Goal: Information Seeking & Learning: Learn about a topic

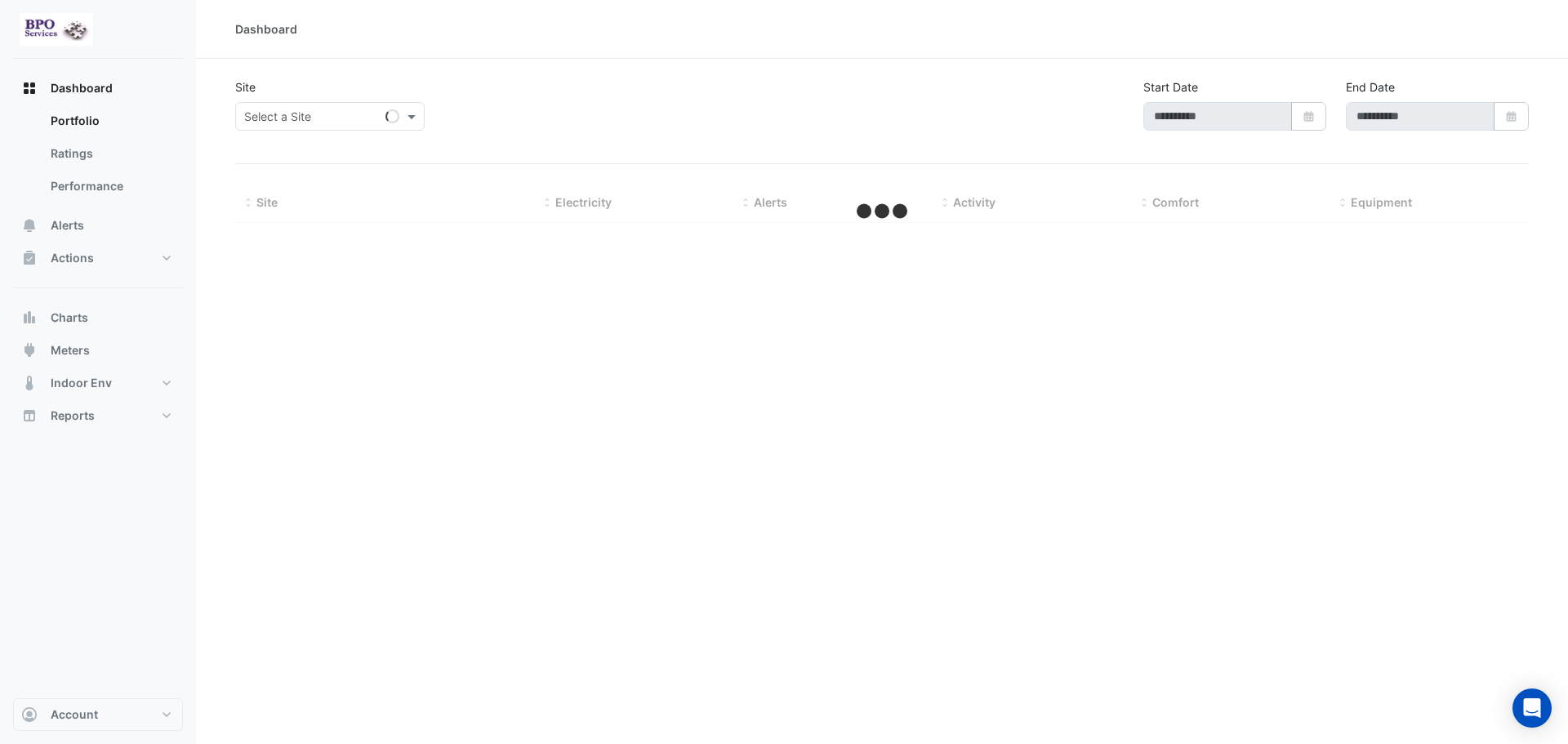
type input "**********"
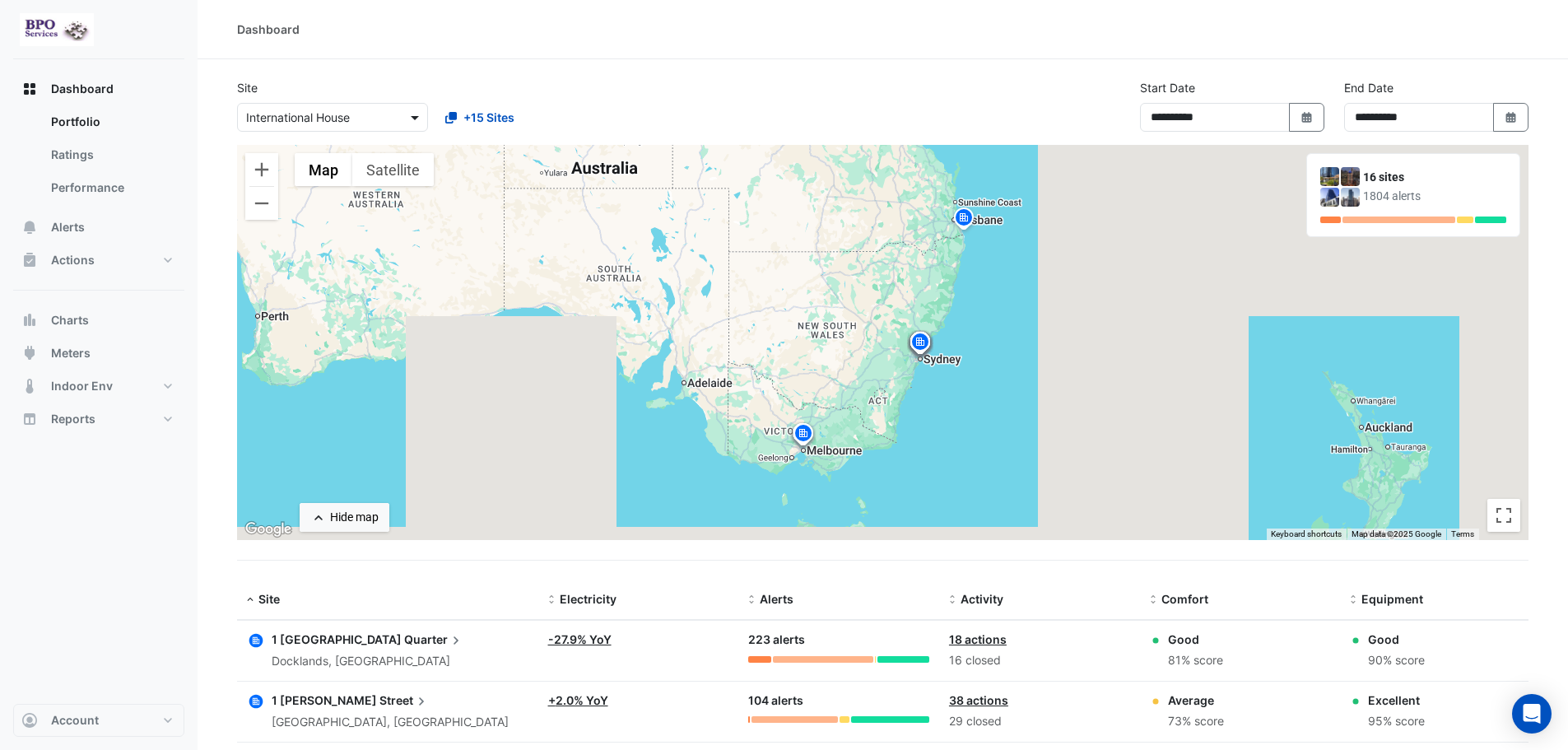
click at [416, 117] on span at bounding box center [416, 117] width 20 height 18
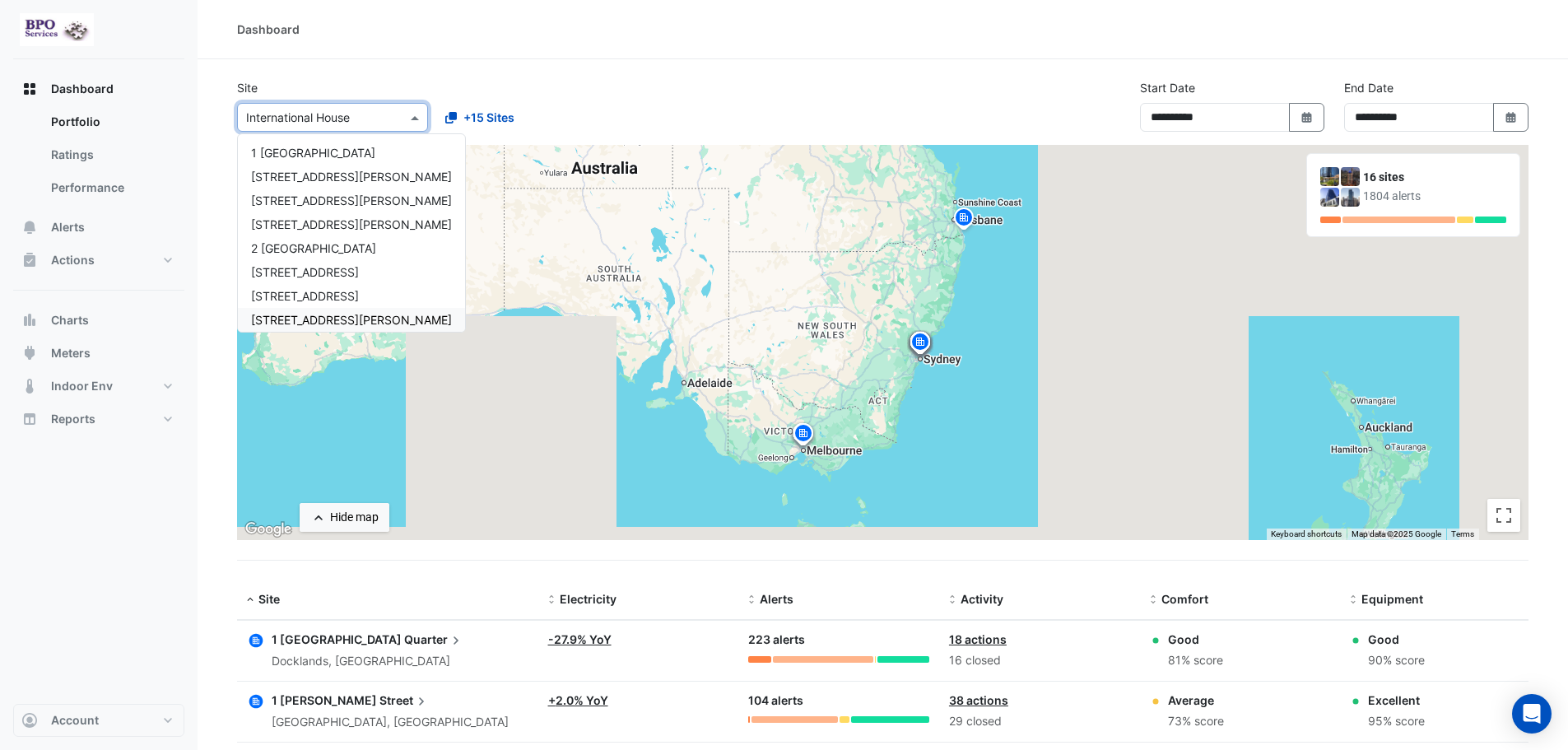
click at [328, 323] on span "[STREET_ADDRESS][PERSON_NAME]" at bounding box center [351, 320] width 201 height 14
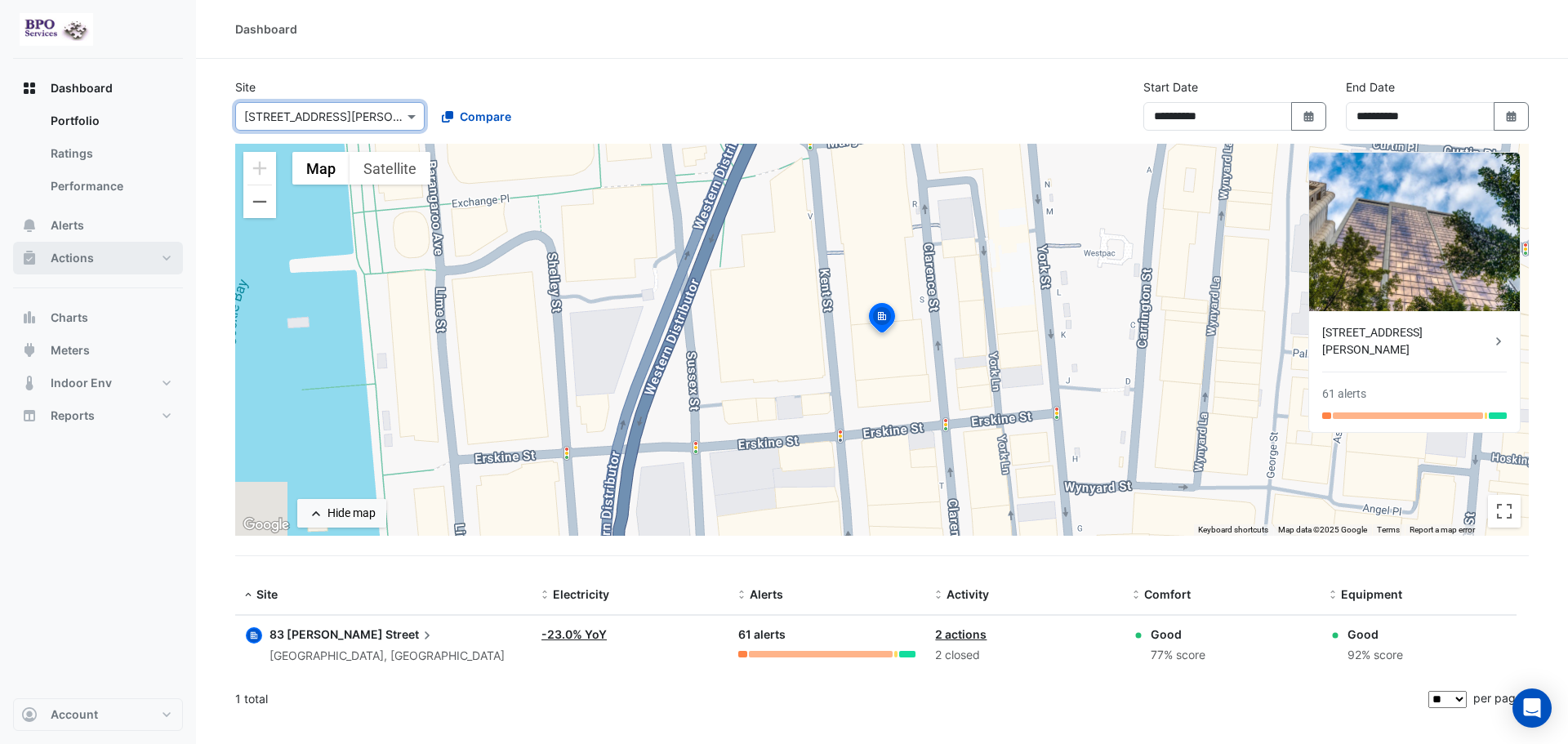
click at [88, 261] on span "Actions" at bounding box center [72, 258] width 43 height 17
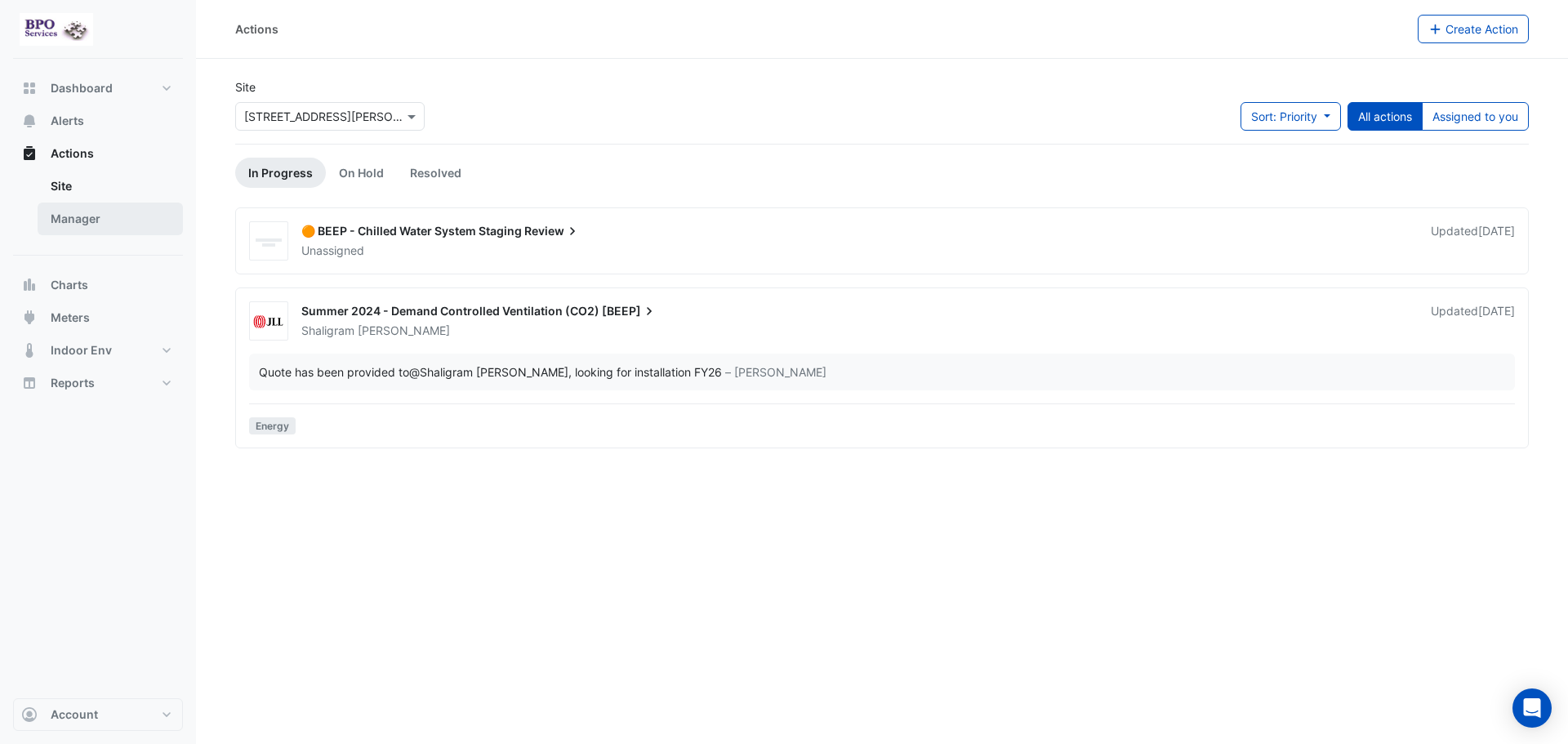
click at [90, 222] on link "Manager" at bounding box center [110, 219] width 145 height 33
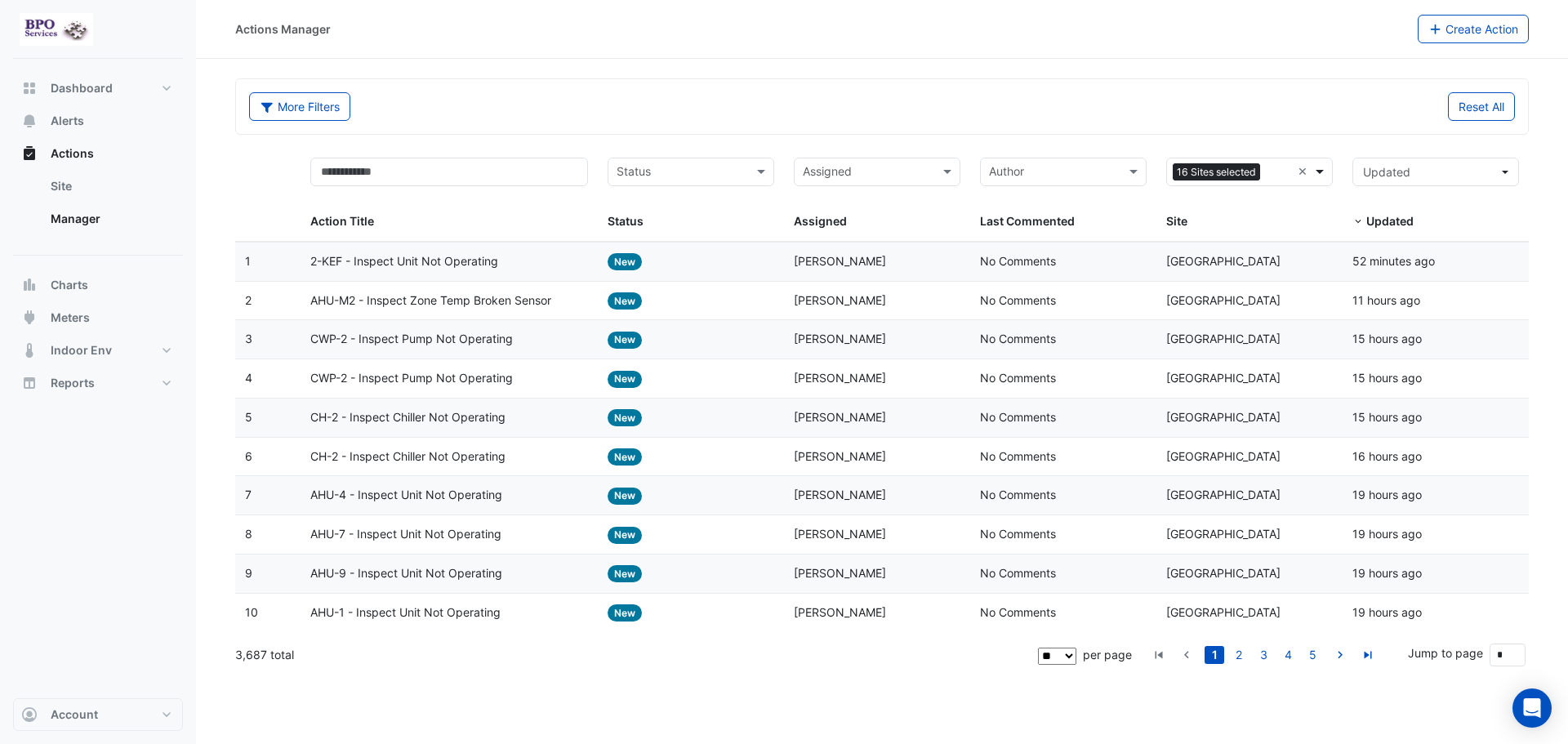
click at [1325, 173] on span at bounding box center [1321, 172] width 20 height 19
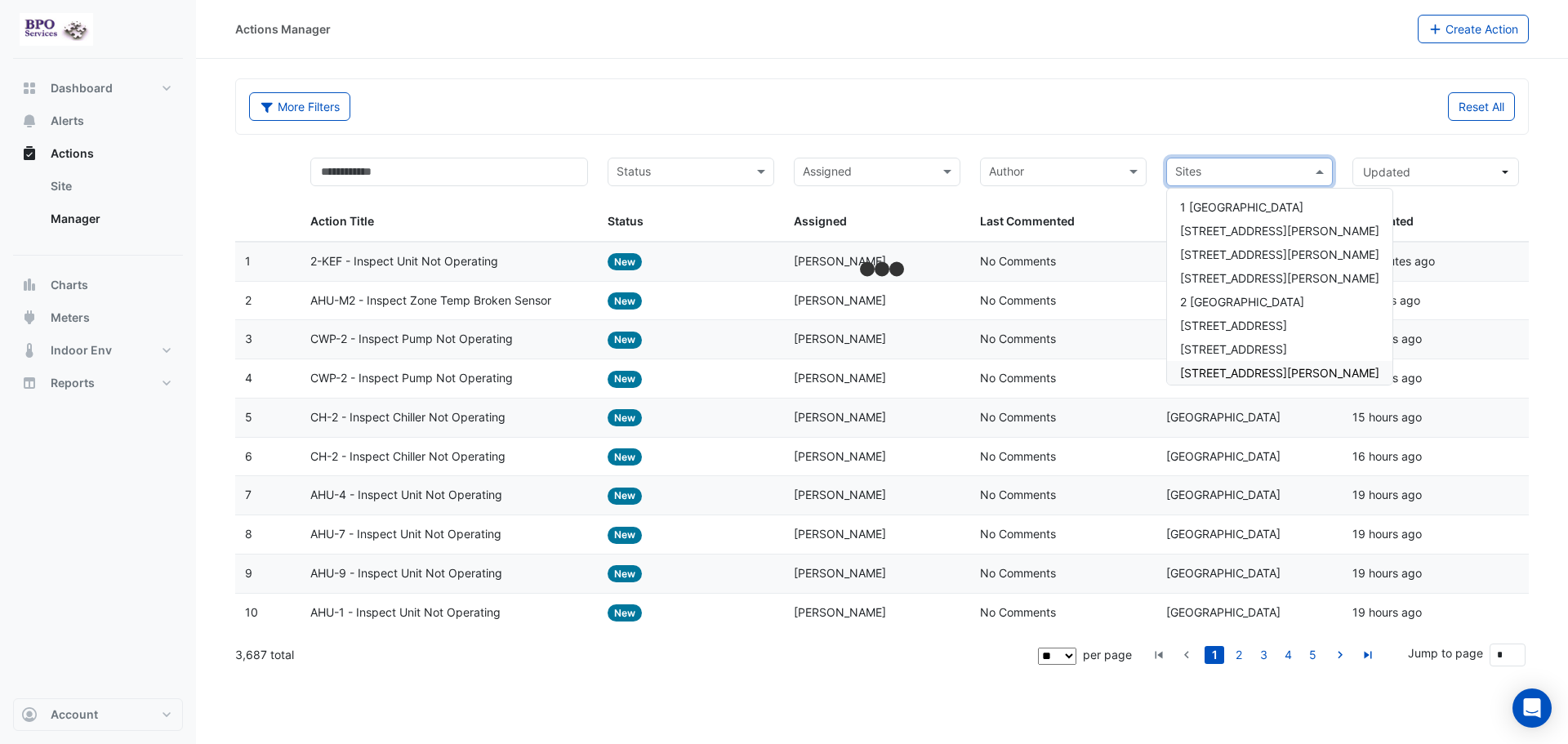
click at [1257, 372] on span "[STREET_ADDRESS][PERSON_NAME]" at bounding box center [1279, 373] width 199 height 14
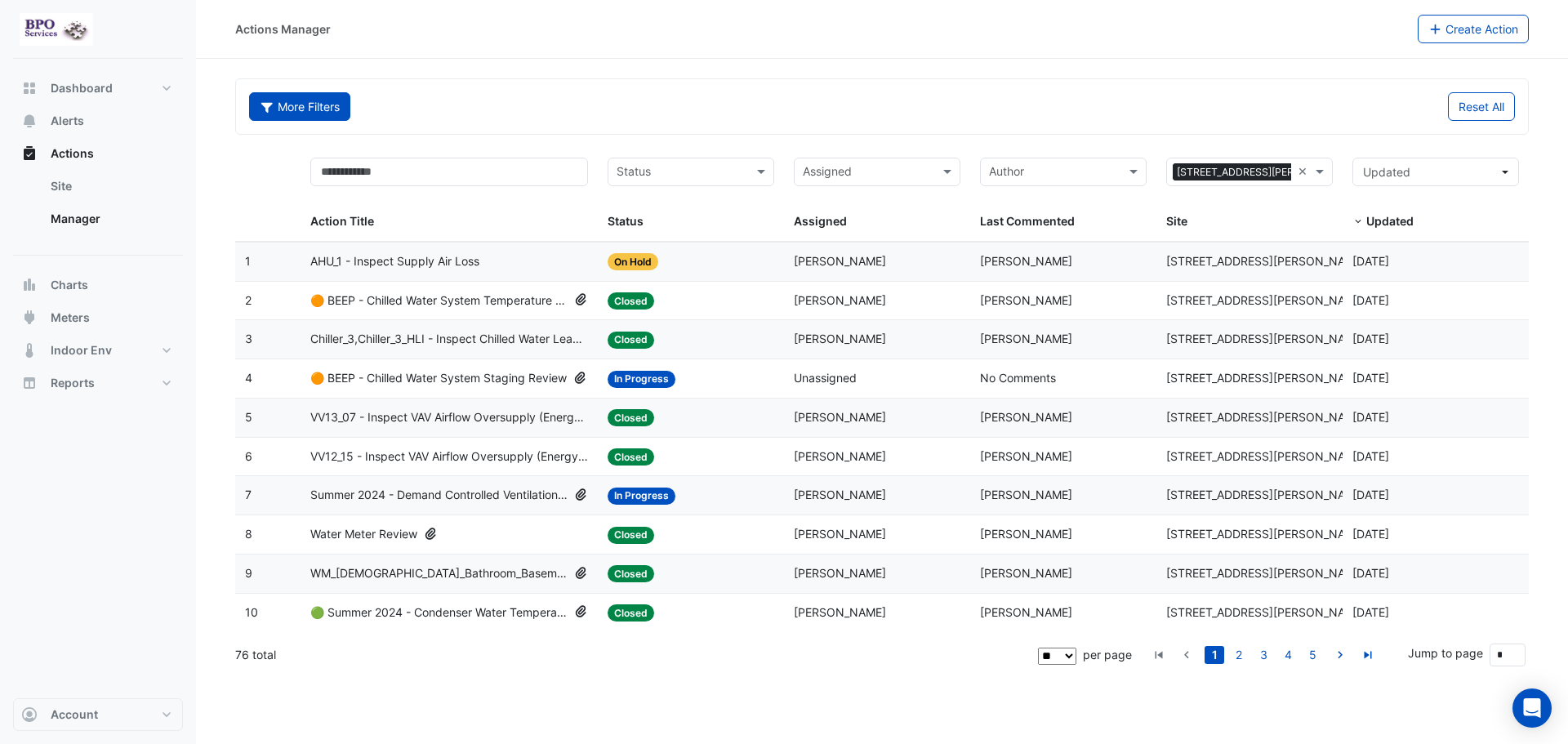
click at [289, 110] on button "More Filters" at bounding box center [300, 106] width 102 height 29
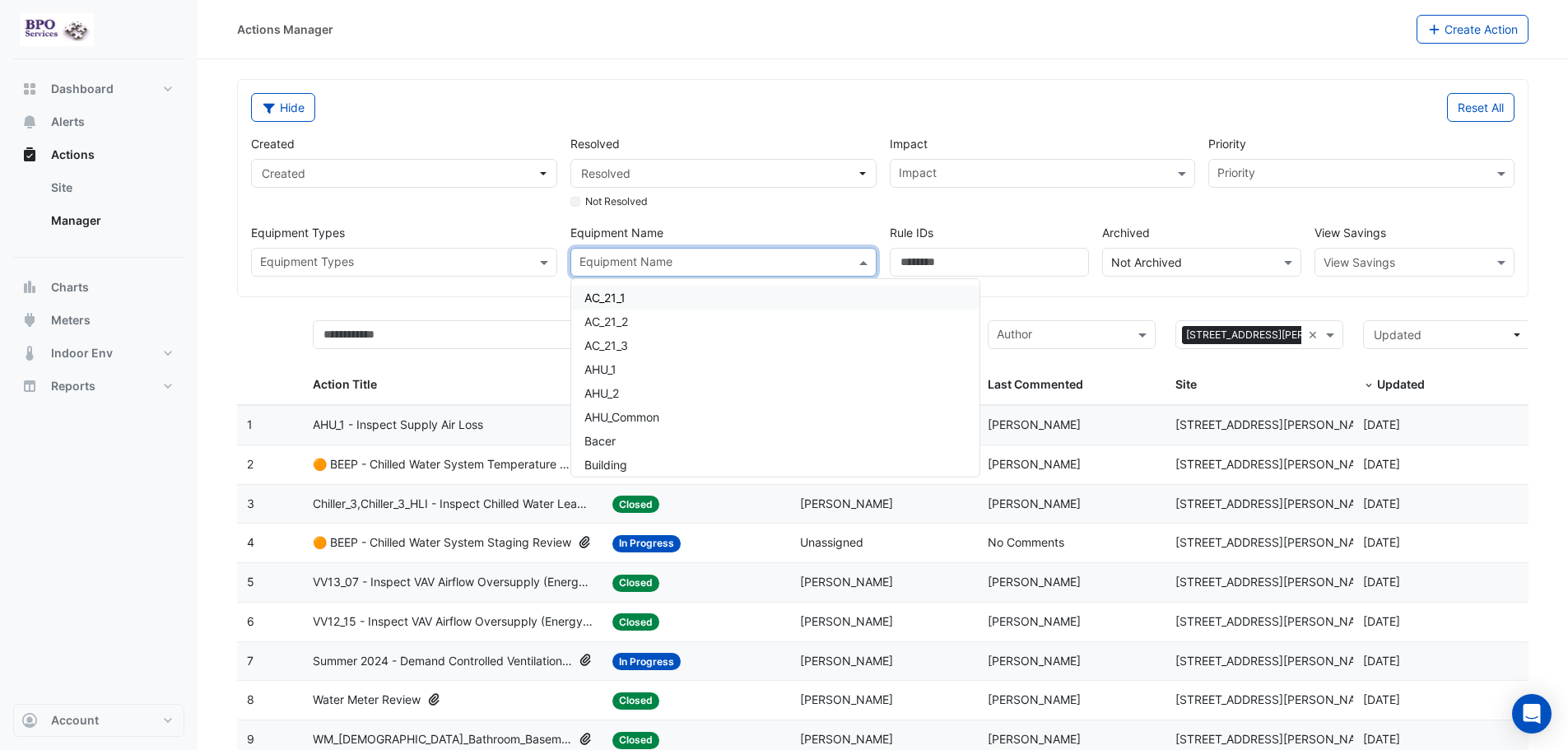
click at [862, 263] on span at bounding box center [865, 262] width 20 height 18
click at [649, 369] on div "AHU_1" at bounding box center [775, 369] width 408 height 24
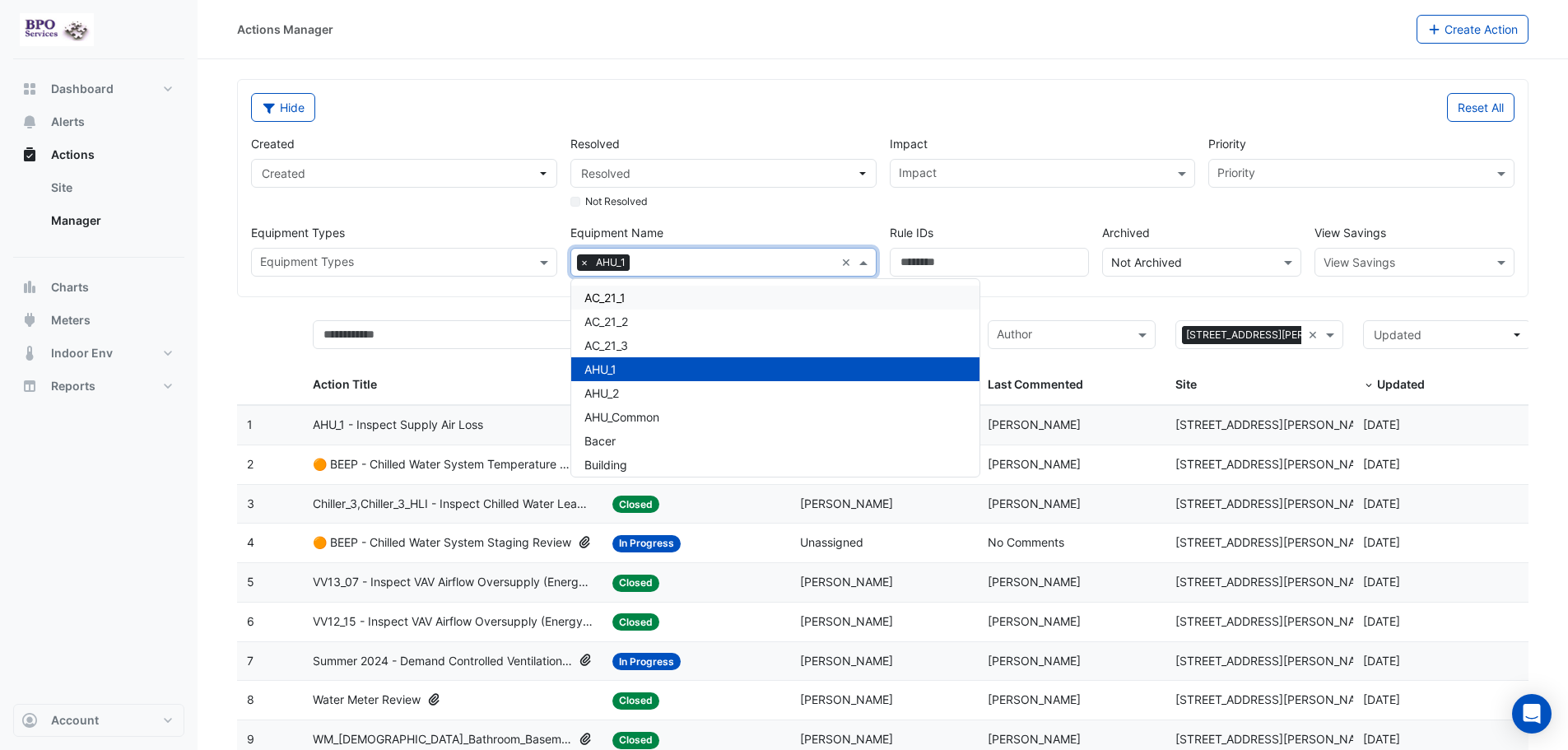
click at [1112, 88] on div "Hide Reset All Created Created Resolved Resolved Not Resolved Impact Impact Pri…" at bounding box center [883, 188] width 1290 height 216
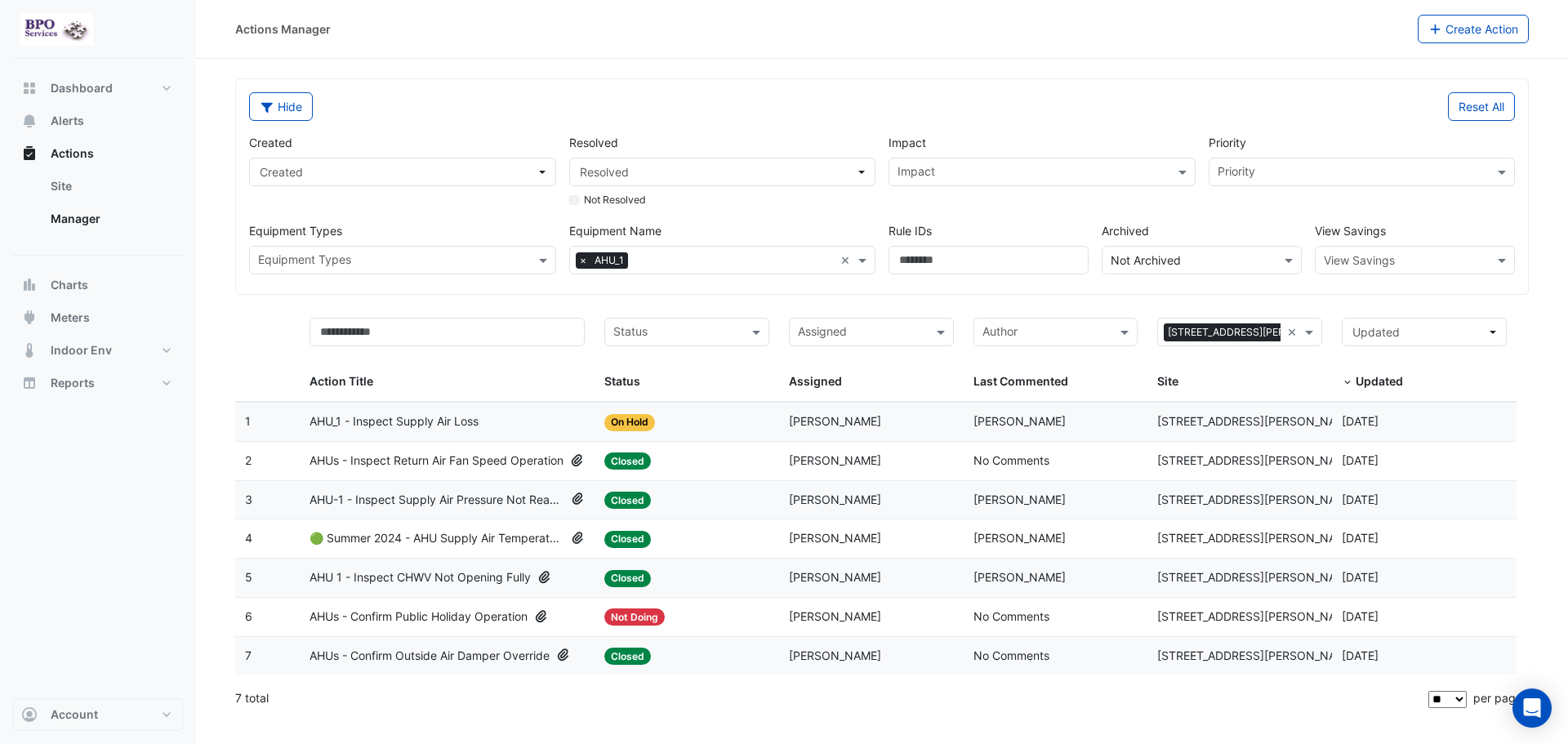
click at [520, 508] on span "AHU-1 - Inspect Supply Air Pressure Not Reaching Setpoint" at bounding box center [436, 501] width 255 height 19
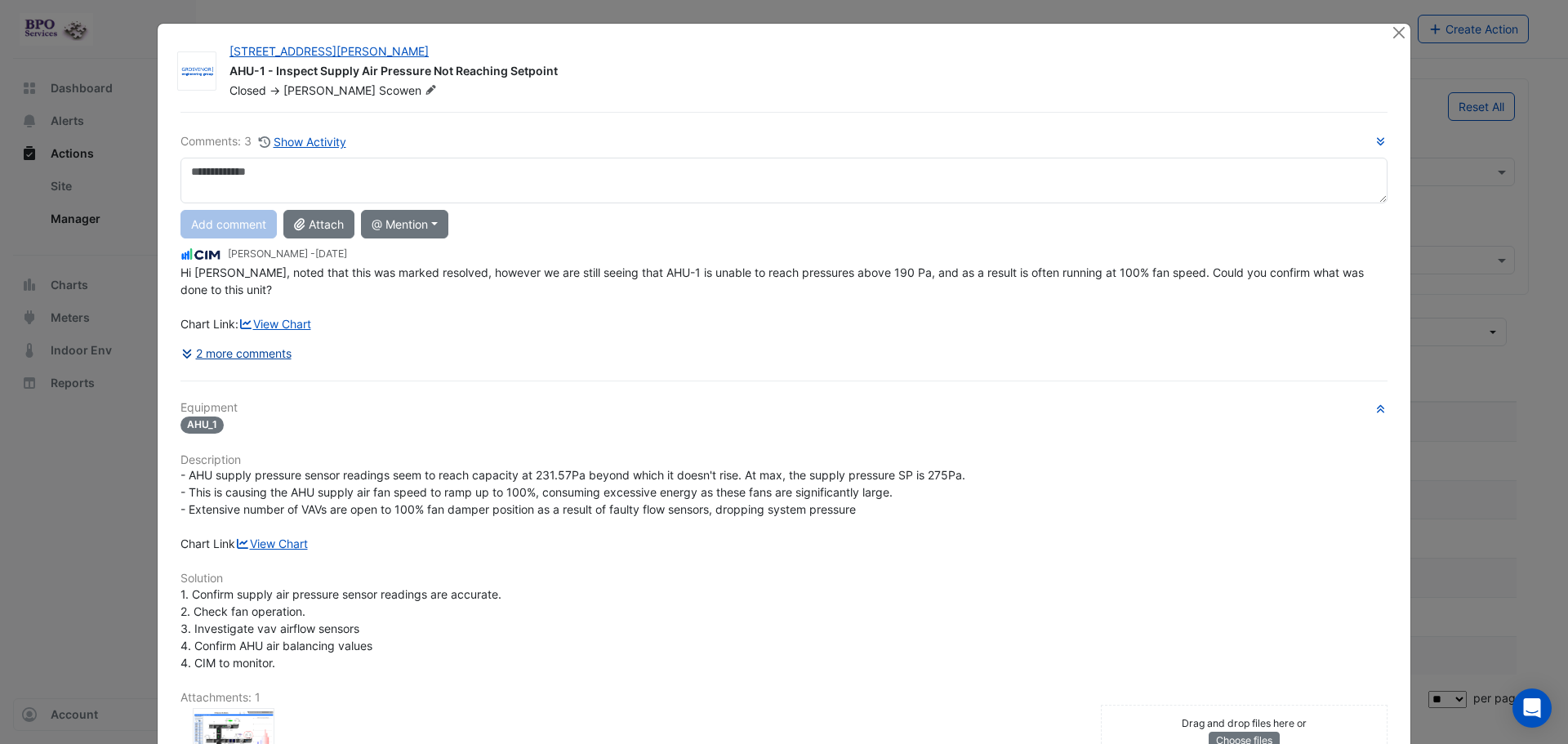
click at [274, 359] on button "2 more comments" at bounding box center [236, 353] width 112 height 29
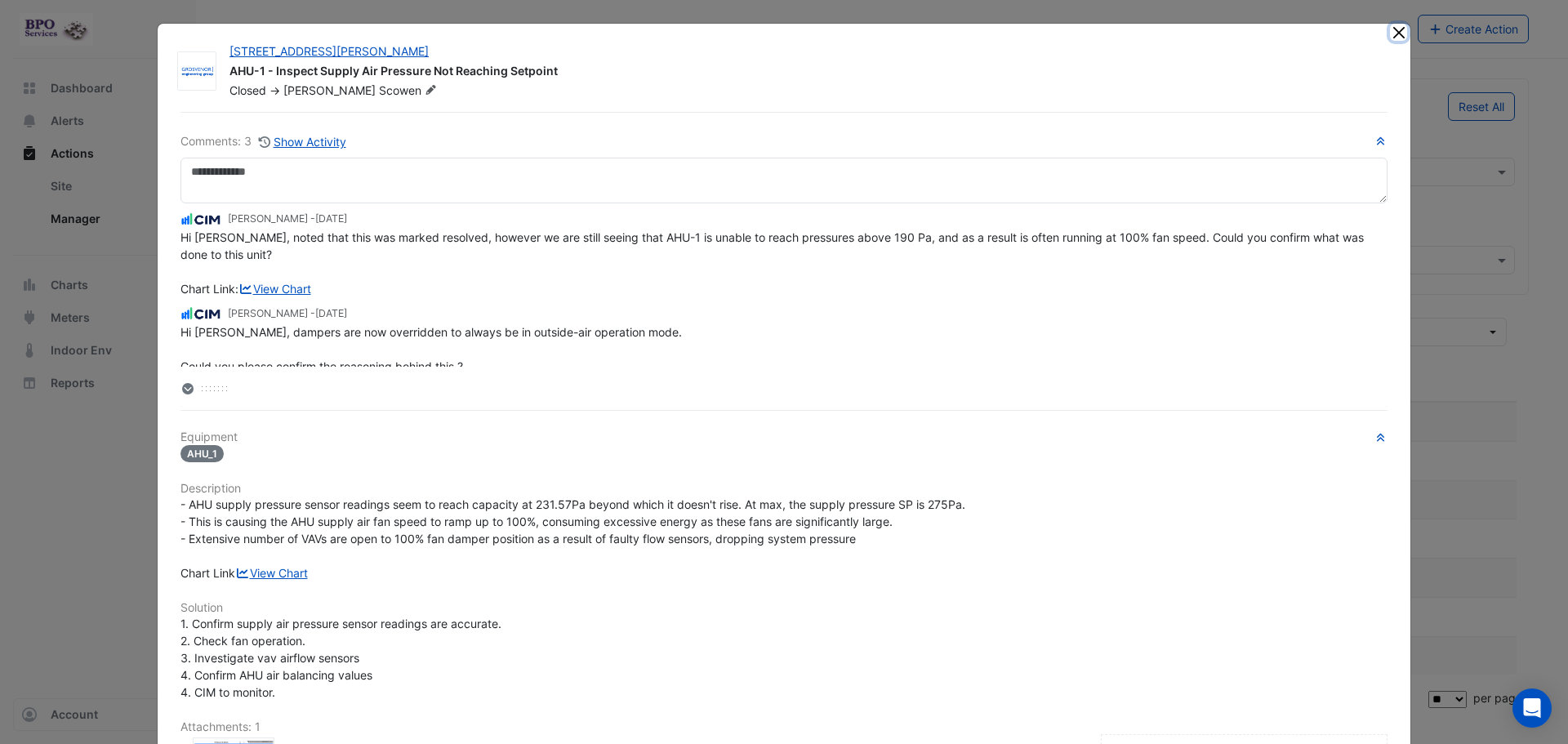
click at [1395, 33] on button "Close" at bounding box center [1399, 32] width 17 height 17
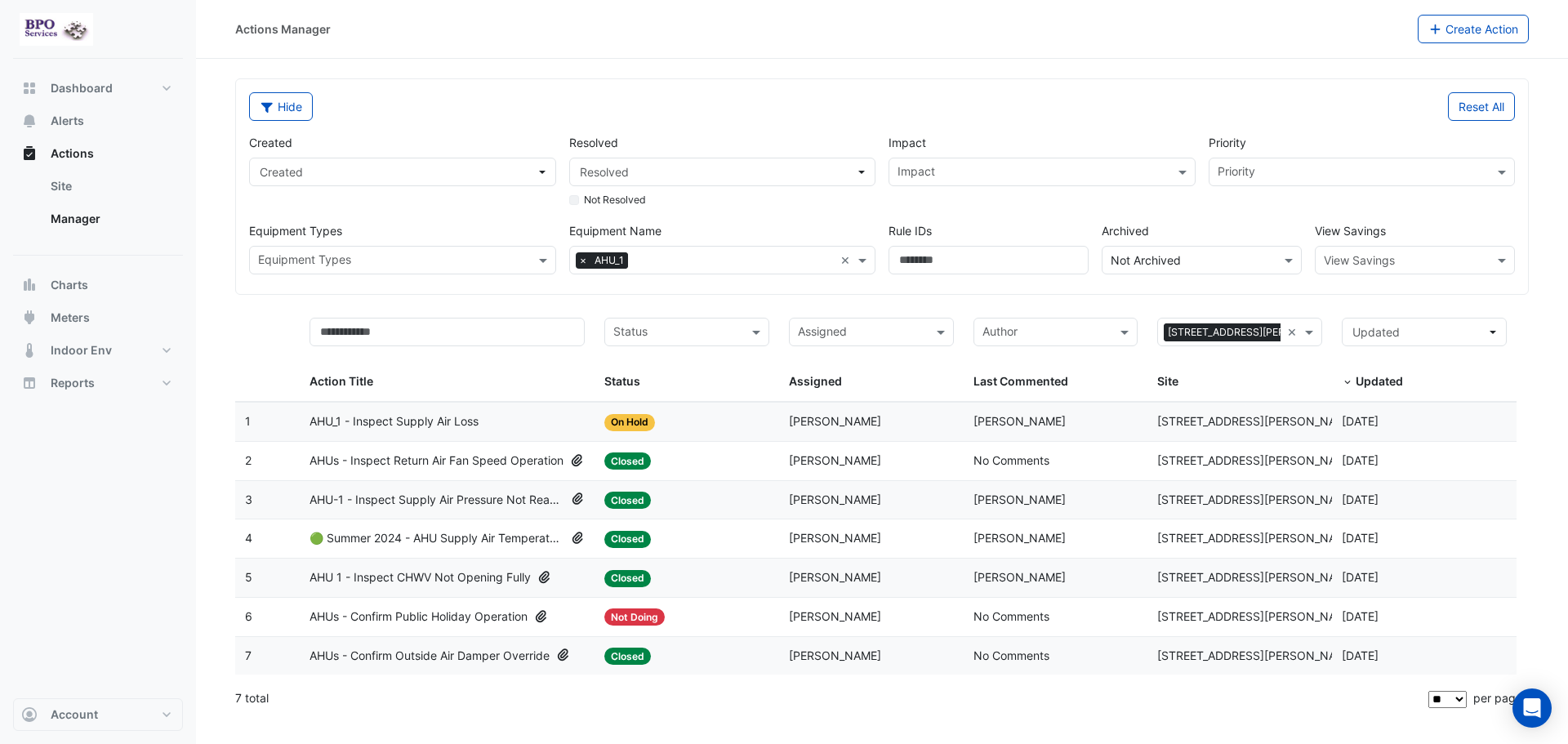
click at [495, 458] on span "AHUs - Inspect Return Air Fan Speed Operation" at bounding box center [436, 462] width 254 height 19
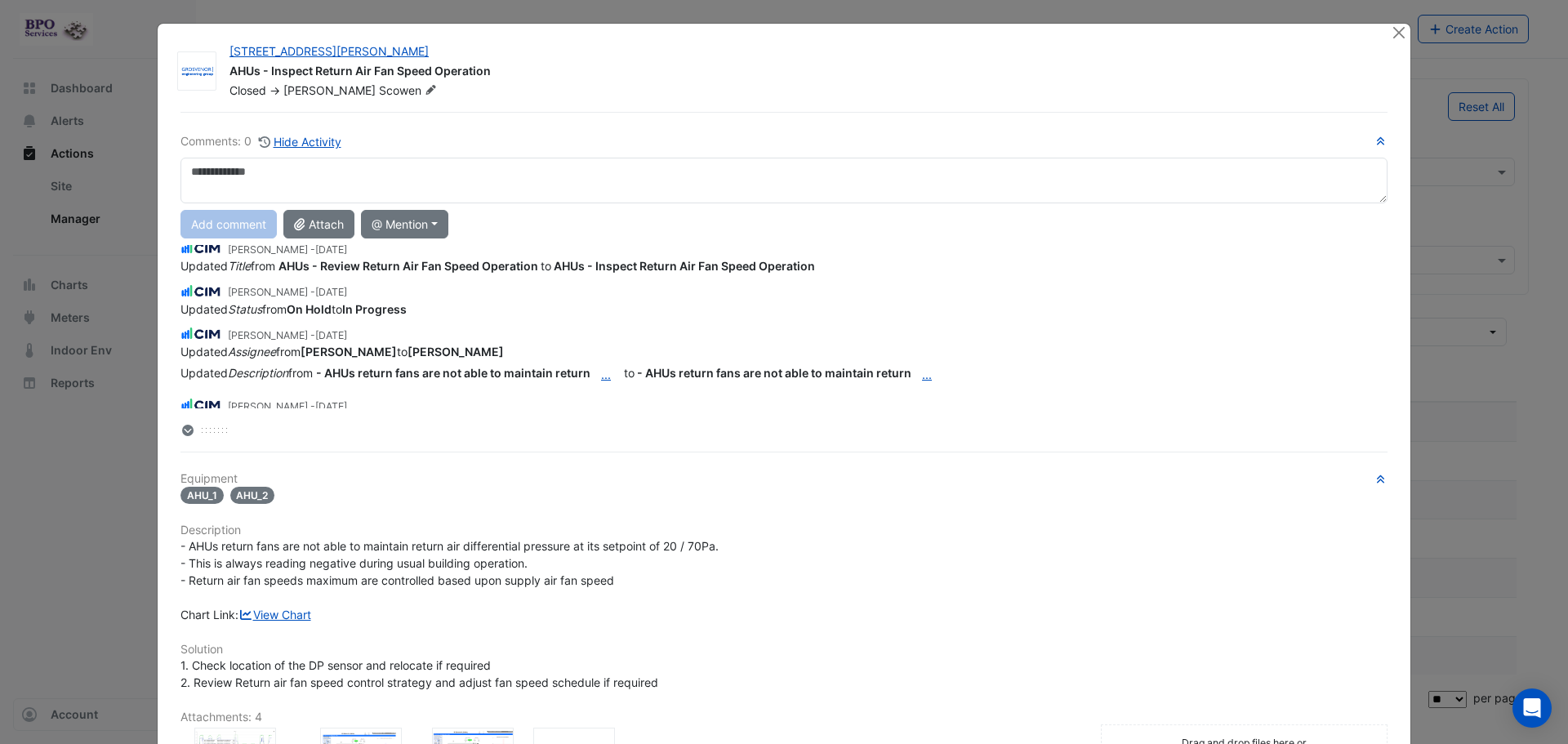
scroll to position [245, 0]
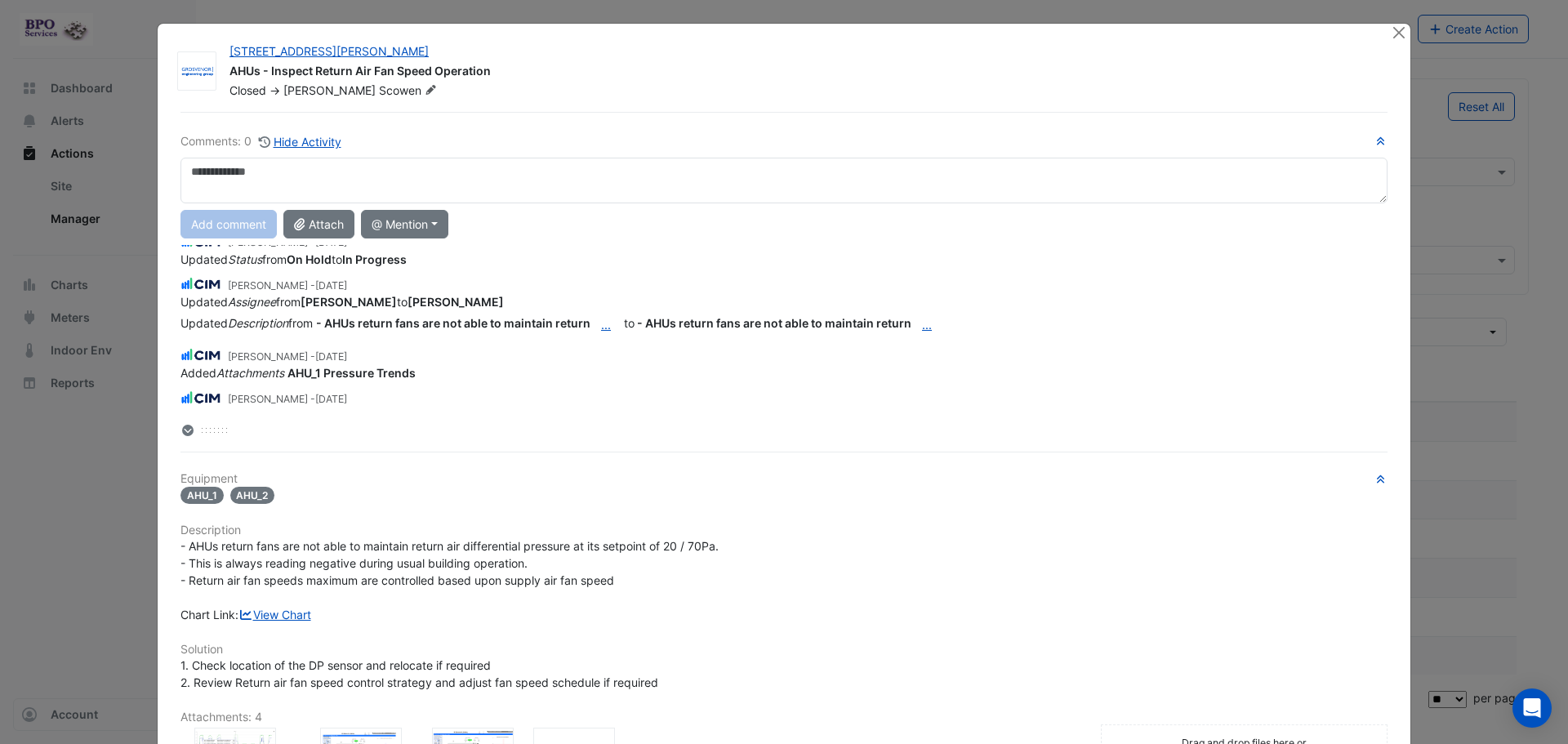
click at [601, 327] on button "..." at bounding box center [606, 324] width 31 height 29
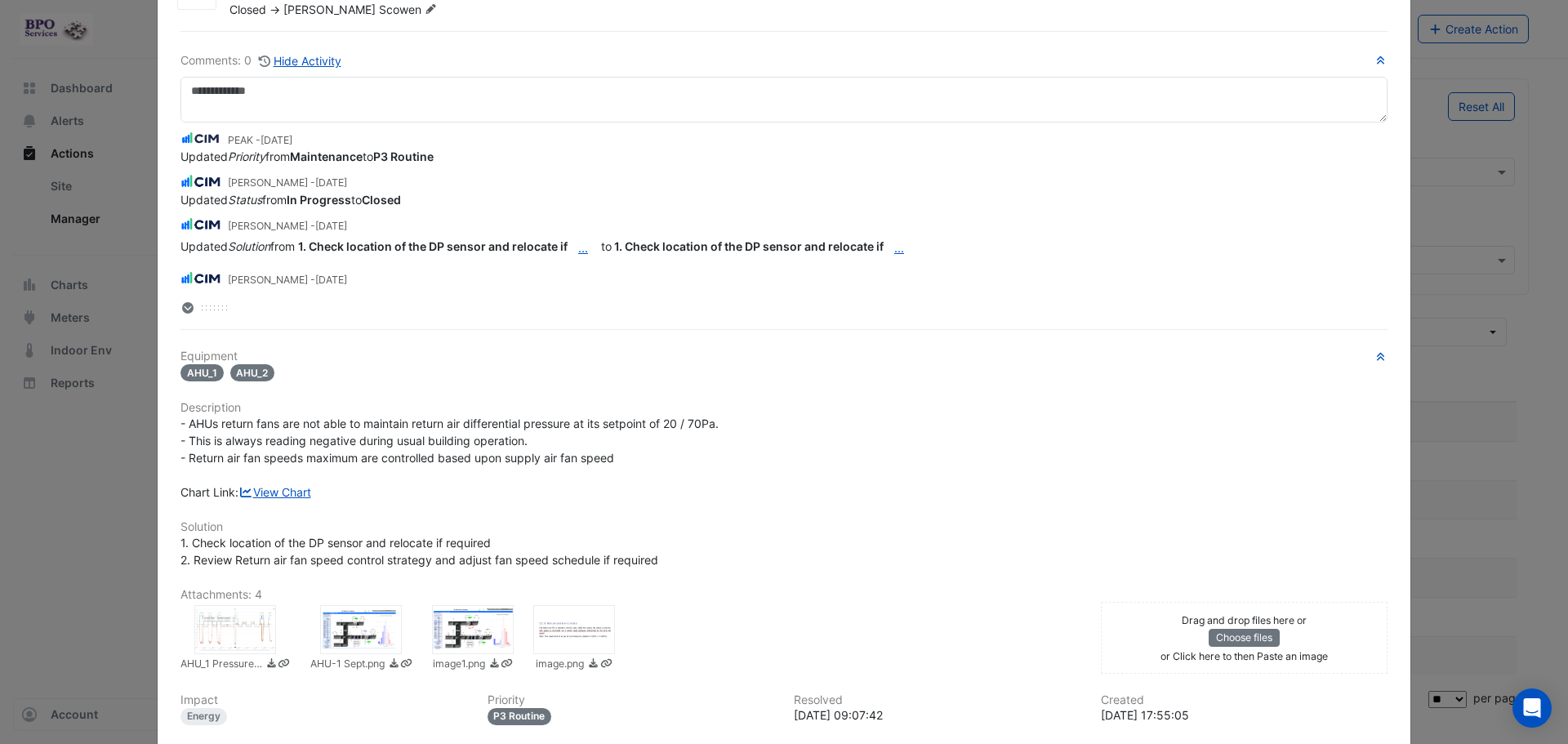
scroll to position [0, 0]
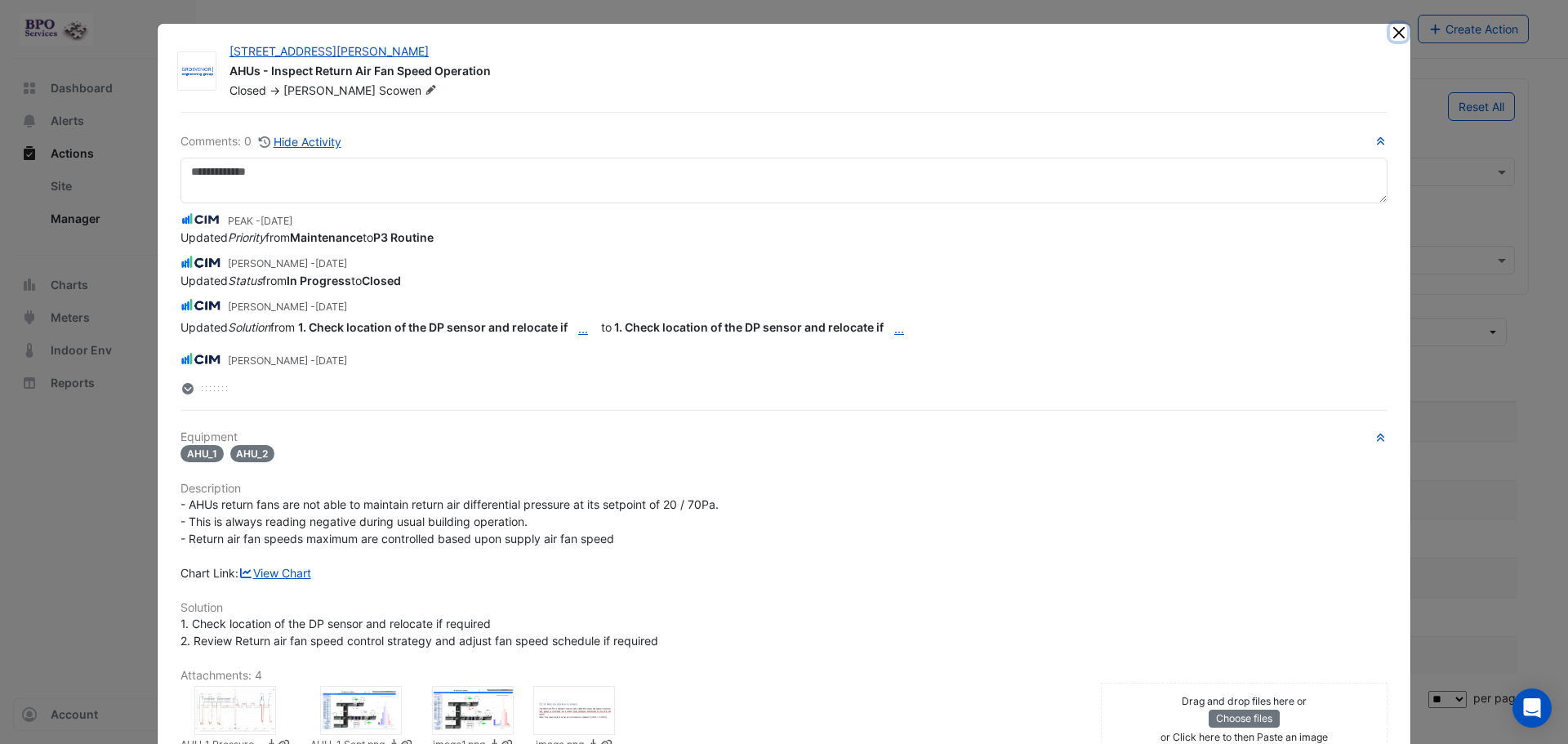
click at [1390, 37] on button "Close" at bounding box center [1399, 32] width 17 height 17
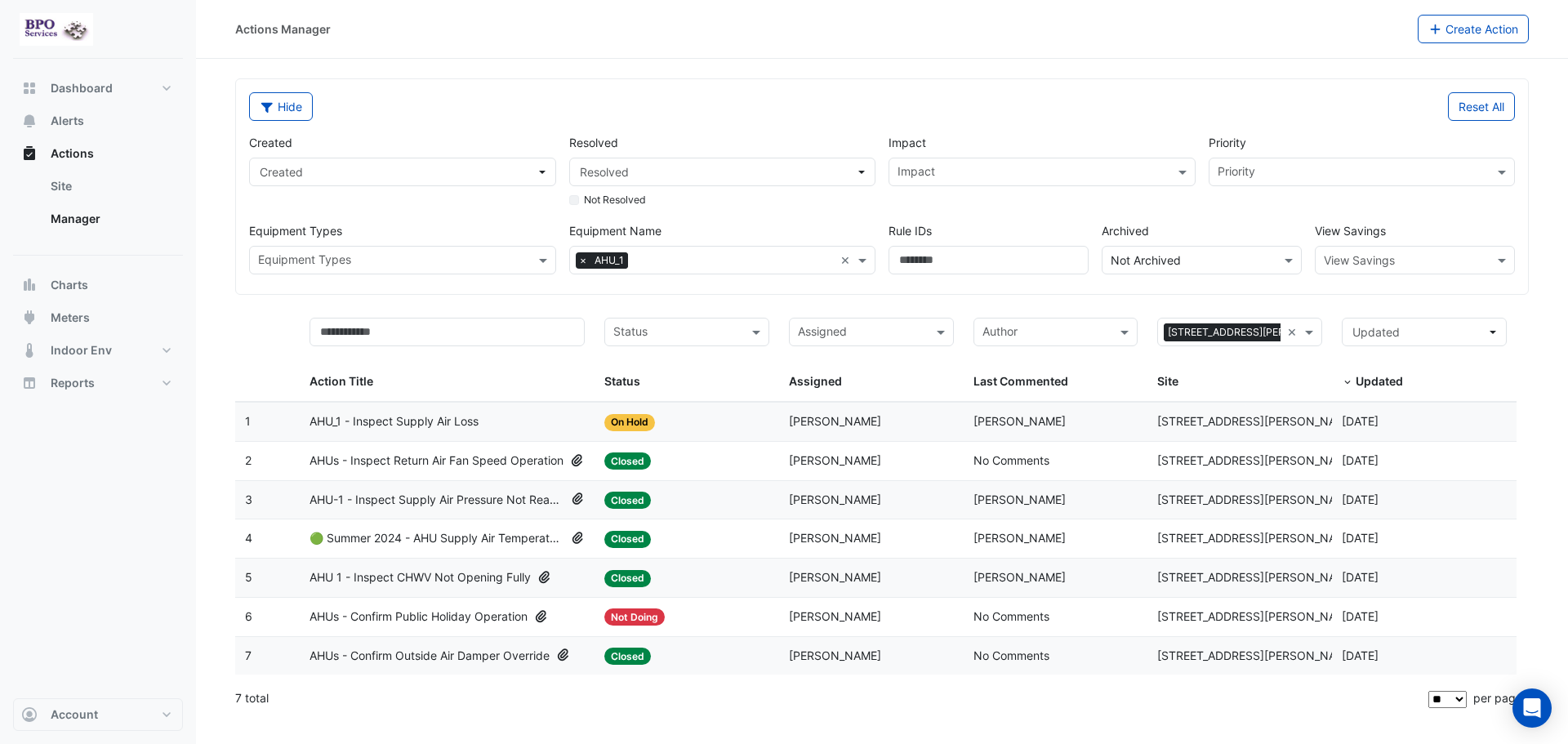
click at [454, 425] on span "AHU_1 - Inspect Supply Air Loss" at bounding box center [394, 422] width 169 height 19
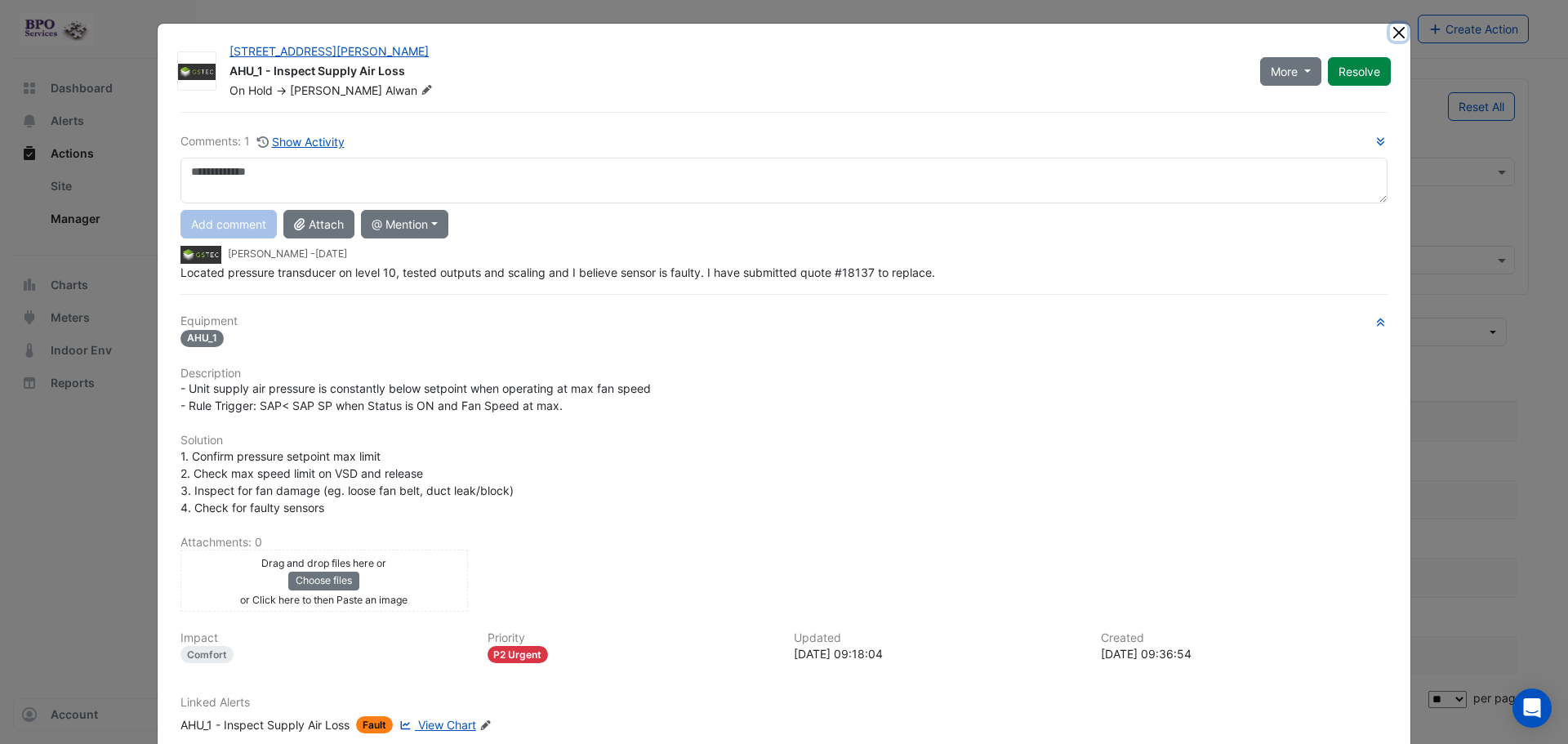
click at [1390, 34] on button "Close" at bounding box center [1399, 32] width 17 height 17
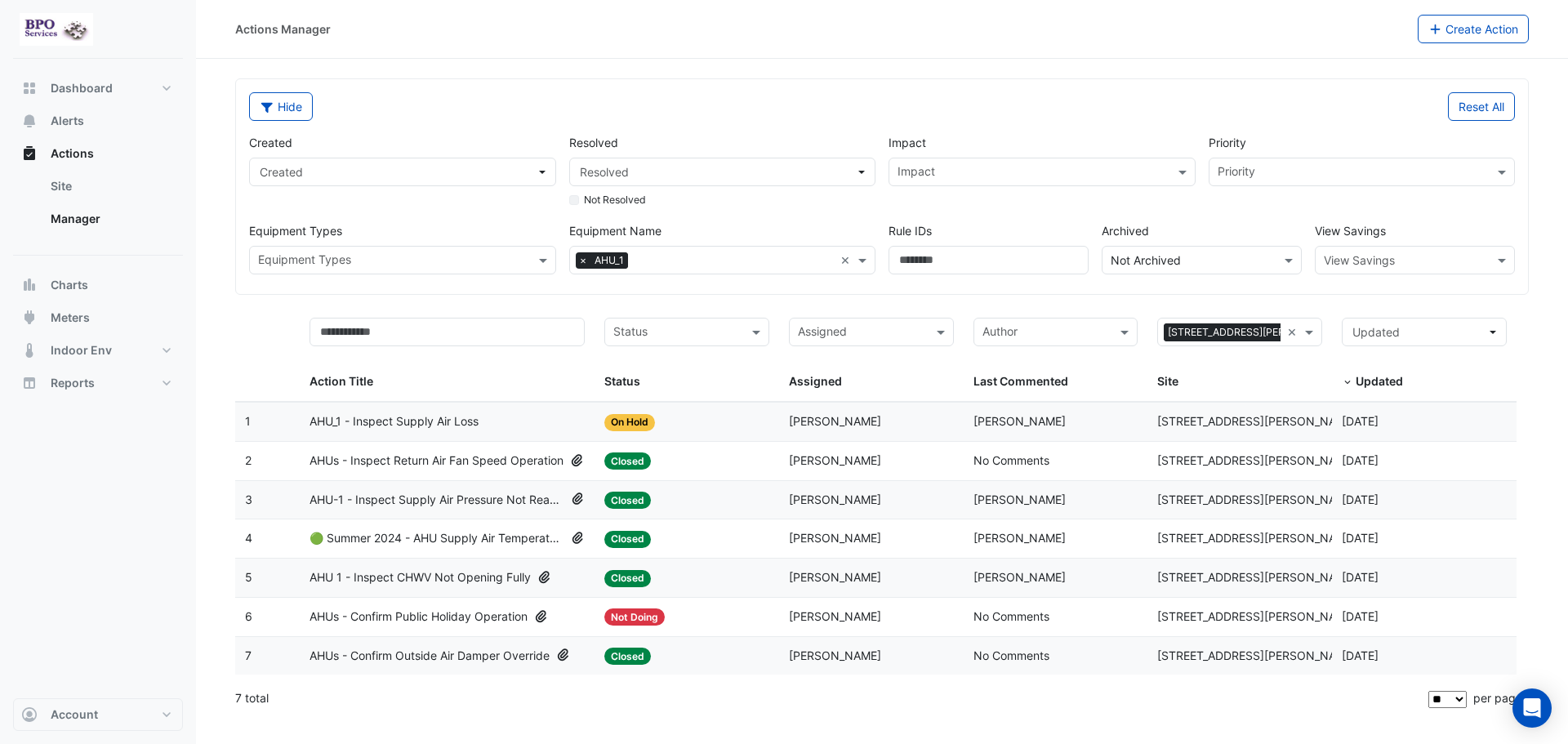
click at [442, 422] on span "AHU_1 - Inspect Supply Air Loss" at bounding box center [394, 422] width 169 height 19
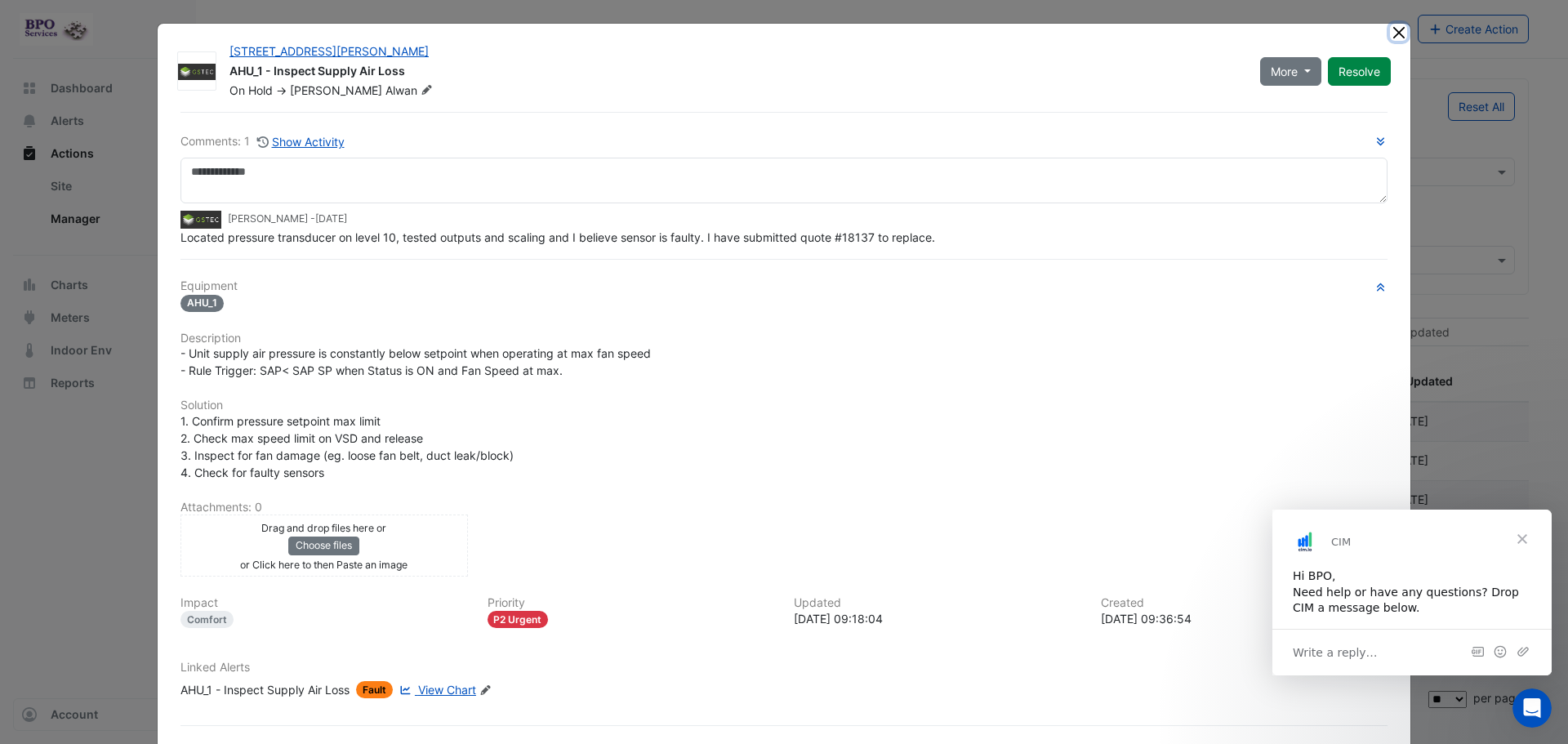
click at [1396, 38] on button "Close" at bounding box center [1399, 32] width 17 height 17
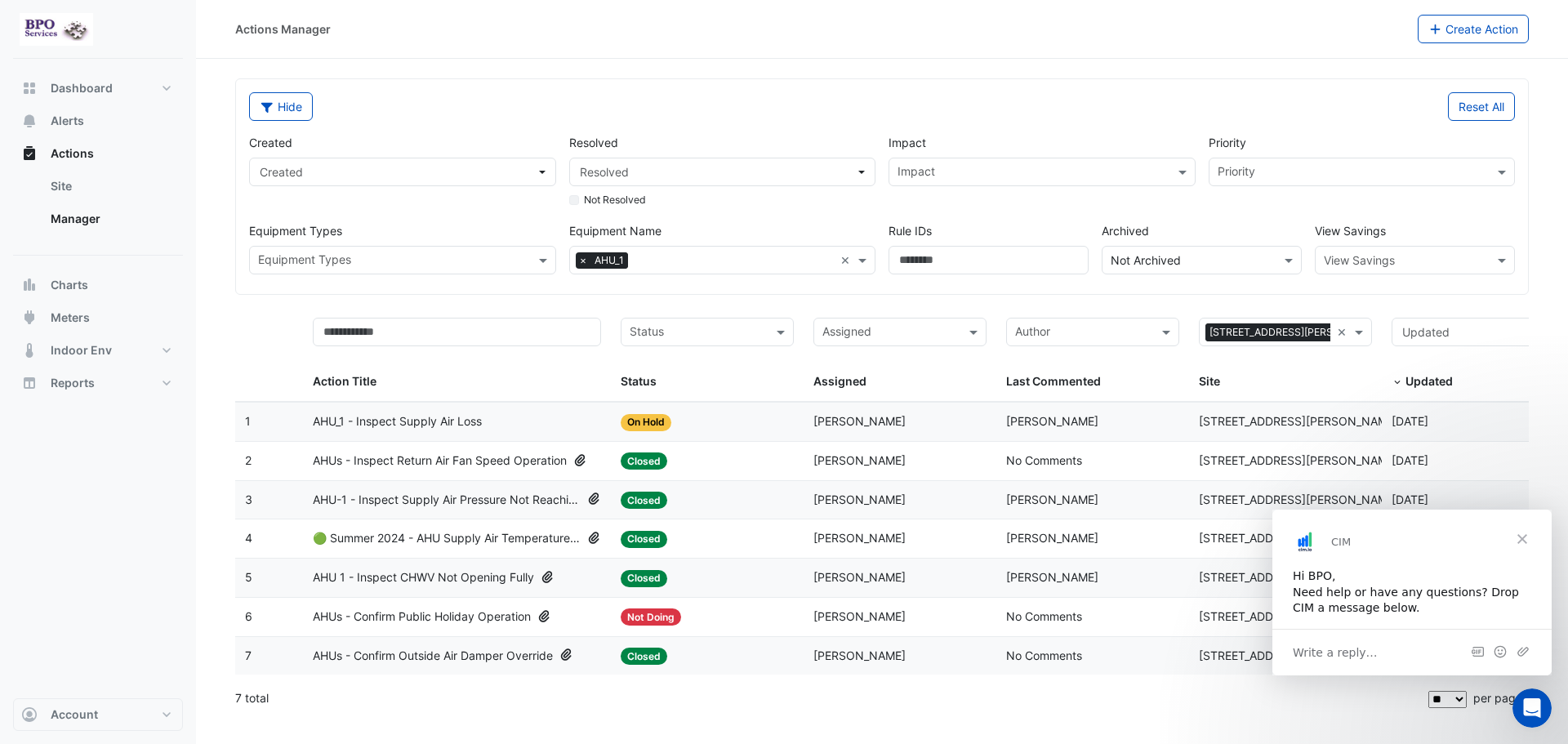
click at [1523, 541] on span "Close" at bounding box center [1523, 539] width 59 height 59
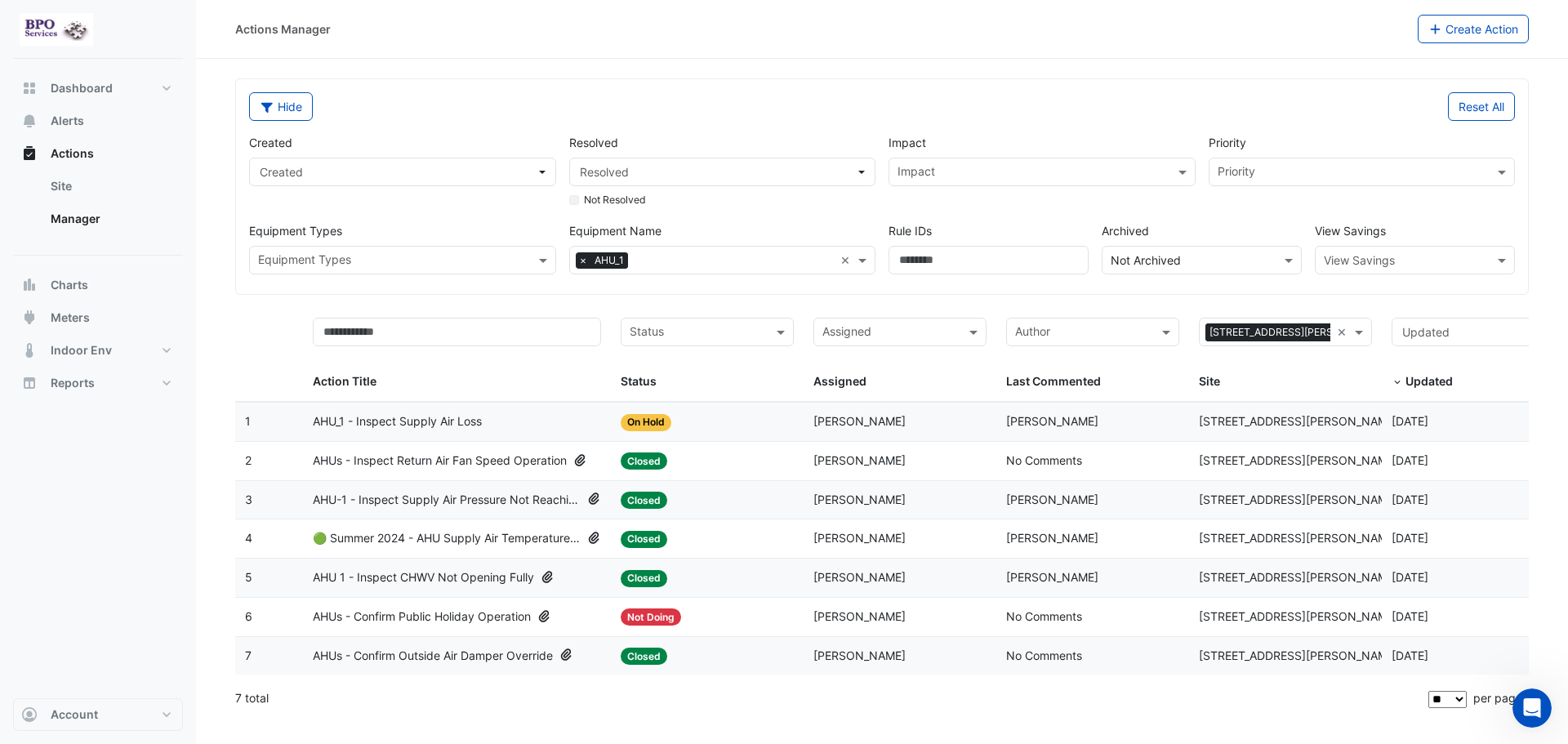
click at [732, 270] on div at bounding box center [733, 262] width 203 height 21
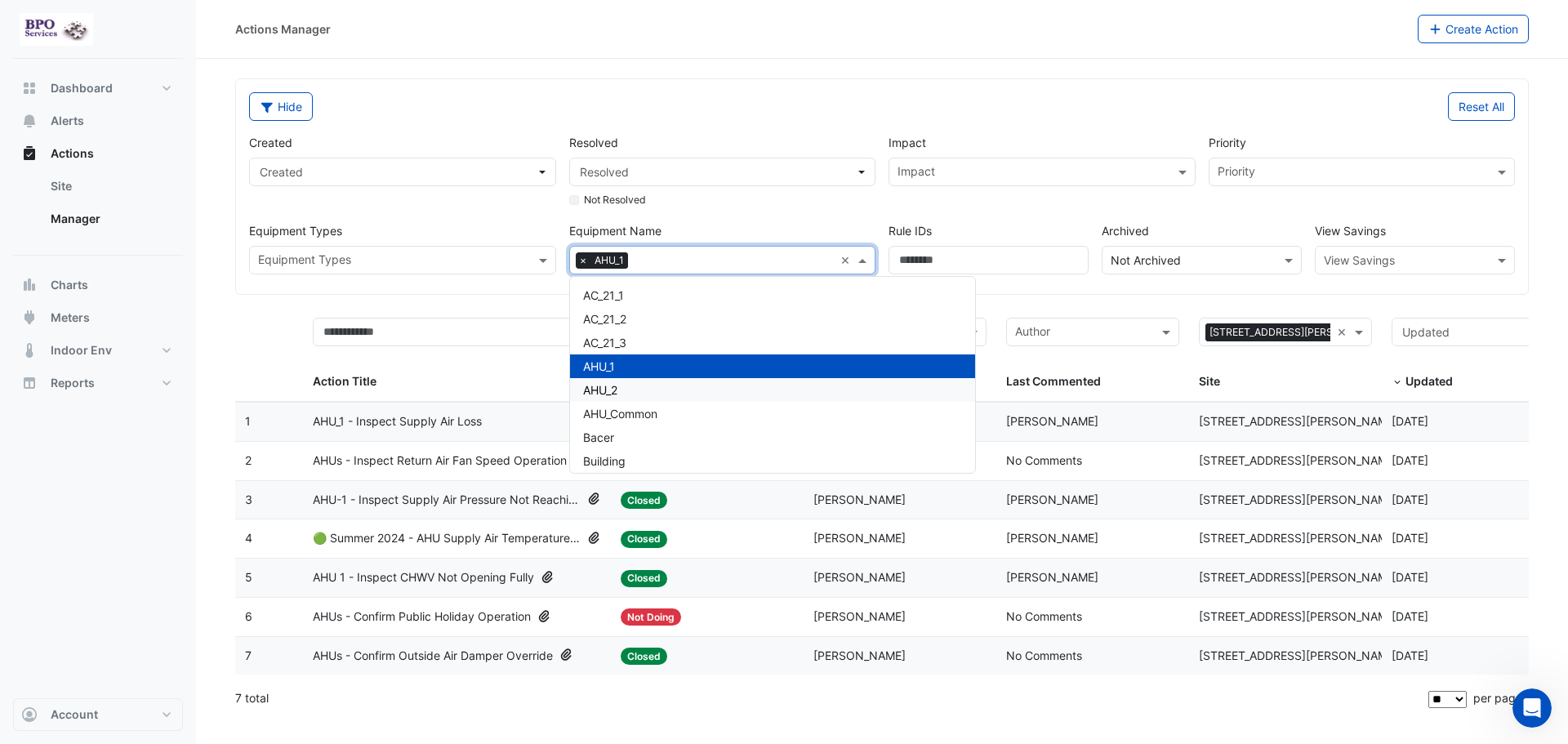
click at [617, 395] on span "AHU_2" at bounding box center [600, 390] width 34 height 14
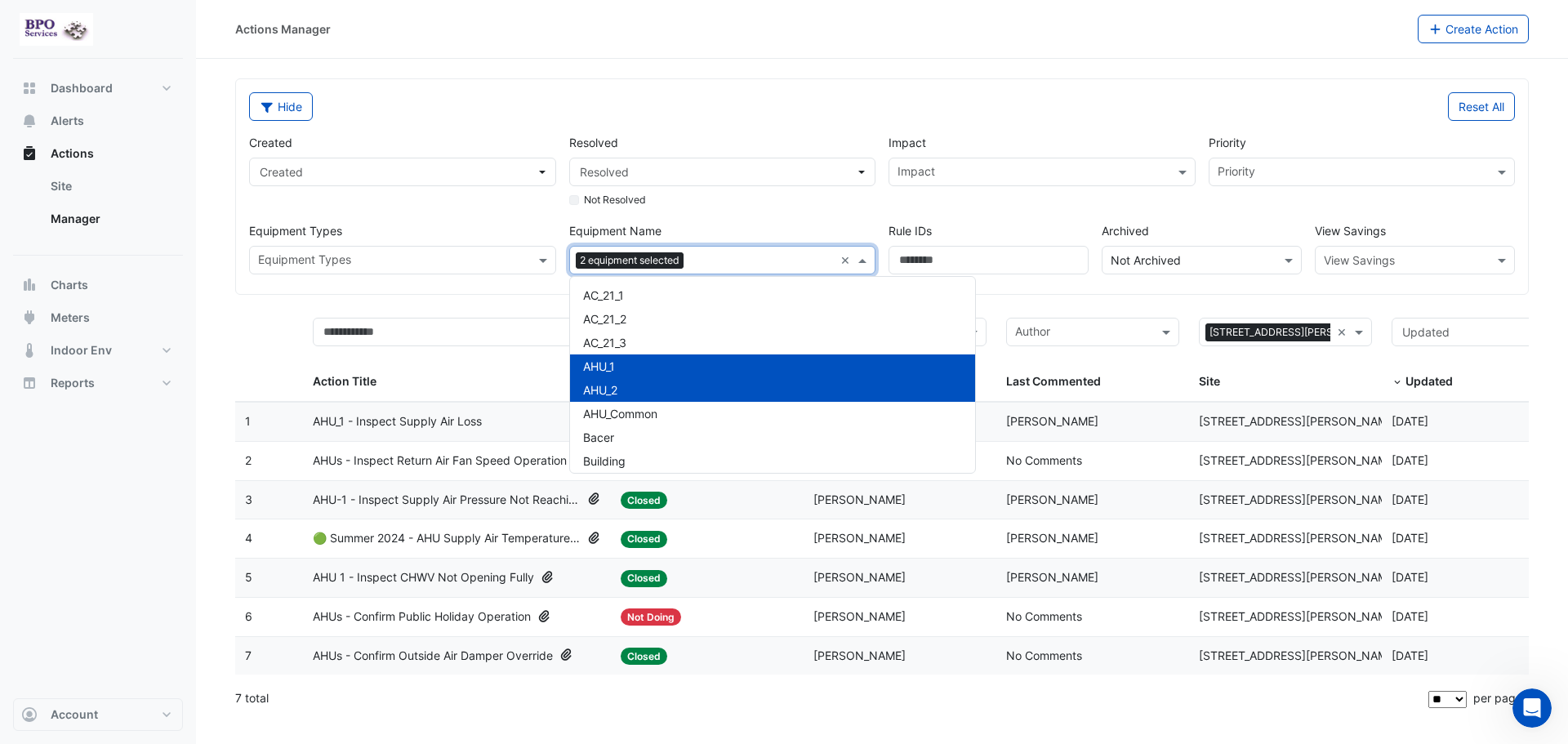
click at [620, 372] on div "AHU_1" at bounding box center [773, 366] width 405 height 23
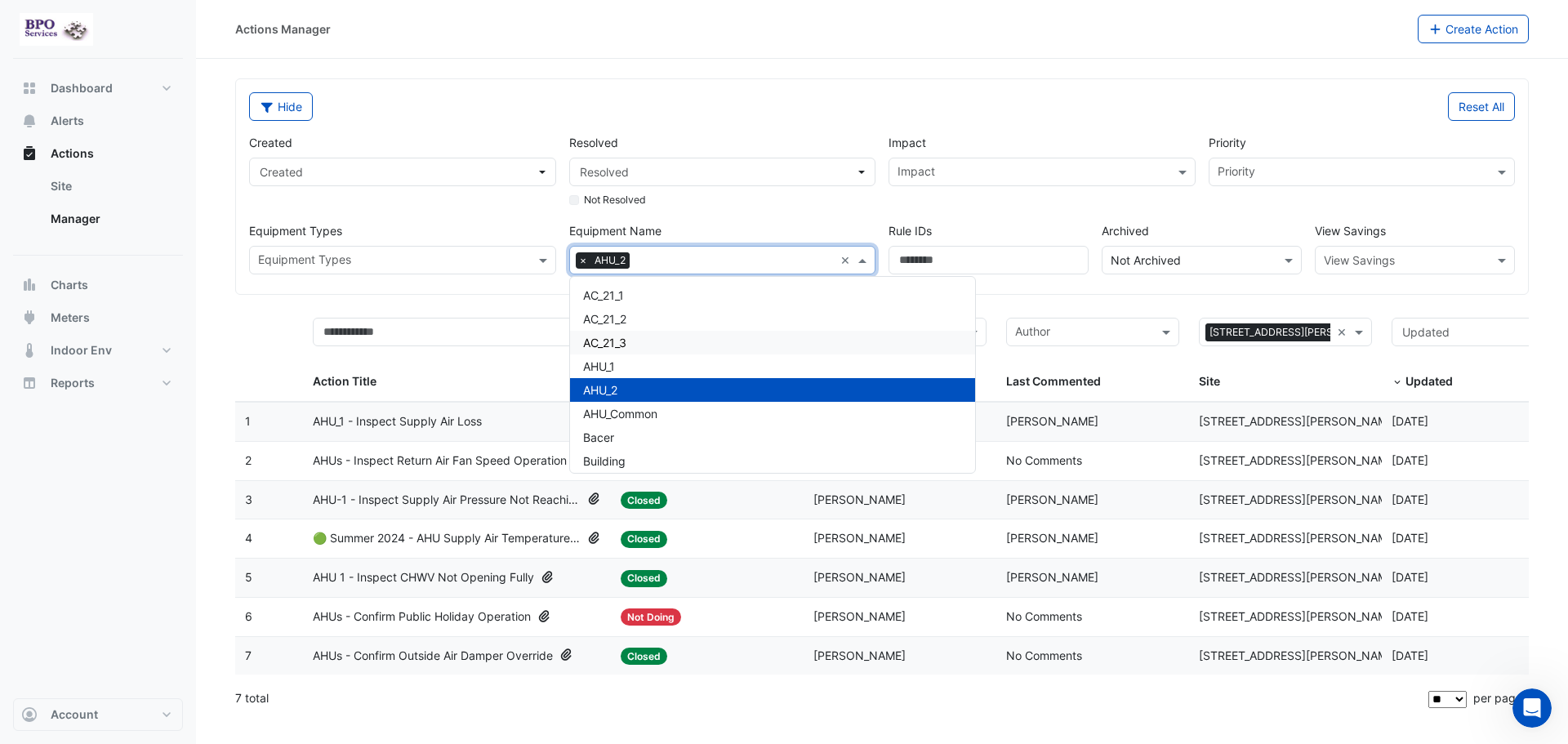
click at [758, 98] on div "Hide" at bounding box center [561, 106] width 643 height 29
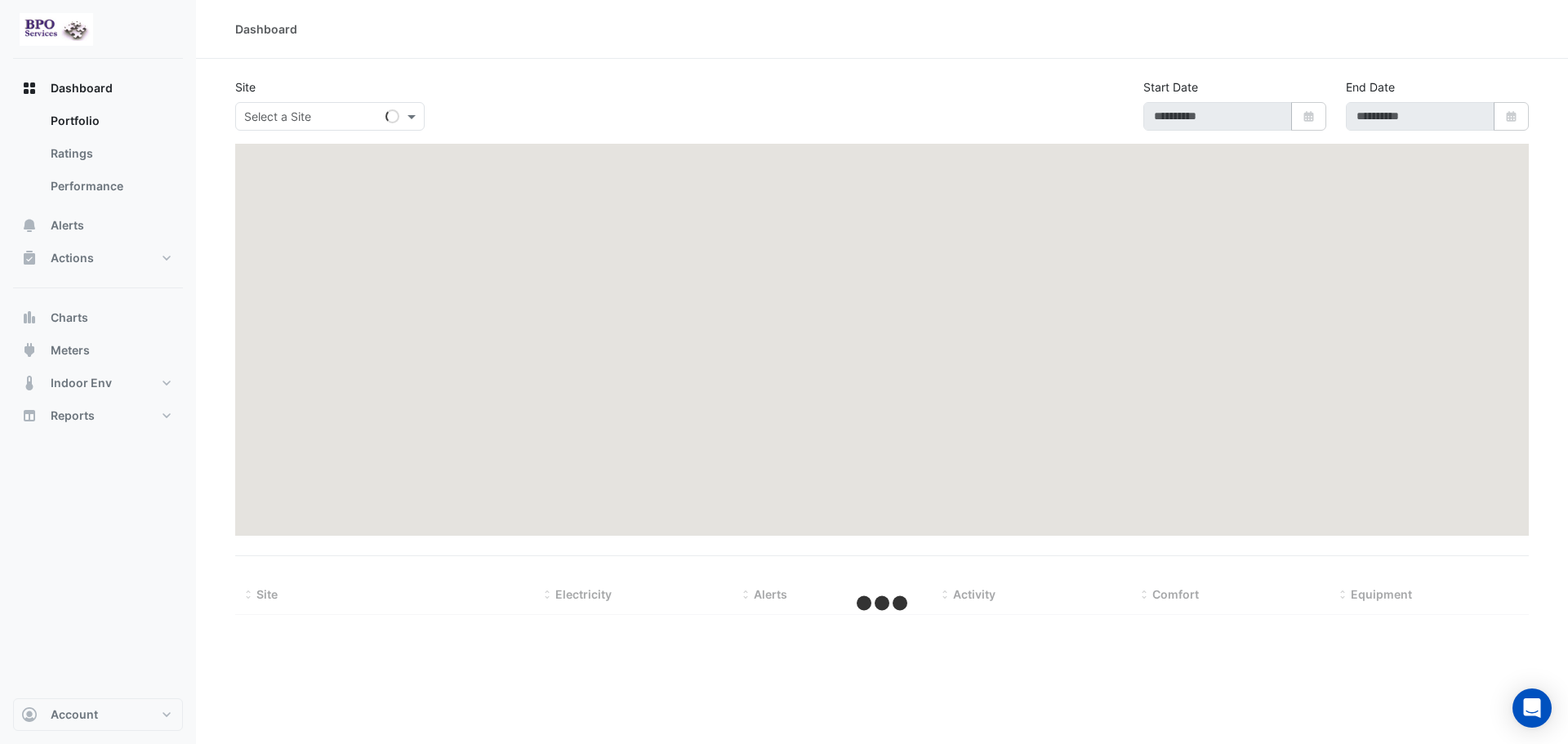
type input "**********"
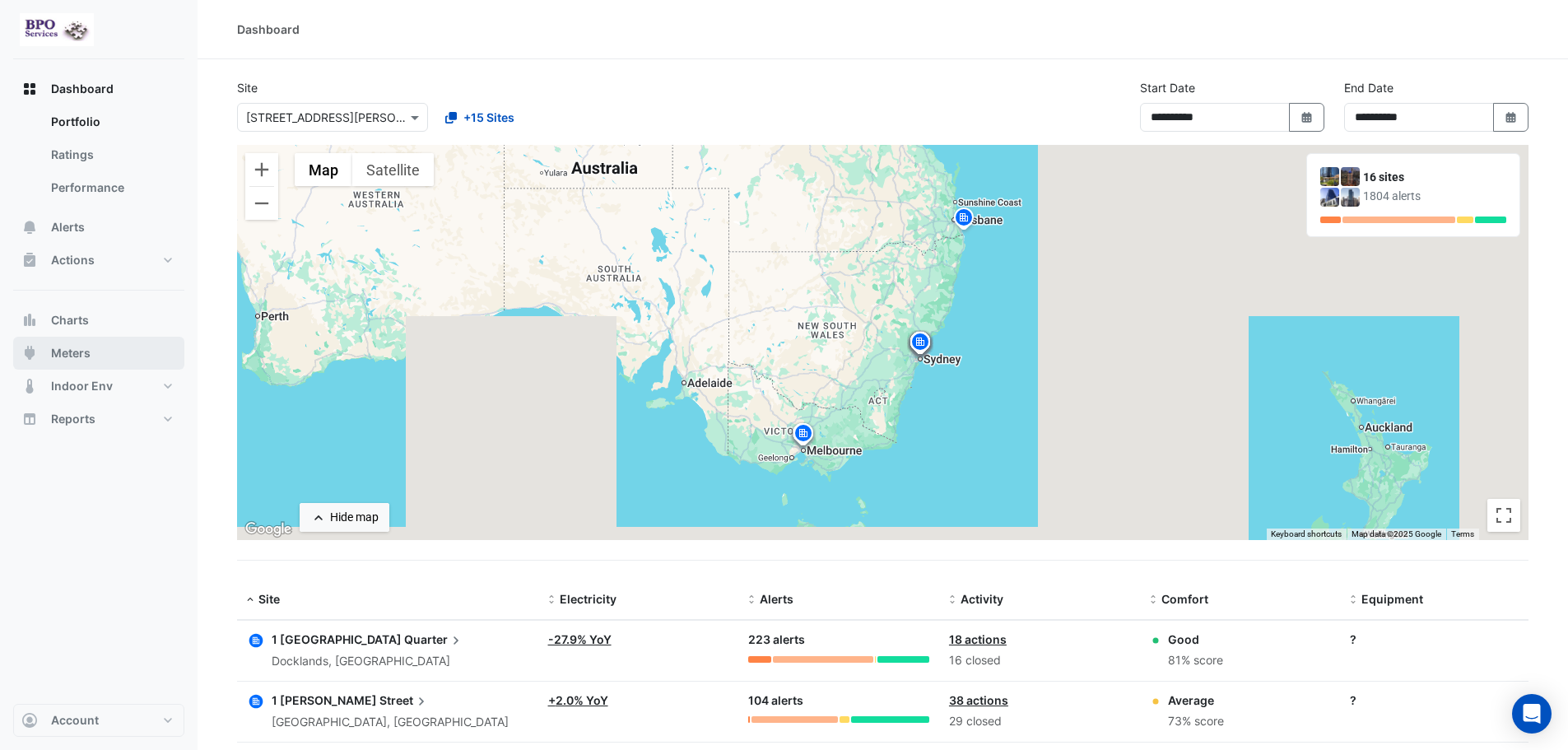
click at [81, 354] on span "Meters" at bounding box center [70, 353] width 39 height 17
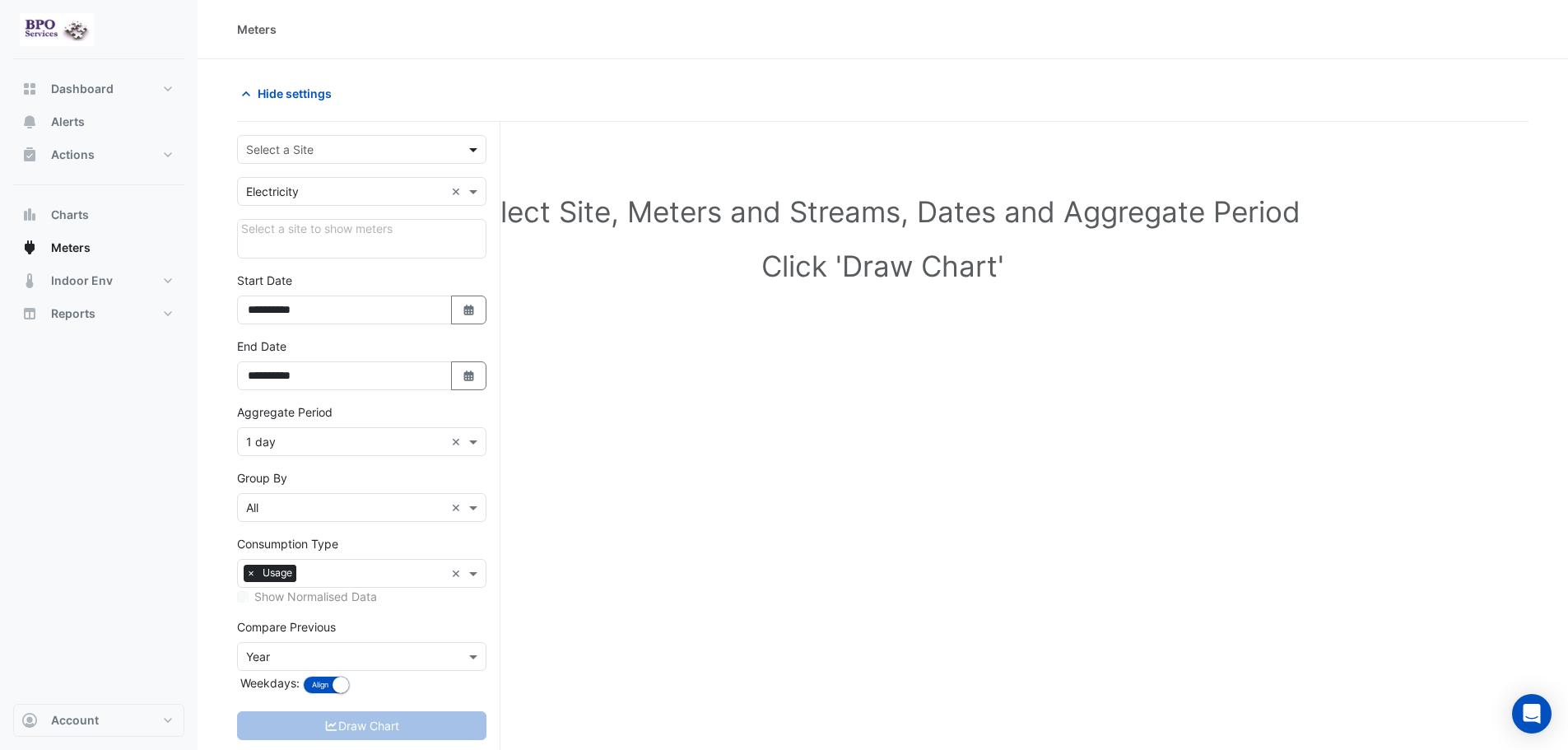
click at [467, 150] on span at bounding box center [475, 150] width 20 height 18
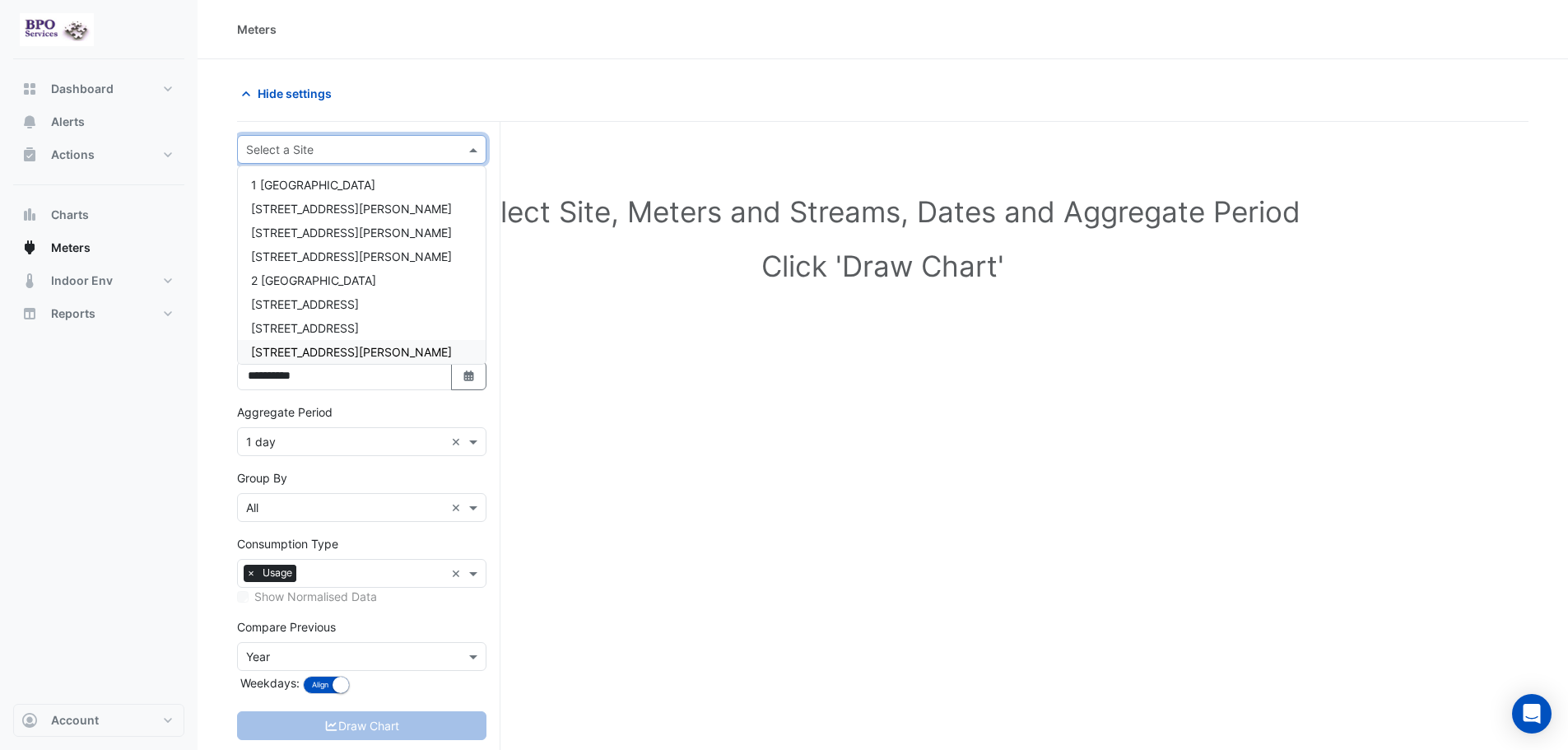
click at [320, 351] on span "[STREET_ADDRESS][PERSON_NAME]" at bounding box center [351, 352] width 201 height 14
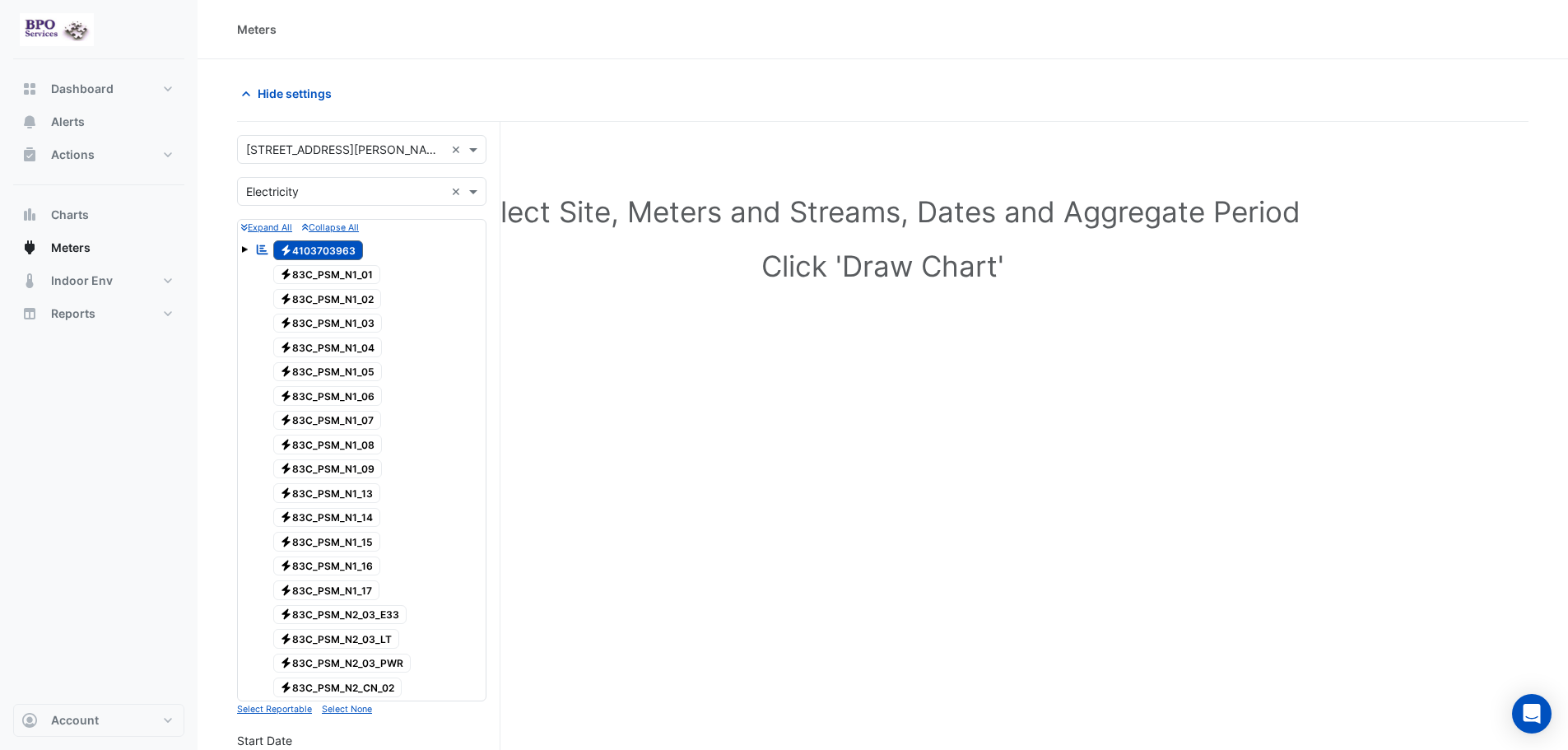
click at [245, 251] on span at bounding box center [244, 250] width 7 height 7
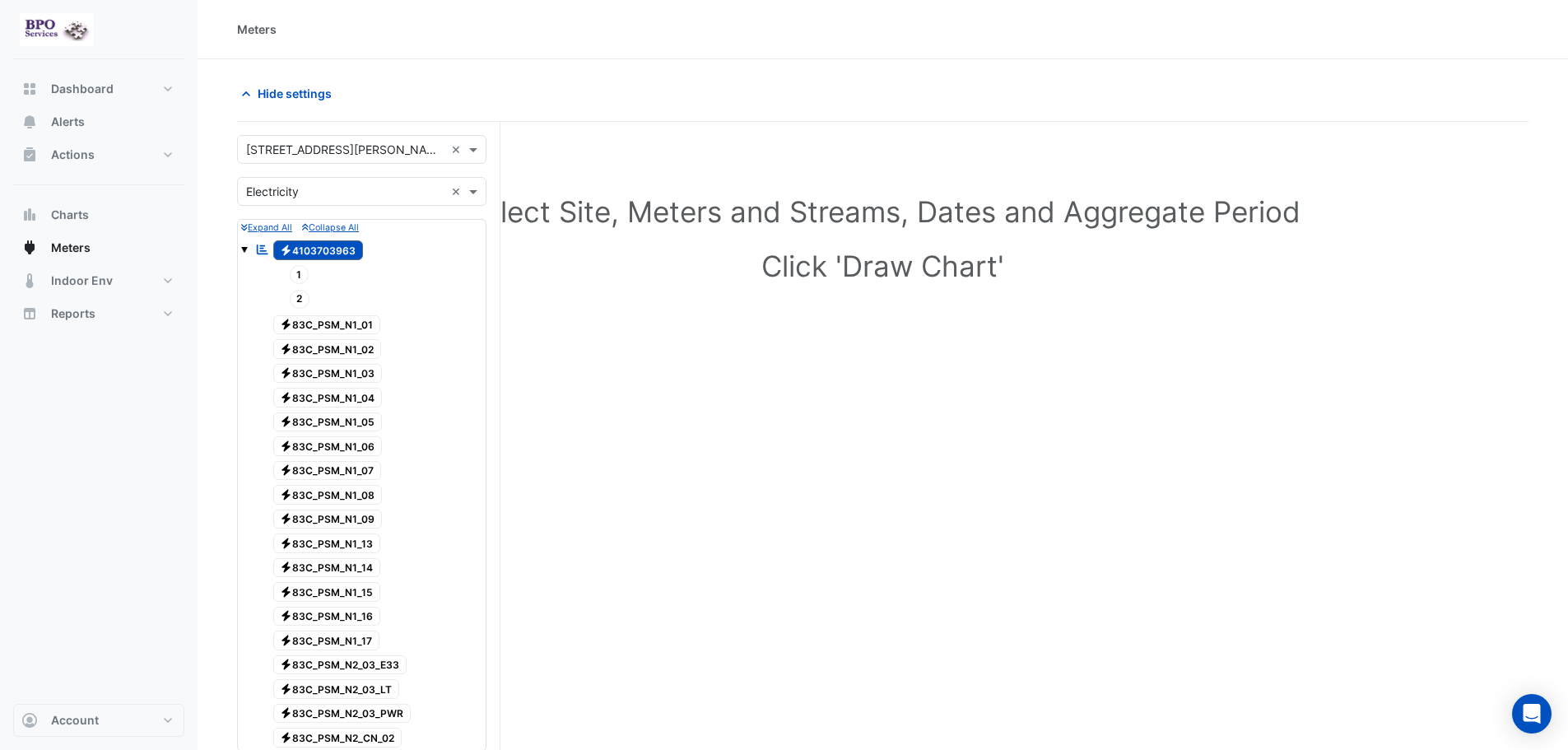
click at [245, 251] on span at bounding box center [244, 250] width 7 height 7
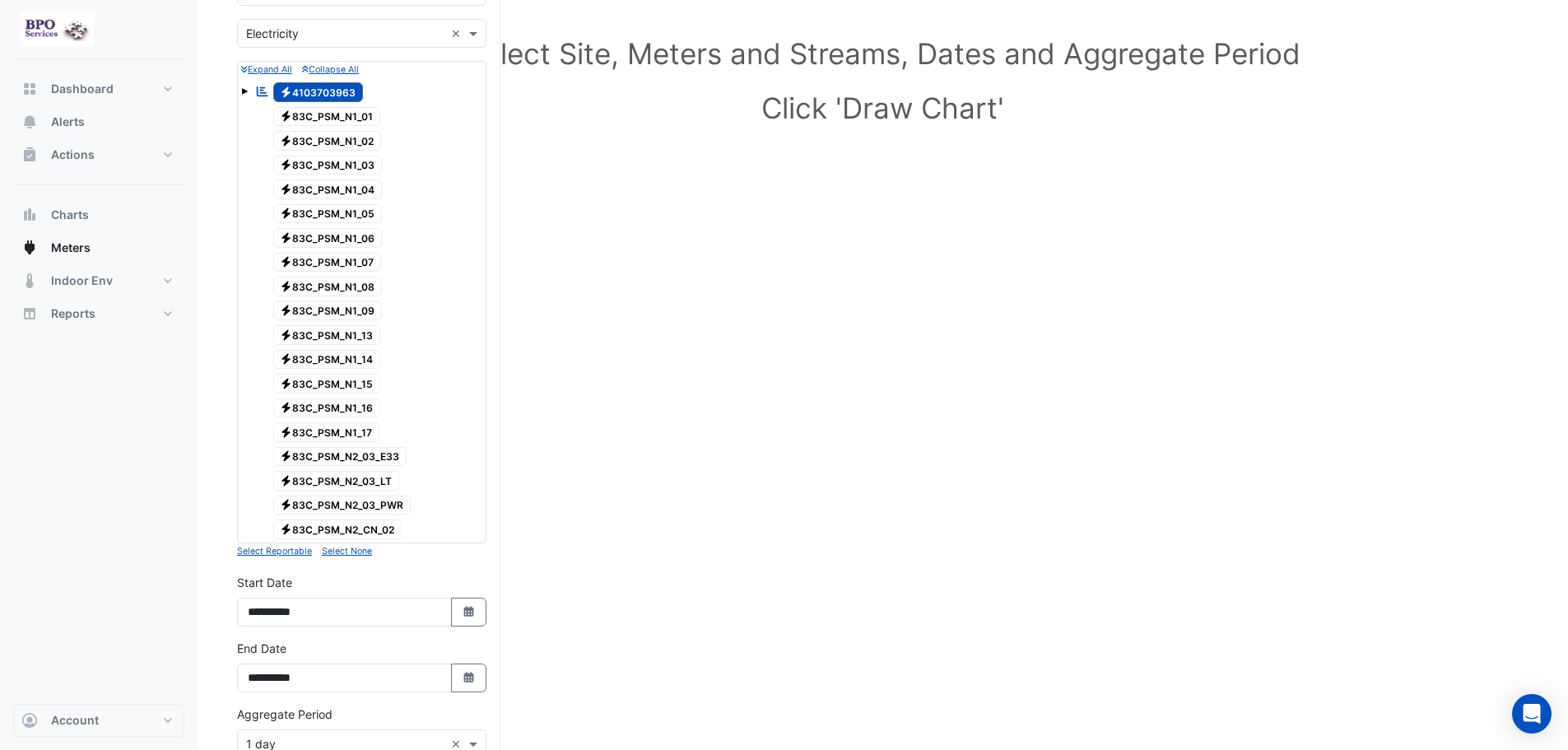
scroll to position [165, 0]
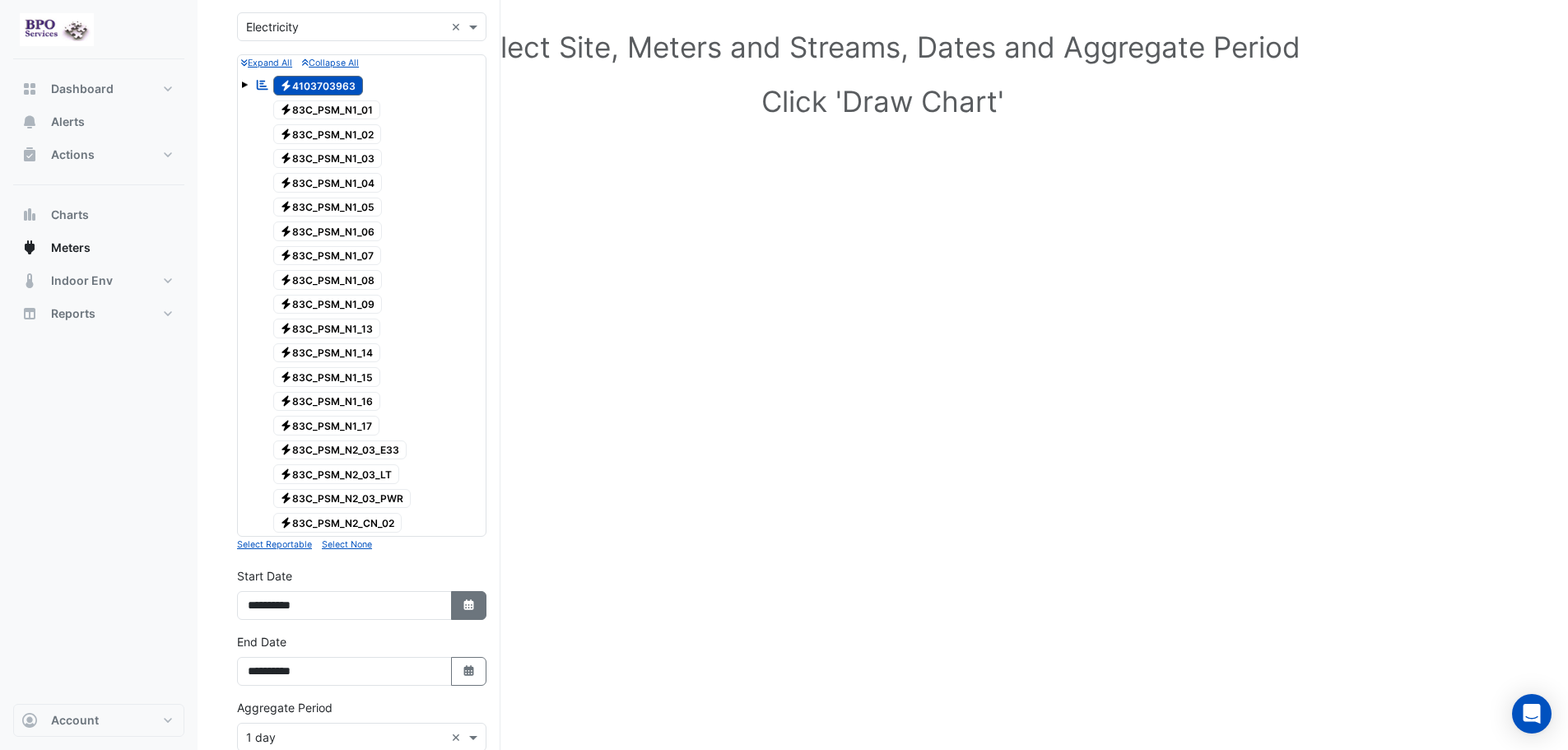
click at [468, 608] on icon "button" at bounding box center [468, 605] width 10 height 11
select select "*"
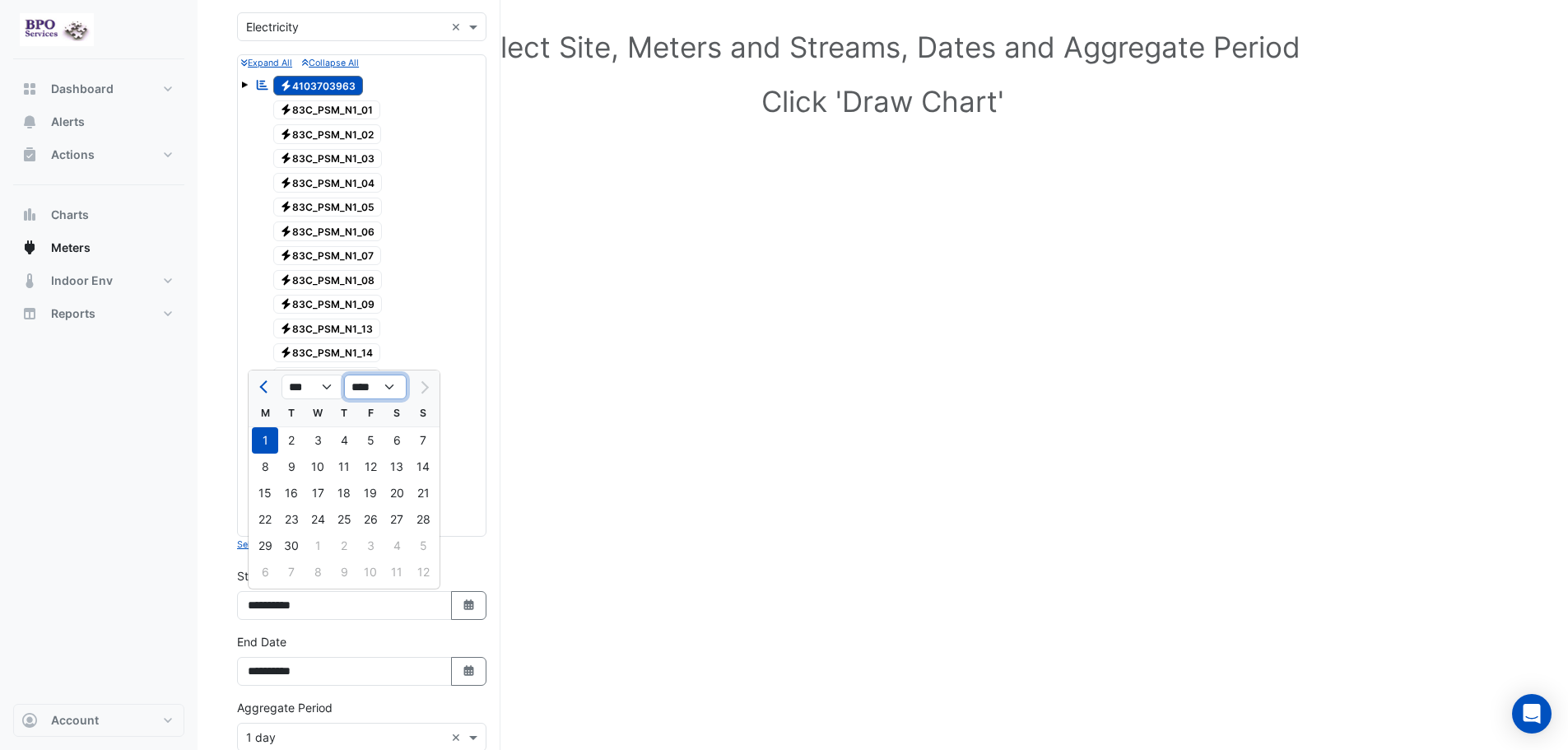
click at [392, 391] on select "**** **** **** **** **** **** **** **** **** **** ****" at bounding box center [375, 387] width 62 height 25
select select "****"
click at [344, 375] on select "**** **** **** **** **** **** **** **** **** **** ****" at bounding box center [375, 387] width 62 height 25
click at [332, 391] on select "*** *** *** *** *** *** *** *** *** *** *** ***" at bounding box center [312, 387] width 62 height 25
select select "*"
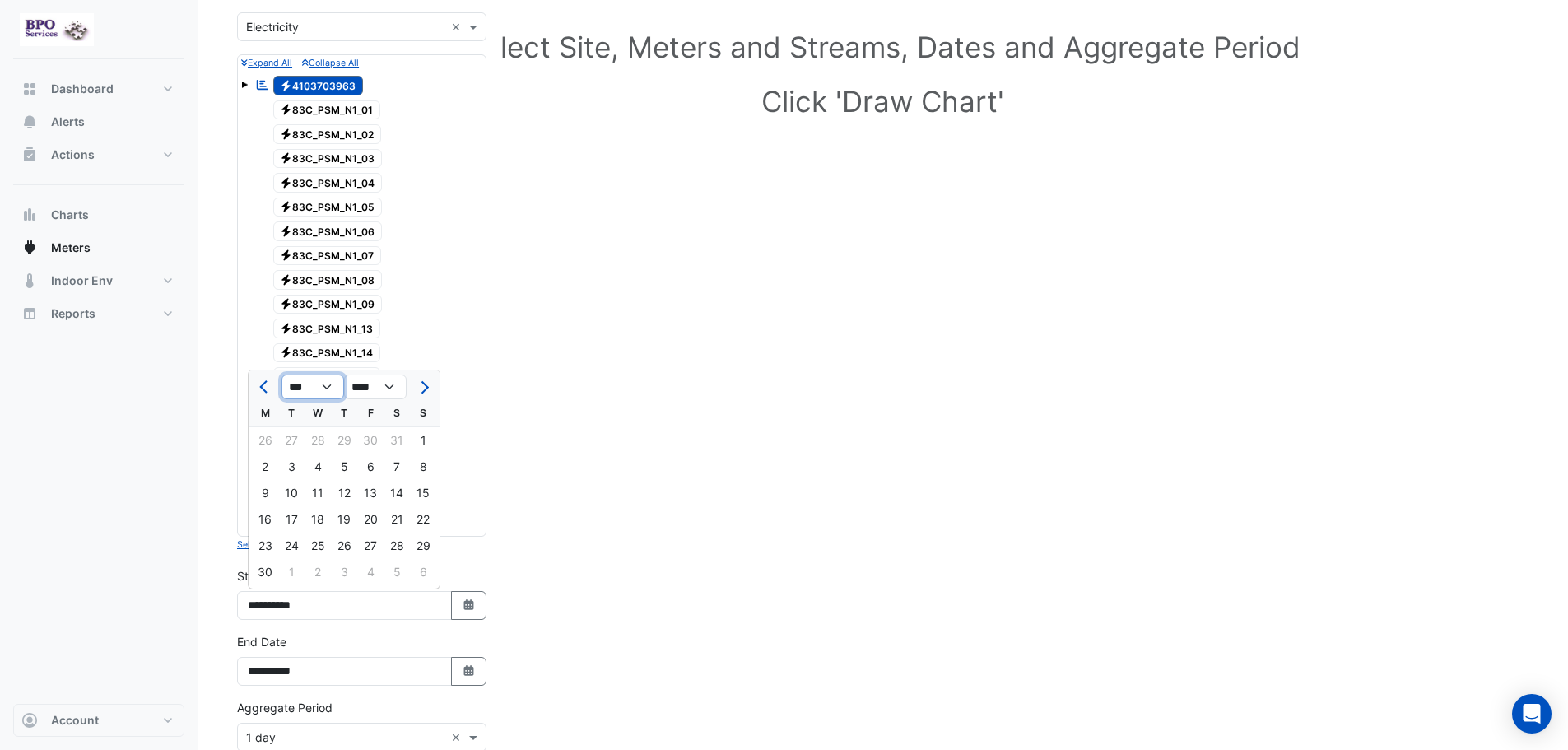
click at [281, 375] on select "*** *** *** *** *** *** *** *** *** *** *** ***" at bounding box center [312, 387] width 62 height 25
click at [292, 439] on div "1" at bounding box center [292, 441] width 26 height 26
type input "**********"
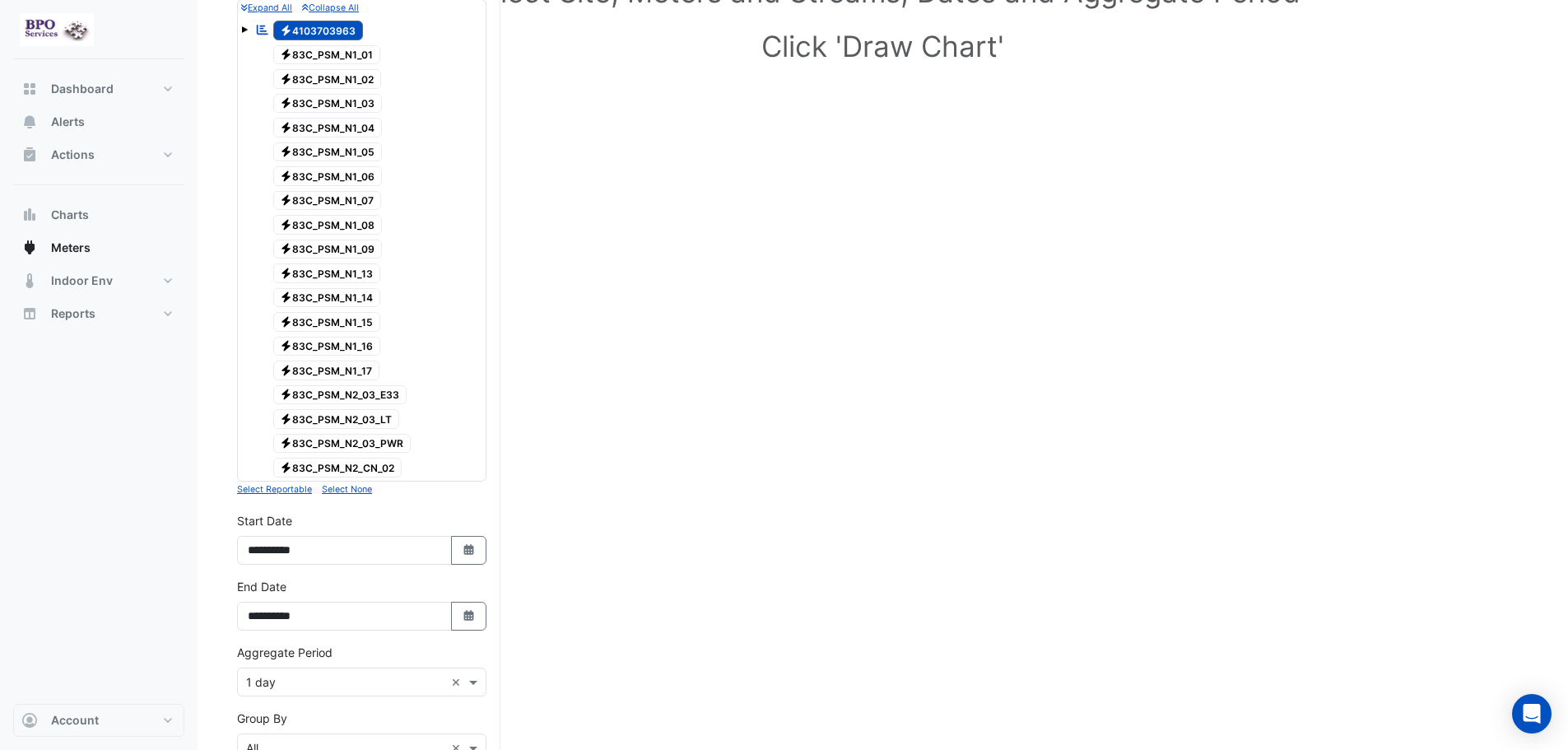
scroll to position [329, 0]
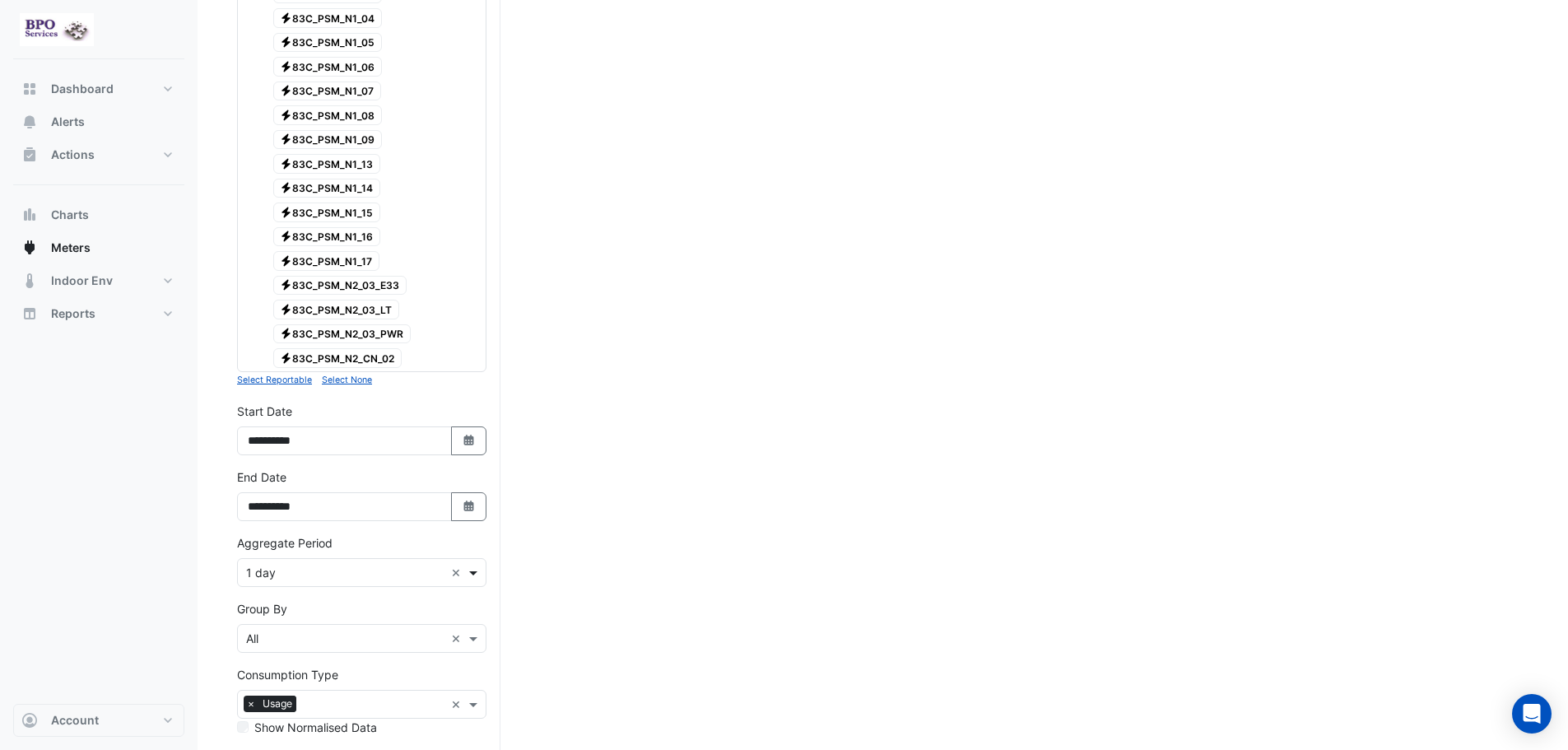
click at [471, 578] on span at bounding box center [475, 573] width 20 height 18
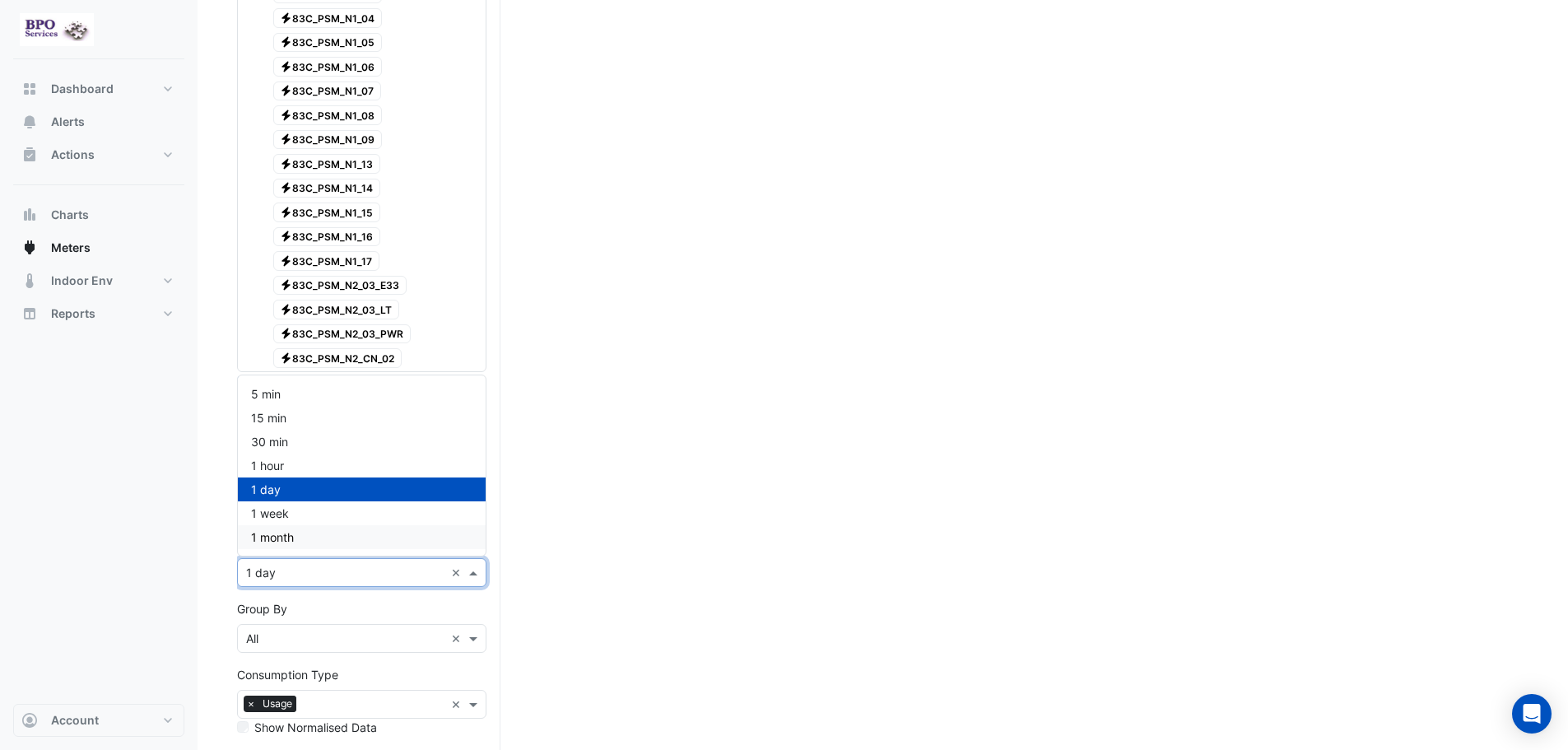
click at [336, 543] on div "1 month" at bounding box center [362, 537] width 248 height 24
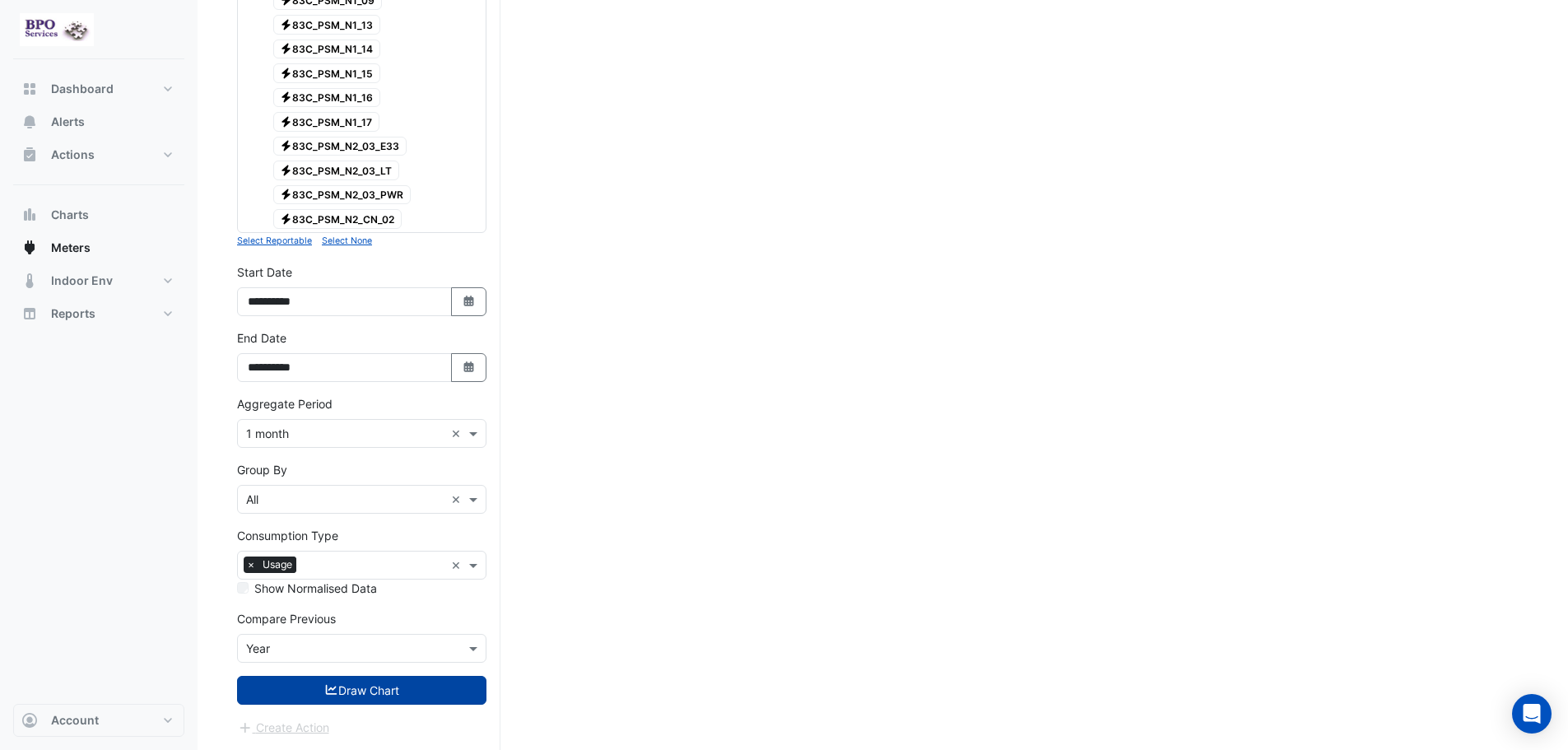
click at [457, 690] on button "Draw Chart" at bounding box center [362, 690] width 250 height 29
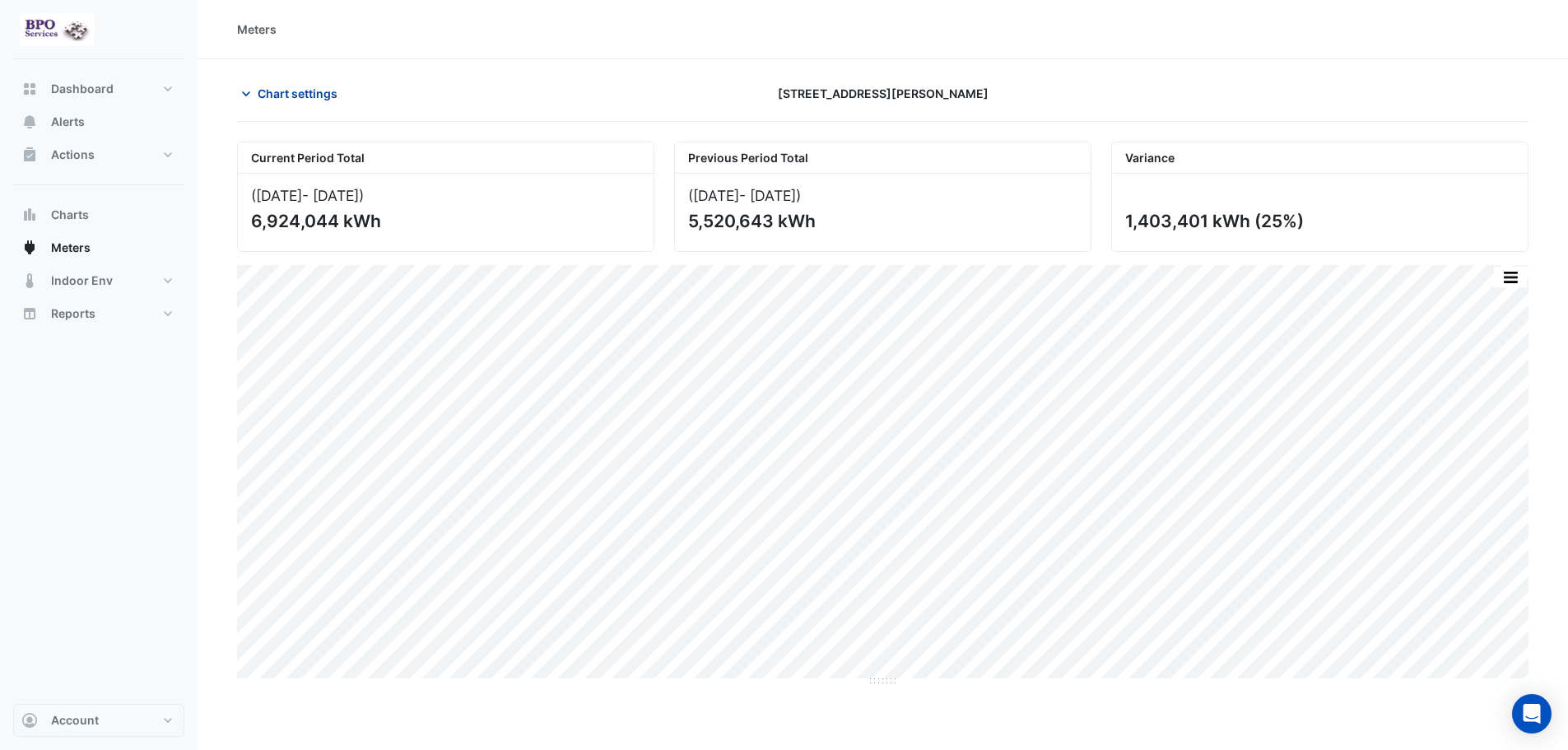
click at [314, 96] on span "Chart settings" at bounding box center [297, 94] width 80 height 18
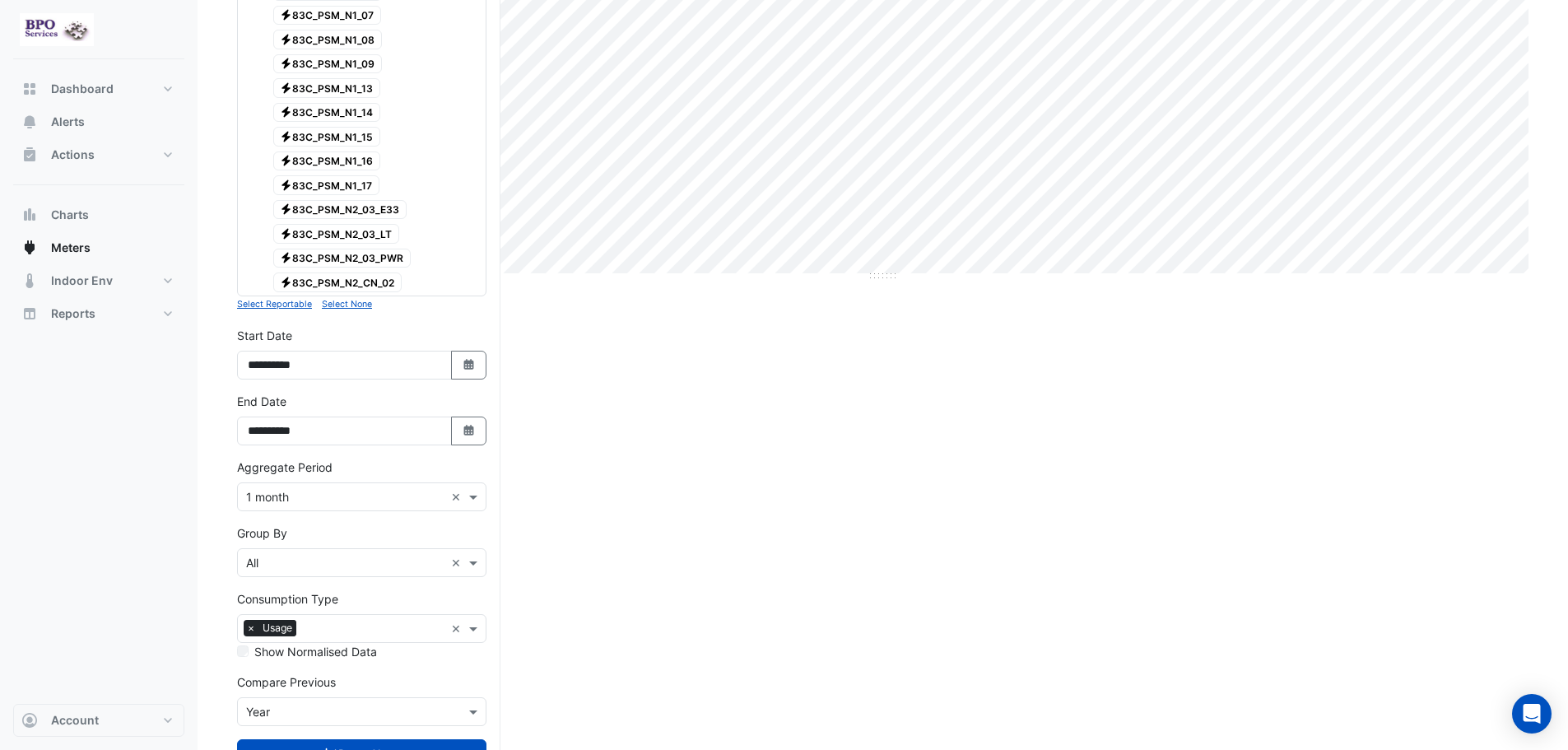
scroll to position [469, 0]
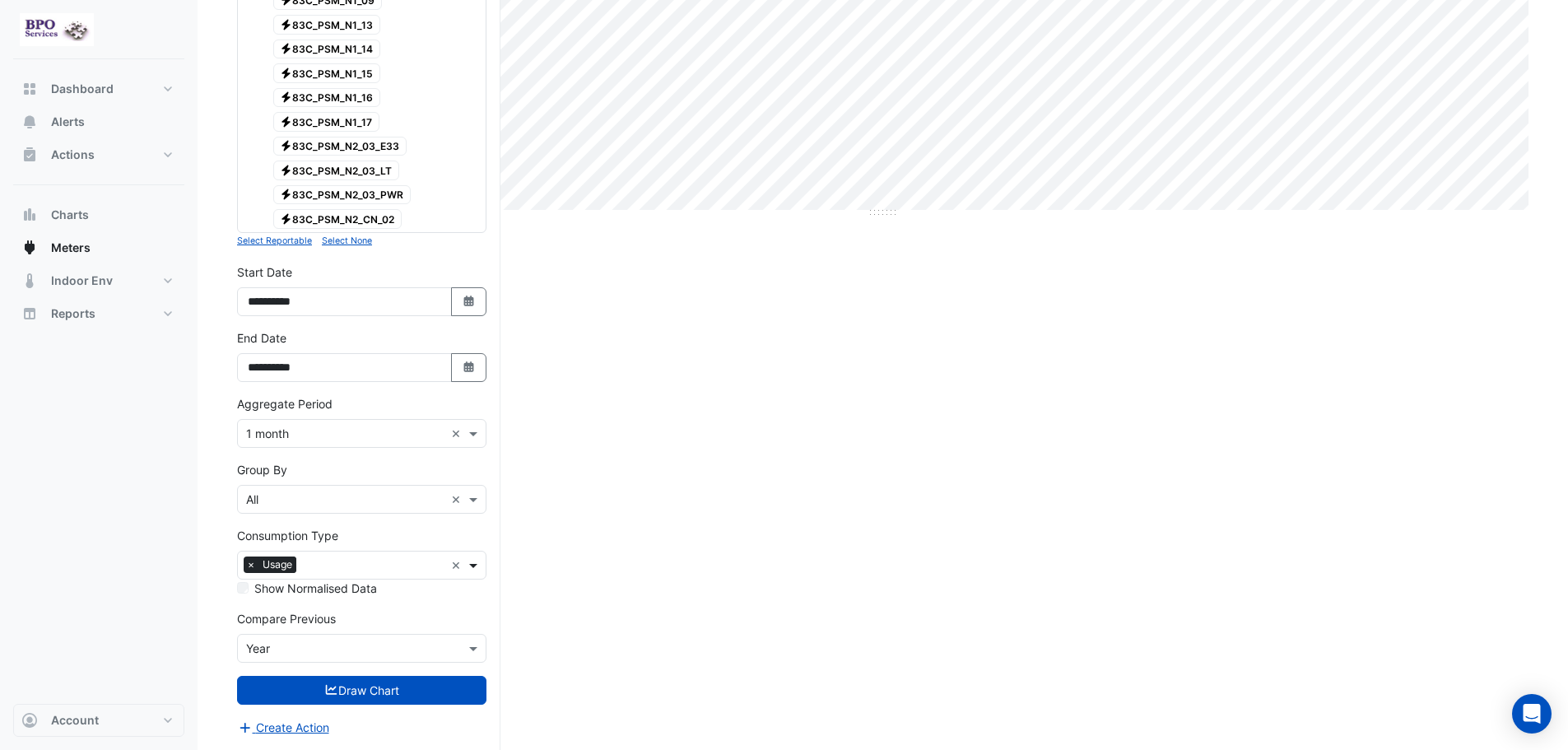
click at [476, 567] on span at bounding box center [475, 565] width 20 height 18
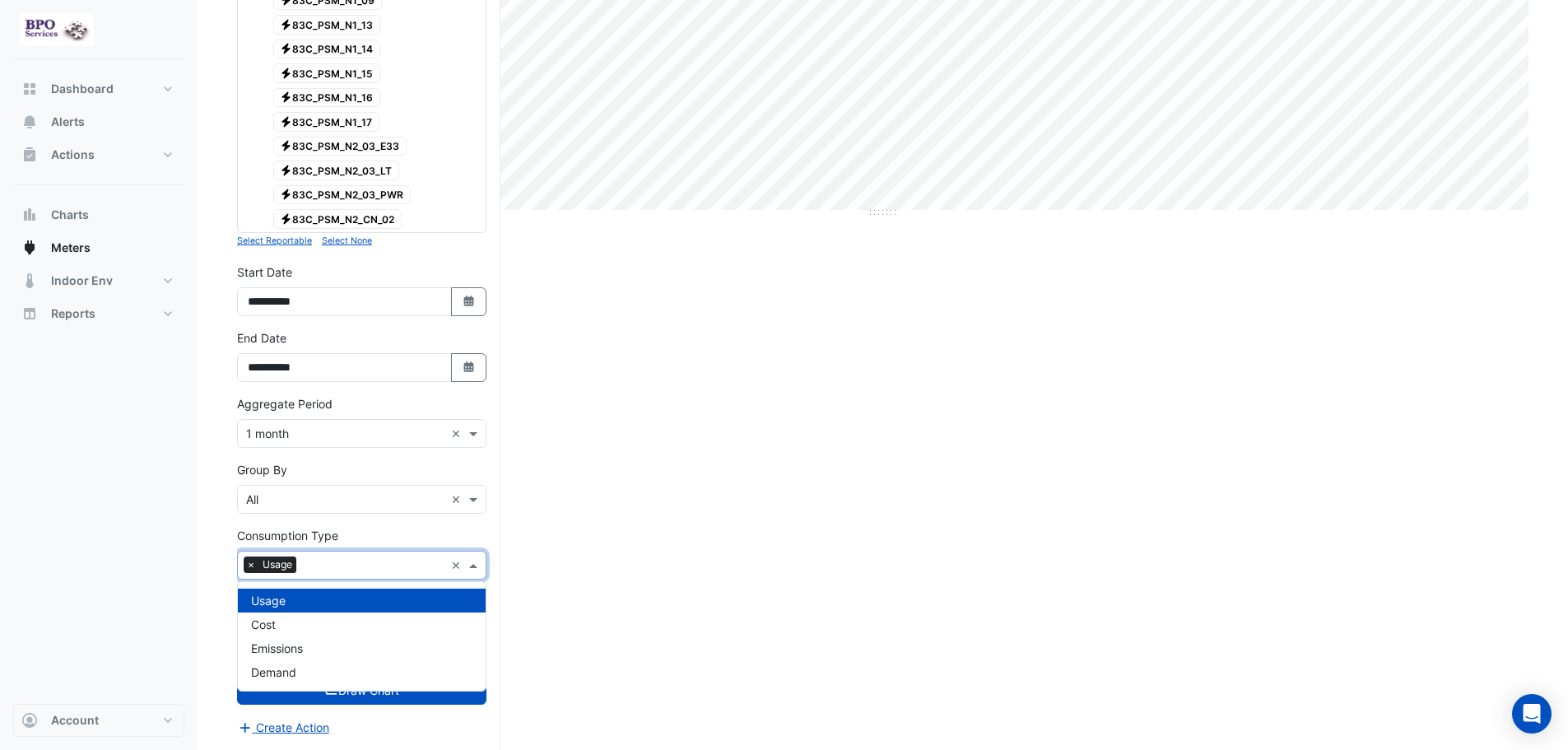
click at [559, 516] on div "Current Period Total (Jan 19 - Sep 25 ) 6,924,044 kWh Previous Period Total (Ja…" at bounding box center [883, 211] width 1291 height 1077
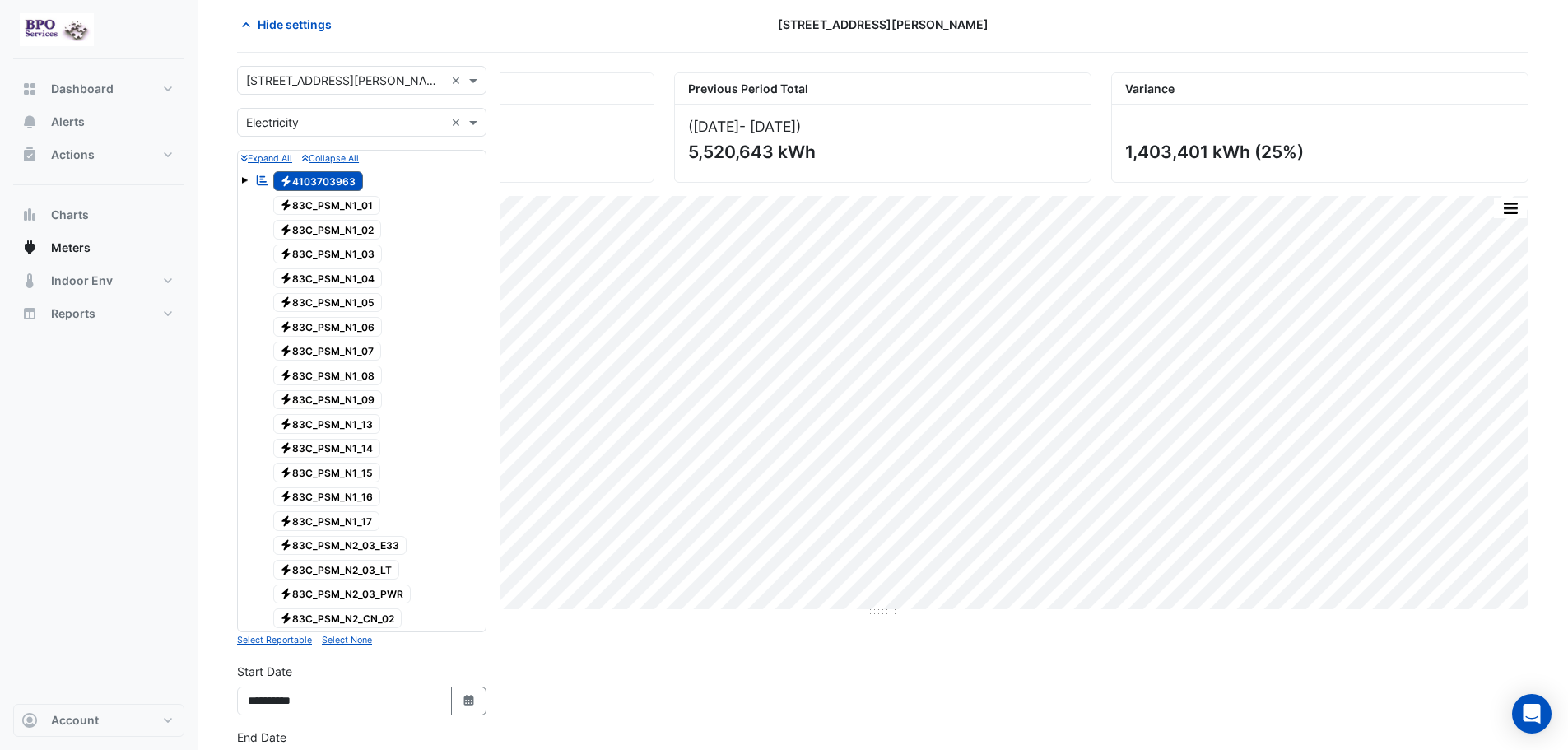
scroll to position [0, 0]
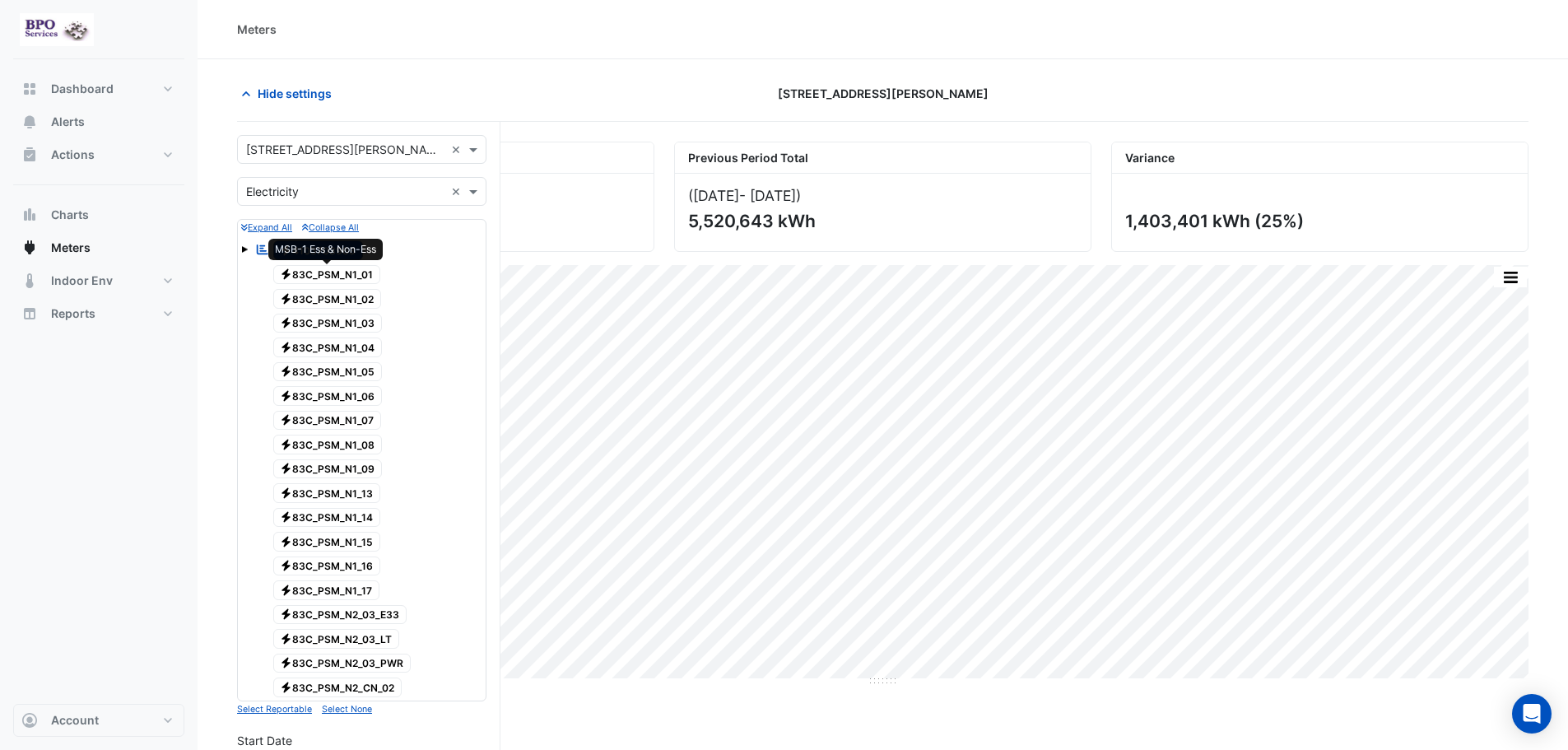
click at [357, 272] on span "Electricity 83C_PSM_N1_01" at bounding box center [327, 275] width 108 height 20
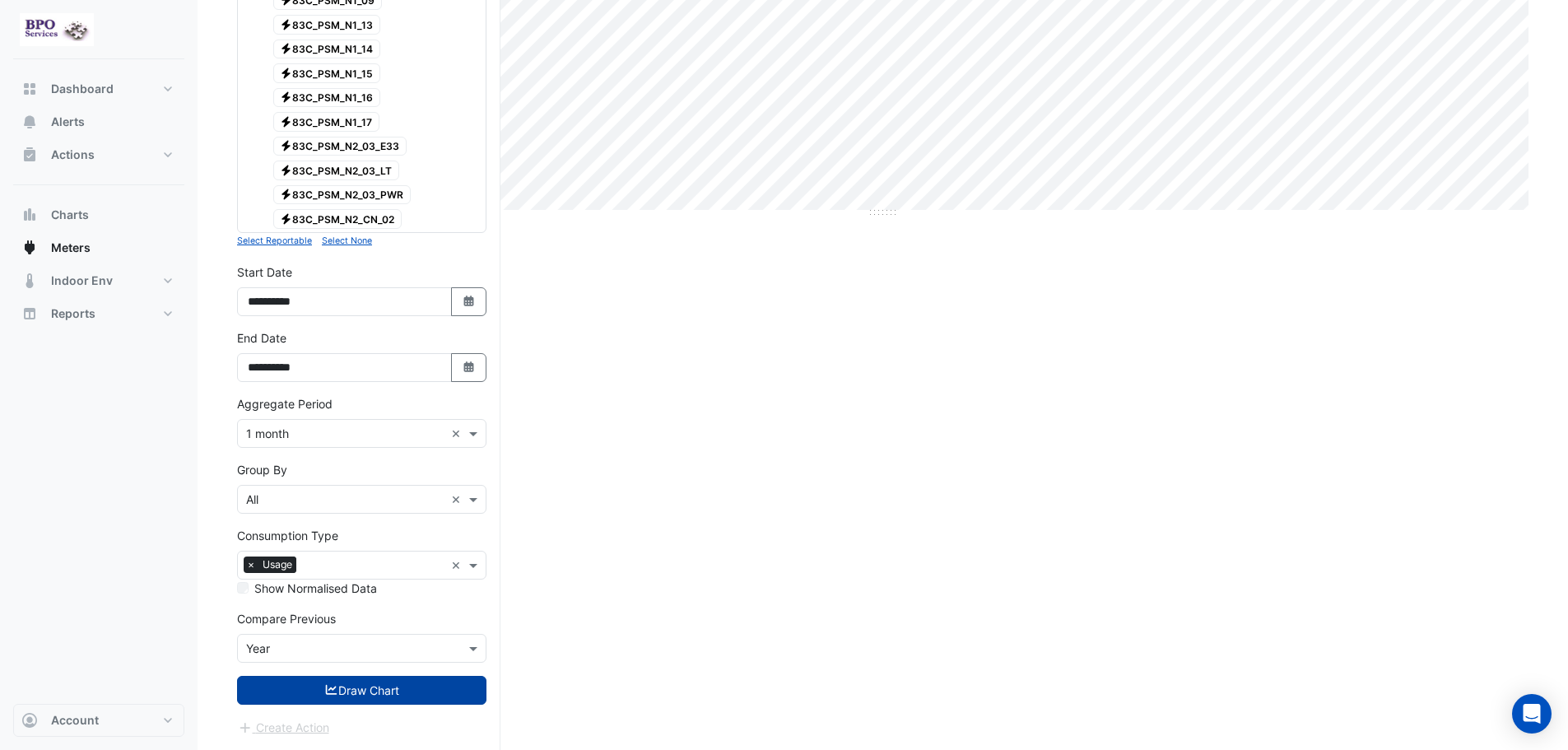
click at [406, 698] on button "Draw Chart" at bounding box center [362, 690] width 250 height 29
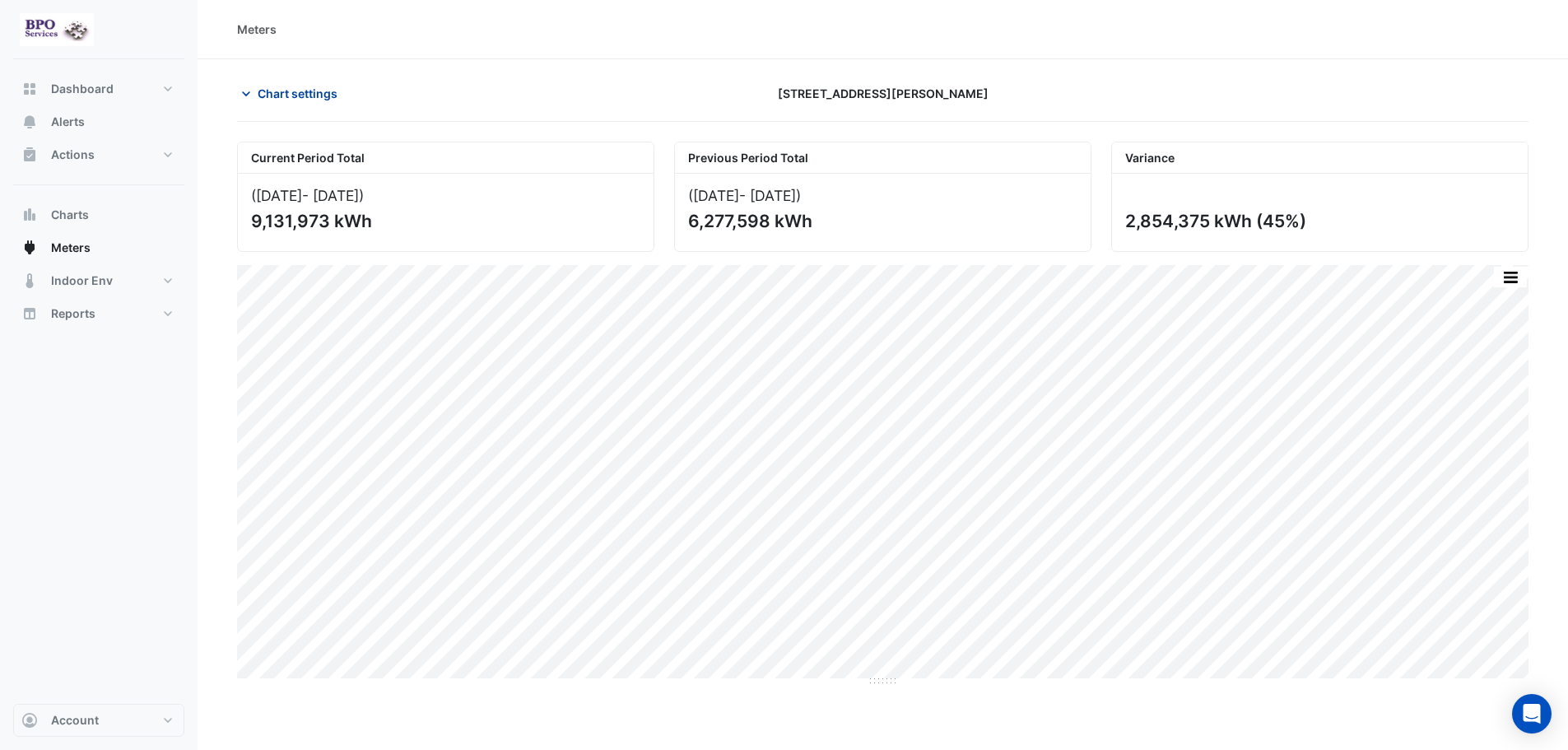
click at [303, 94] on span "Chart settings" at bounding box center [297, 94] width 80 height 18
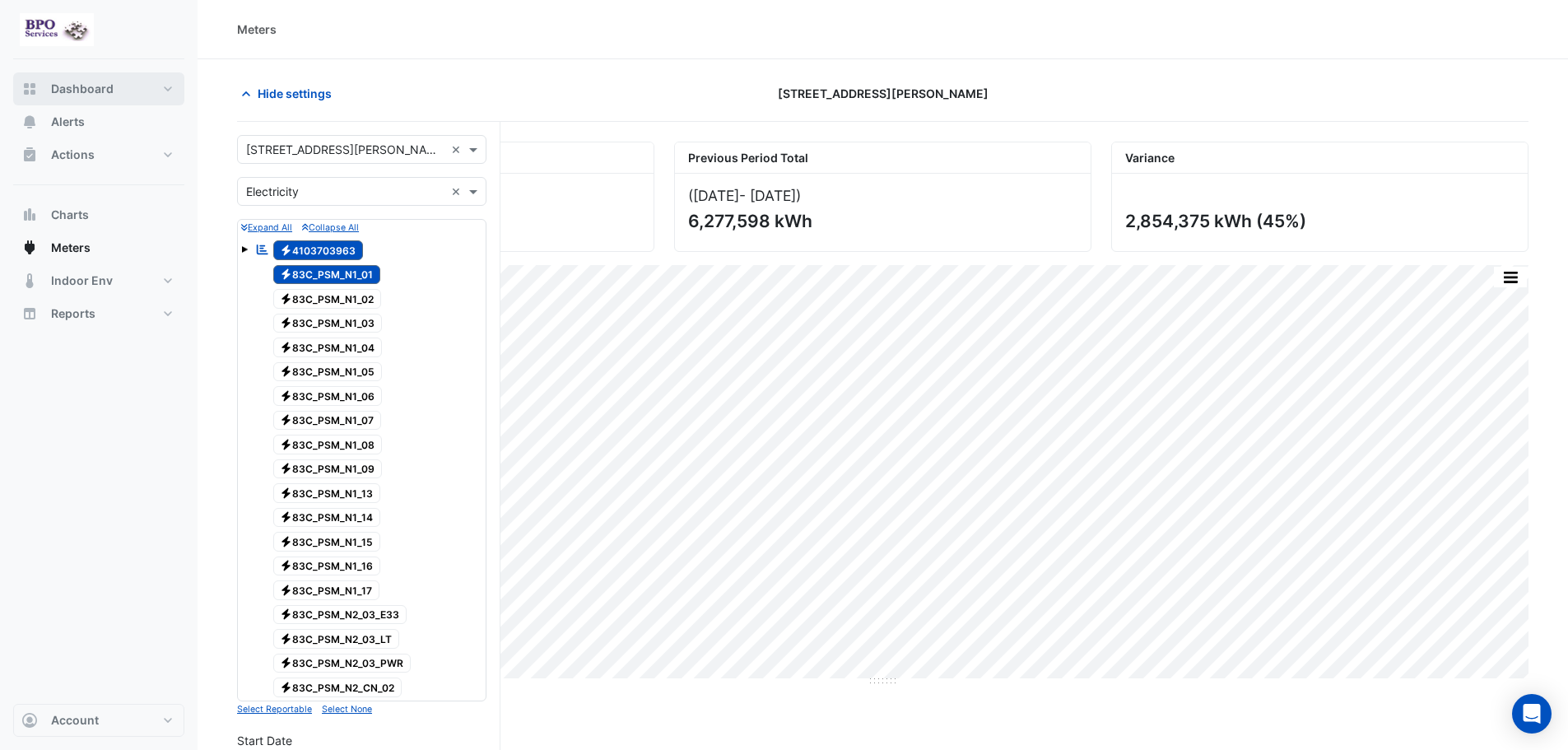
click at [135, 85] on button "Dashboard" at bounding box center [98, 89] width 171 height 33
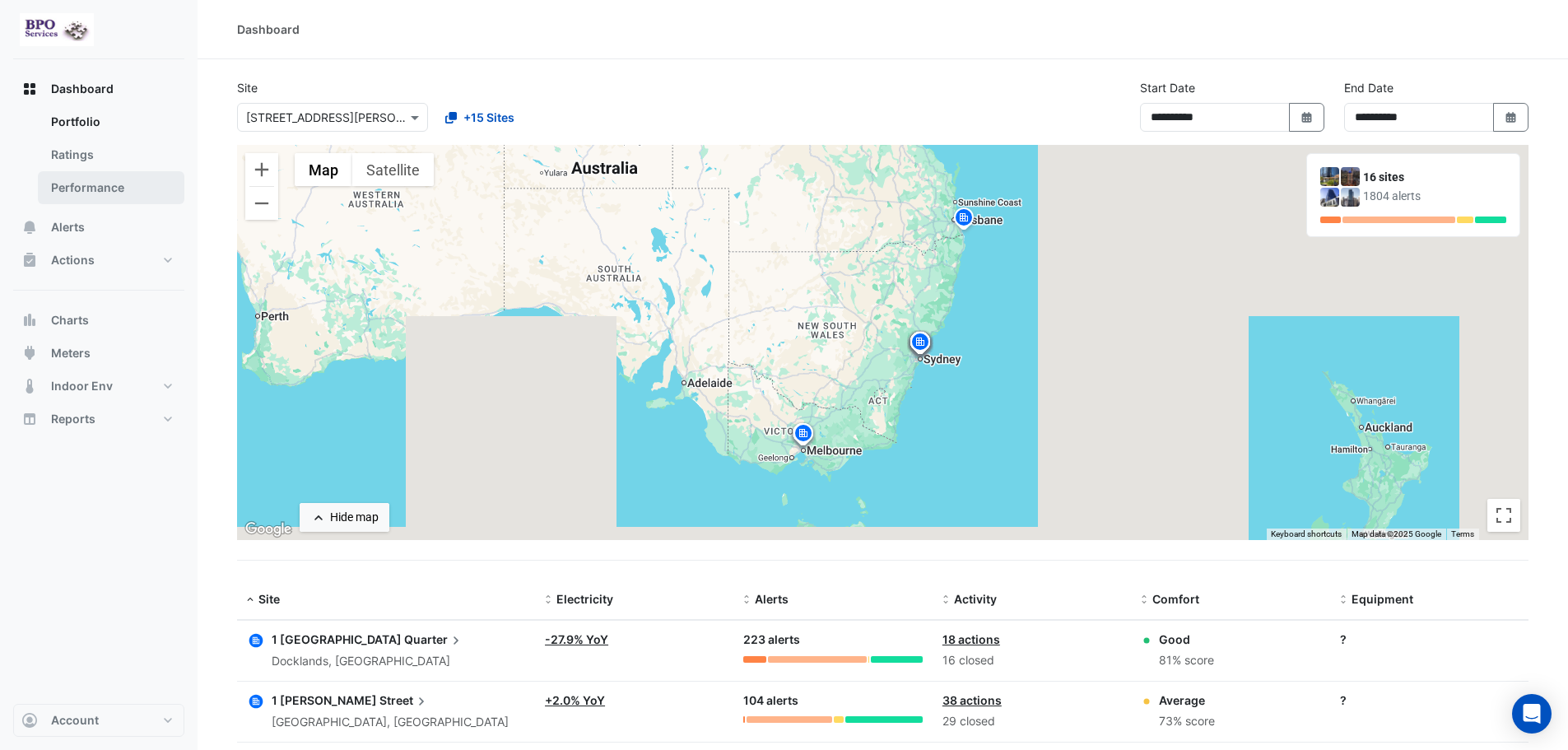
click at [102, 189] on link "Performance" at bounding box center [110, 188] width 146 height 33
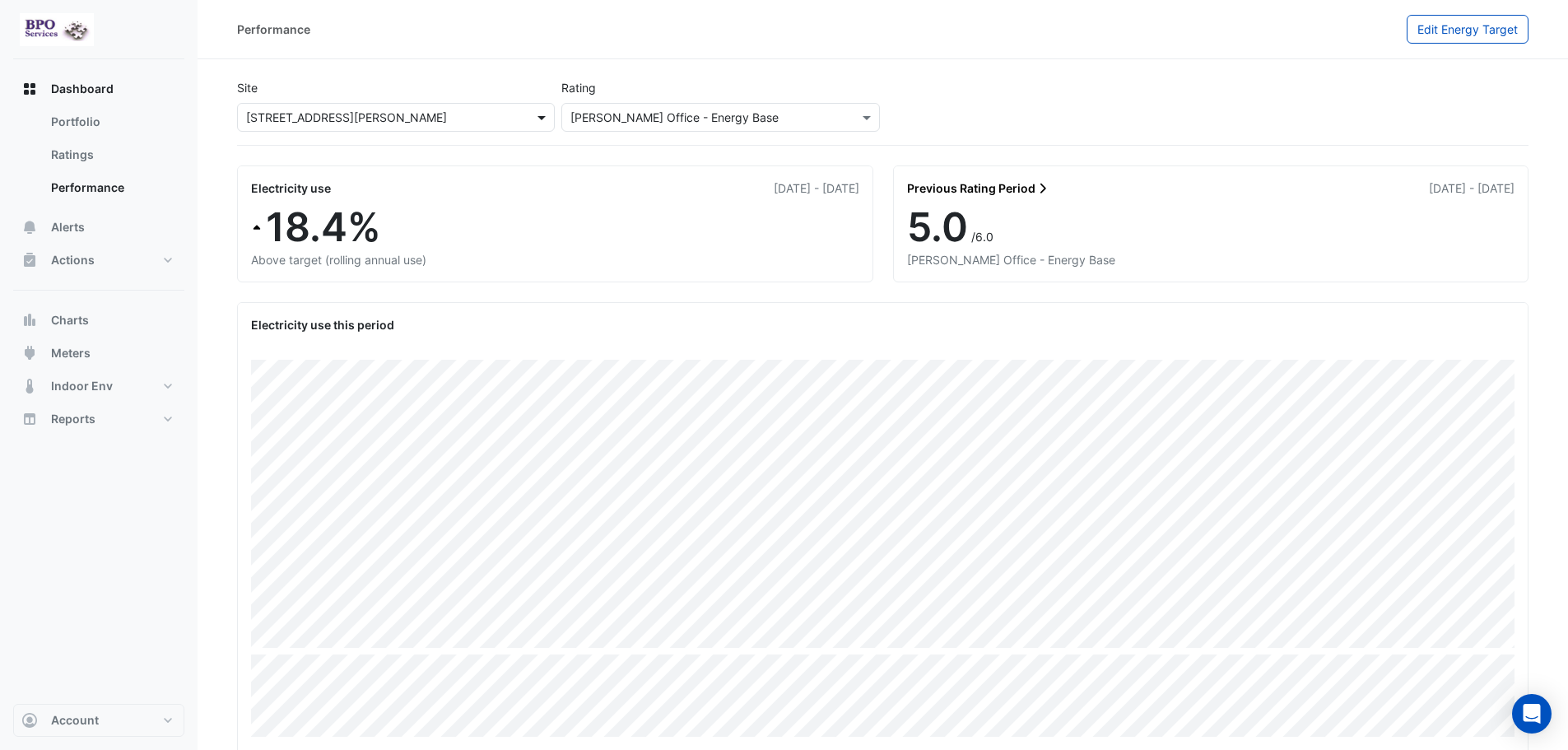
click at [540, 118] on span at bounding box center [543, 117] width 20 height 18
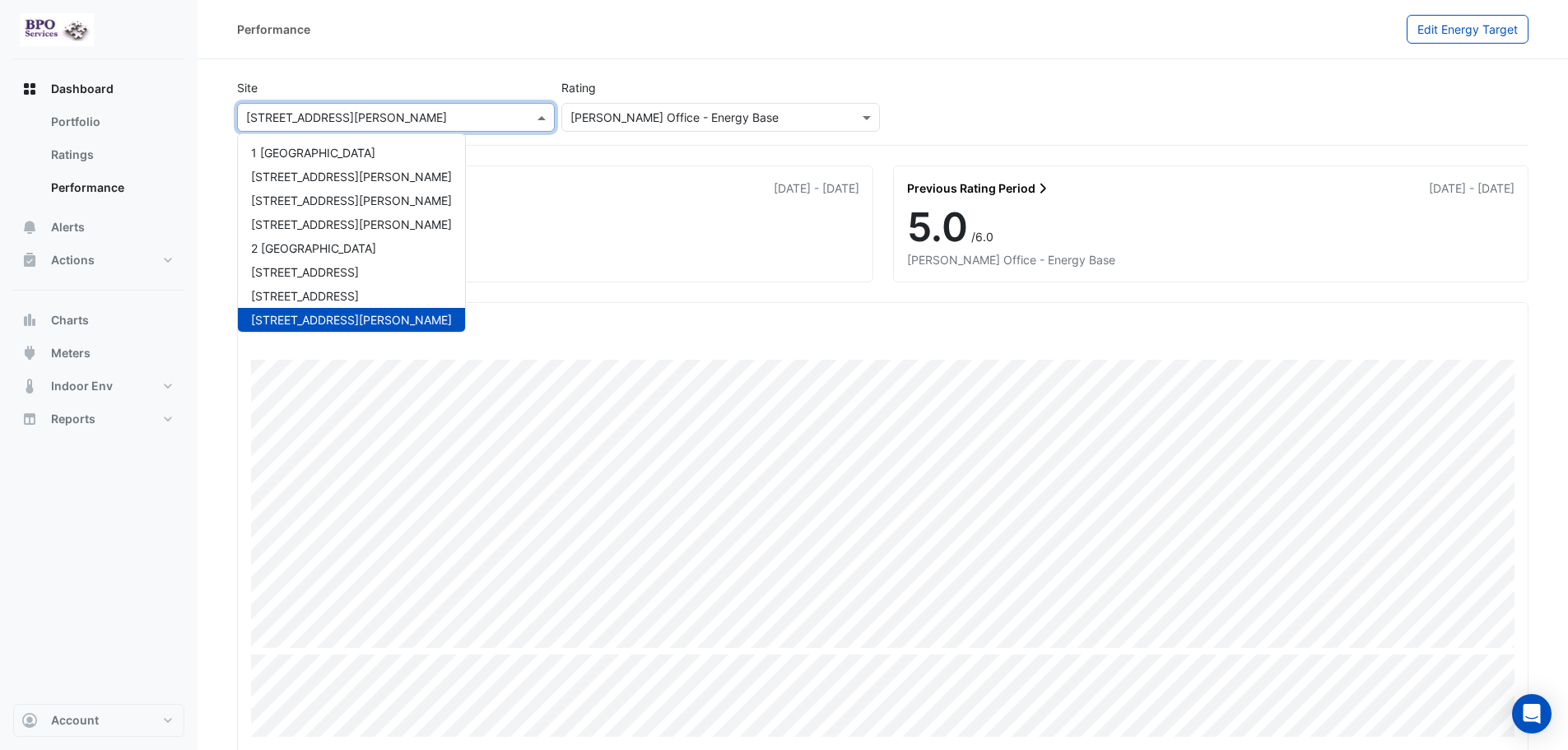
click at [781, 73] on div "Site × 83 Clarence Street 1 Melbourne Quarter 1 O'Connell Street 141 Walker Str…" at bounding box center [883, 109] width 1298 height 73
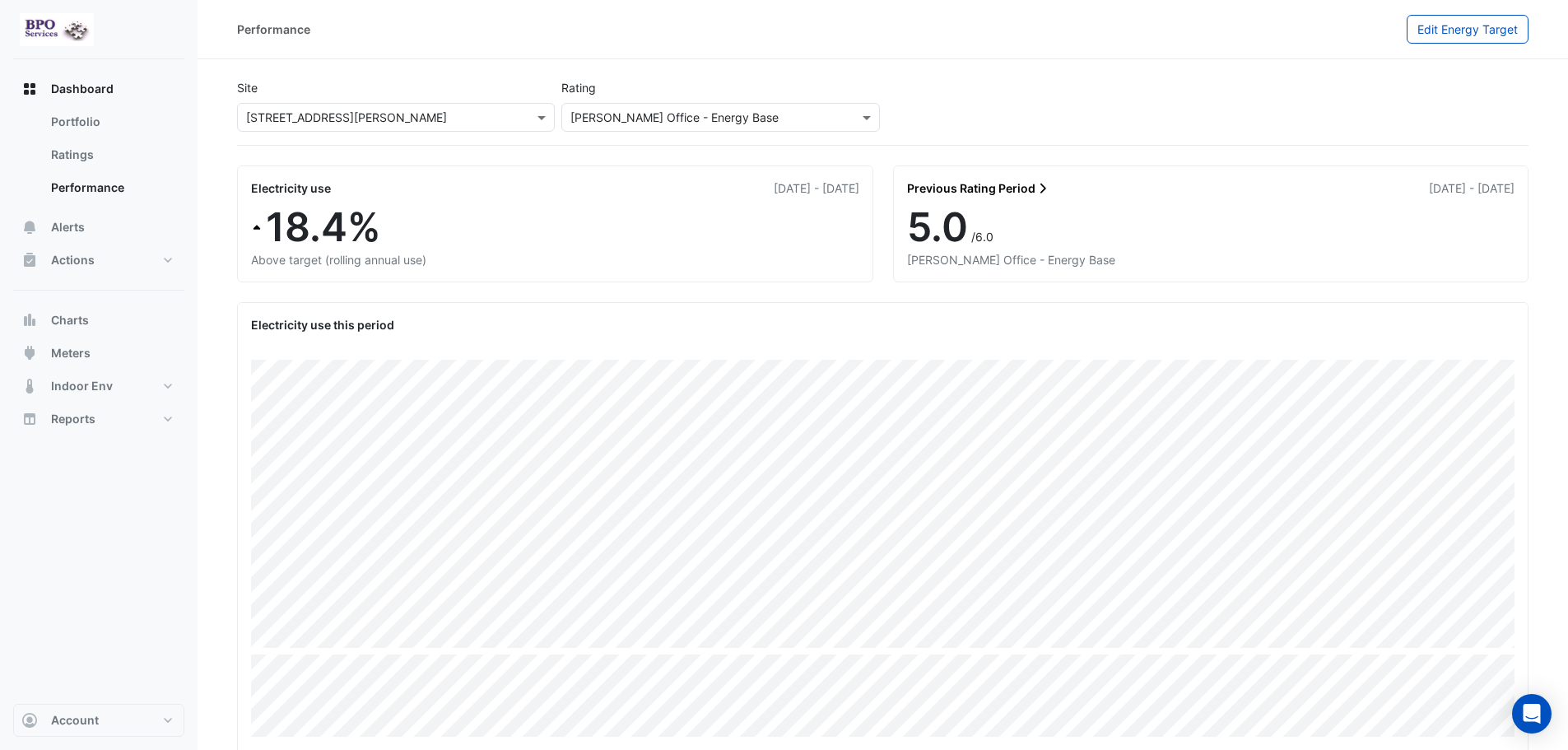
click at [1039, 188] on icon at bounding box center [1042, 188] width 15 height 11
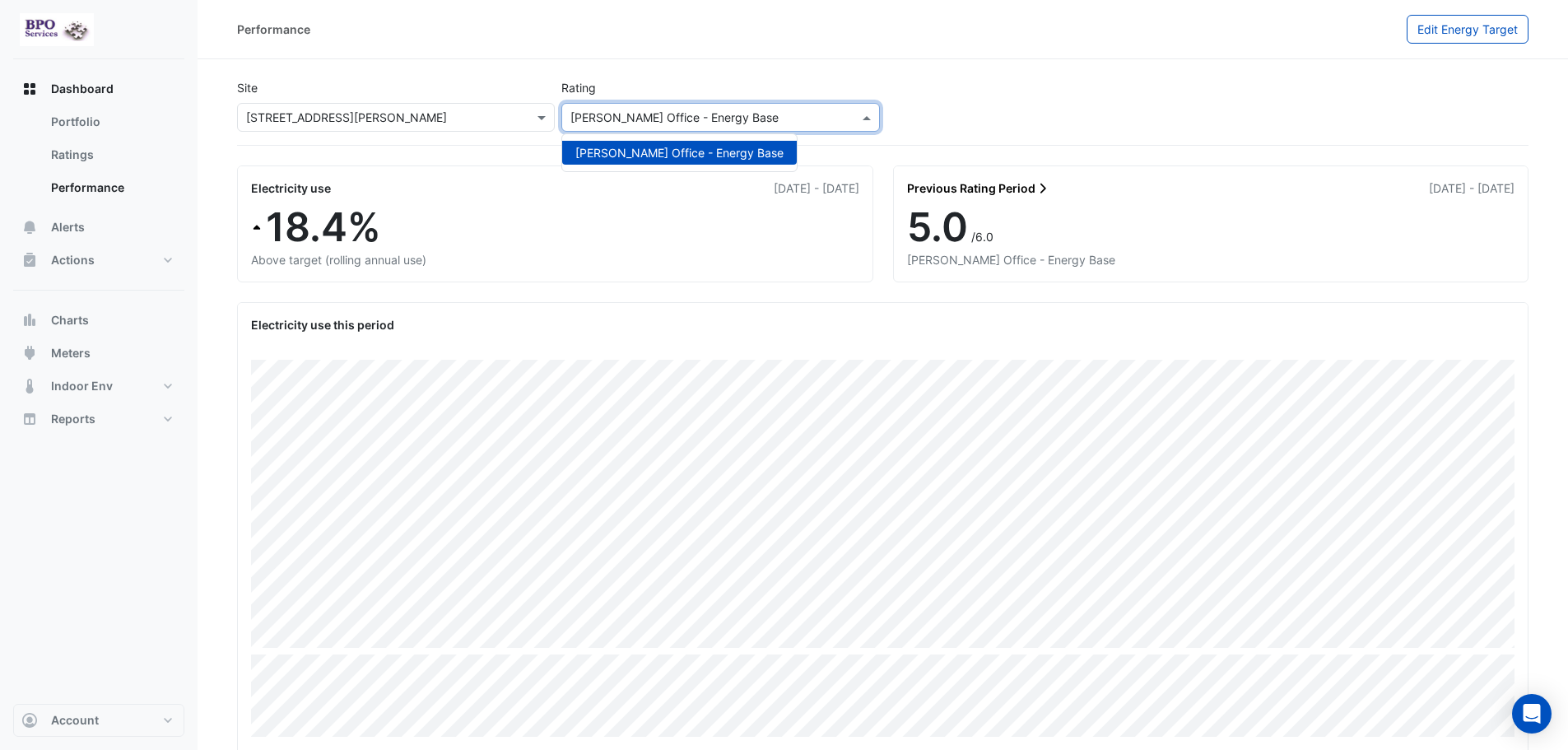
click at [862, 120] on span at bounding box center [868, 117] width 20 height 18
click at [541, 122] on span at bounding box center [543, 117] width 20 height 18
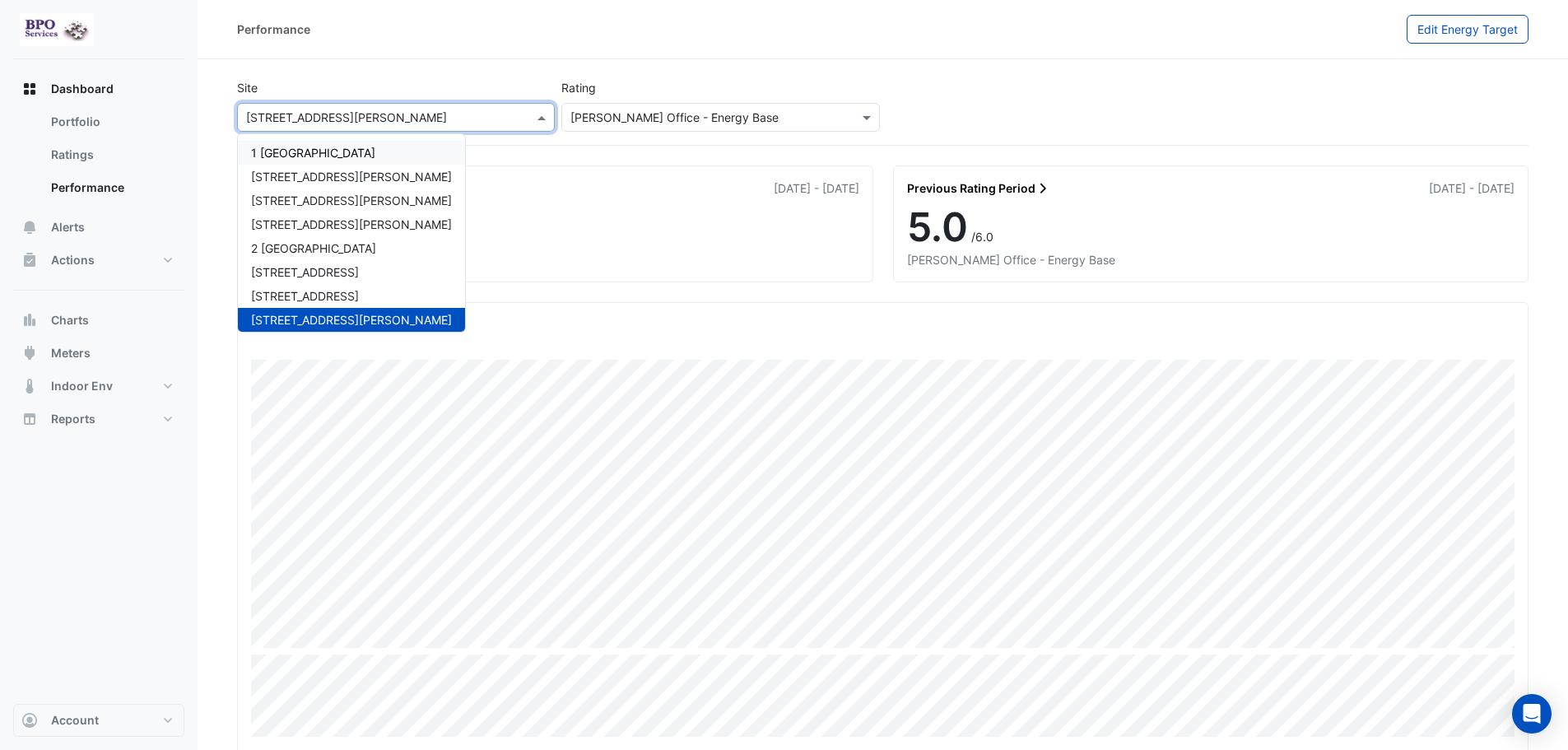
click at [392, 159] on div "1 [GEOGRAPHIC_DATA]" at bounding box center [351, 152] width 227 height 24
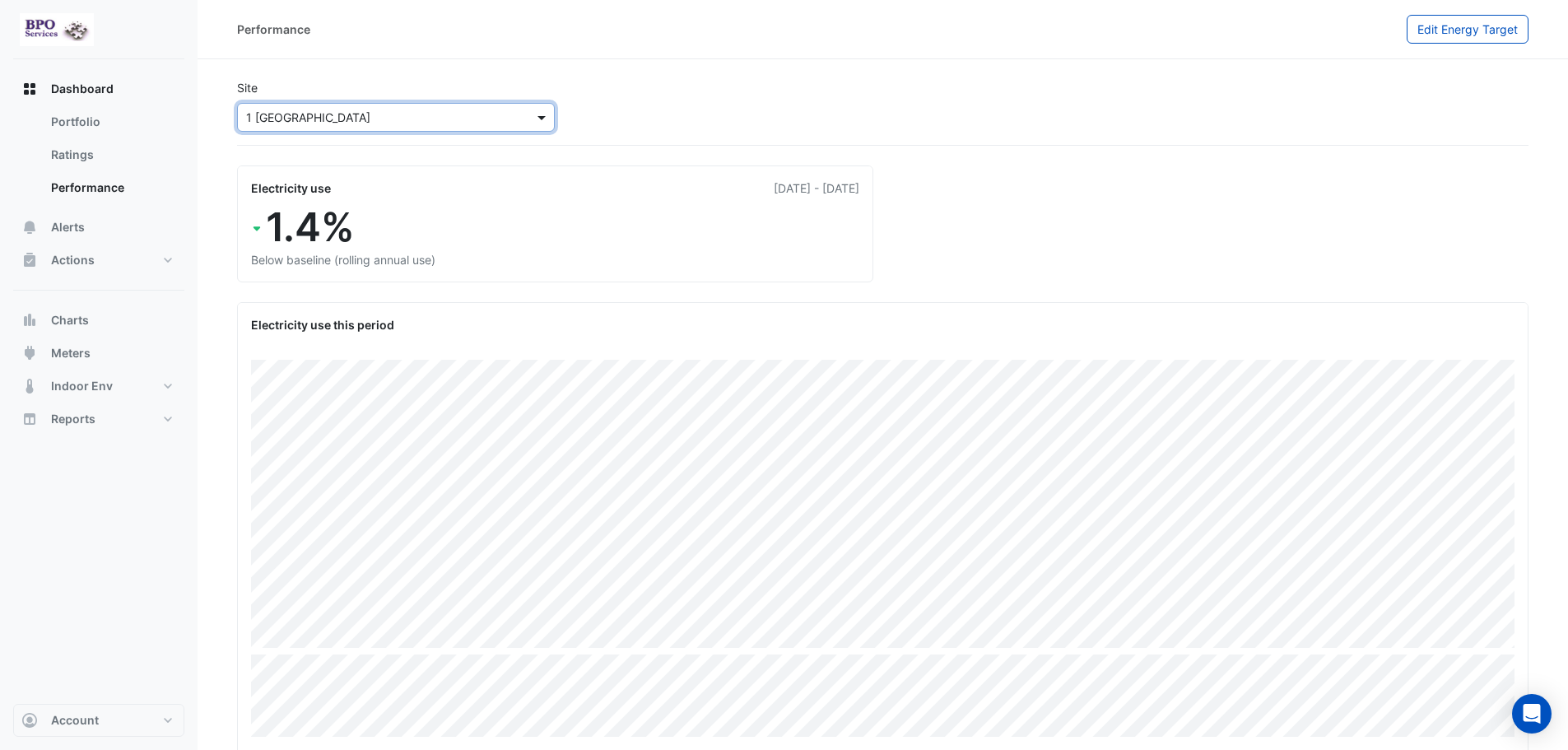
click at [544, 123] on span at bounding box center [543, 117] width 20 height 18
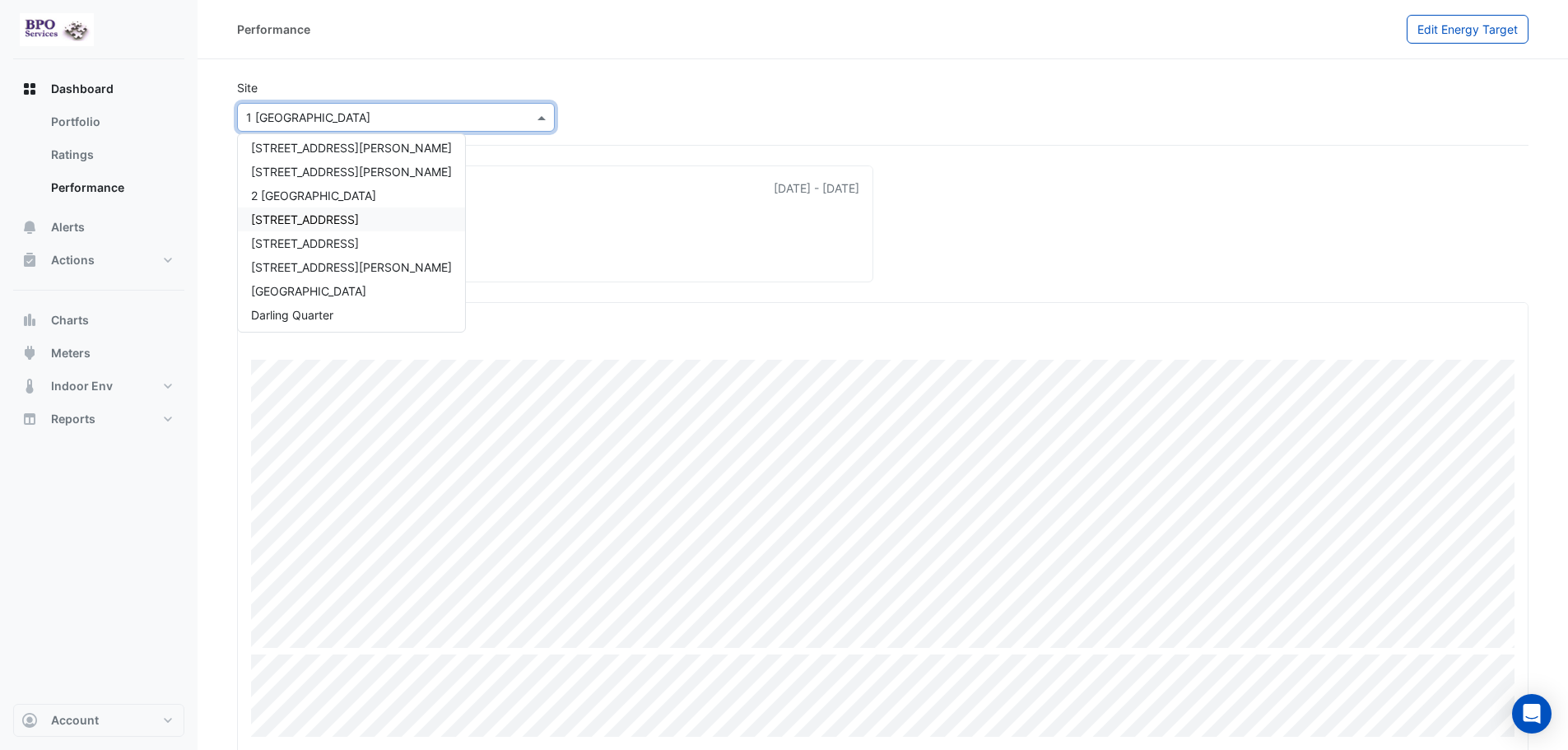
scroll to position [82, 0]
click at [322, 311] on span "[GEOGRAPHIC_DATA]" at bounding box center [309, 309] width 116 height 14
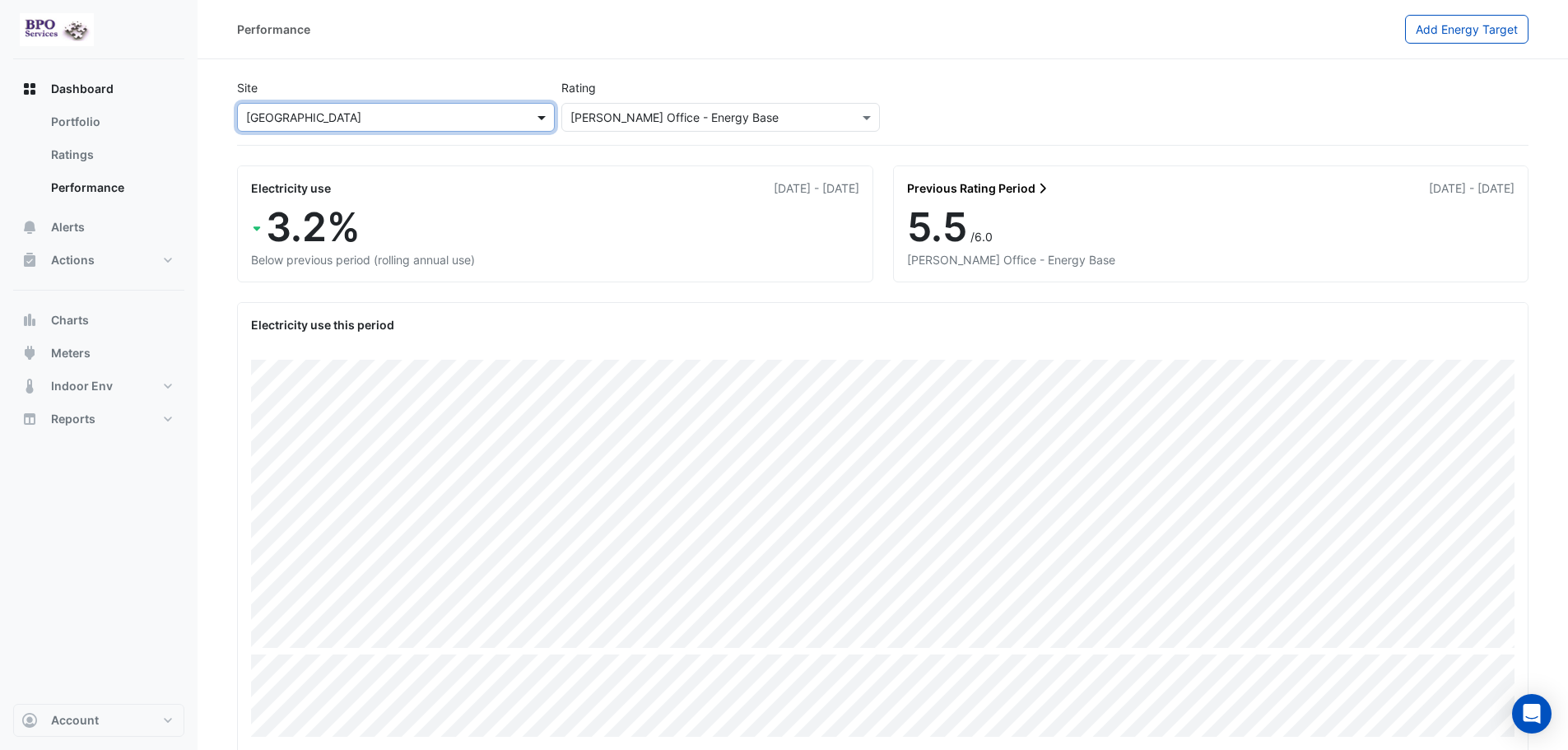
click at [540, 123] on span at bounding box center [543, 117] width 20 height 18
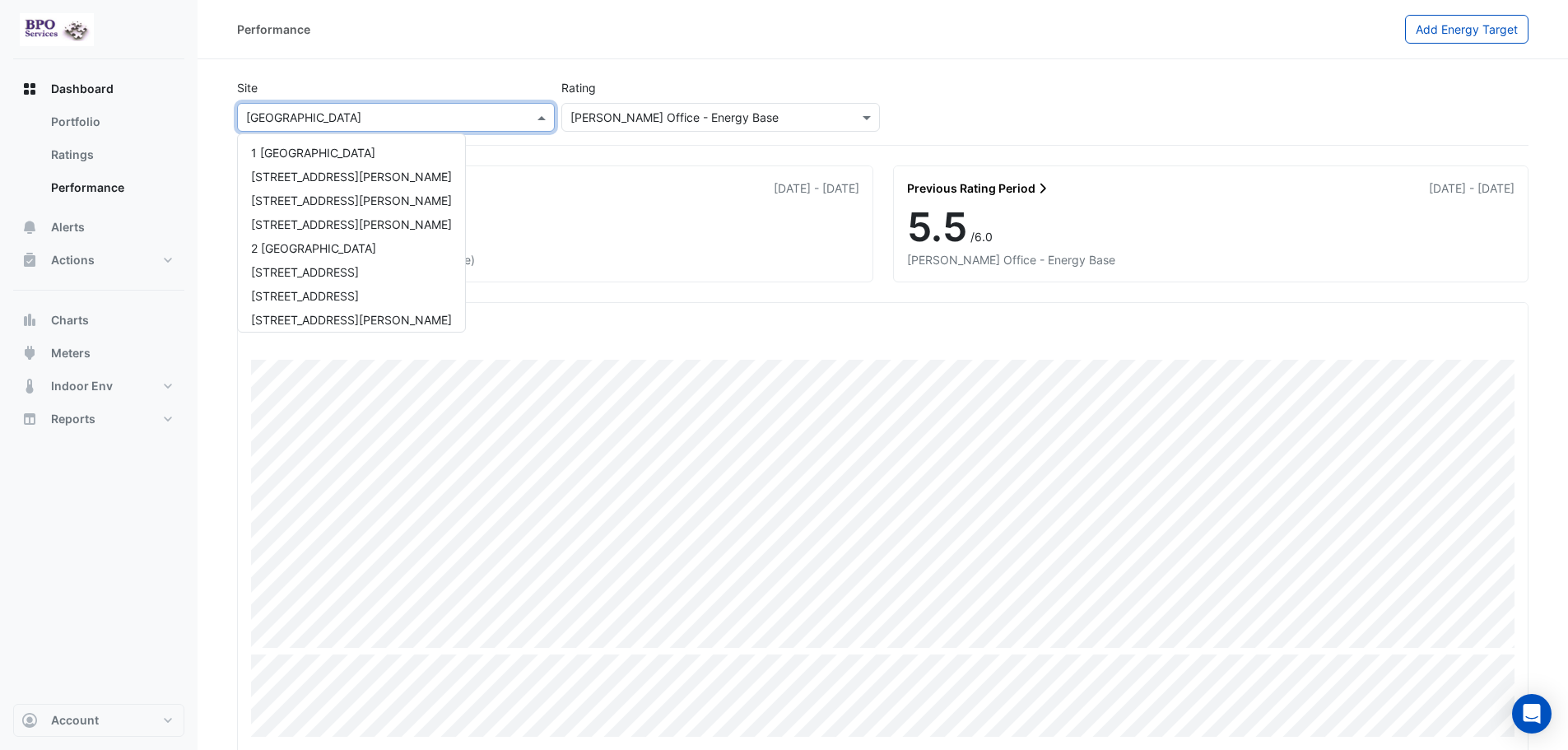
scroll to position [198, 0]
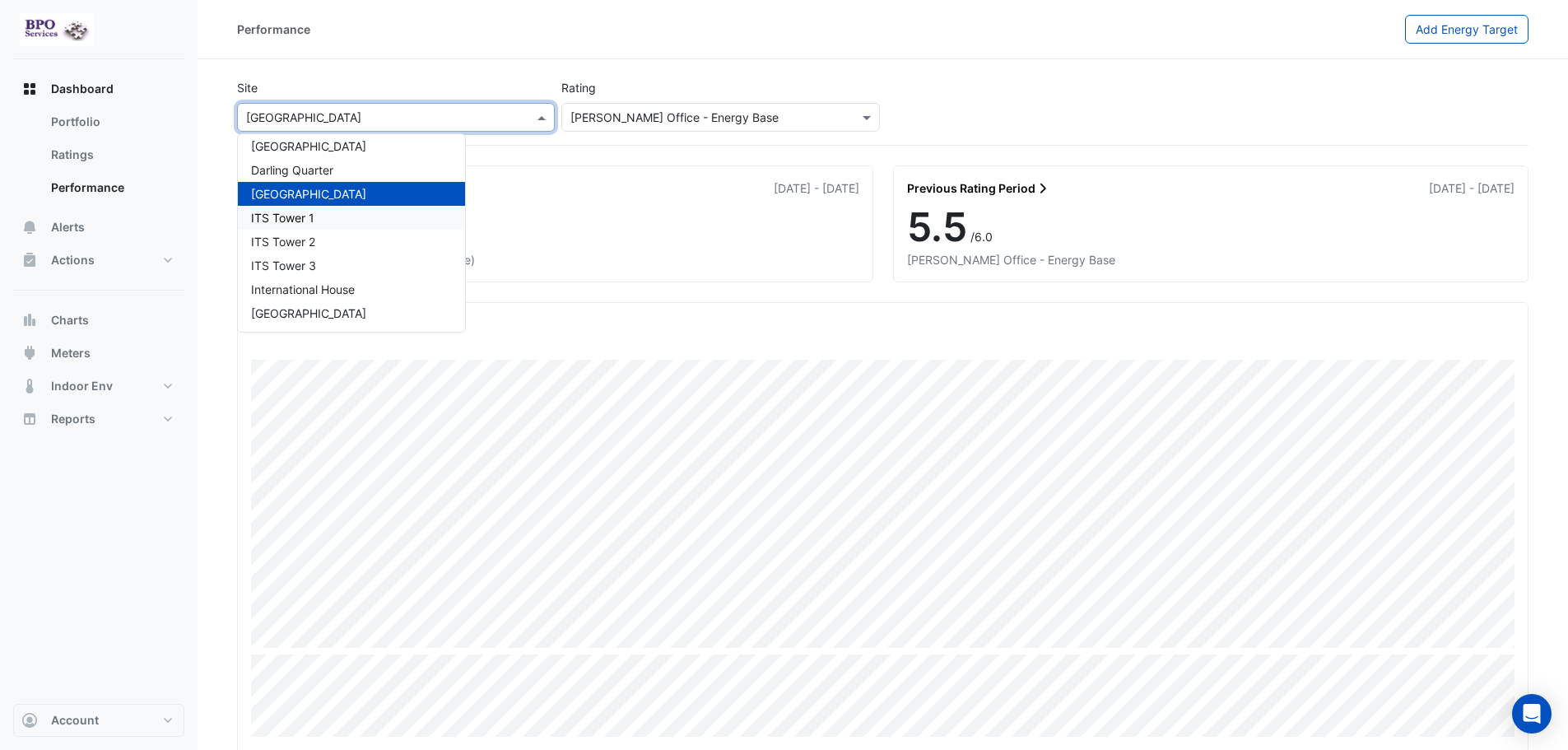
click at [310, 223] on span "ITS Tower 1" at bounding box center [283, 218] width 63 height 14
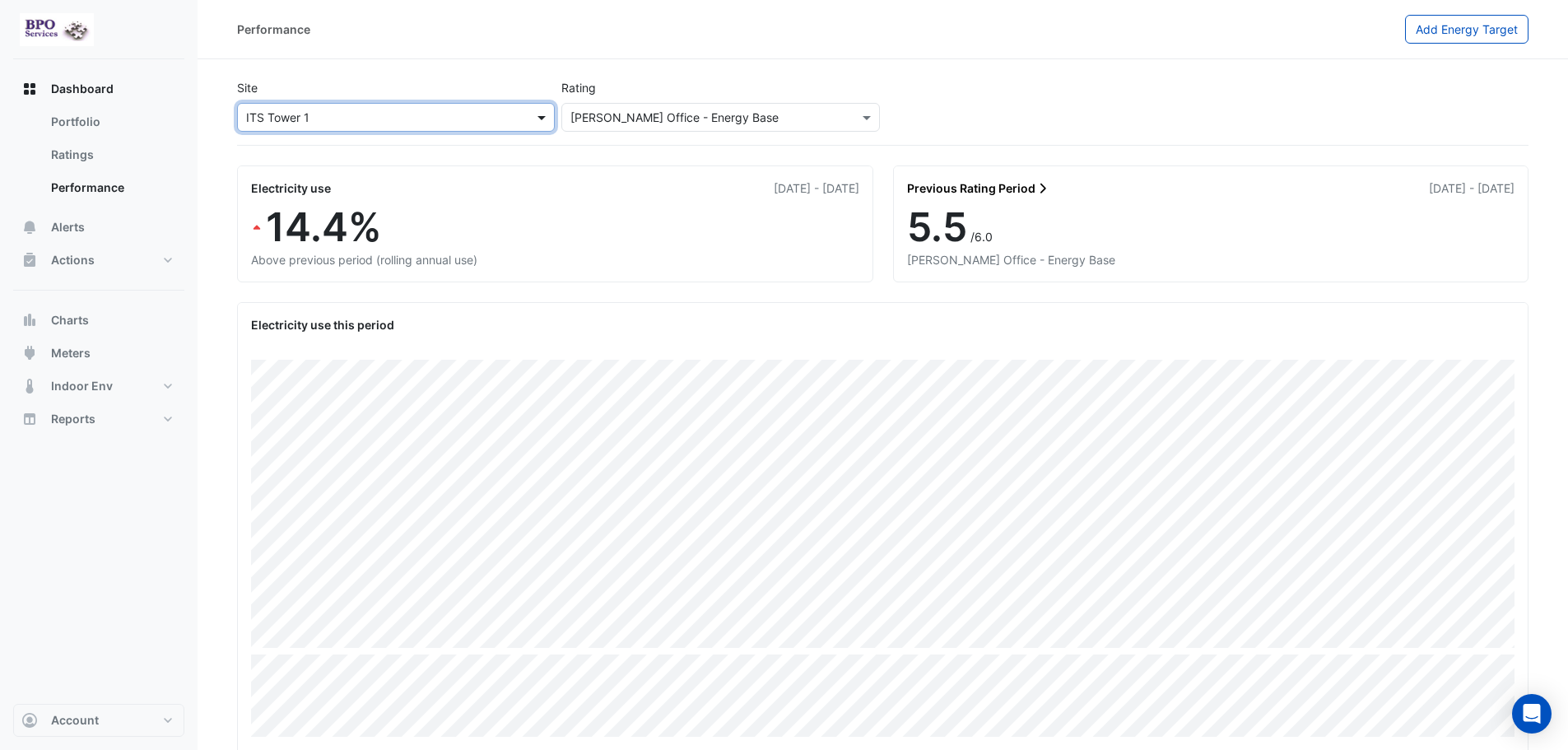
click at [544, 122] on span at bounding box center [543, 117] width 20 height 18
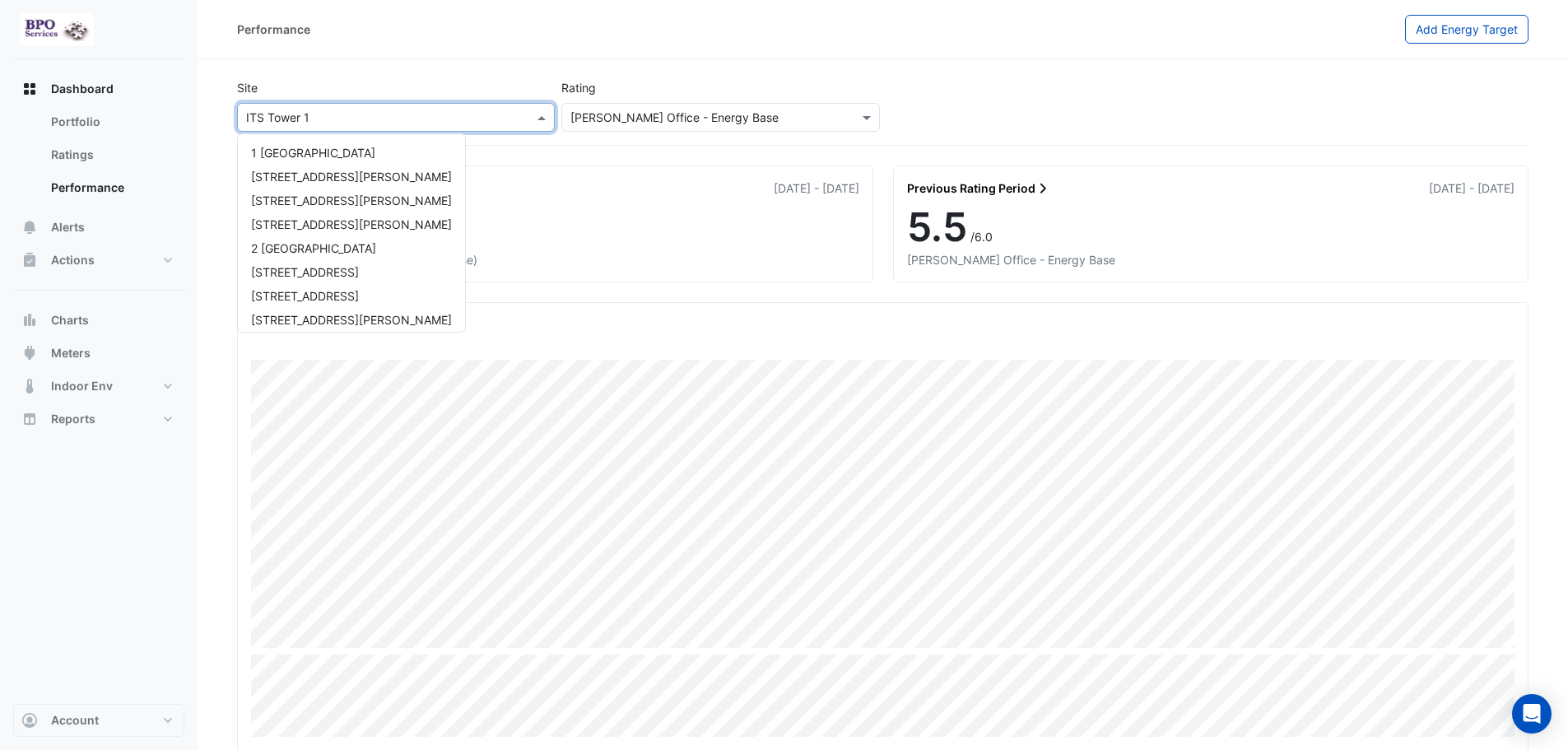
scroll to position [198, 0]
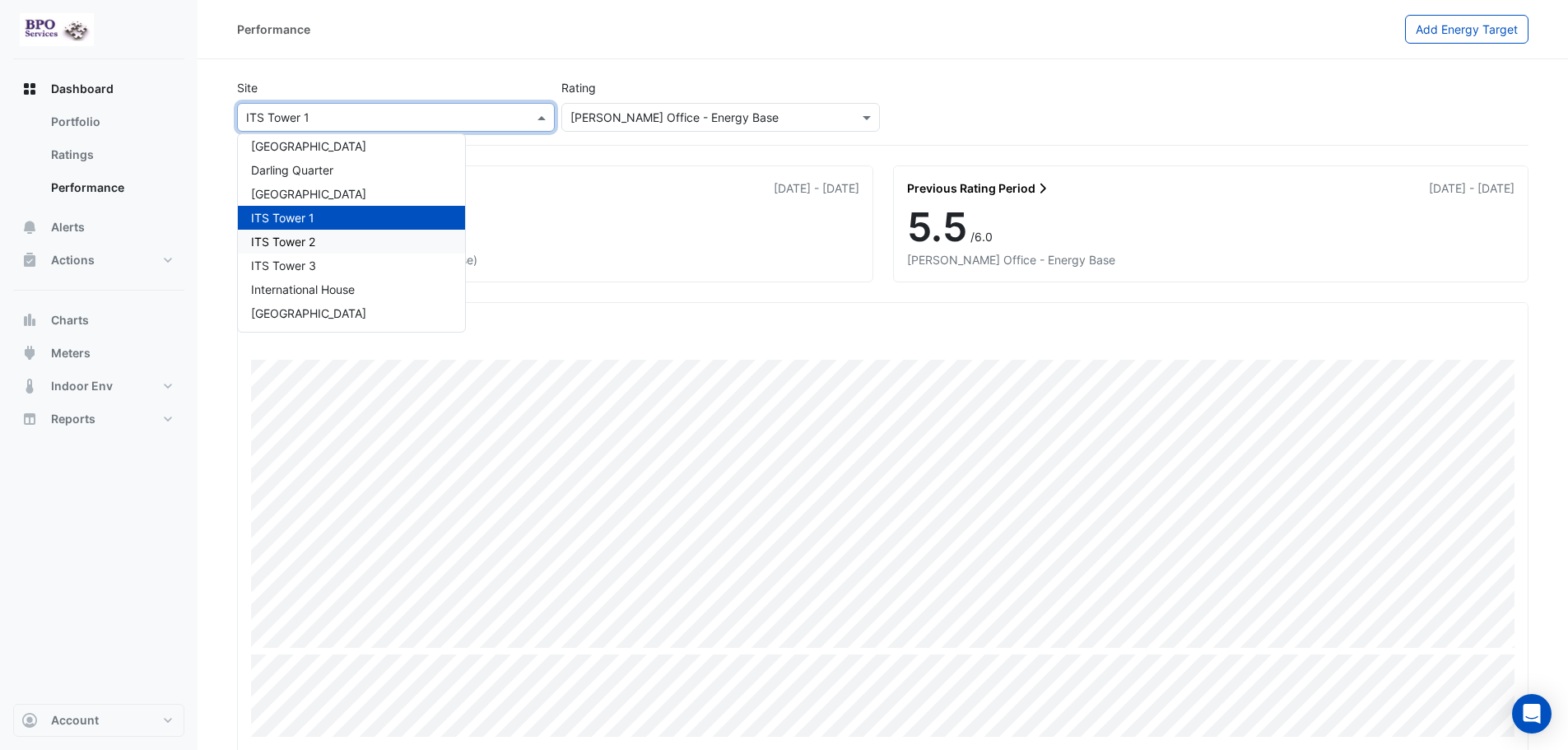
click at [347, 236] on div "ITS Tower 2" at bounding box center [351, 241] width 227 height 24
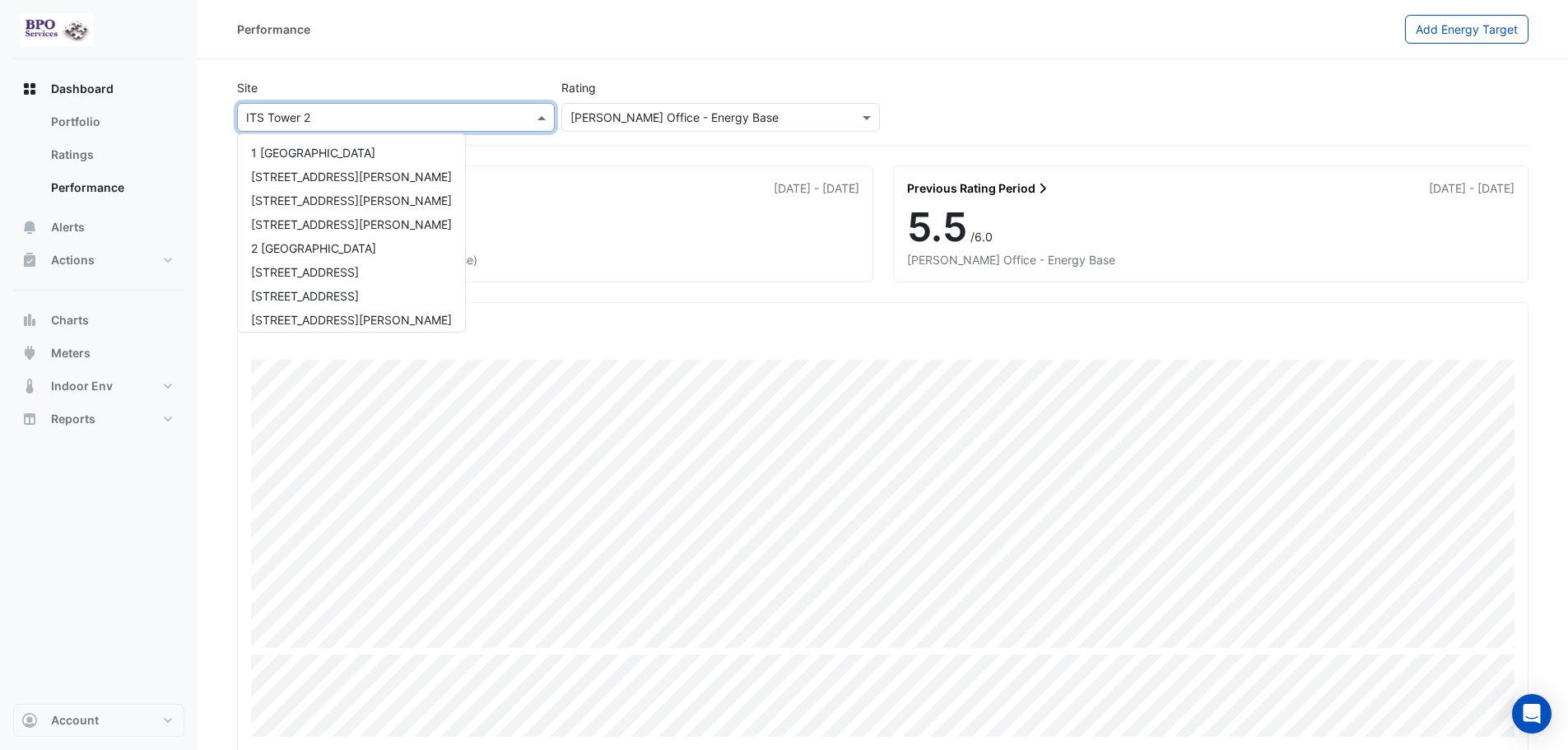
click at [540, 120] on span at bounding box center [543, 117] width 20 height 18
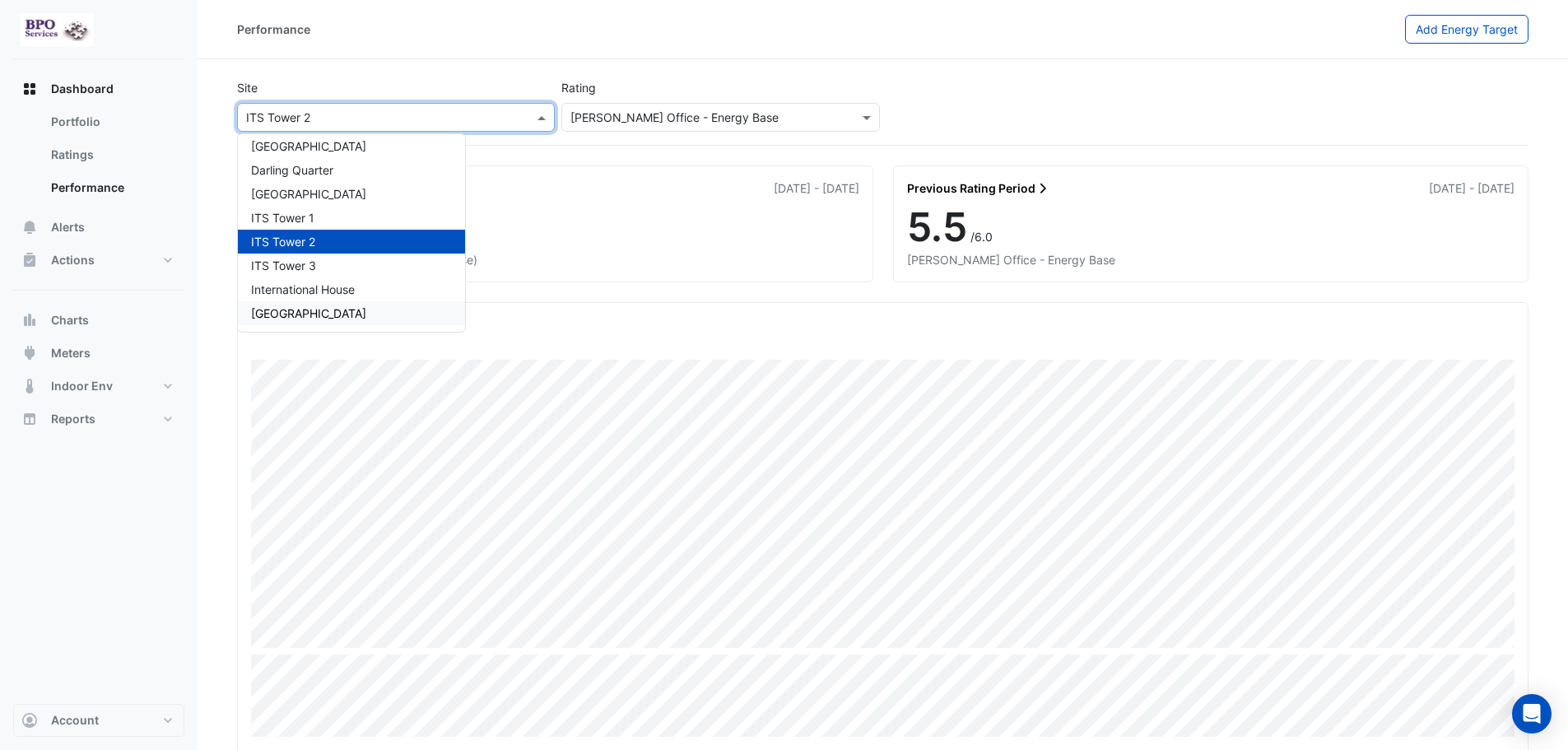
click at [366, 320] on span "[GEOGRAPHIC_DATA]" at bounding box center [309, 314] width 116 height 14
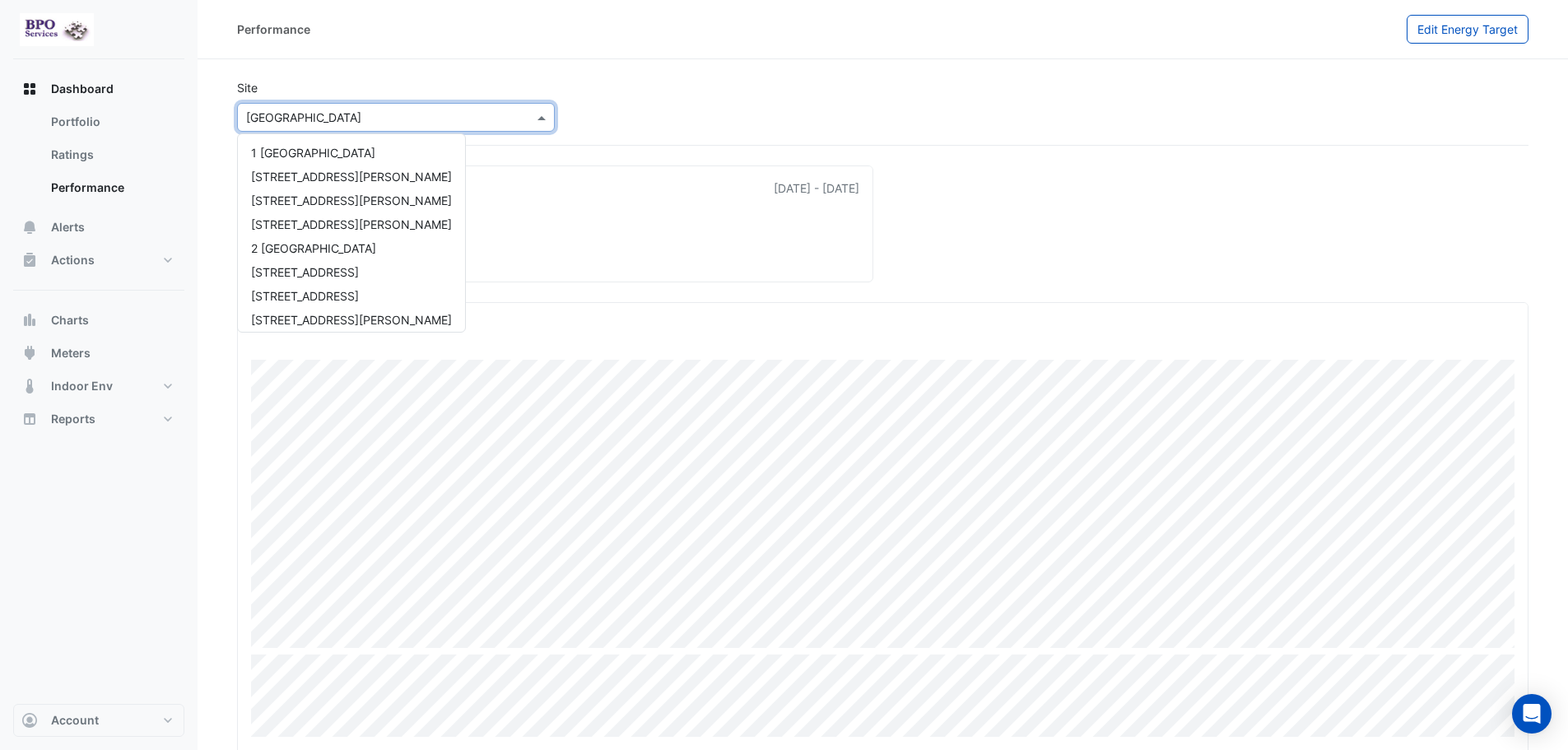
click at [538, 117] on span at bounding box center [543, 117] width 20 height 18
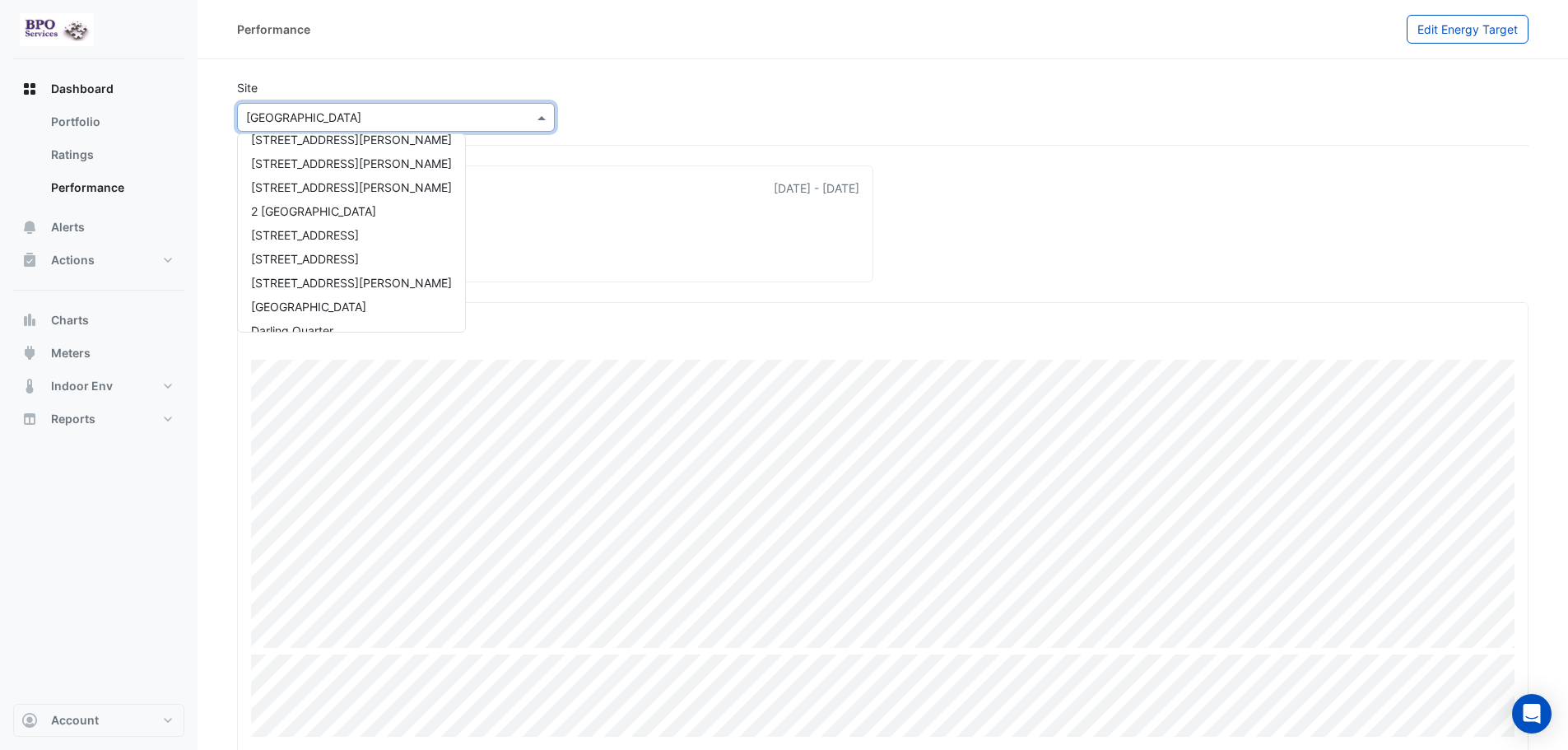
scroll to position [23, 0]
click at [353, 294] on span "[STREET_ADDRESS][PERSON_NAME]" at bounding box center [351, 297] width 201 height 14
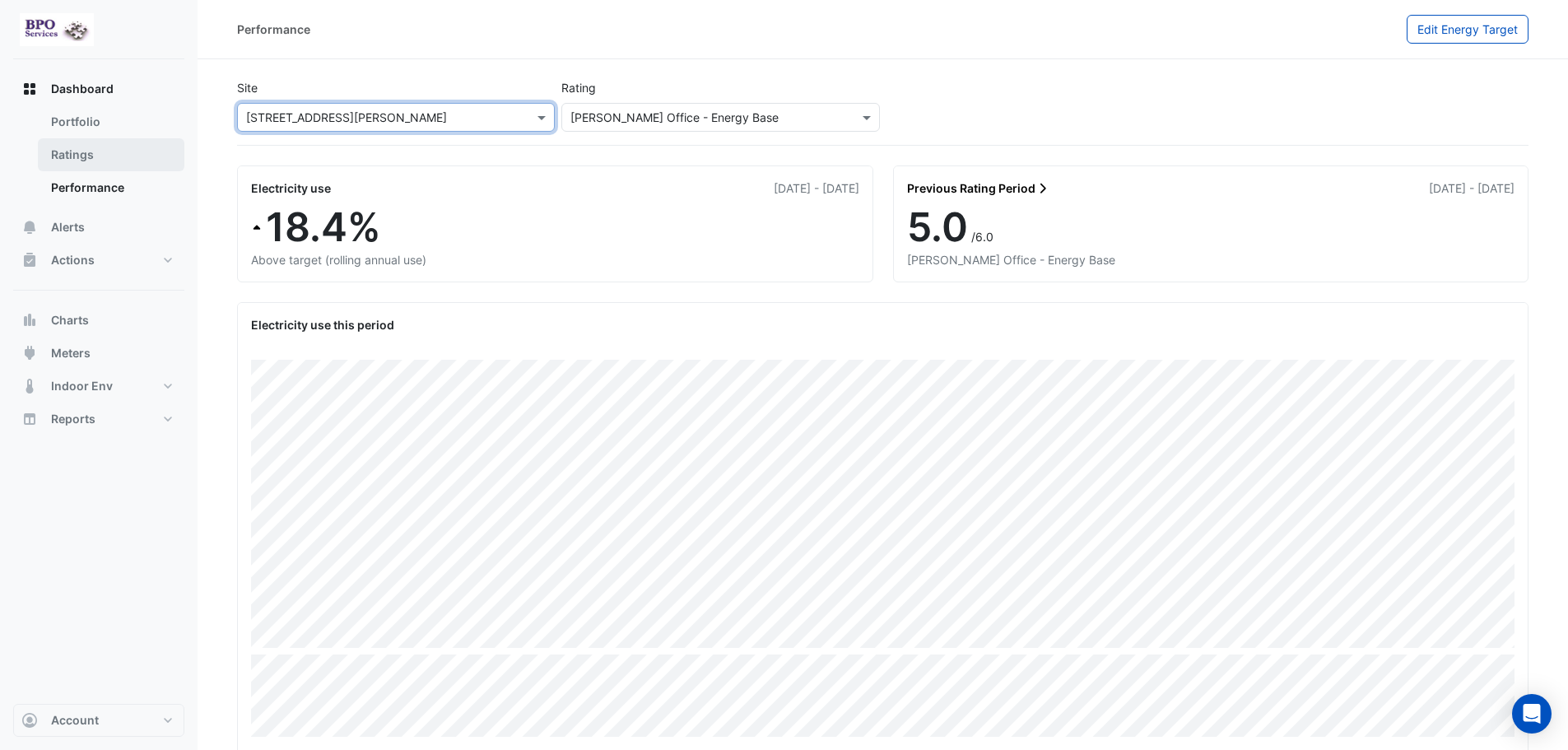
click at [85, 157] on link "Ratings" at bounding box center [110, 155] width 146 height 33
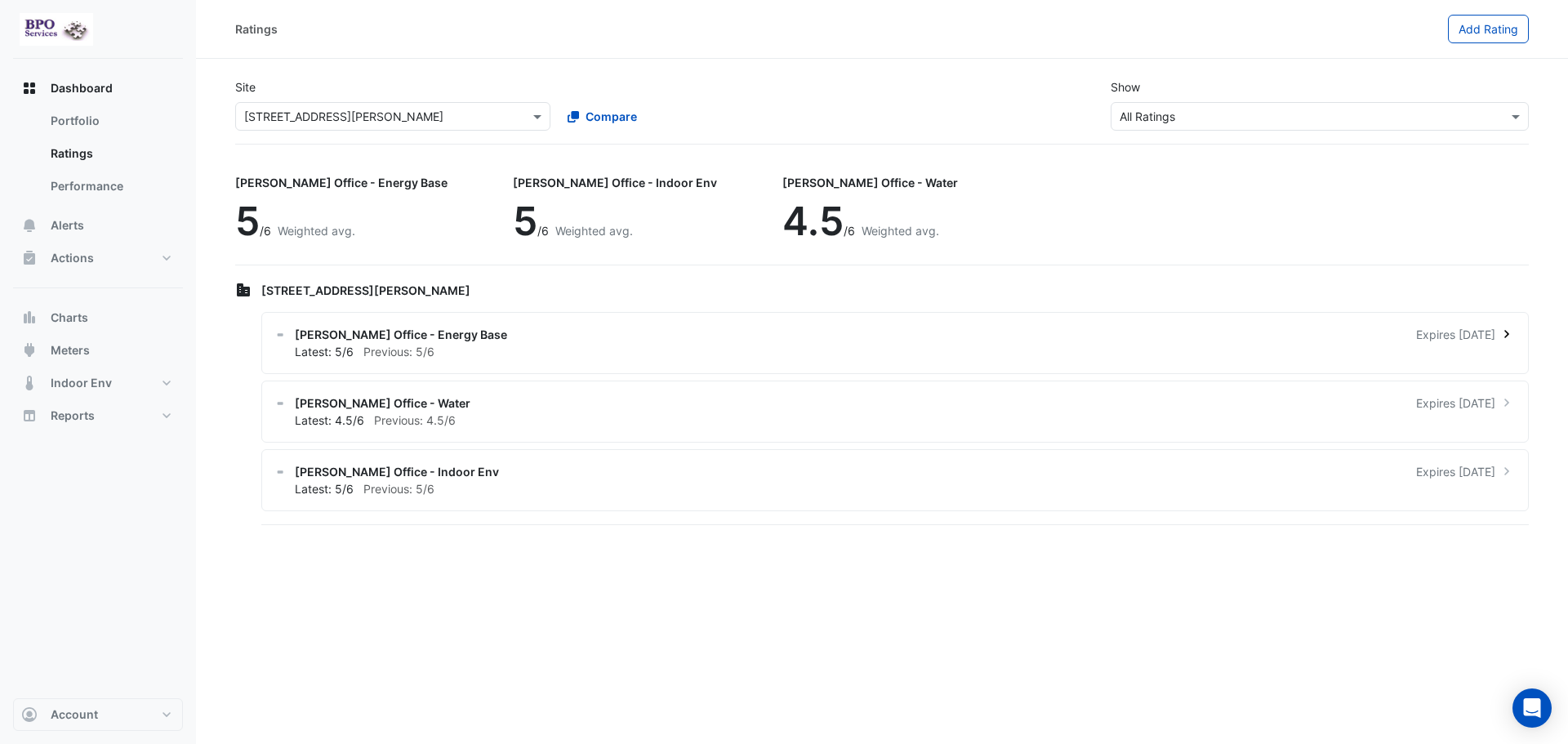
click at [1501, 341] on icon at bounding box center [1506, 334] width 17 height 17
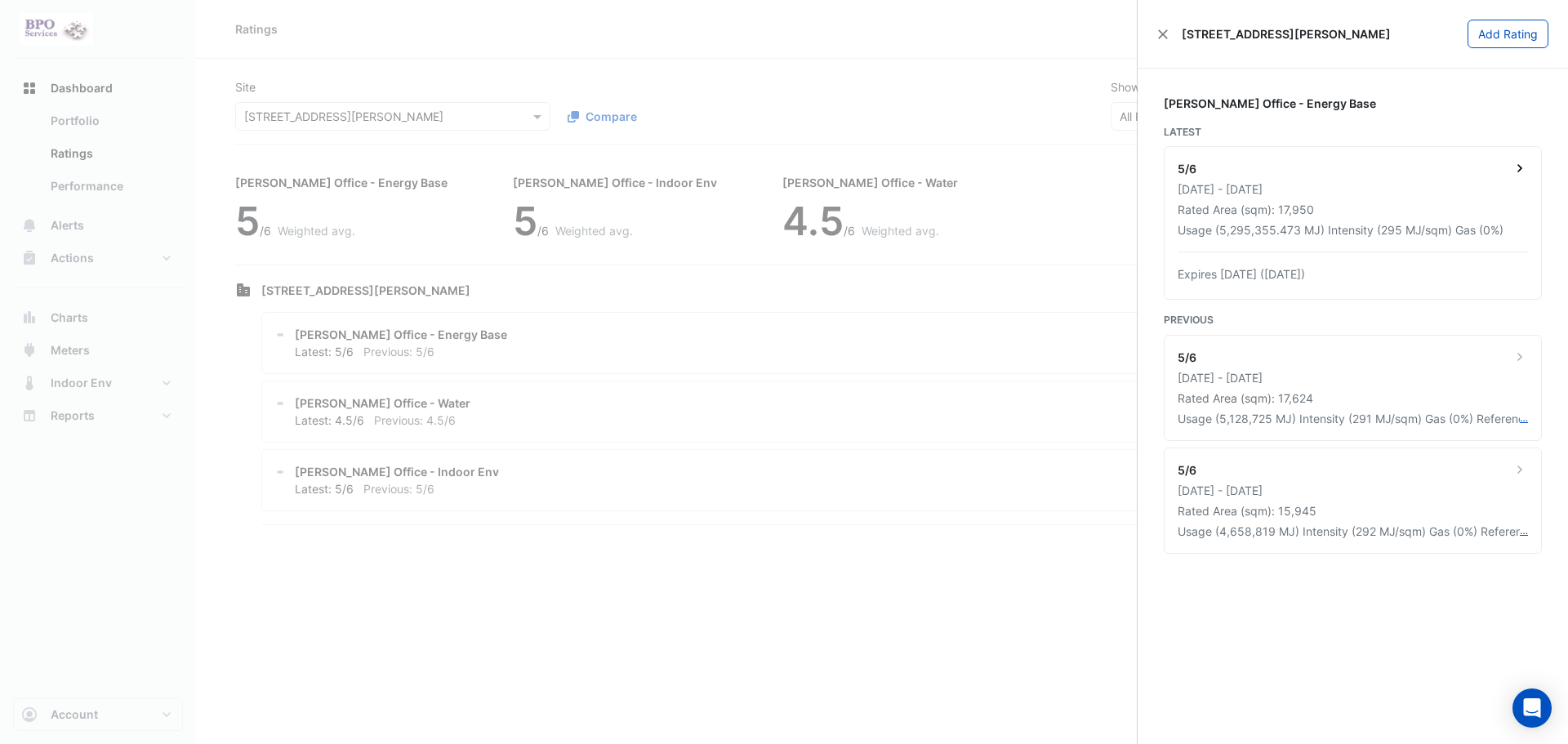
click at [1514, 171] on icon at bounding box center [1519, 168] width 17 height 17
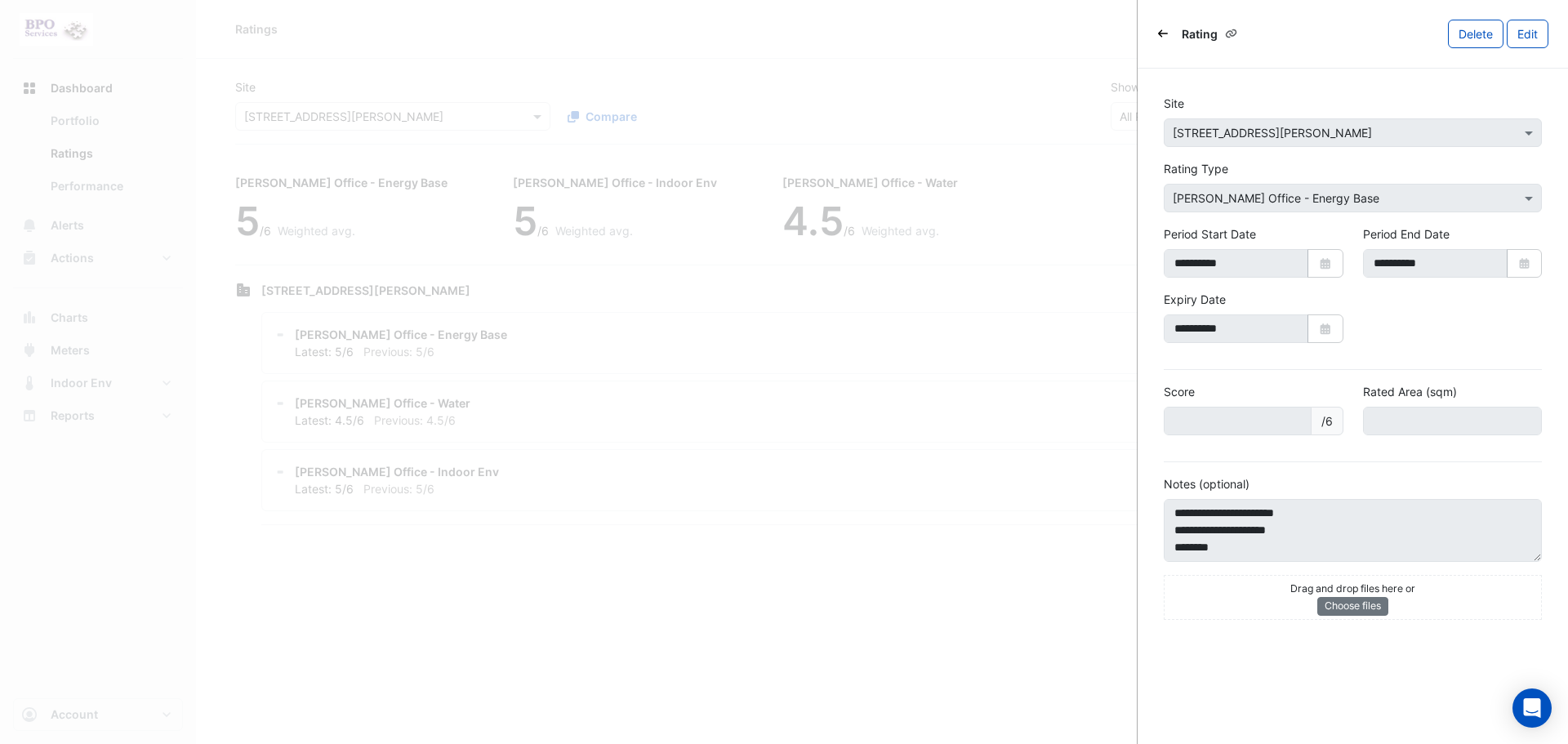
click at [1163, 38] on fa-icon "Back" at bounding box center [1162, 33] width 10 height 12
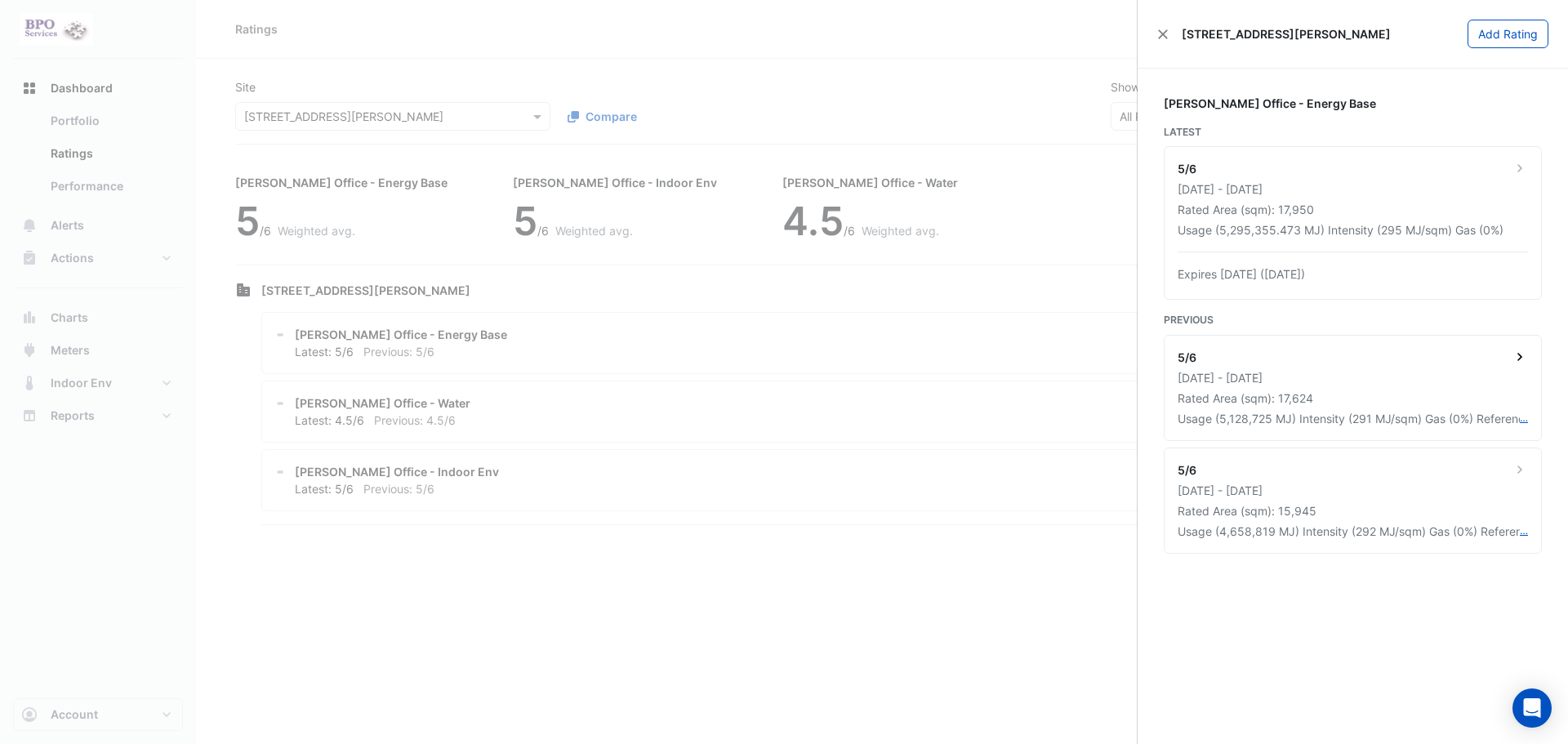
click at [1518, 362] on icon at bounding box center [1519, 356] width 17 height 17
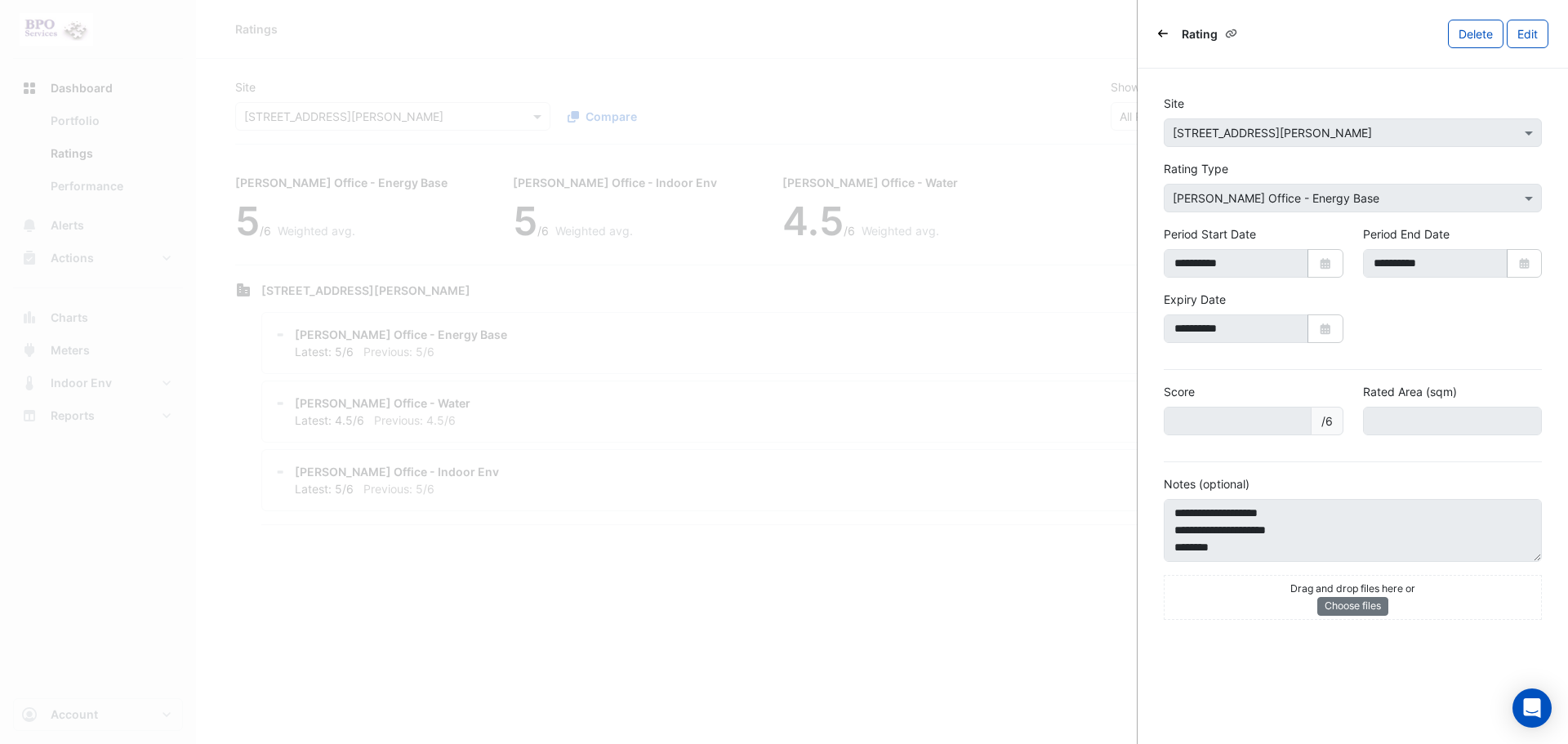
click at [1160, 38] on fa-icon "Back" at bounding box center [1162, 33] width 10 height 12
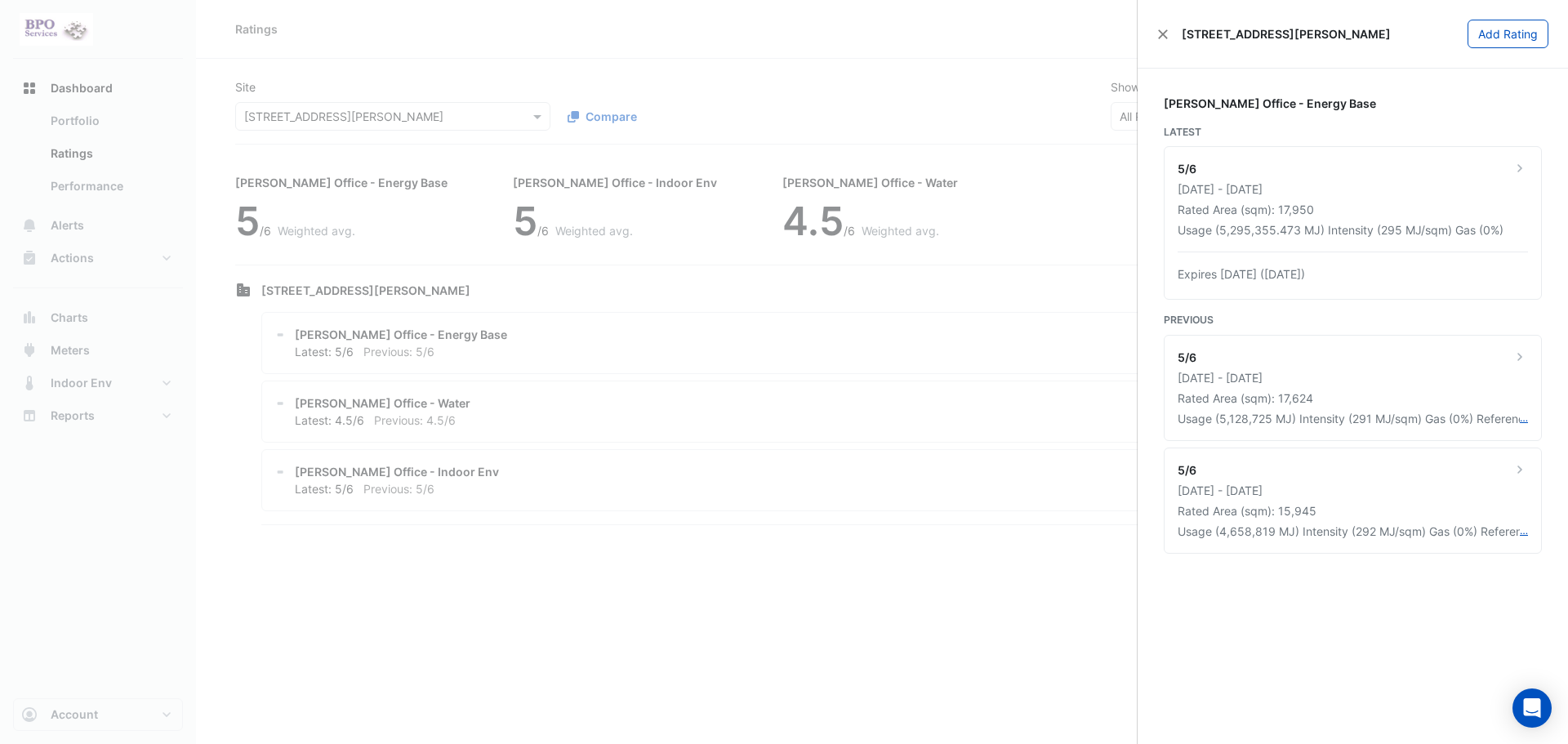
click at [84, 238] on ngb-offcanvas-backdrop at bounding box center [784, 372] width 1568 height 744
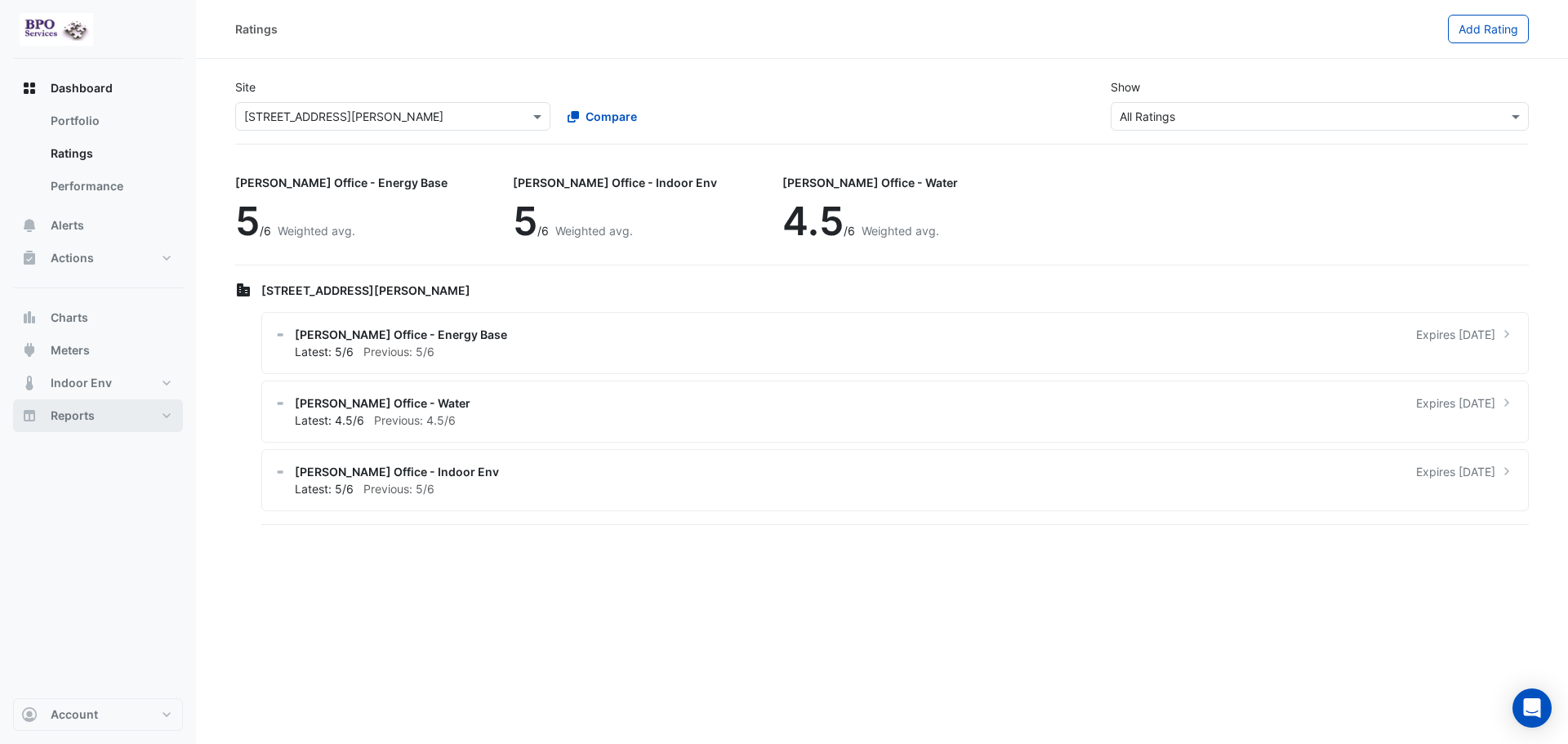
click at [114, 420] on button "Reports" at bounding box center [97, 416] width 169 height 33
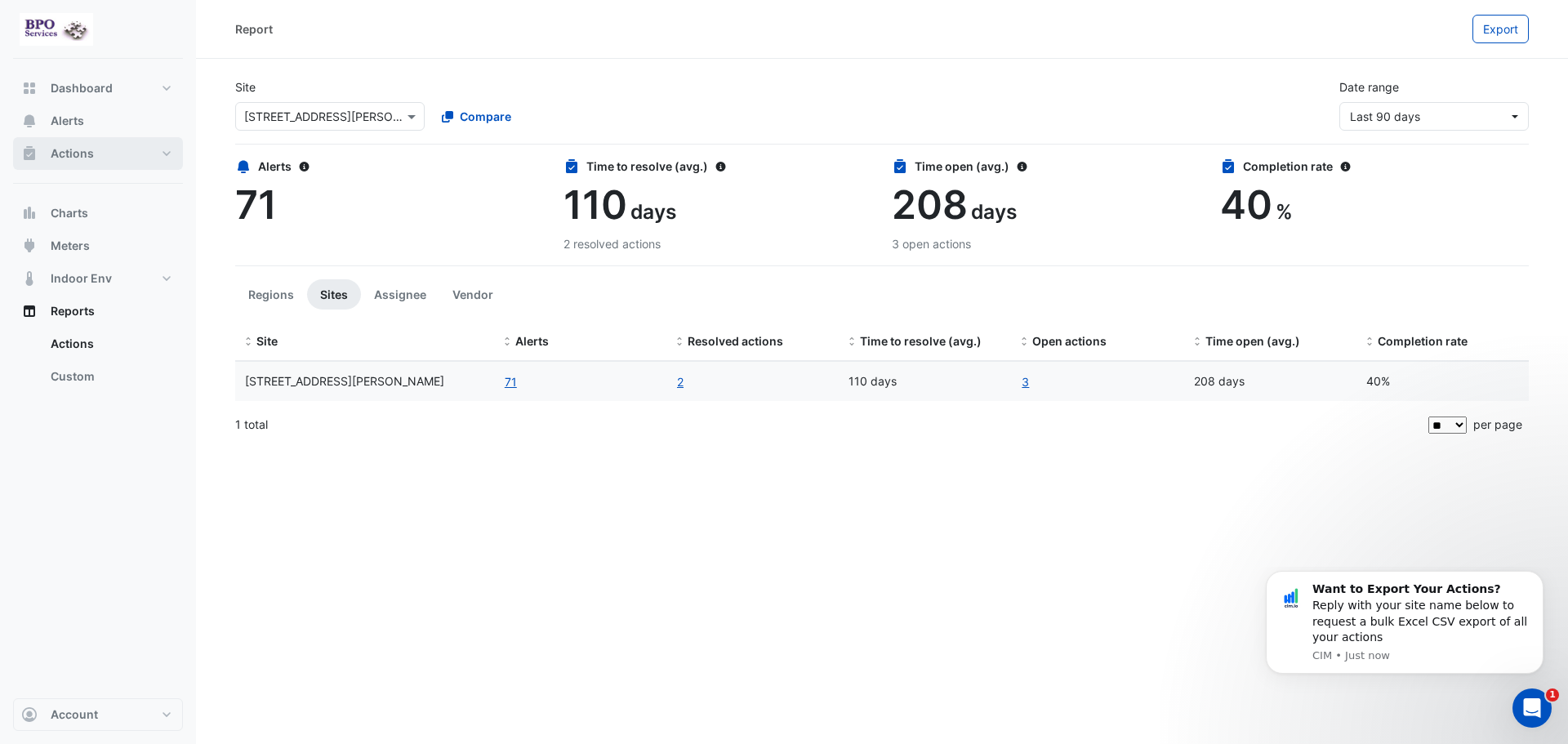
click at [94, 156] on button "Actions" at bounding box center [97, 154] width 169 height 33
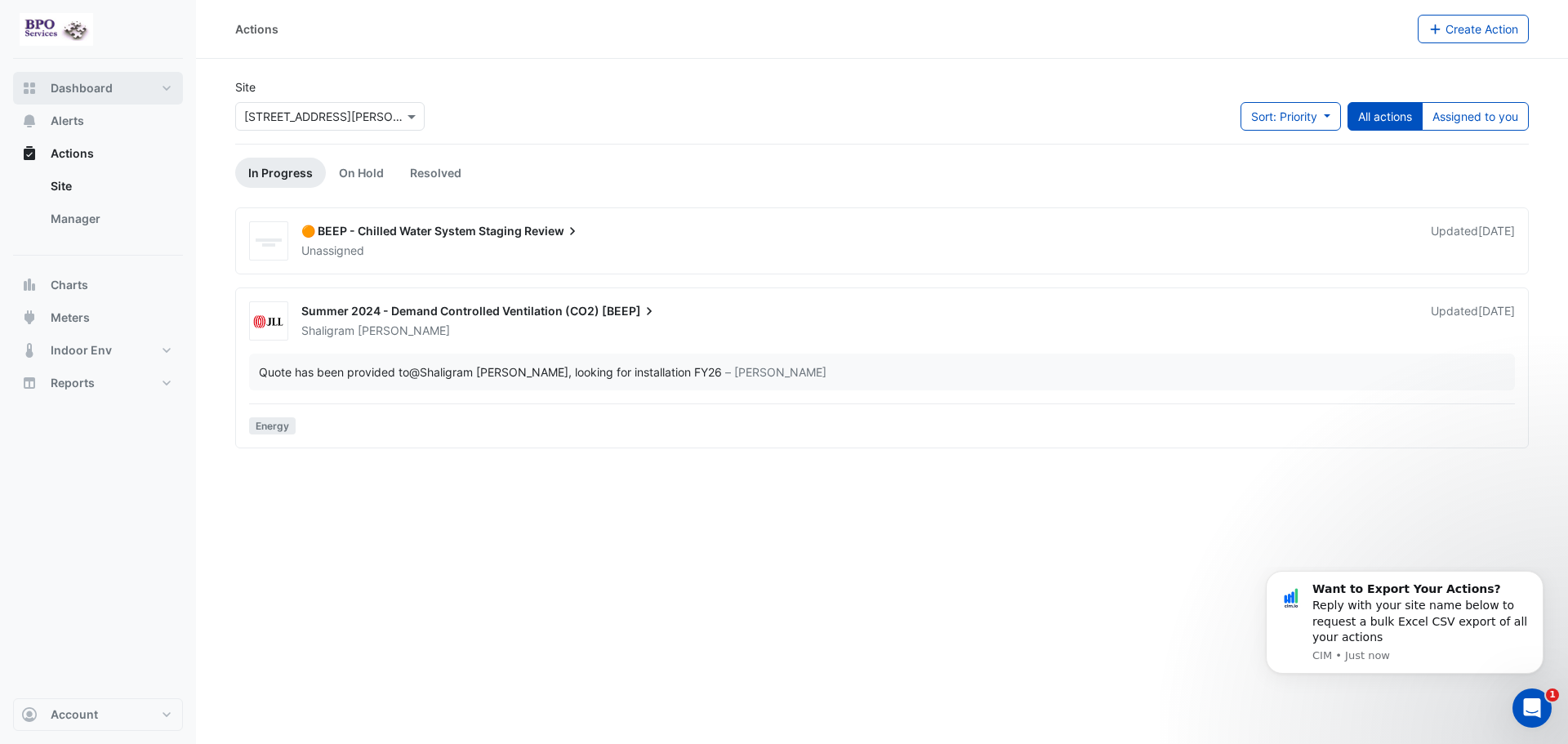
click at [163, 86] on button "Dashboard" at bounding box center [97, 89] width 169 height 33
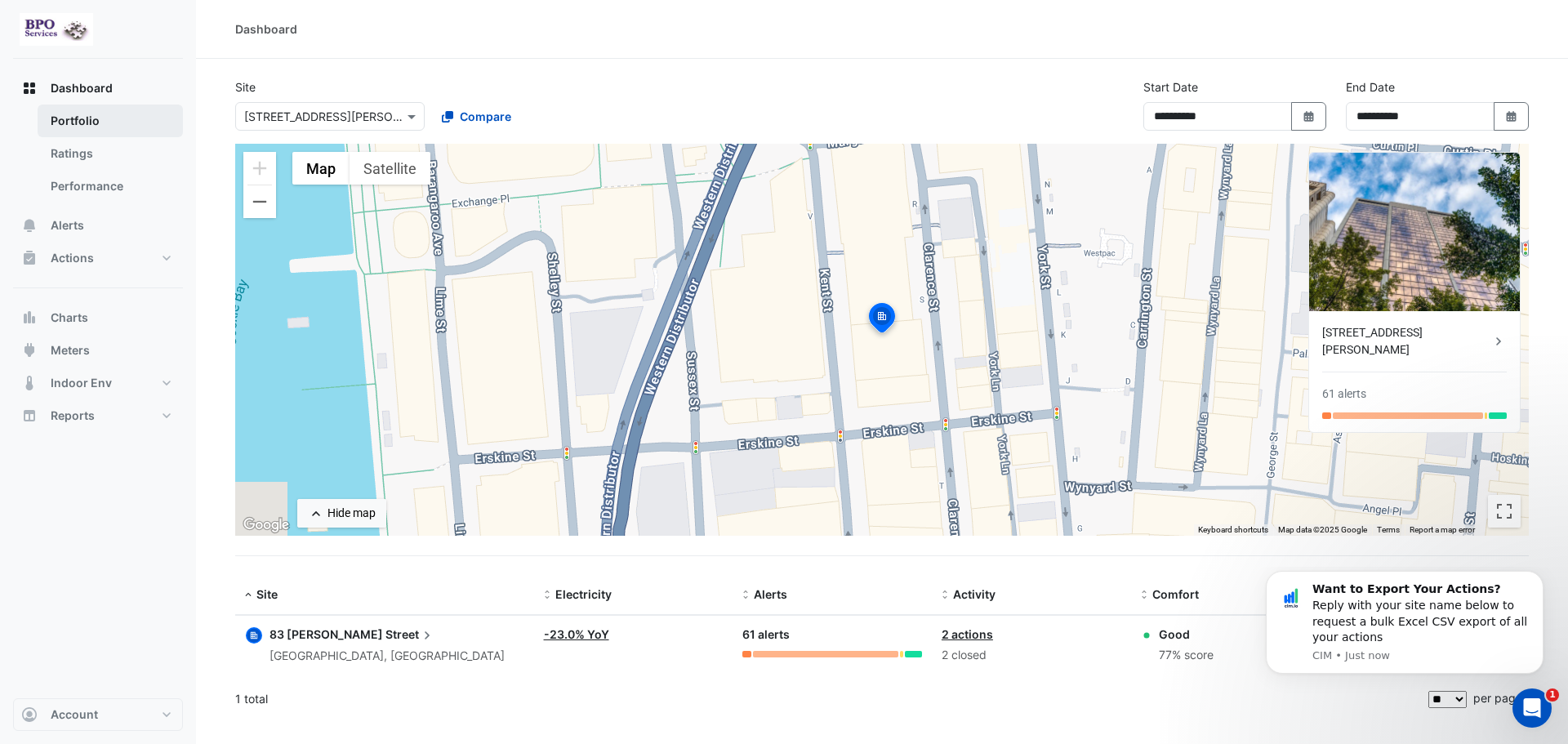
click at [86, 129] on link "Portfolio" at bounding box center [110, 121] width 145 height 33
click at [84, 156] on link "Ratings" at bounding box center [110, 154] width 145 height 33
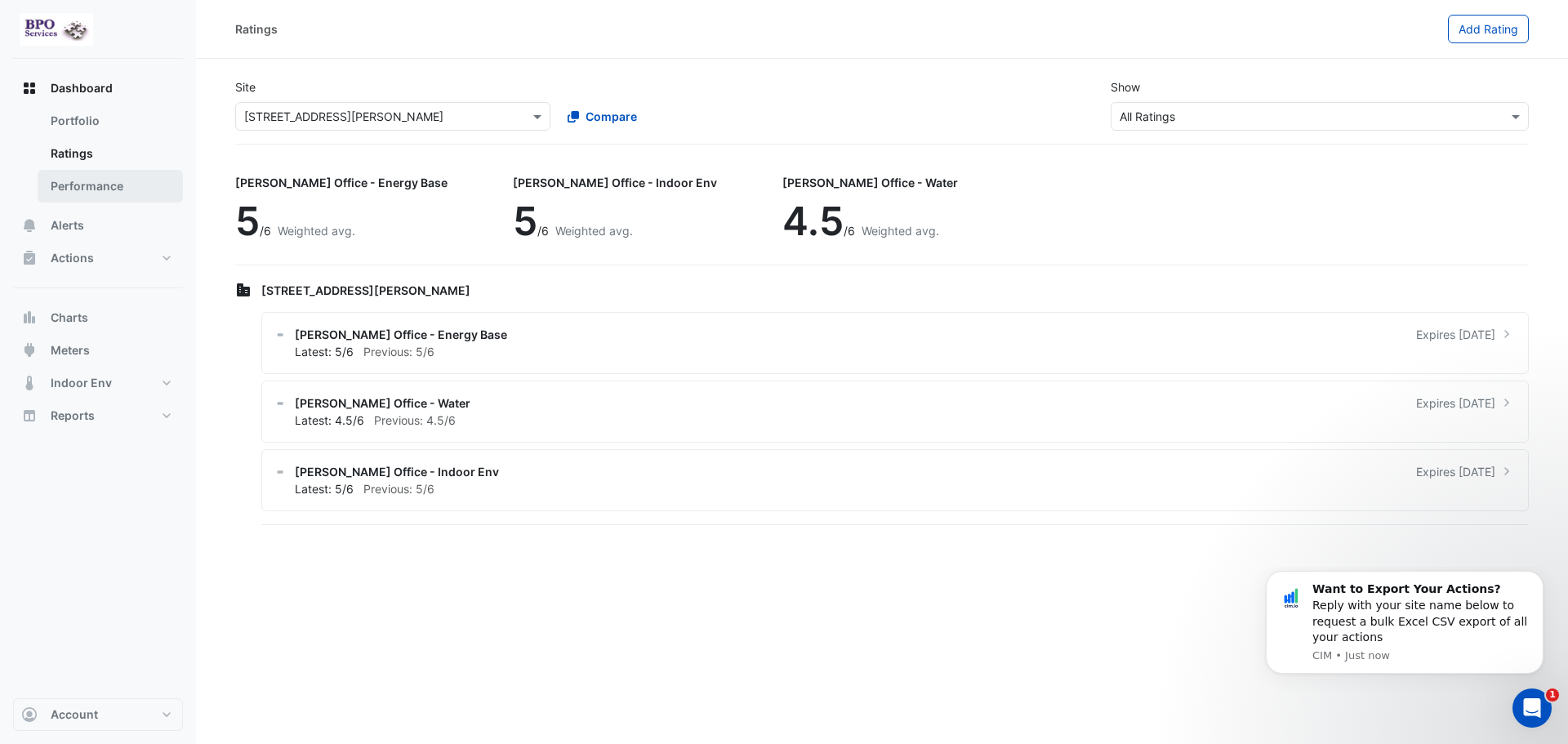
click at [89, 191] on link "Performance" at bounding box center [110, 186] width 145 height 33
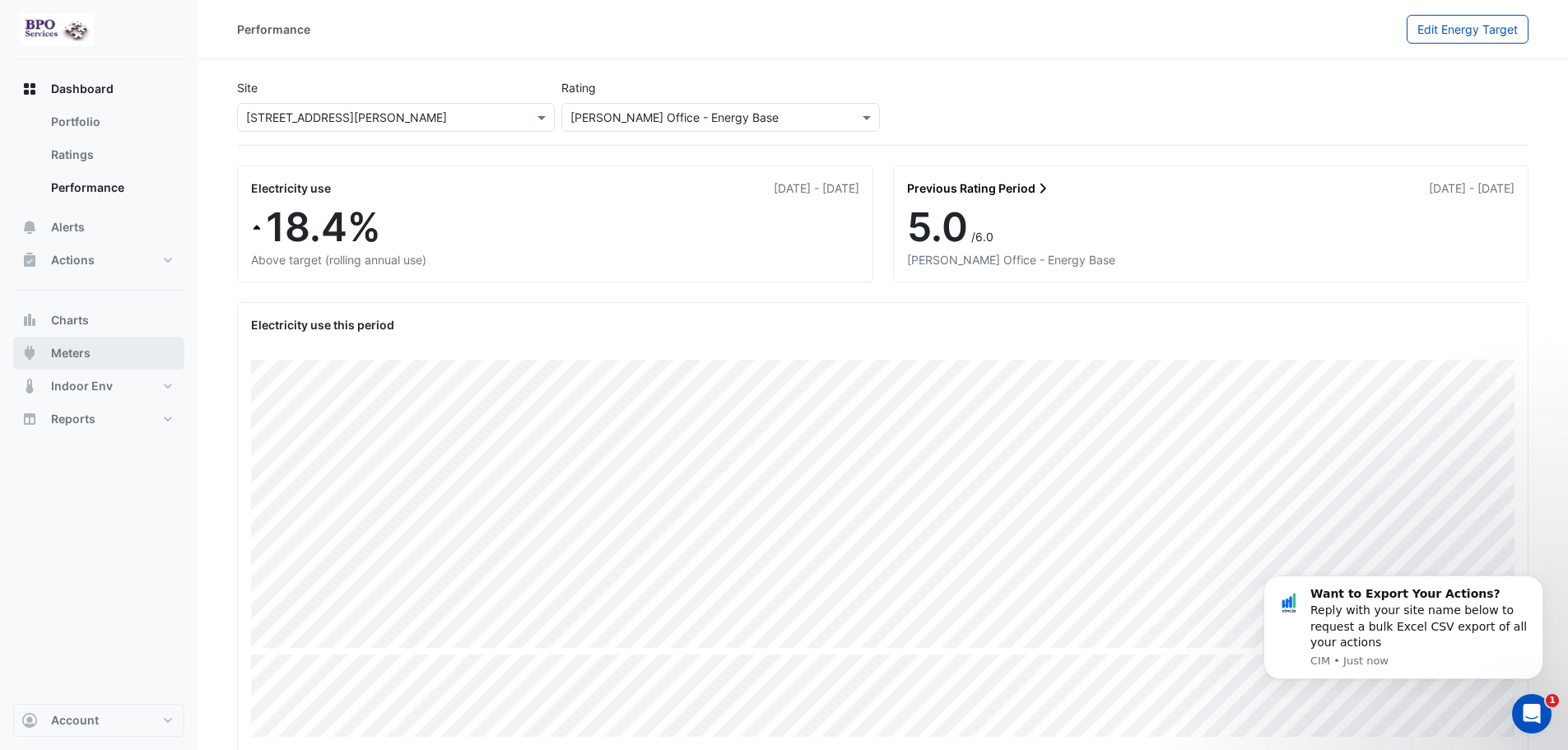
click at [136, 356] on button "Meters" at bounding box center [98, 353] width 171 height 33
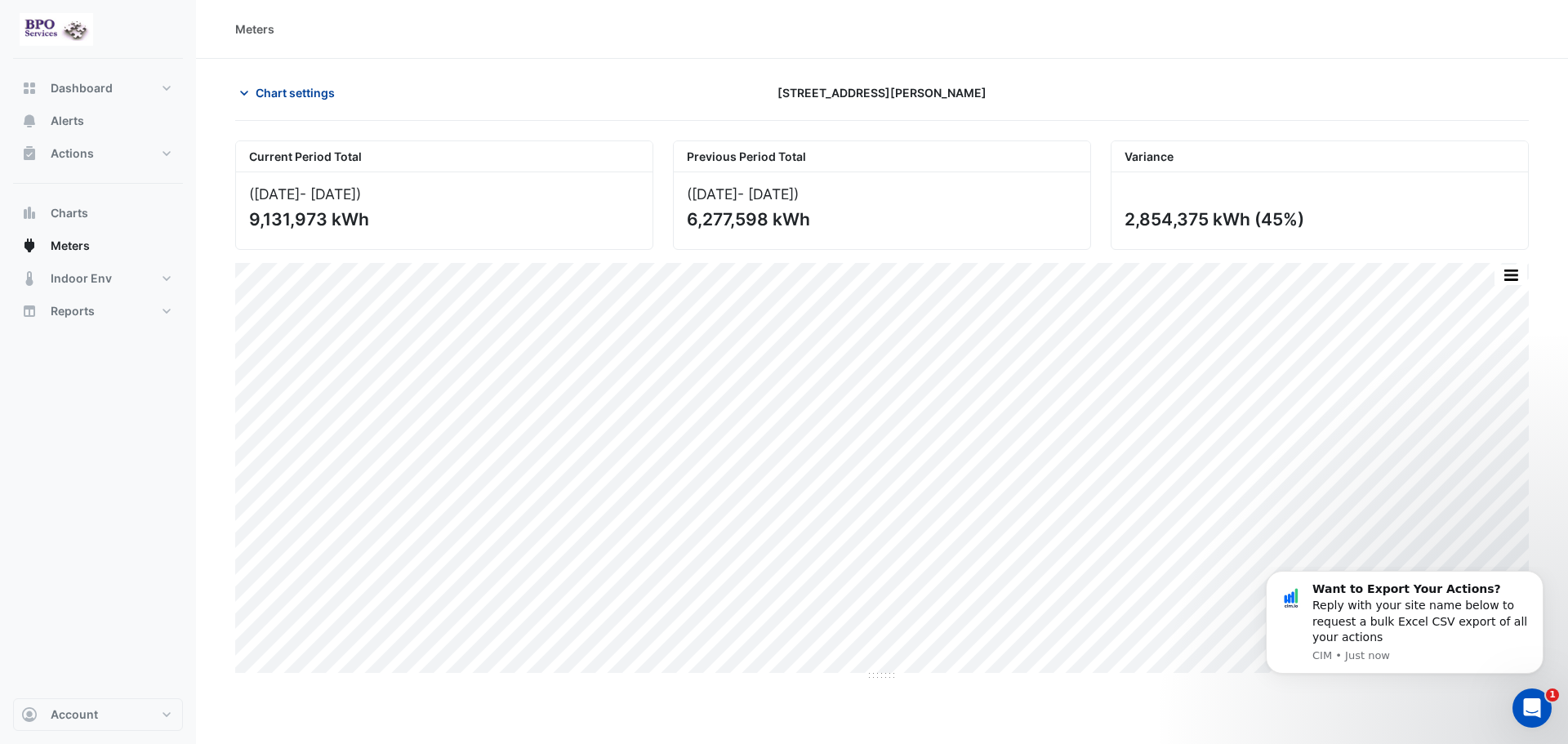
click at [303, 90] on span "Chart settings" at bounding box center [295, 93] width 79 height 17
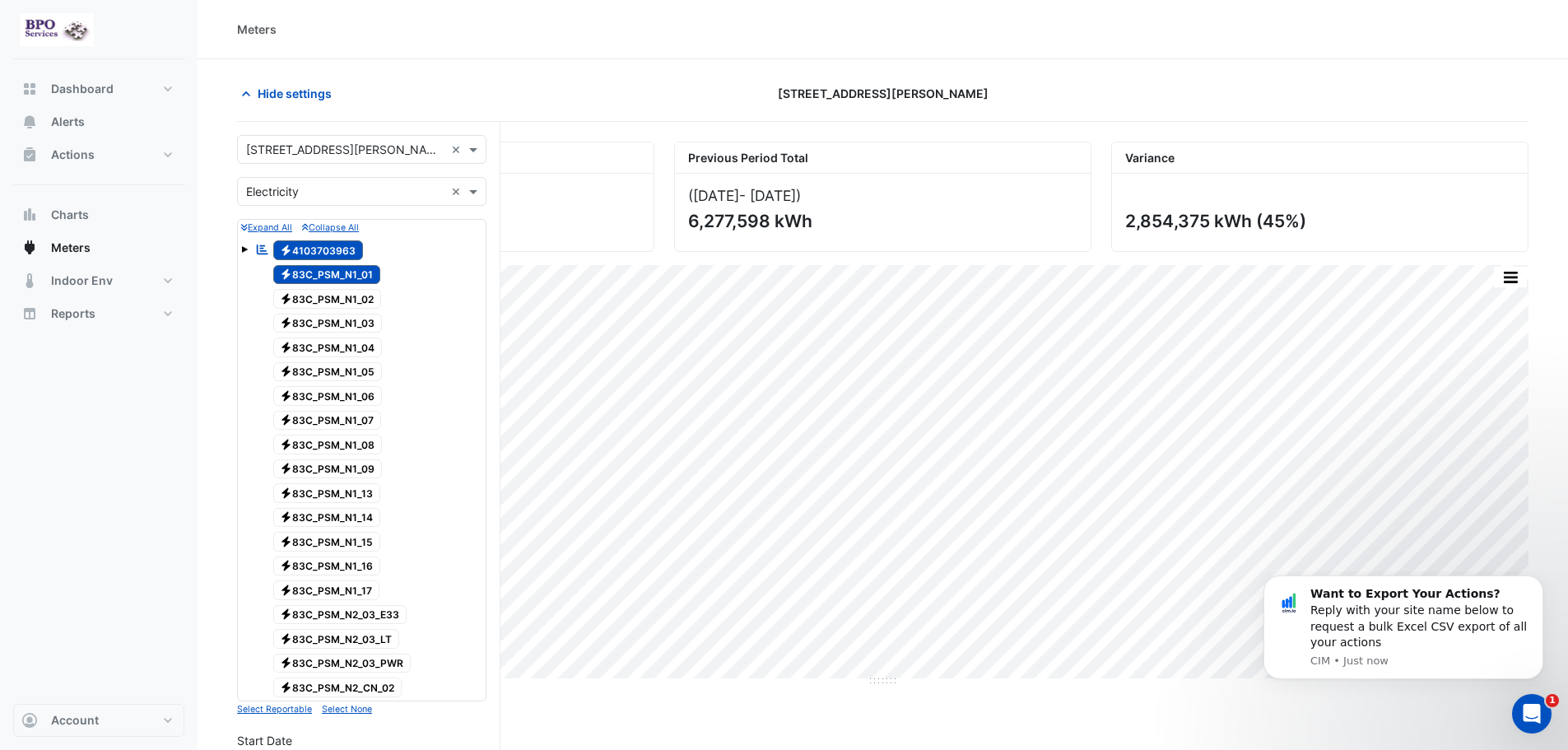
click at [348, 264] on div "Electricity 83C_PSM_N1_01" at bounding box center [318, 275] width 133 height 23
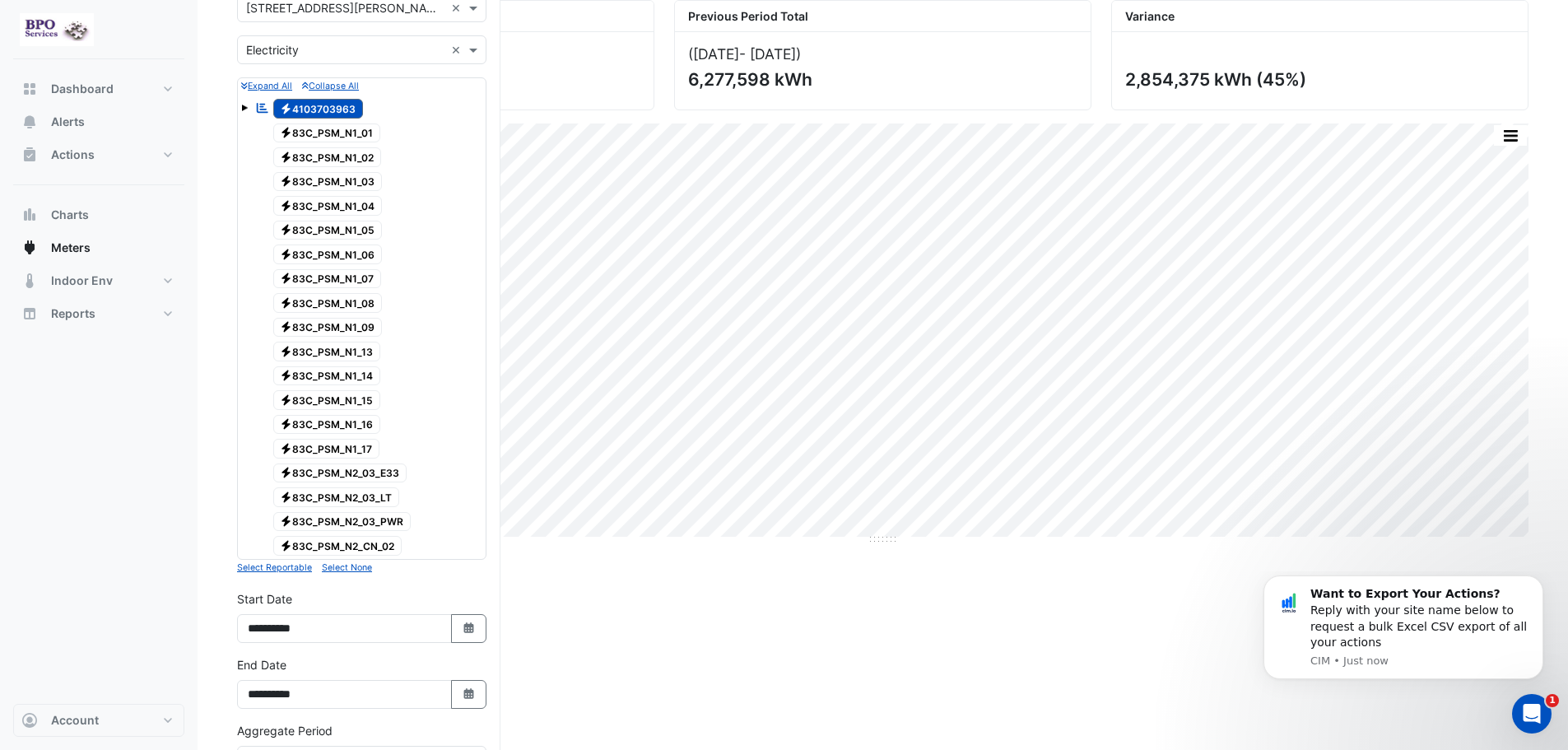
scroll to position [165, 0]
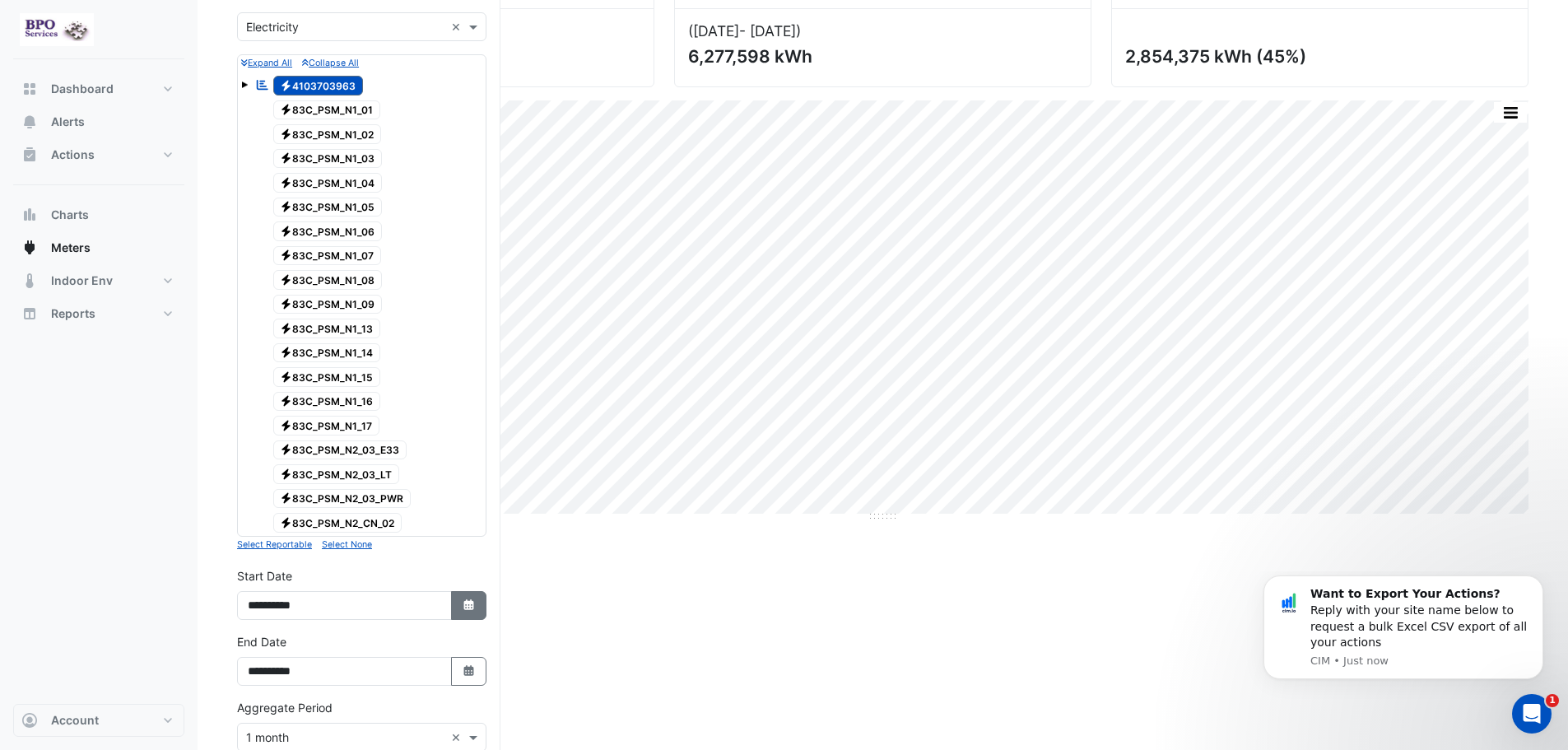
click at [470, 609] on icon "button" at bounding box center [468, 605] width 10 height 11
select select "****"
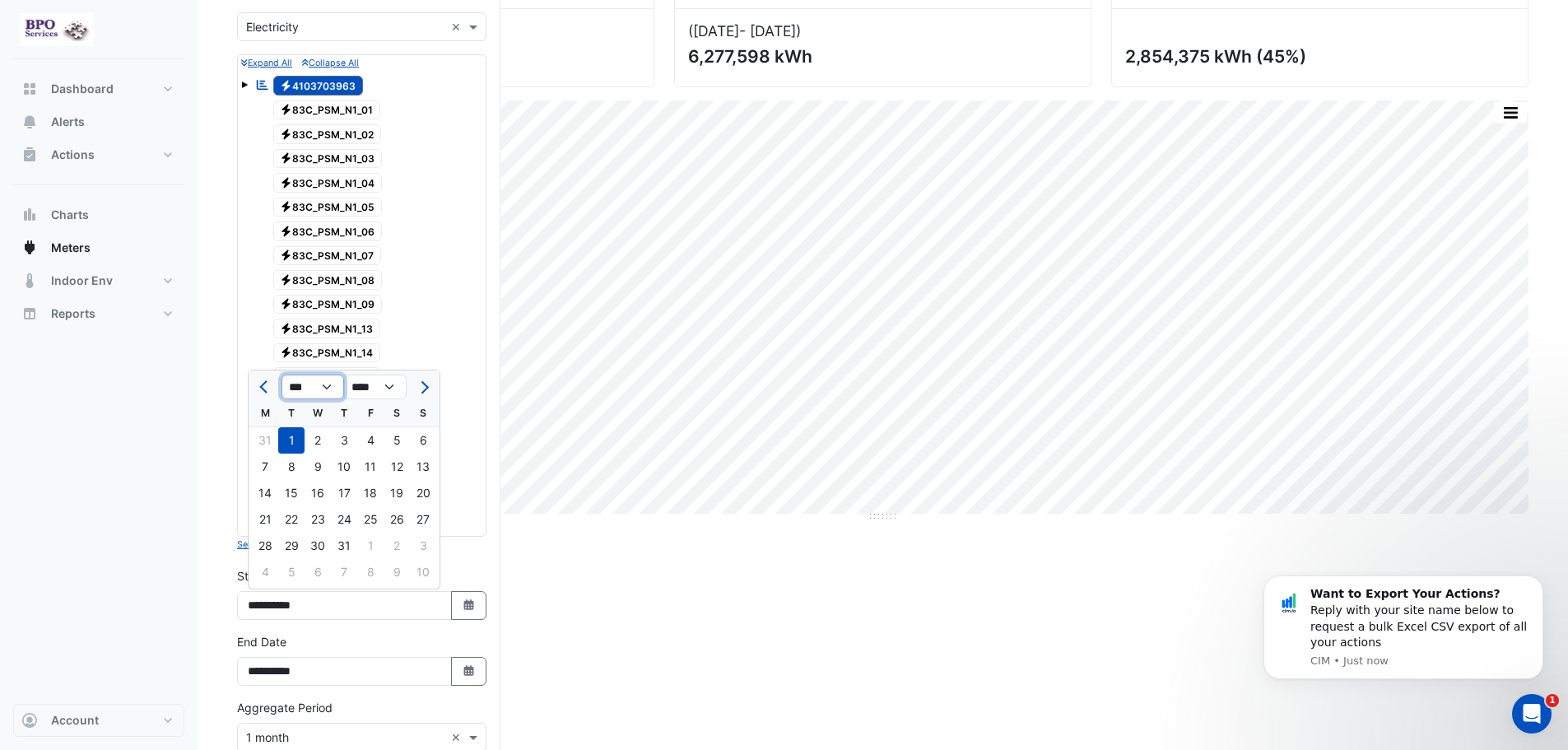
click at [326, 389] on select "*** *** *** *** *** *** *** *** *** *** *** ***" at bounding box center [312, 387] width 62 height 25
select select "*"
click at [281, 375] on select "*** *** *** *** *** *** *** *** *** *** *** ***" at bounding box center [312, 387] width 62 height 25
click at [314, 441] on div "1" at bounding box center [318, 441] width 26 height 26
type input "**********"
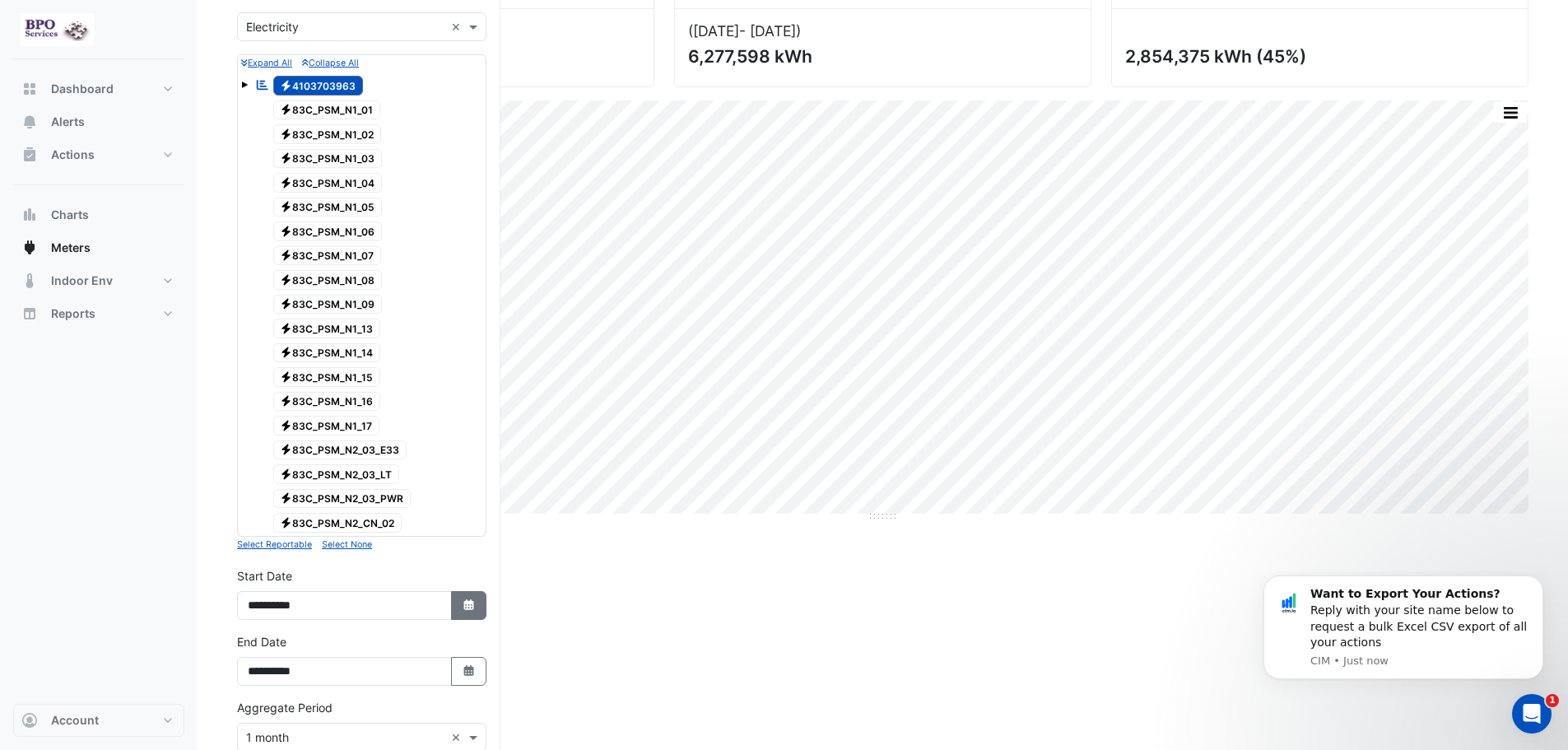
click at [463, 603] on icon "Select Date" at bounding box center [469, 605] width 15 height 11
select select "*"
select select "****"
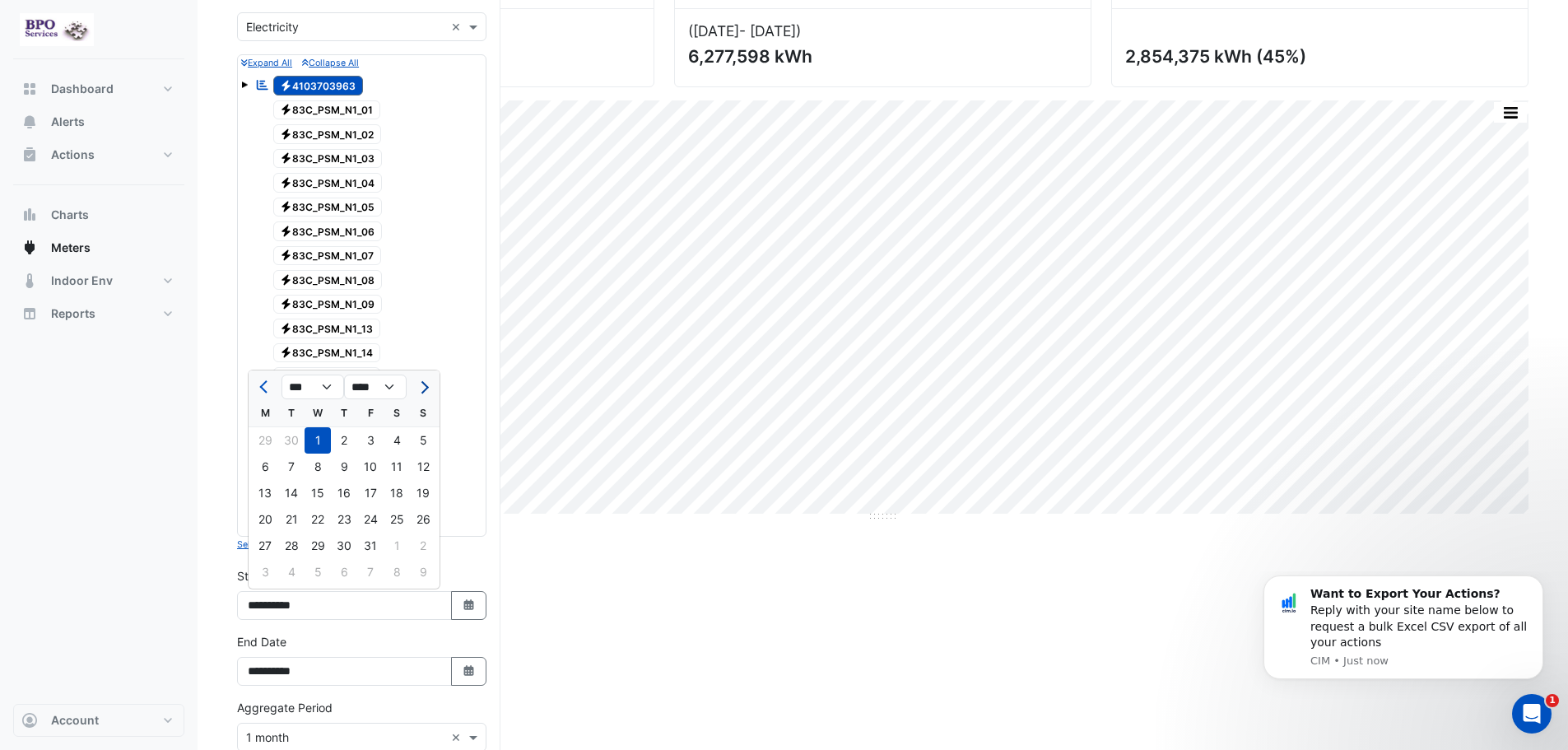
click at [424, 389] on span "Next month" at bounding box center [422, 387] width 12 height 12
click at [266, 387] on span "Previous month" at bounding box center [265, 387] width 12 height 12
select select "*"
click at [385, 389] on select "**** **** **** **** **** **** **** **** **** **** **** **** **** **** **** ****…" at bounding box center [375, 387] width 62 height 25
select select "****"
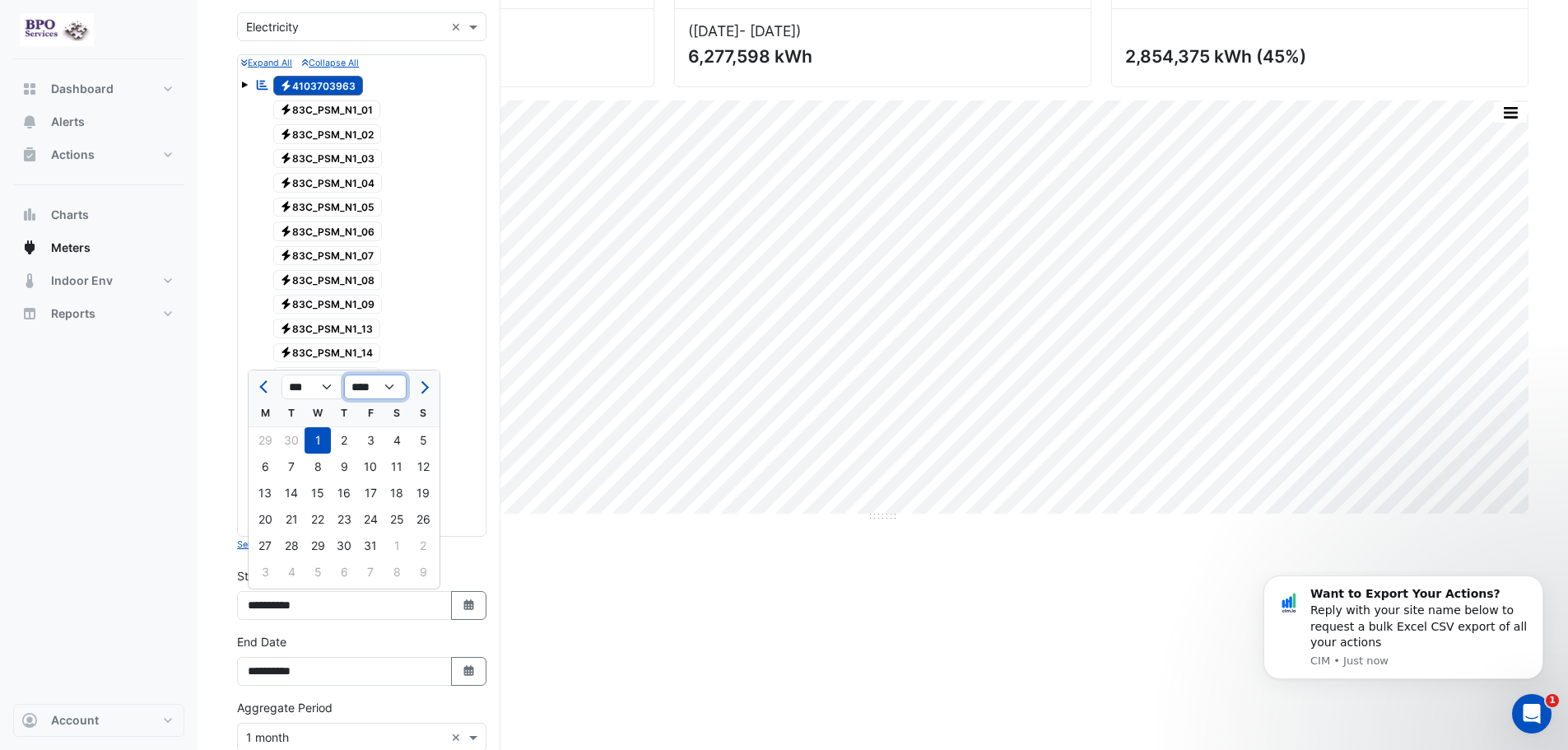
click at [344, 375] on select "**** **** **** **** **** **** **** **** **** **** **** **** **** **** **** ****…" at bounding box center [375, 387] width 62 height 25
click at [465, 675] on icon "Select Date" at bounding box center [469, 670] width 15 height 11
select select "*"
select select "****"
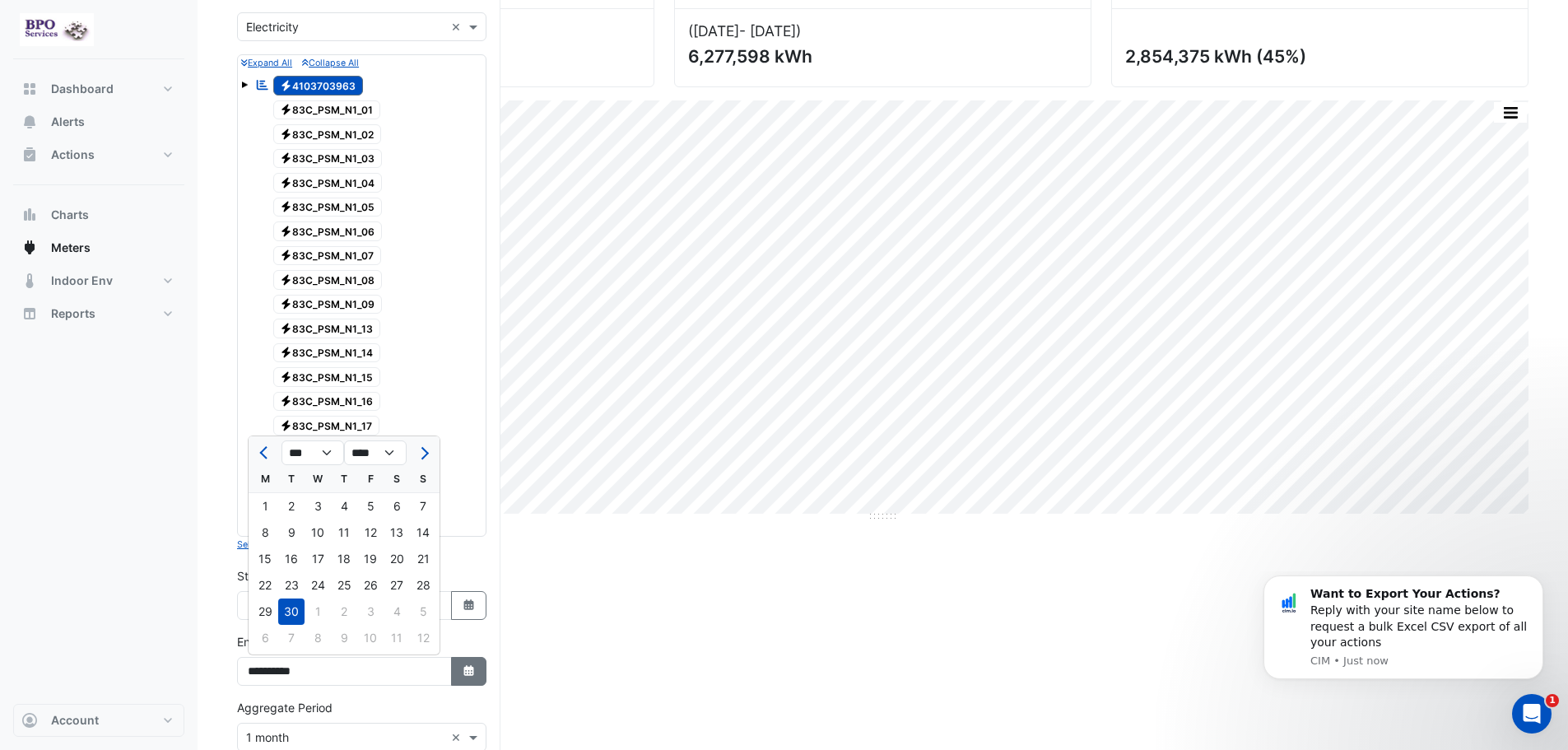
click at [465, 675] on icon "Select Date" at bounding box center [469, 670] width 15 height 11
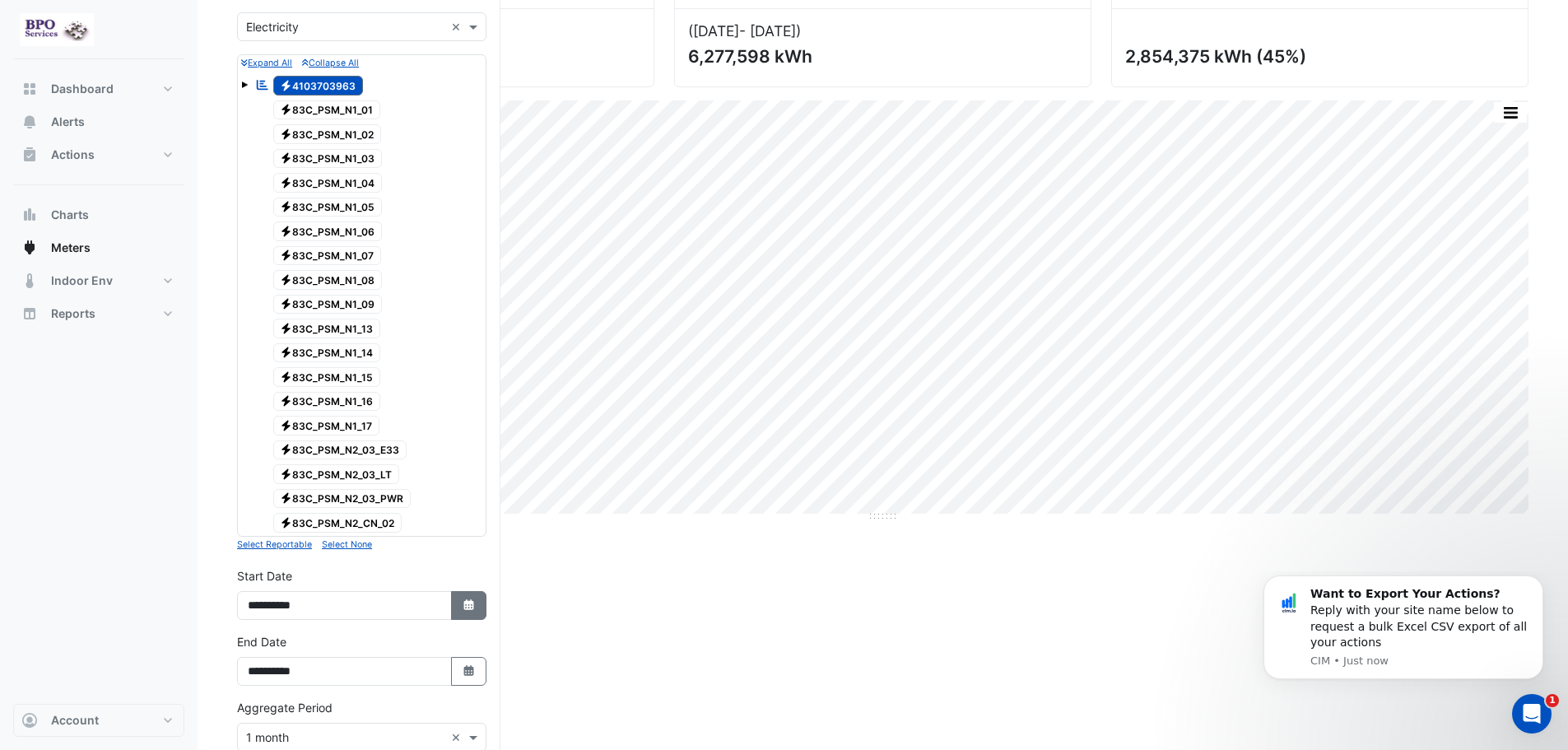
click at [459, 602] on button "Select Date" at bounding box center [469, 605] width 36 height 29
select select "*"
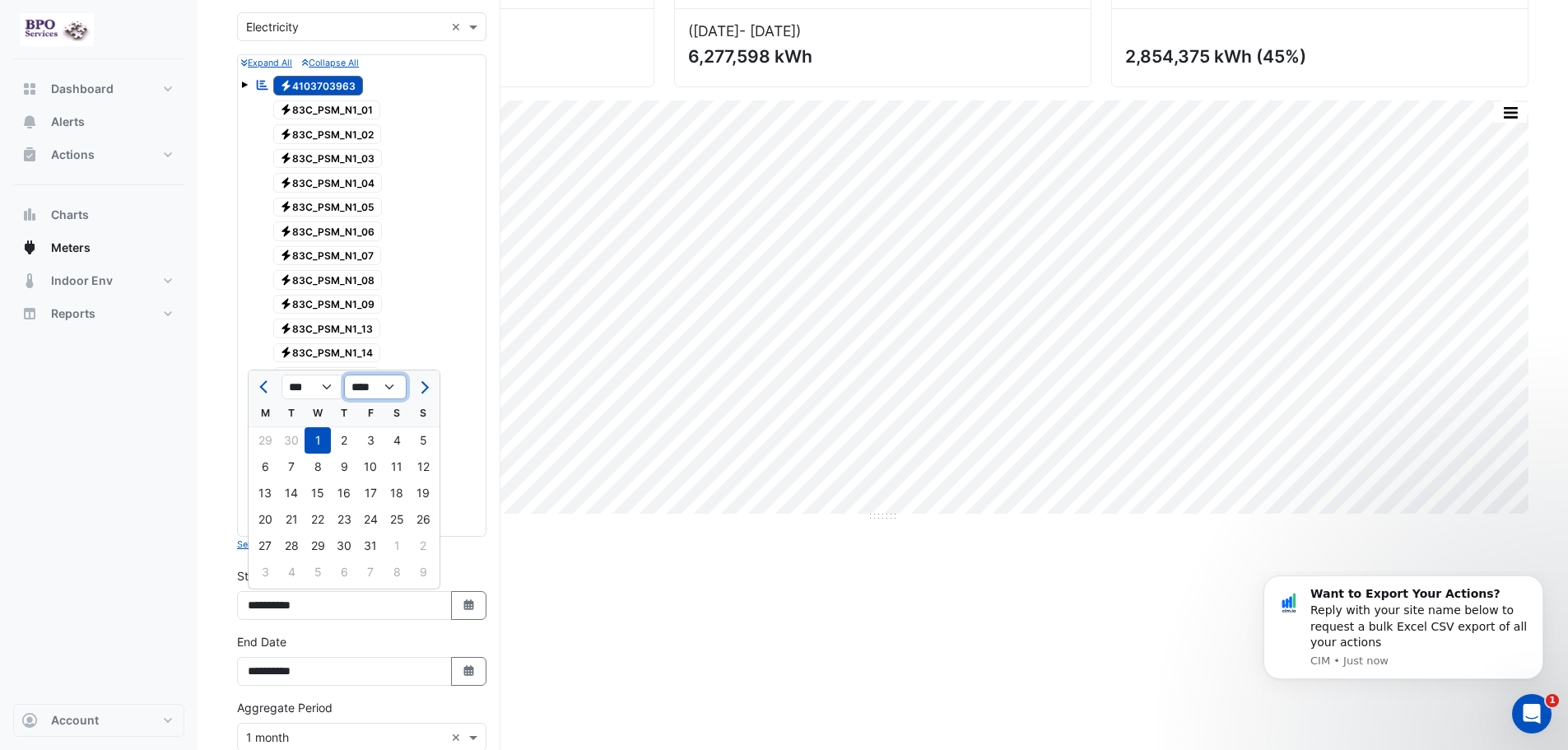
click at [392, 386] on select "**** **** **** **** **** **** **** **** **** **** **** **** **** **** **** ****…" at bounding box center [375, 387] width 62 height 25
select select "****"
click at [344, 375] on select "**** **** **** **** **** **** **** **** **** **** **** **** **** **** **** ****…" at bounding box center [375, 387] width 62 height 25
click at [265, 391] on span "Previous month" at bounding box center [265, 387] width 12 height 12
select select "*"
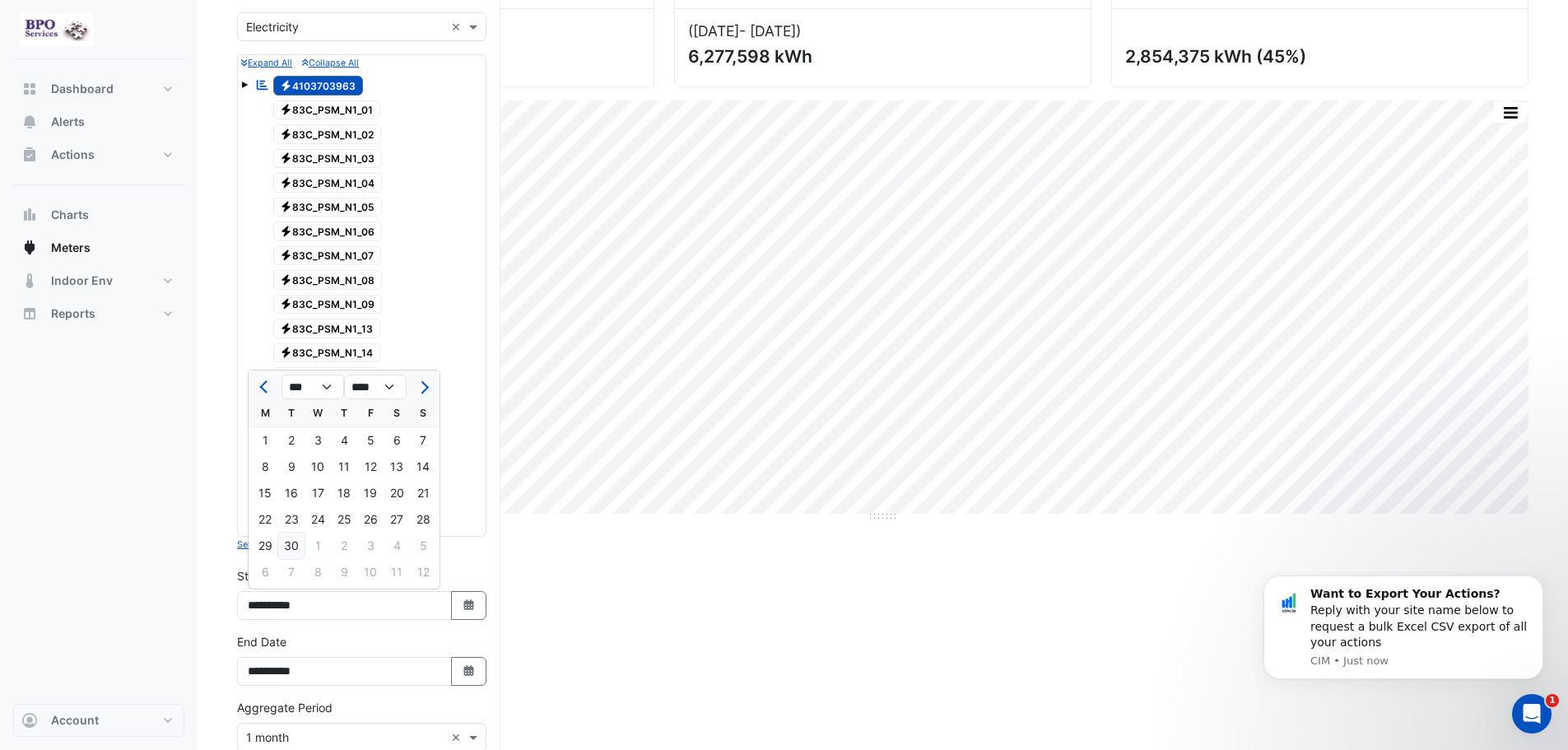
click at [288, 548] on div "30" at bounding box center [292, 546] width 26 height 26
type input "**********"
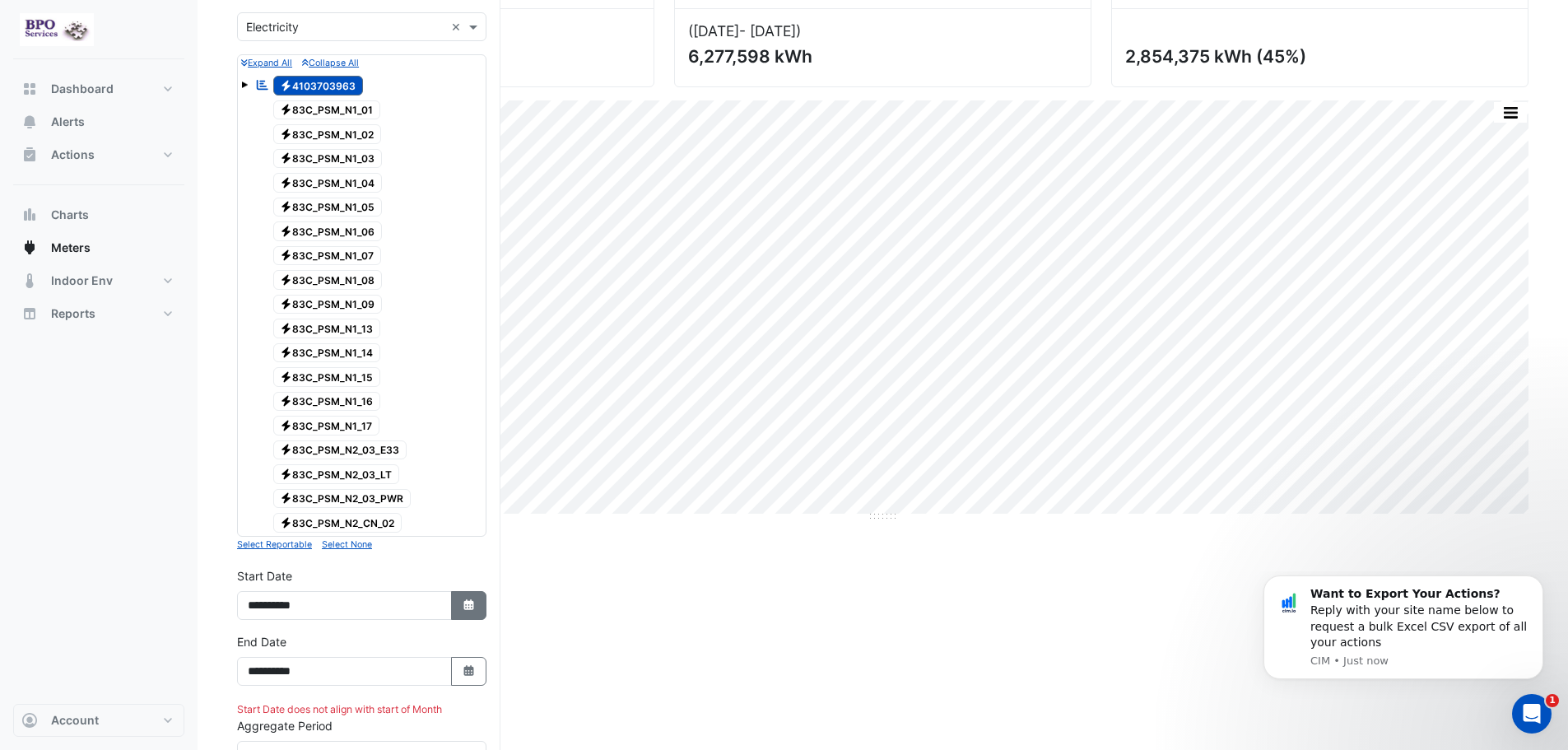
click at [471, 607] on icon "button" at bounding box center [468, 605] width 10 height 11
select select "*"
select select "****"
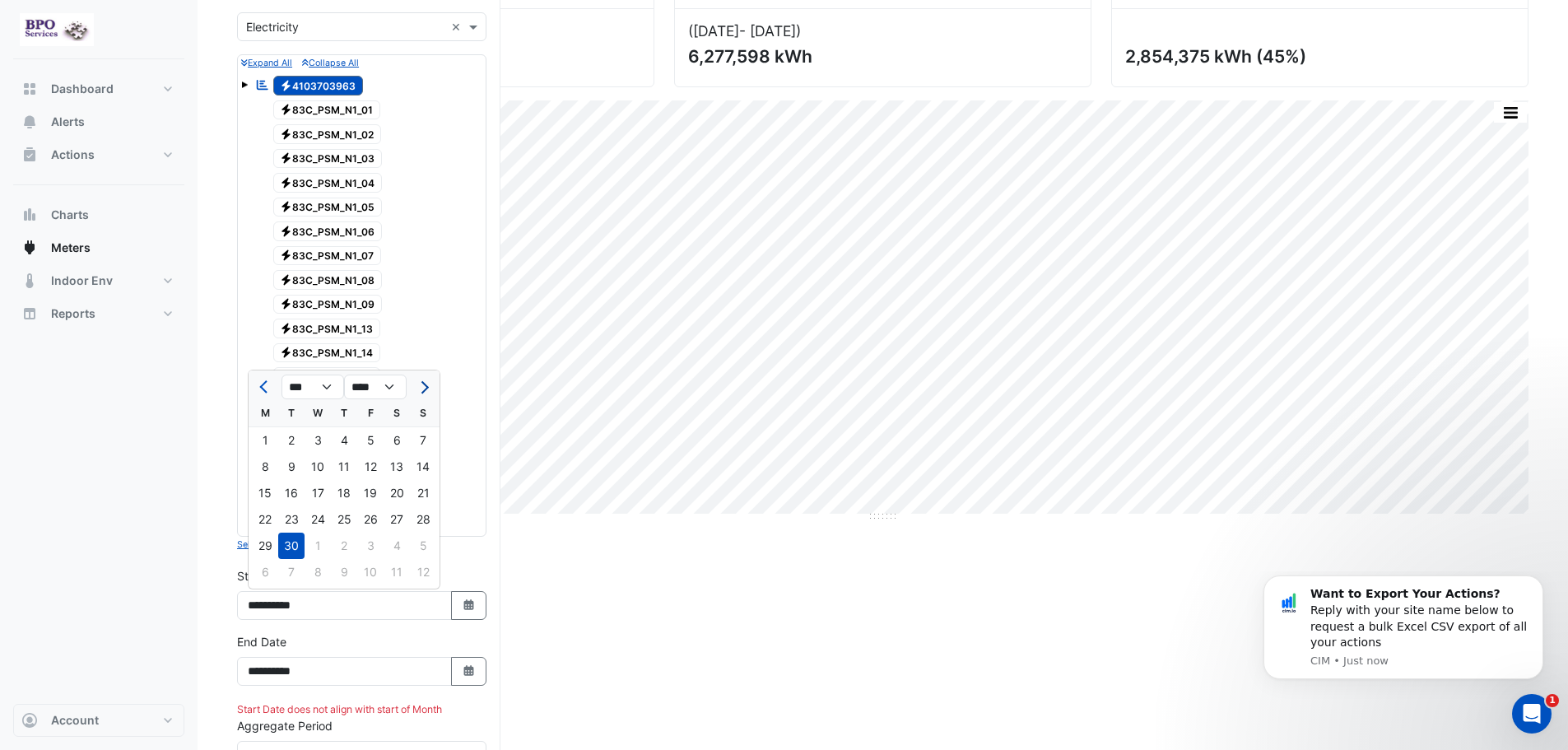
click at [416, 391] on button "Next month" at bounding box center [423, 387] width 20 height 26
select select "*"
click at [314, 441] on div "1" at bounding box center [318, 441] width 26 height 26
type input "**********"
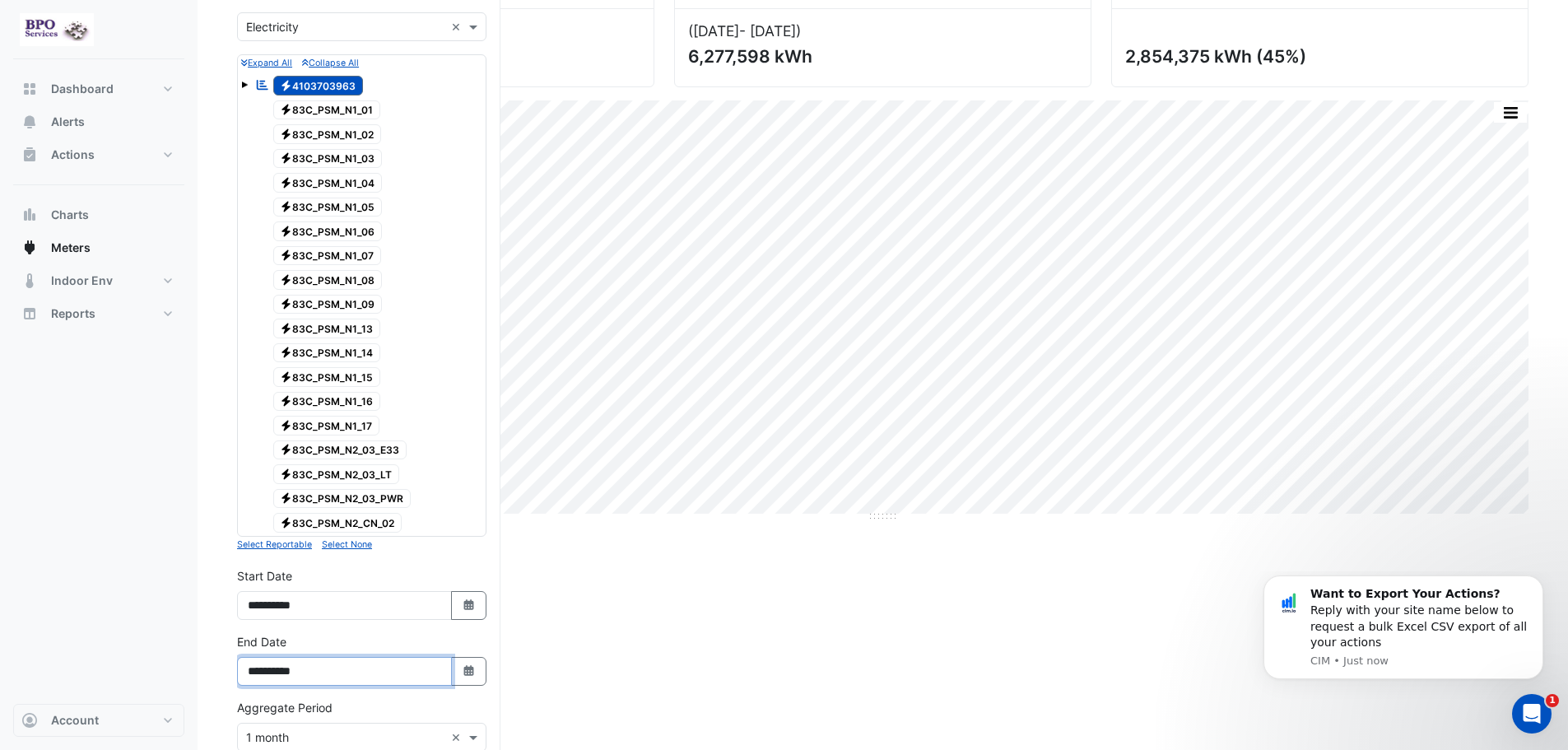
click at [397, 670] on input "**********" at bounding box center [344, 671] width 215 height 29
click at [470, 673] on icon "button" at bounding box center [468, 670] width 10 height 11
select select "*"
select select "****"
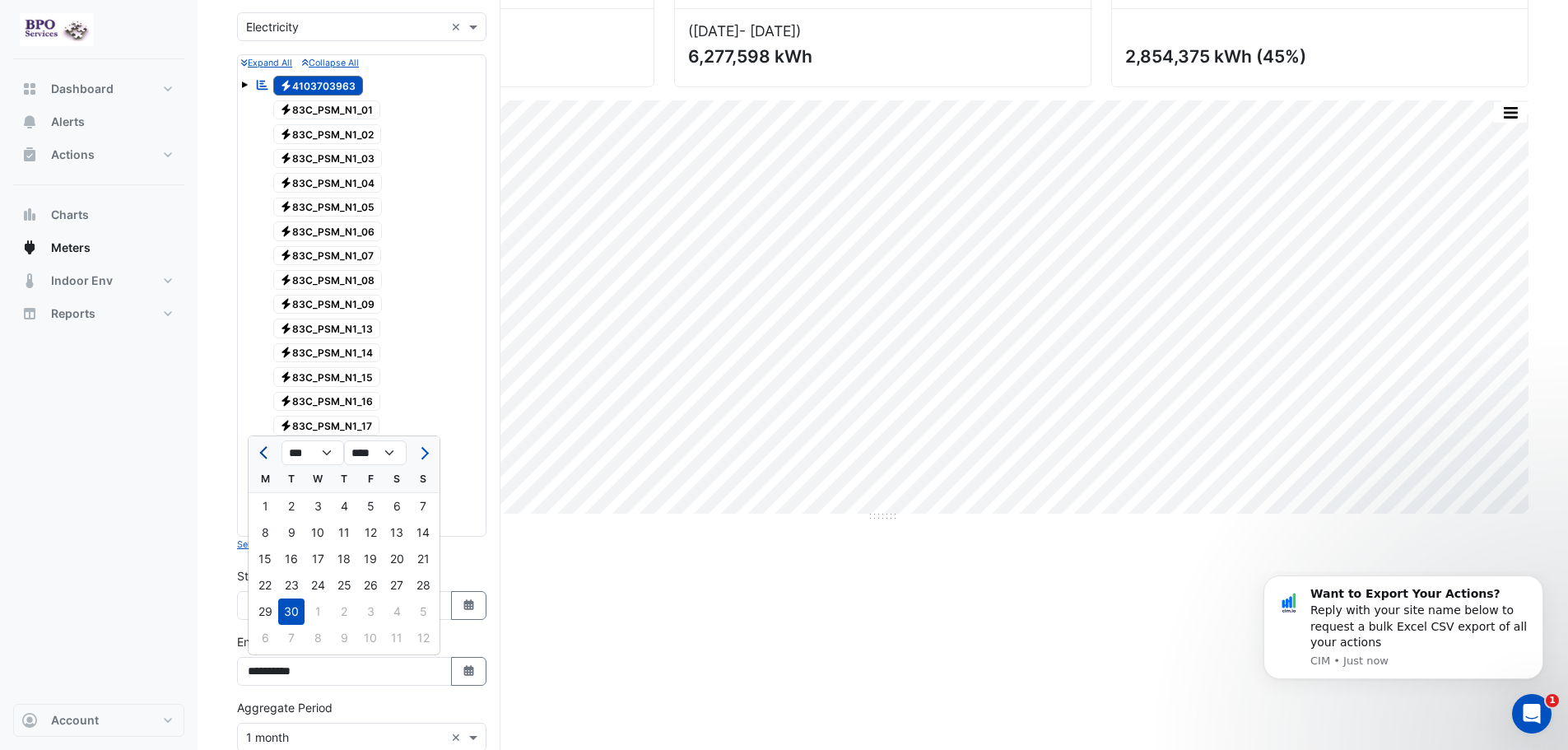
click at [266, 456] on span "Previous month" at bounding box center [265, 453] width 12 height 12
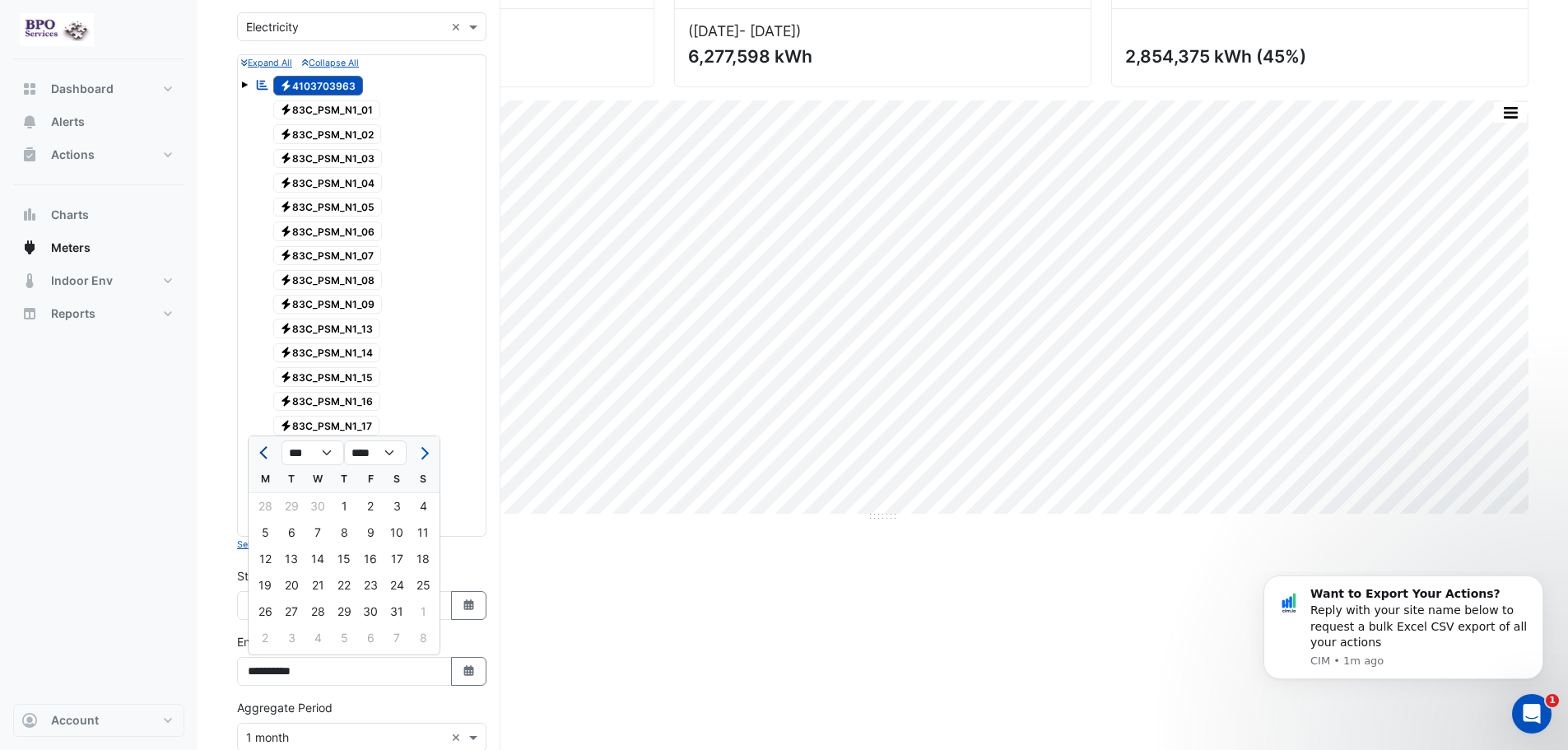
select select "*"
click at [328, 611] on div "30" at bounding box center [318, 612] width 26 height 26
type input "**********"
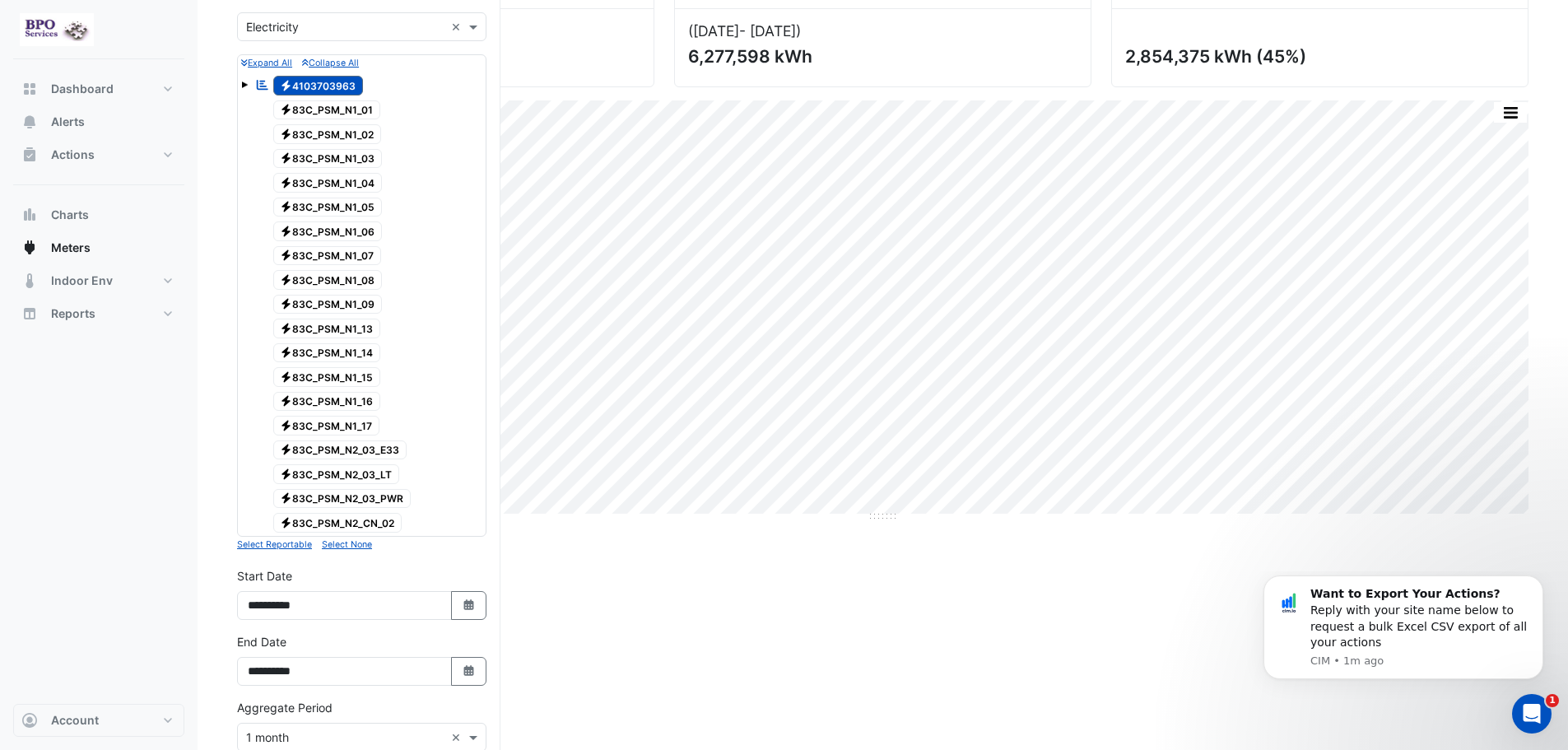
click at [625, 662] on div "Current Period Total (Jan 19 - Sep 25 ) 9,131,973 kWh Previous Period Total (Ja…" at bounding box center [883, 515] width 1291 height 1077
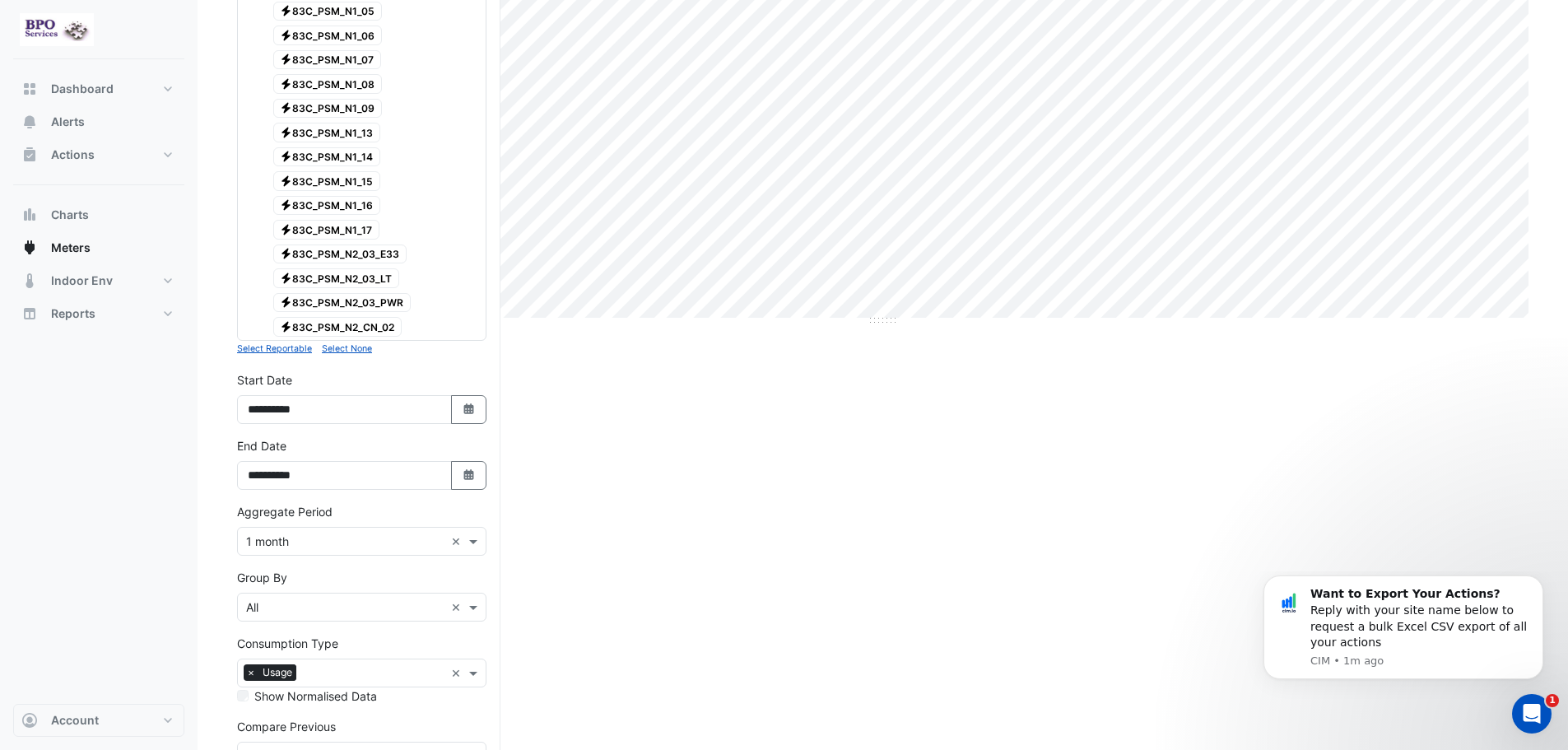
scroll to position [469, 0]
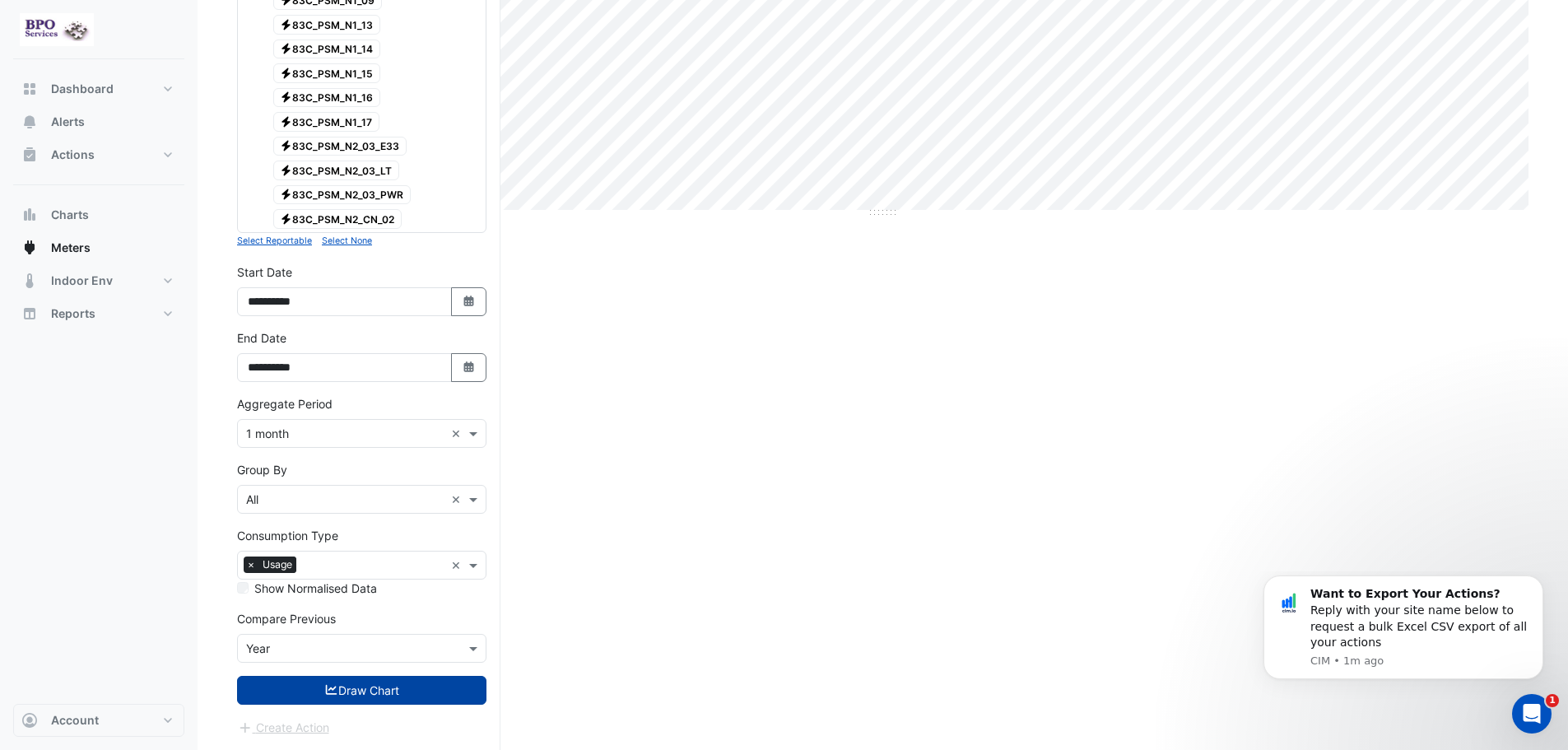
click at [443, 684] on button "Draw Chart" at bounding box center [362, 690] width 250 height 29
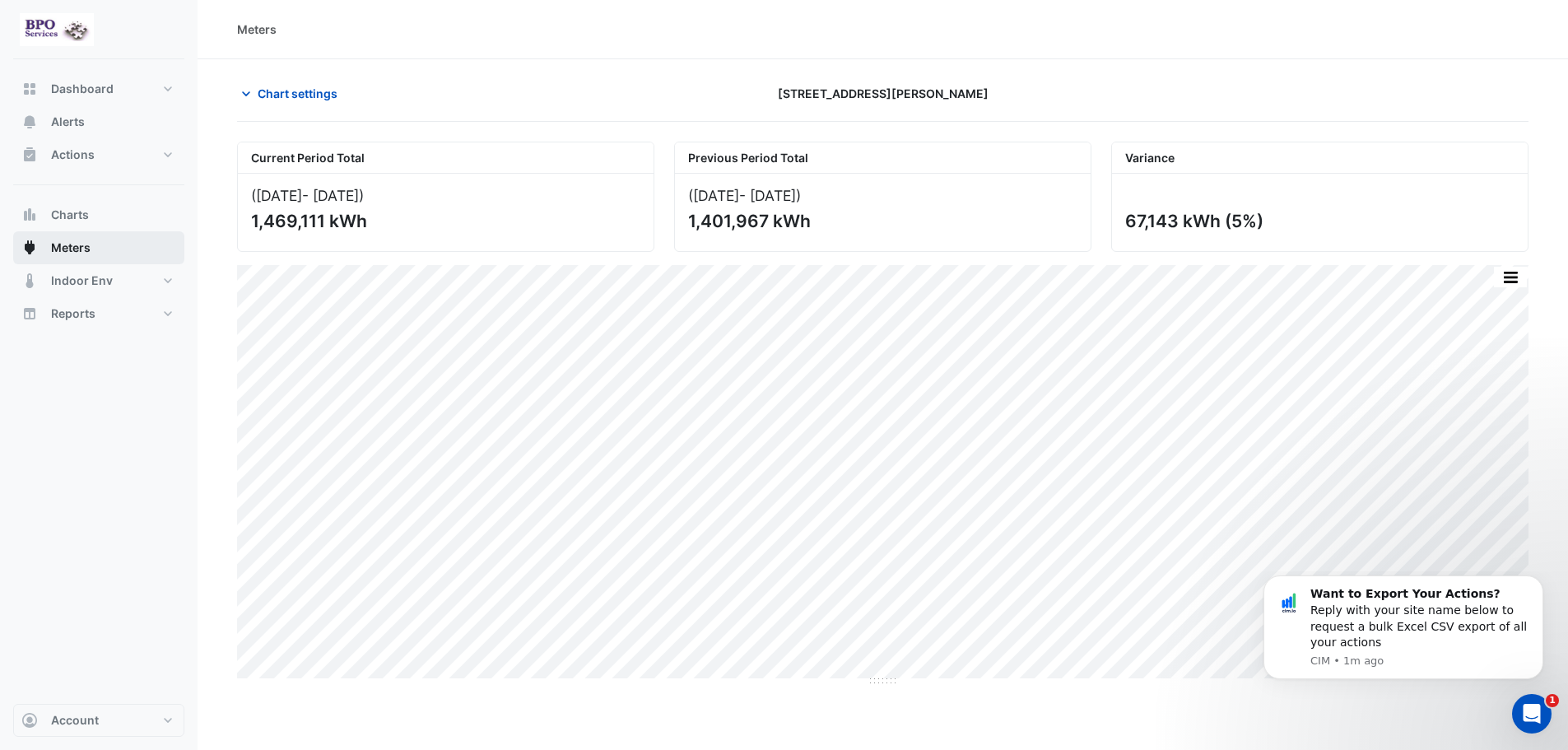
click at [48, 248] on button "Meters" at bounding box center [98, 248] width 171 height 33
click at [288, 88] on span "Chart settings" at bounding box center [297, 94] width 80 height 18
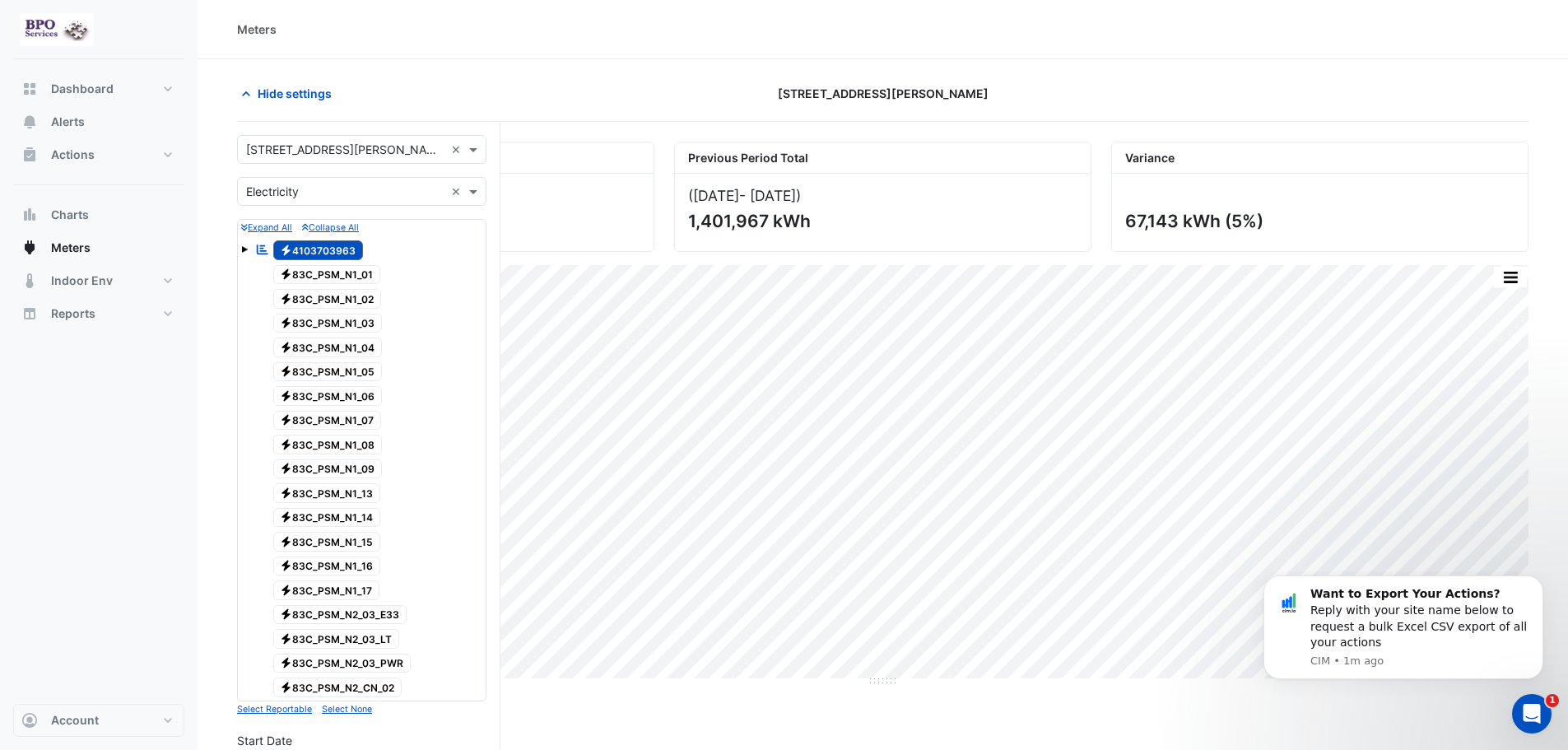
click at [242, 247] on span at bounding box center [244, 250] width 7 height 7
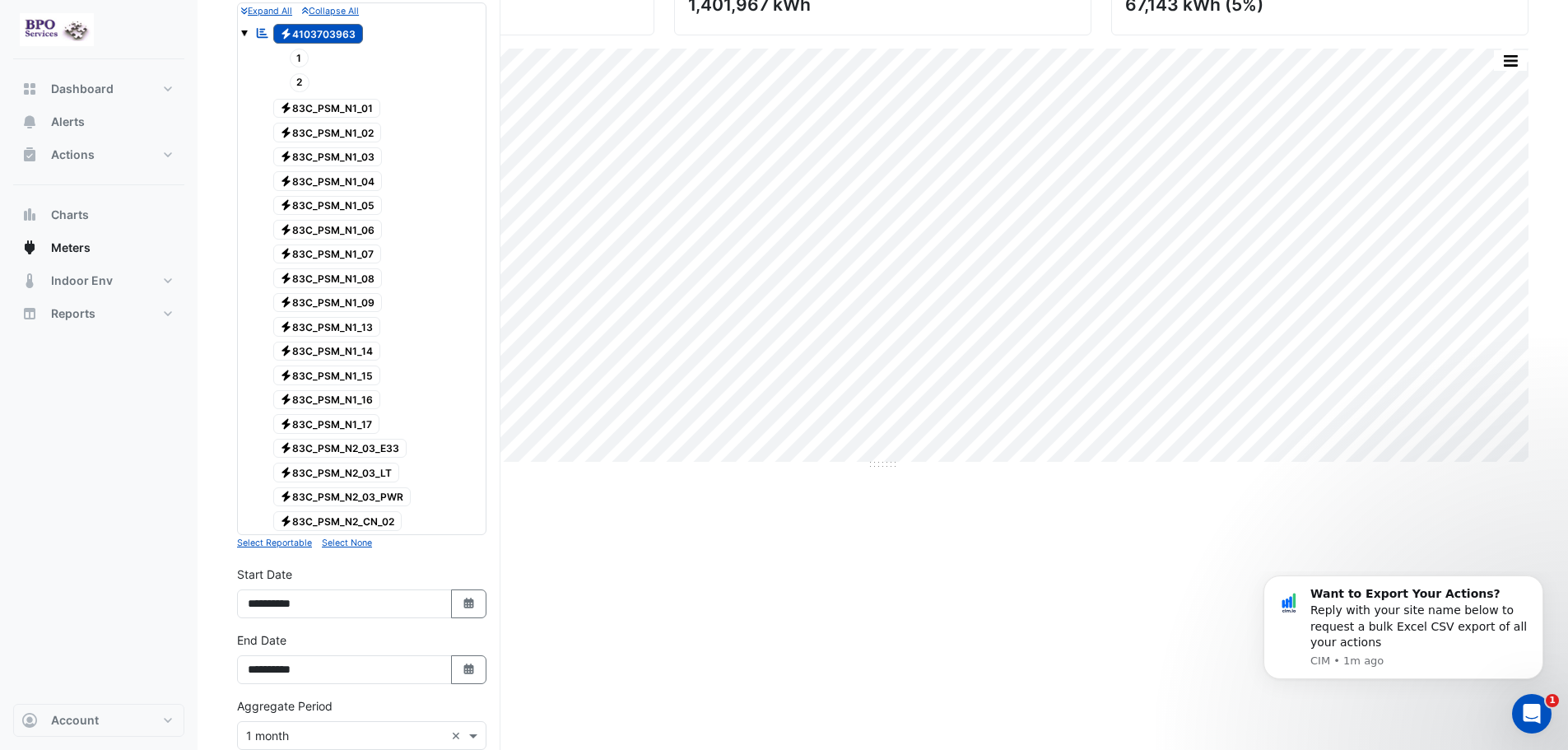
scroll to position [247, 0]
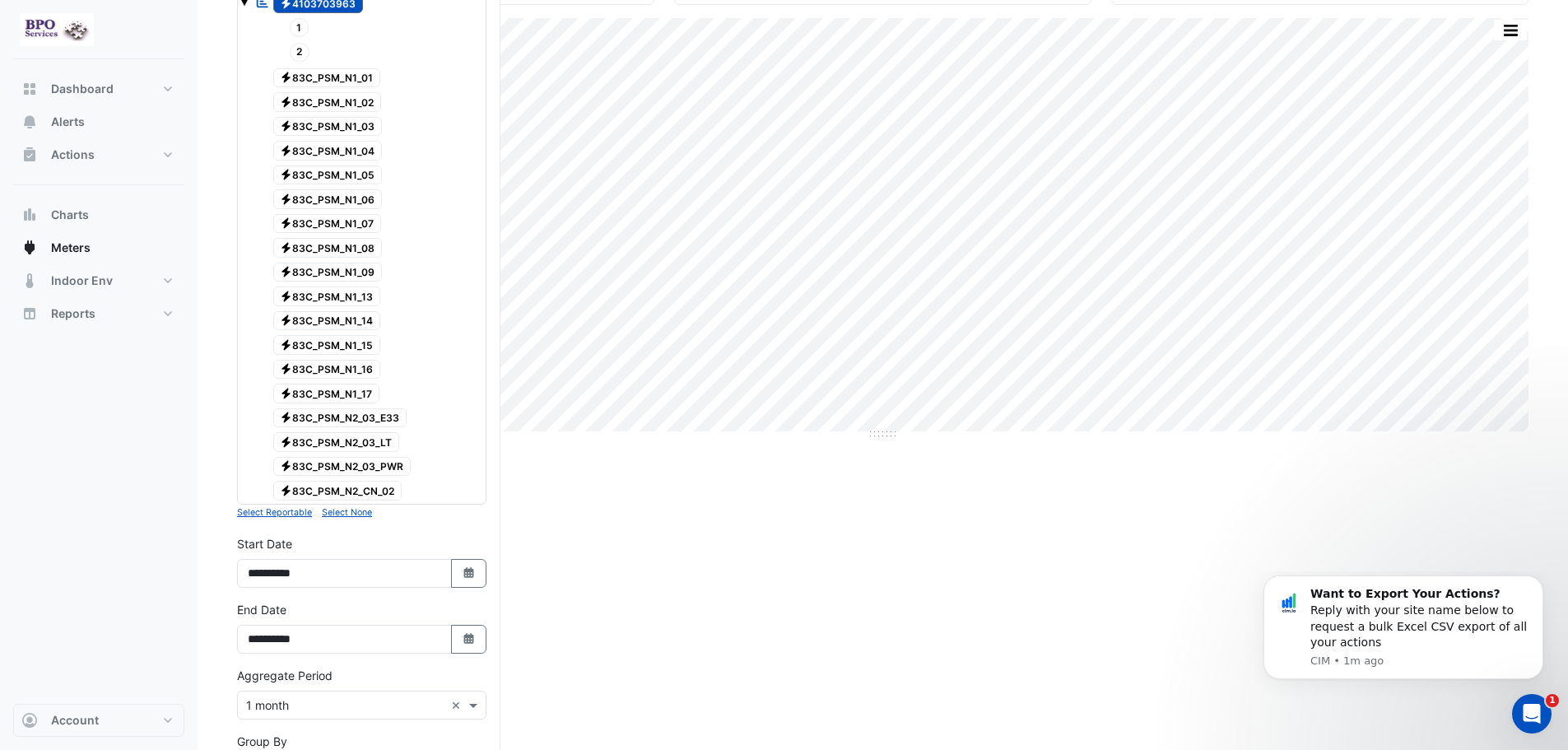
click at [296, 513] on small "Select Reportable" at bounding box center [275, 513] width 75 height 11
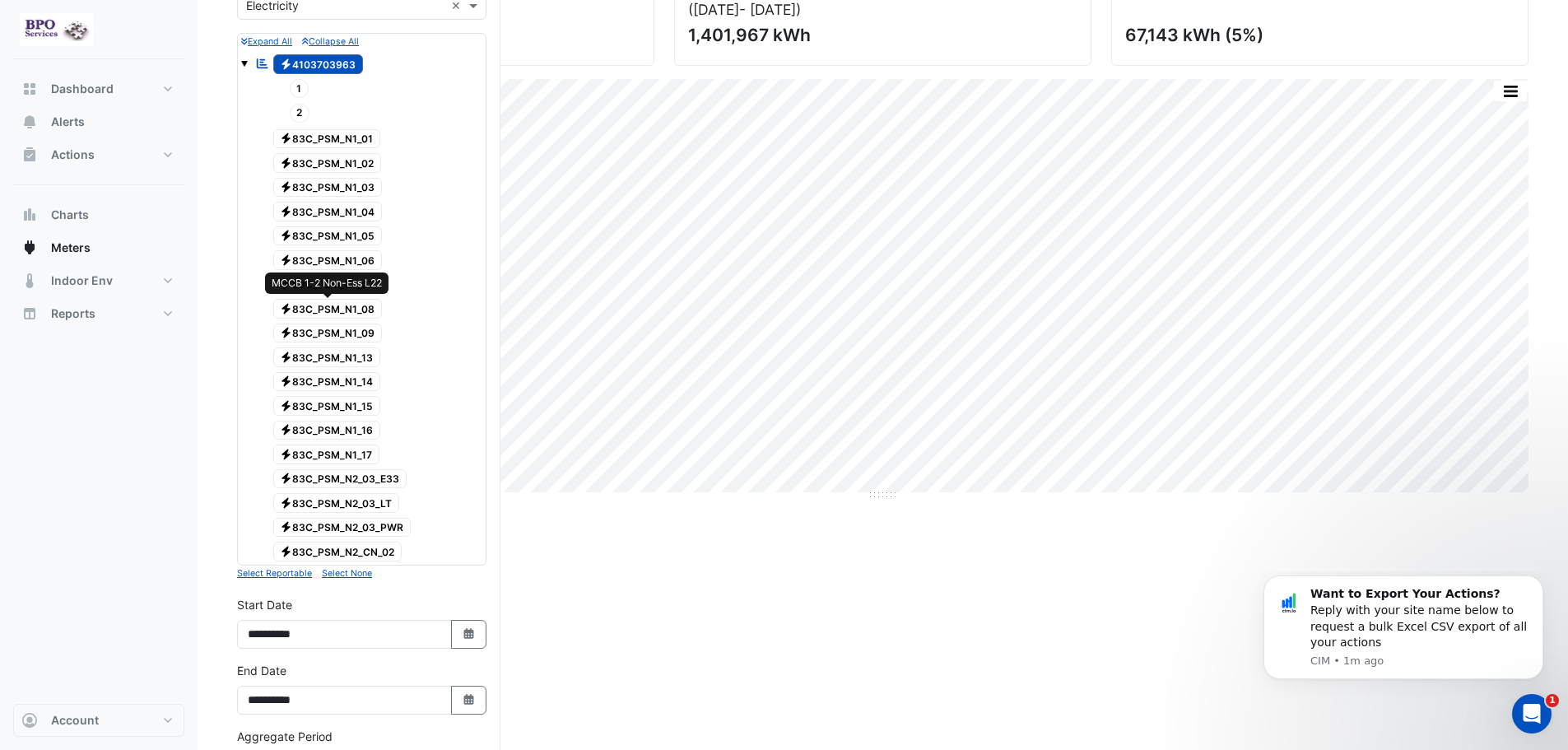
scroll to position [82, 0]
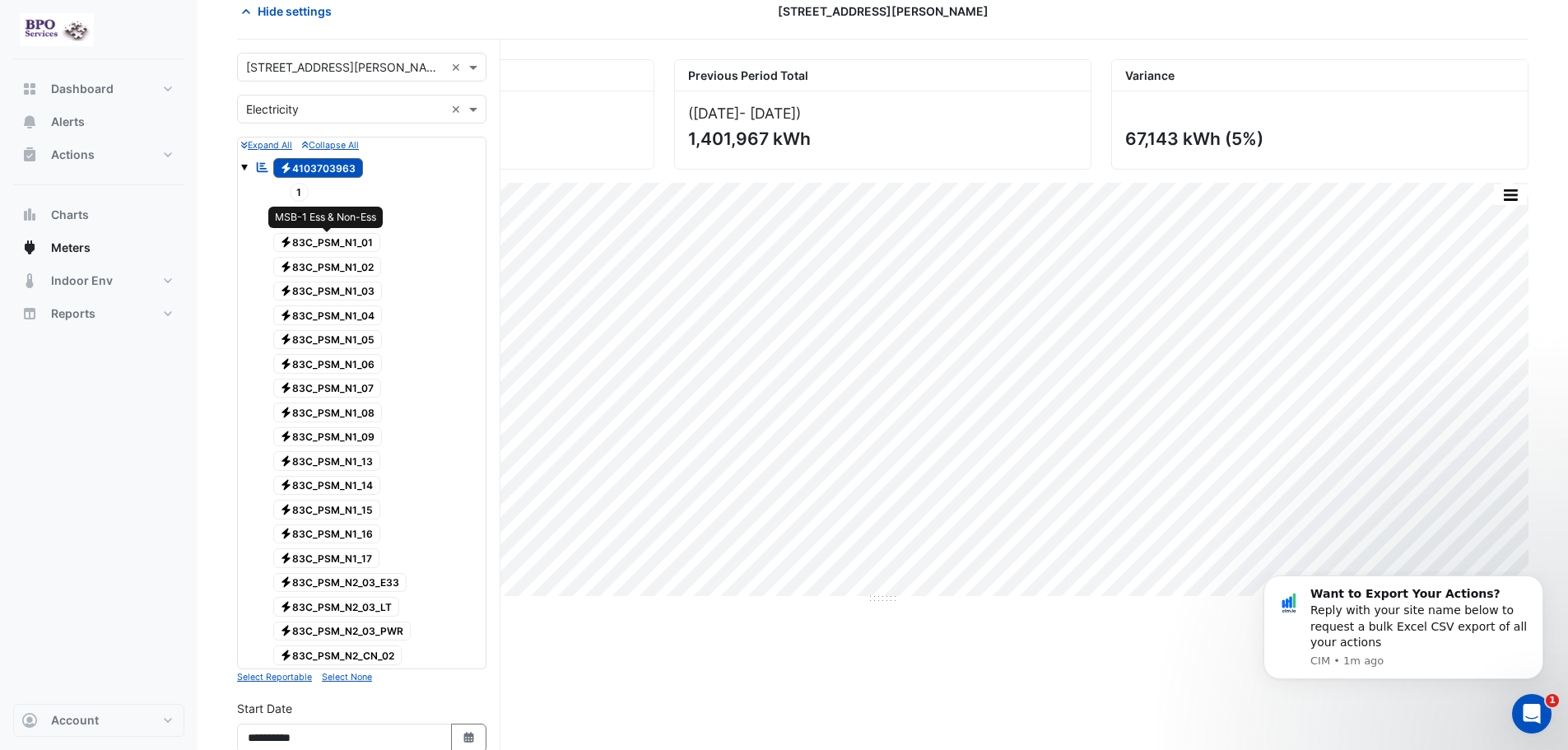
click at [355, 244] on span "Electricity 83C_PSM_N1_01" at bounding box center [327, 243] width 108 height 20
click at [360, 264] on span "Electricity 83C_PSM_N1_02" at bounding box center [328, 266] width 109 height 20
click at [364, 291] on span "Electricity 83C_PSM_N1_03" at bounding box center [328, 291] width 109 height 20
click at [365, 316] on span "Electricity 83C_PSM_N1_04" at bounding box center [328, 315] width 109 height 20
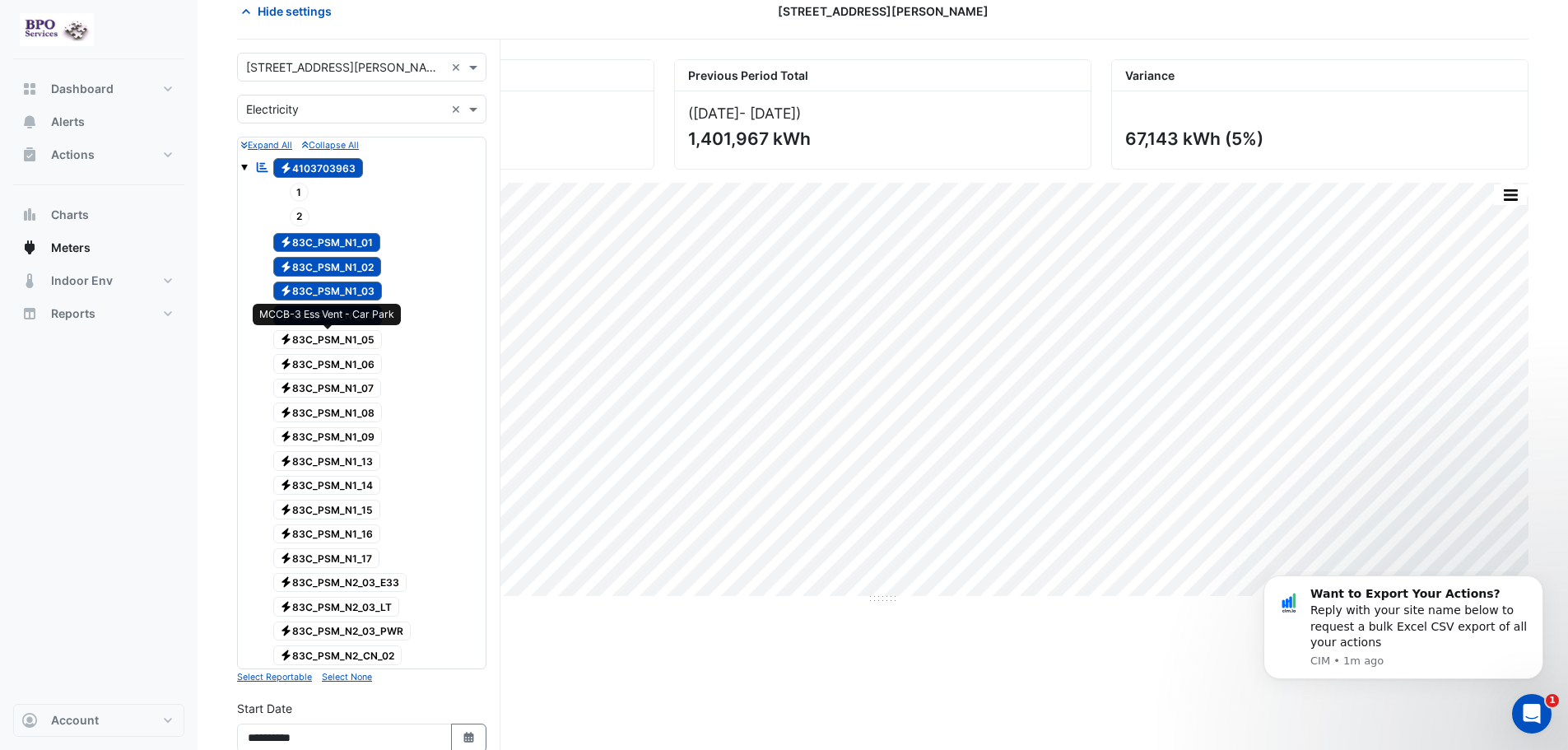
click at [367, 340] on span "Electricity 83C_PSM_N1_05" at bounding box center [328, 340] width 109 height 20
click at [367, 355] on span "Electricity 83C_PSM_N1_06" at bounding box center [328, 364] width 109 height 20
click at [364, 386] on span "Electricity 83C_PSM_N1_07" at bounding box center [328, 388] width 109 height 20
click at [367, 409] on span "Electricity 83C_PSM_N1_08" at bounding box center [328, 413] width 109 height 20
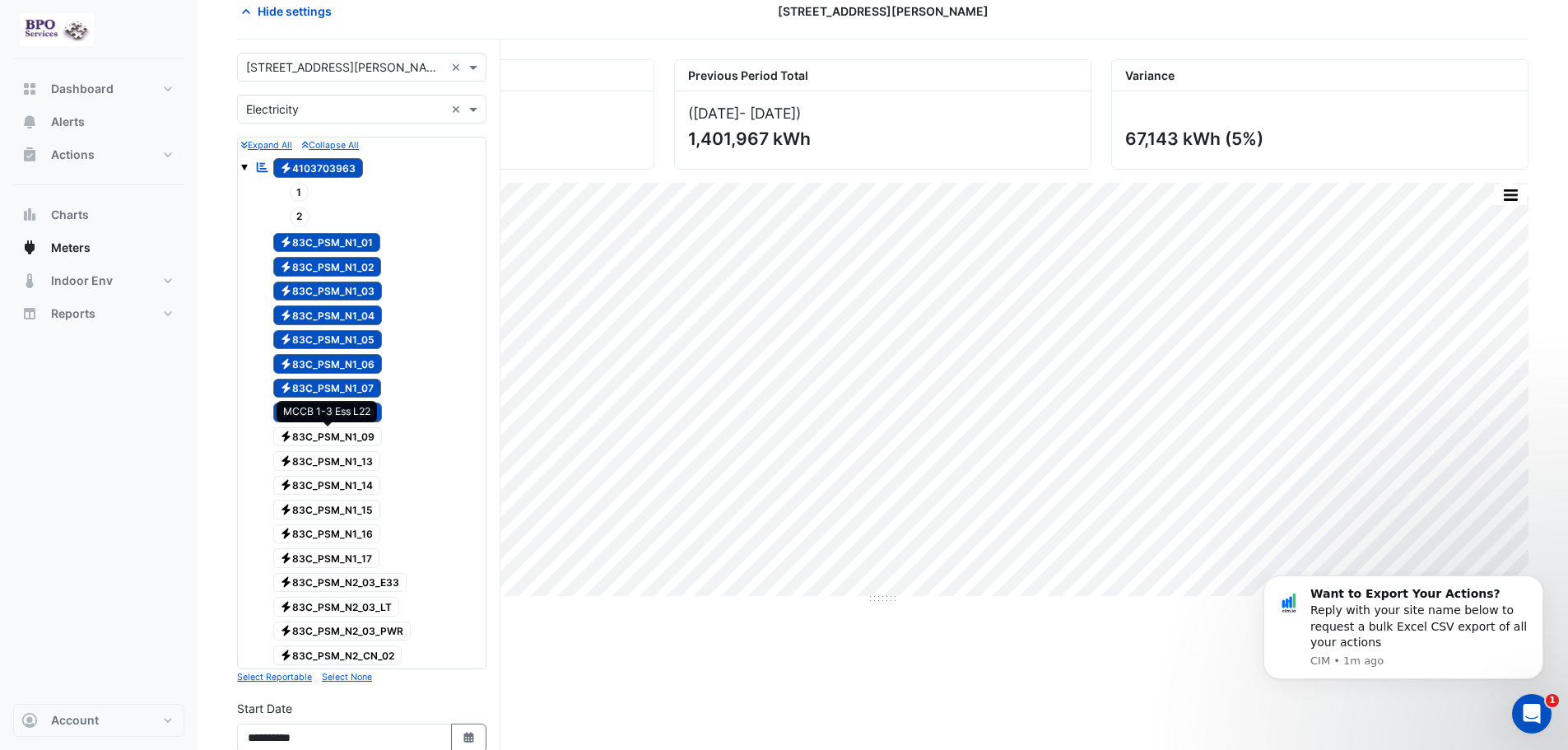
click at [364, 439] on span "Electricity 83C_PSM_N1_09" at bounding box center [328, 437] width 109 height 20
click at [369, 461] on span "Electricity 83C_PSM_N1_13" at bounding box center [327, 461] width 108 height 20
click at [367, 482] on span "Electricity 83C_PSM_N1_14" at bounding box center [327, 485] width 108 height 20
click at [365, 510] on span "Electricity 83C_PSM_N1_15" at bounding box center [327, 509] width 108 height 20
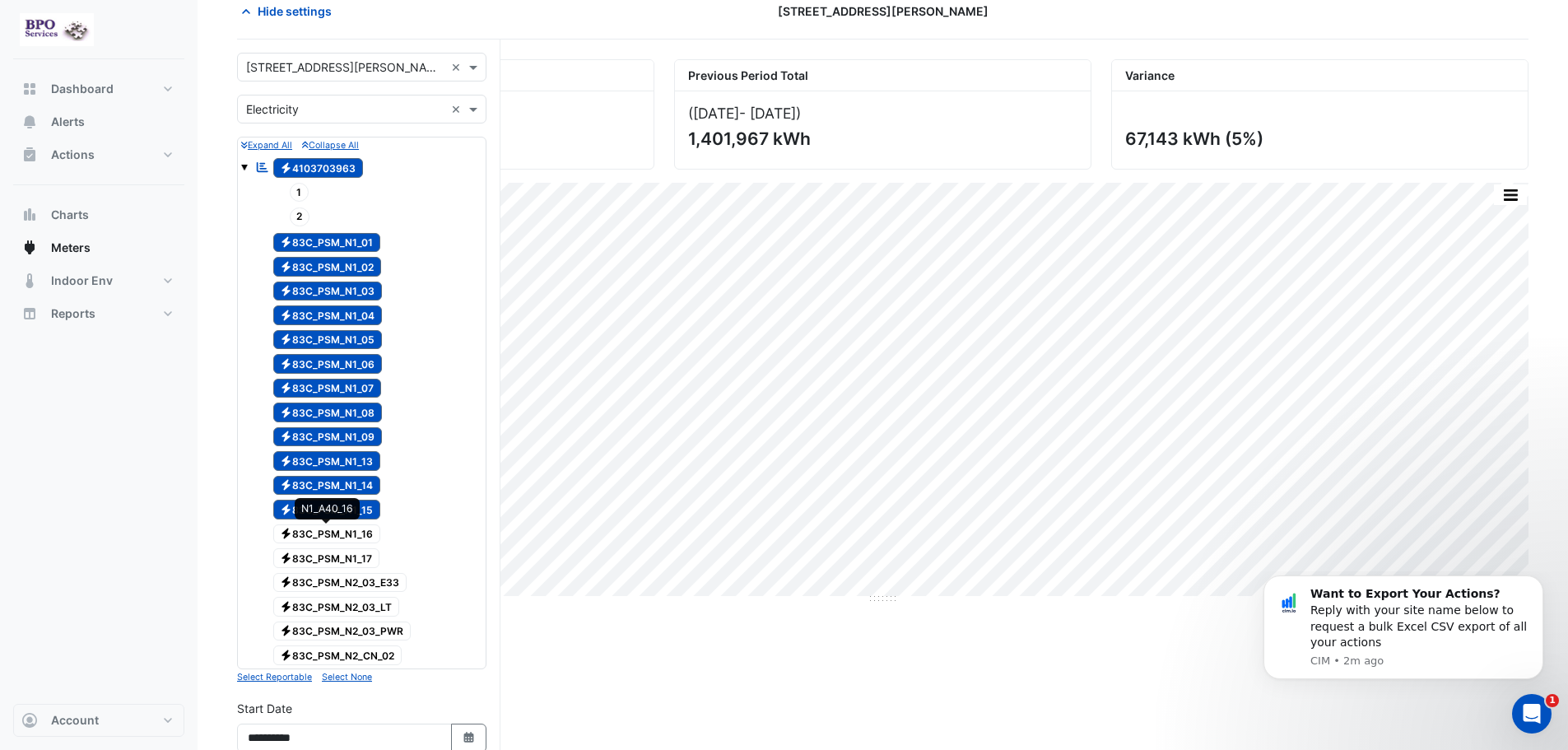
click at [363, 529] on span "Electricity 83C_PSM_N1_16" at bounding box center [327, 534] width 108 height 20
click at [357, 563] on span "Electricity 83C_PSM_N1_17" at bounding box center [327, 558] width 107 height 20
click at [375, 580] on span "Electricity 83C_PSM_N2_03_E33" at bounding box center [340, 583] width 134 height 20
click at [375, 607] on span "Electricity 83C_PSM_N2_03_LT" at bounding box center [336, 606] width 127 height 20
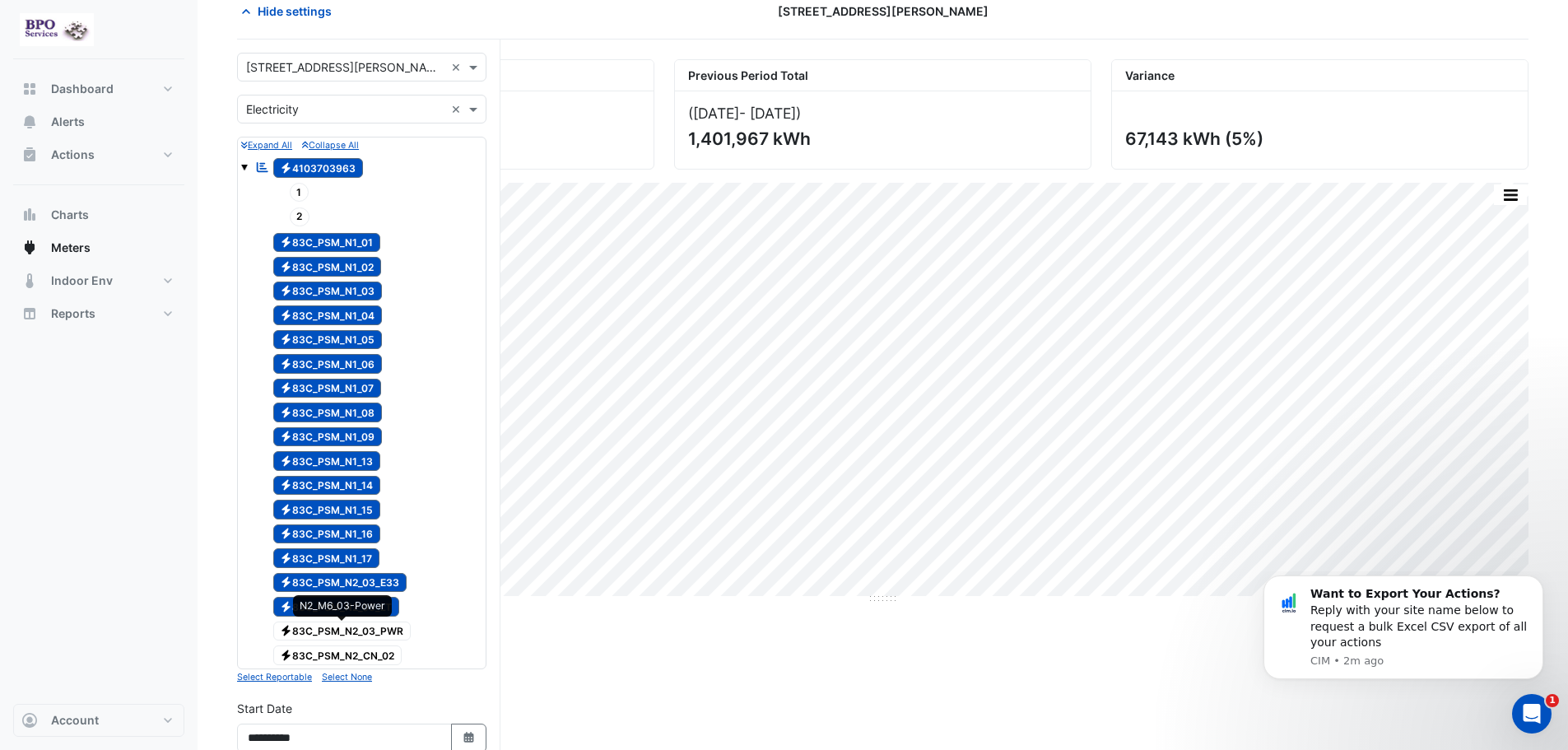
click at [385, 635] on span "Electricity 83C_PSM_N2_03_PWR" at bounding box center [343, 631] width 138 height 20
click at [380, 654] on span "Electricity 83C_PSM_N2_CN_02" at bounding box center [338, 655] width 130 height 20
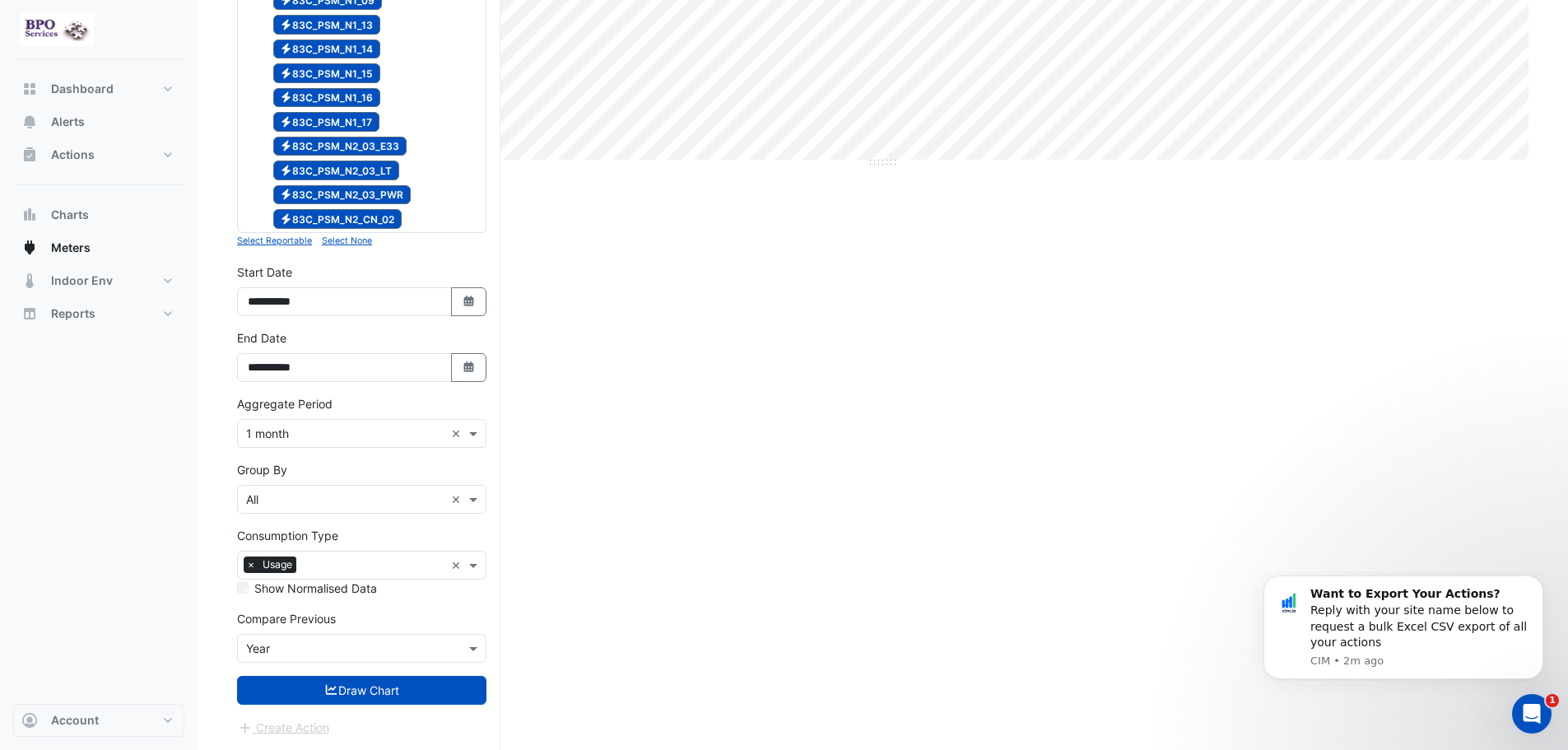
drag, startPoint x: 456, startPoint y: 689, endPoint x: 486, endPoint y: 665, distance: 38.4
click at [456, 687] on button "Draw Chart" at bounding box center [362, 690] width 250 height 29
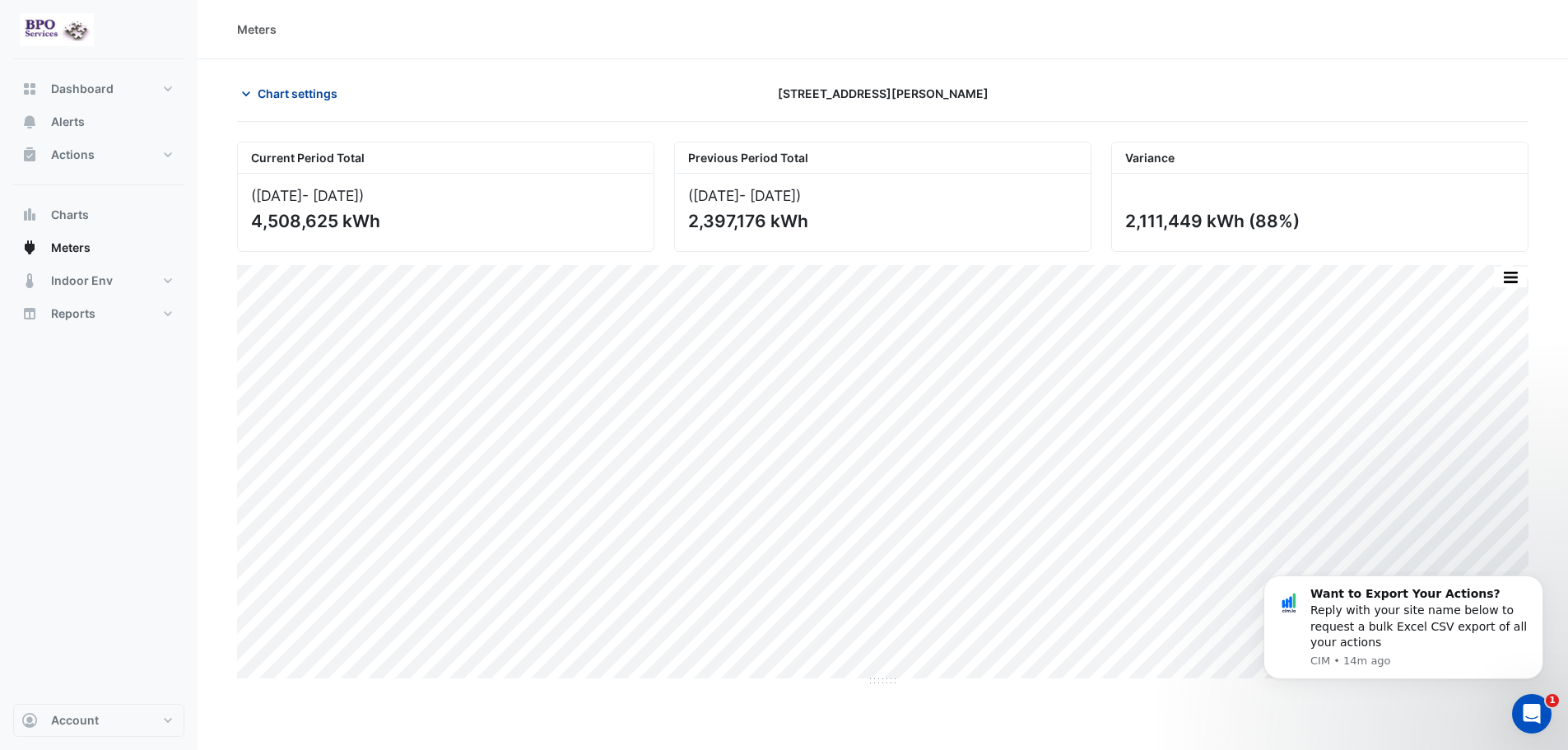
click at [263, 93] on span "Chart settings" at bounding box center [297, 94] width 80 height 18
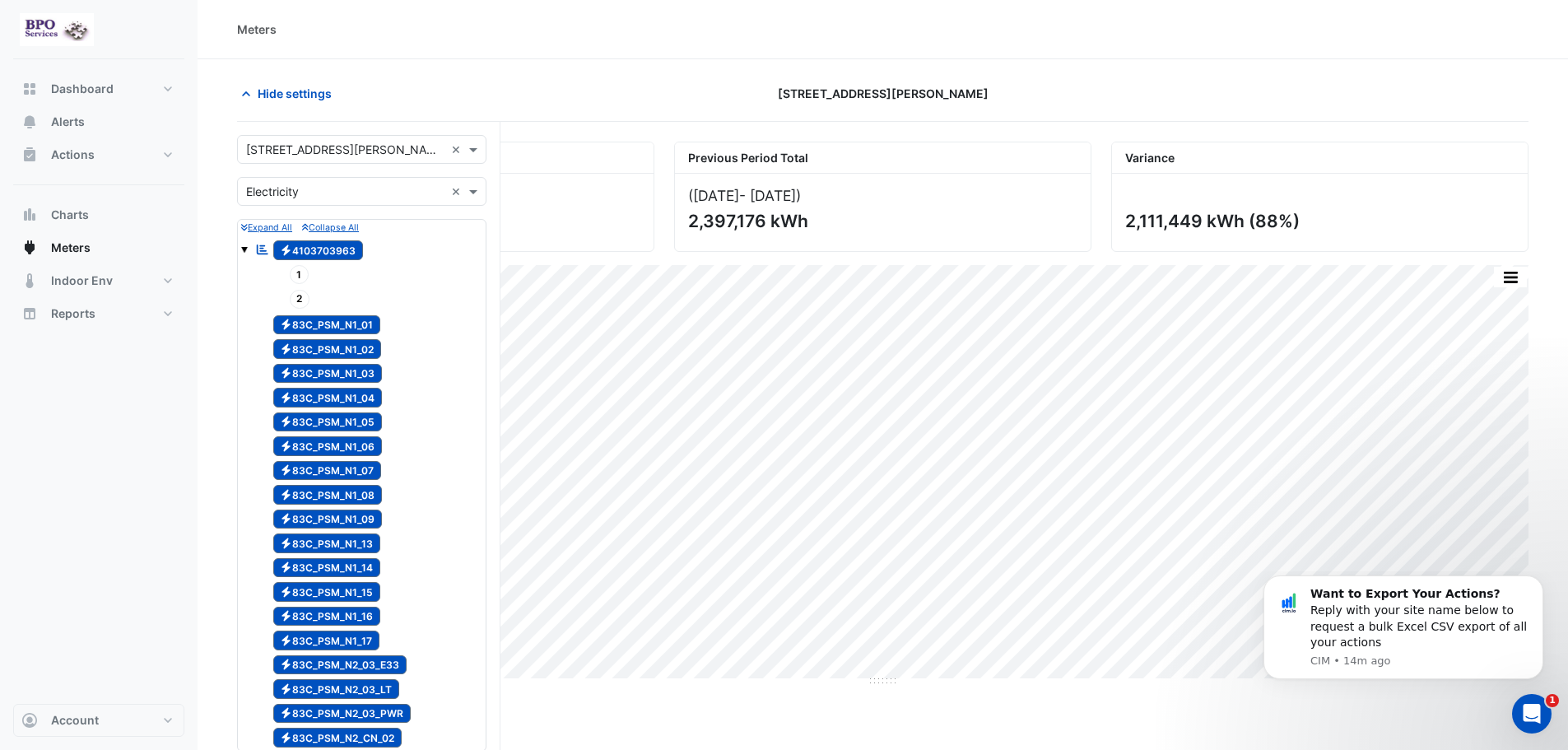
click at [447, 301] on div "2" at bounding box center [370, 299] width 225 height 23
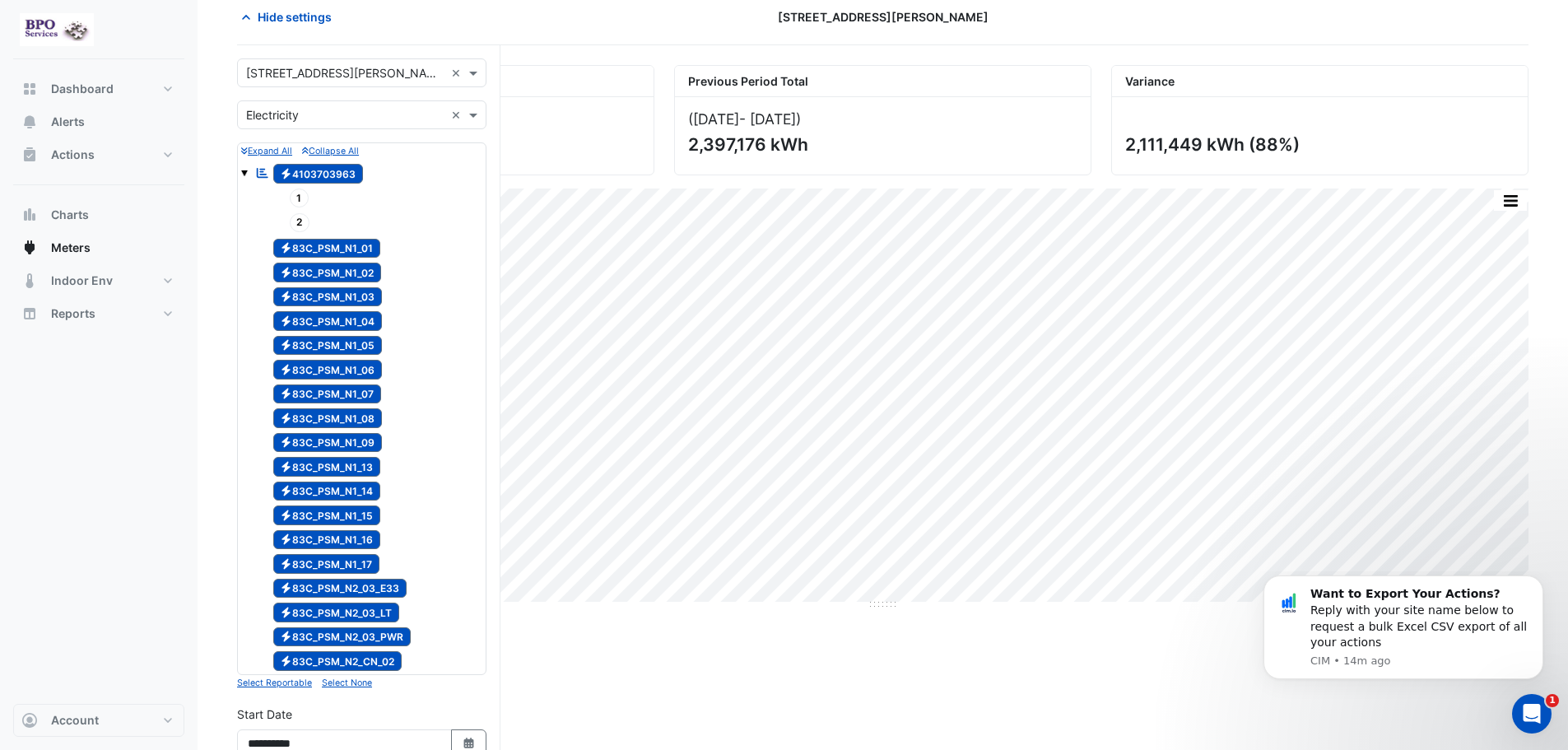
scroll to position [412, 0]
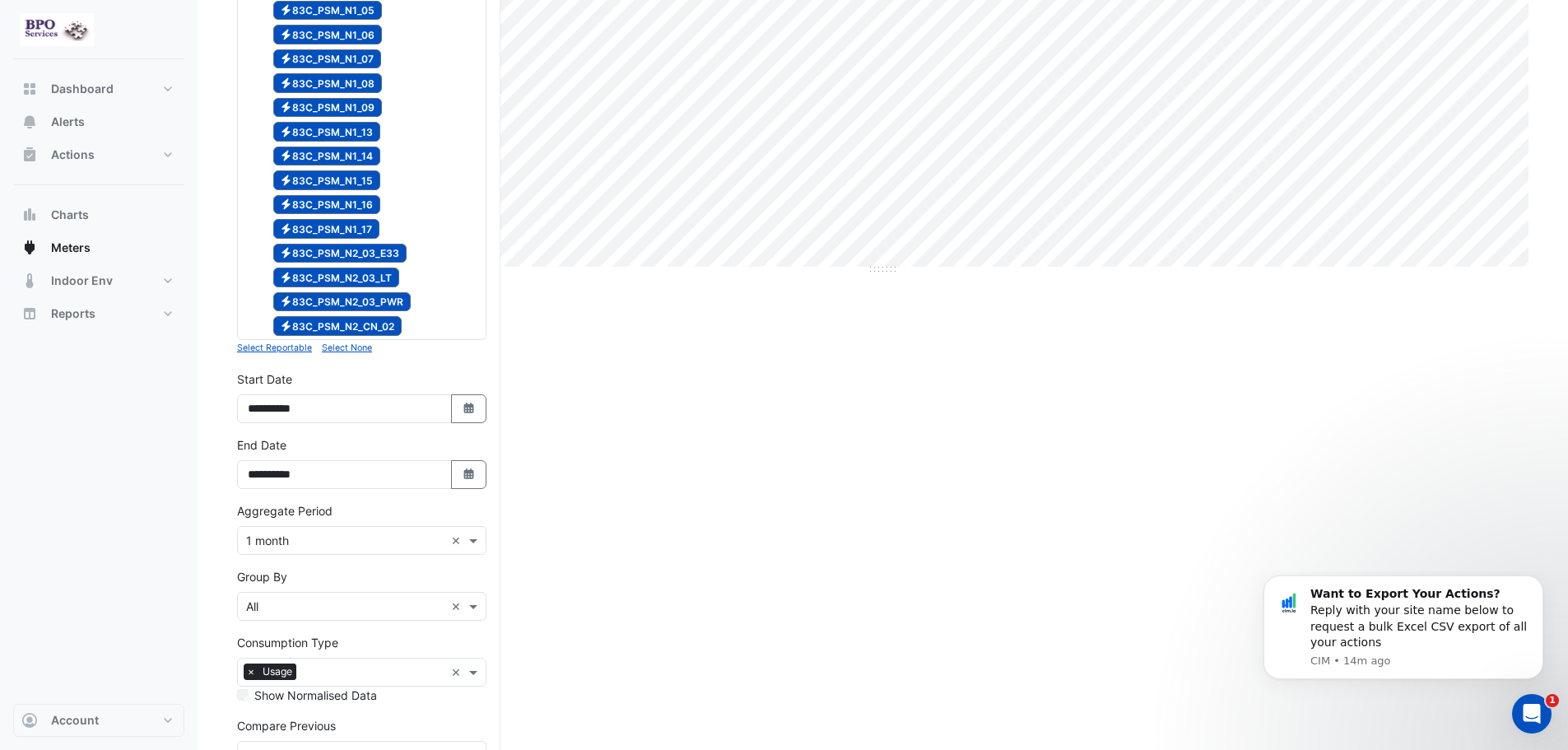
click at [350, 352] on small "Select None" at bounding box center [346, 348] width 50 height 11
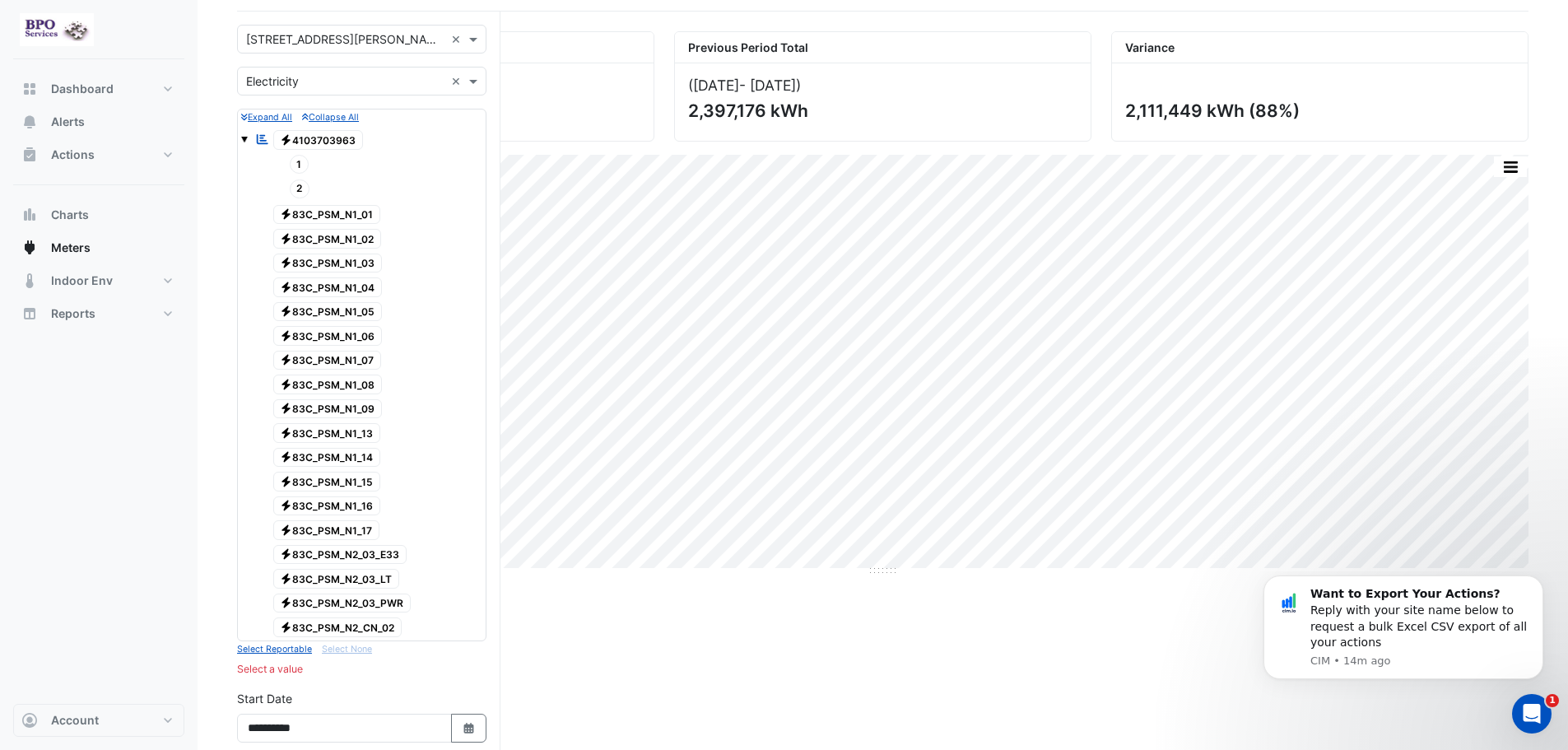
scroll to position [82, 0]
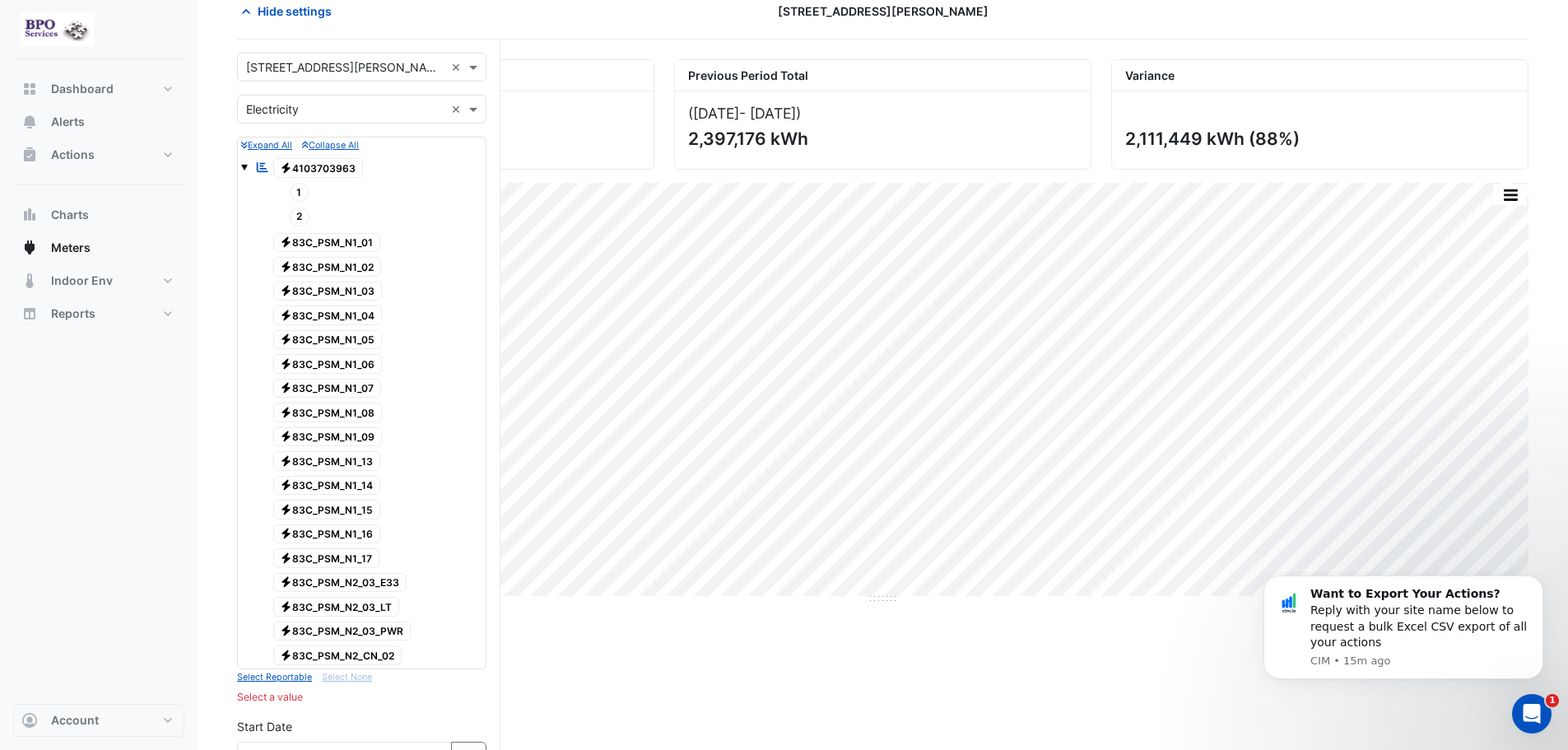
click at [344, 251] on span "Electricity 83C_PSM_N1_01" at bounding box center [327, 243] width 108 height 20
click at [344, 245] on span "Electricity 83C_PSM_N1_01" at bounding box center [327, 243] width 108 height 20
click at [357, 244] on span "Electricity 83C_PSM_N1_01" at bounding box center [327, 243] width 108 height 20
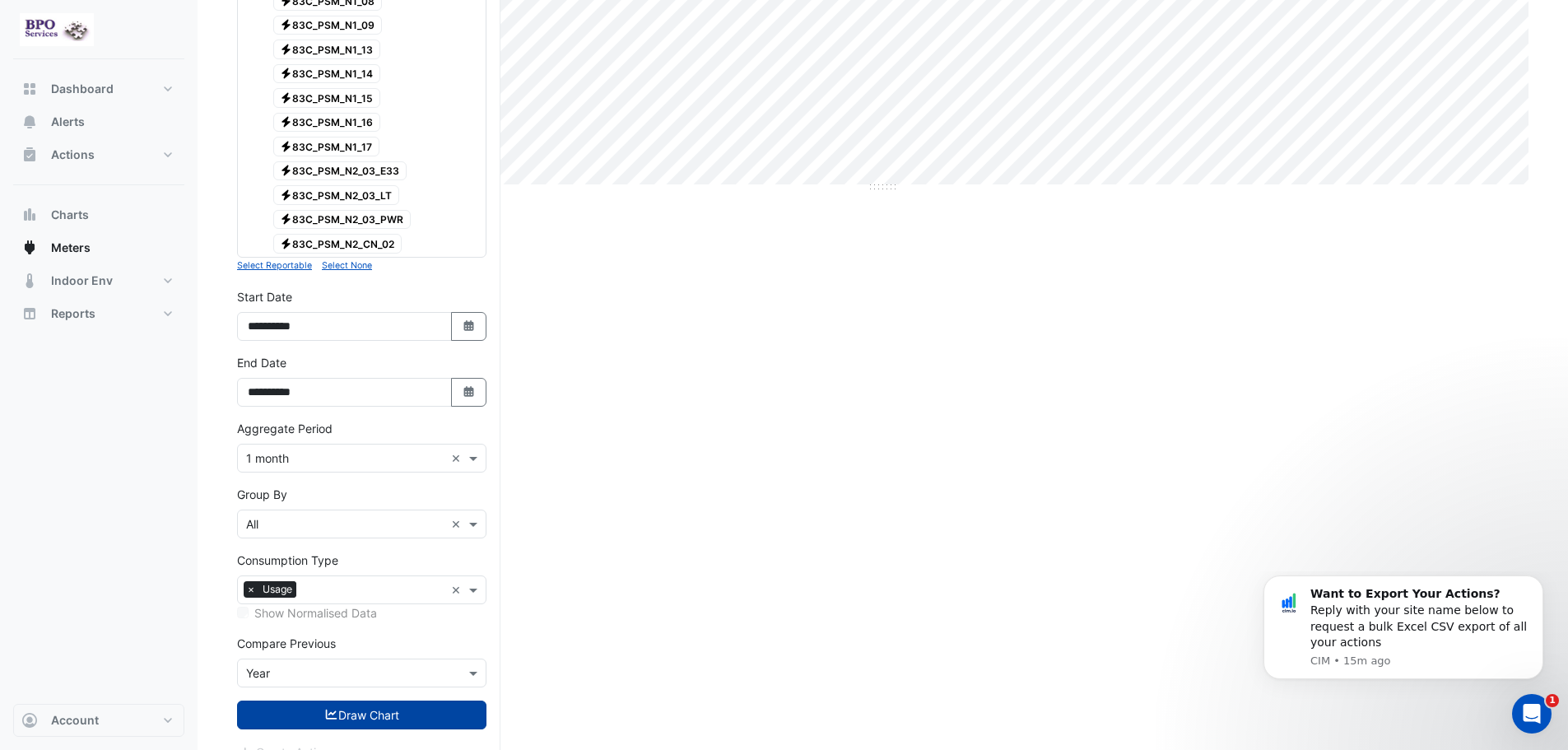
click at [434, 717] on button "Draw Chart" at bounding box center [362, 715] width 250 height 29
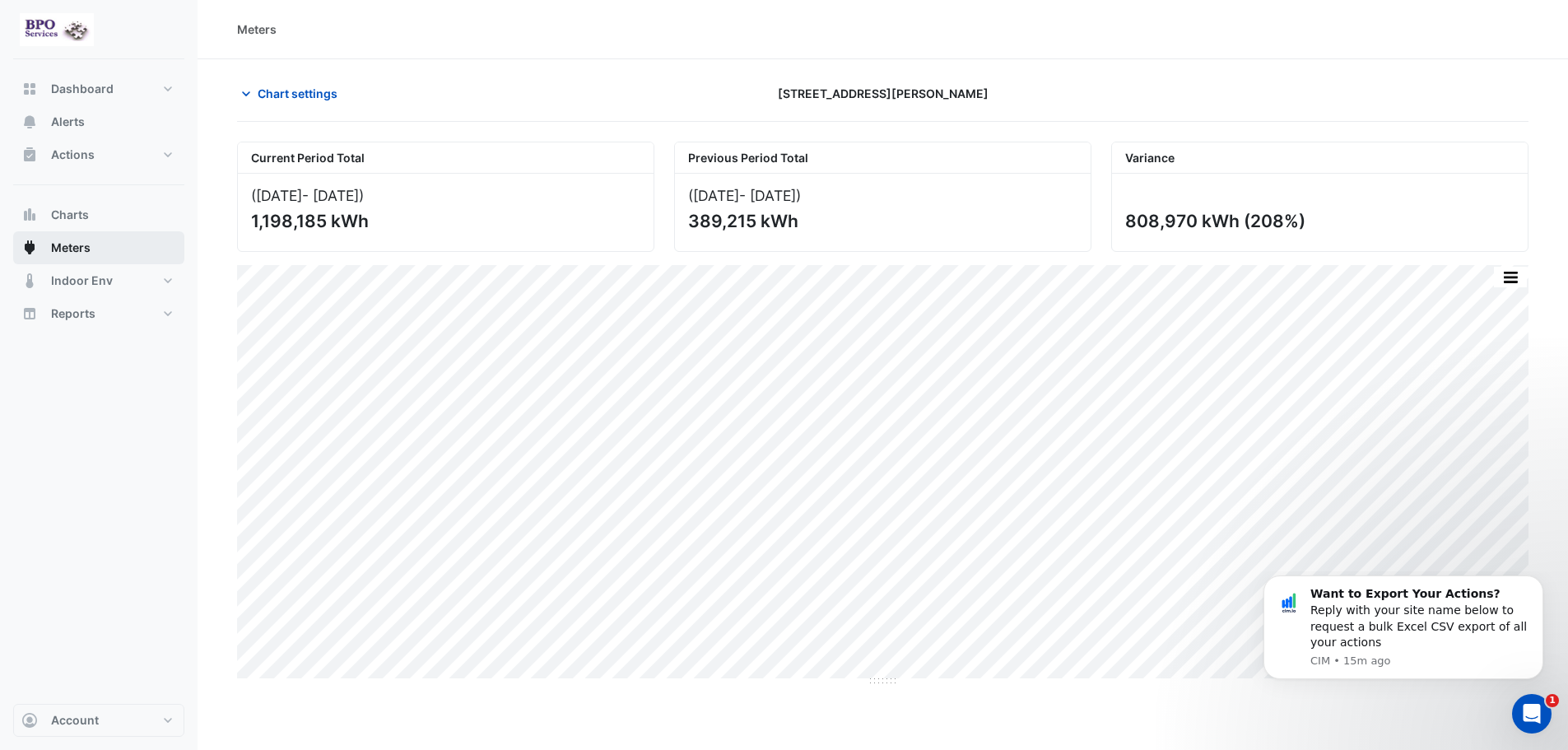
click at [65, 246] on span "Meters" at bounding box center [70, 247] width 39 height 17
click at [34, 252] on icon "button" at bounding box center [29, 247] width 17 height 17
click at [290, 95] on span "Chart settings" at bounding box center [297, 94] width 80 height 18
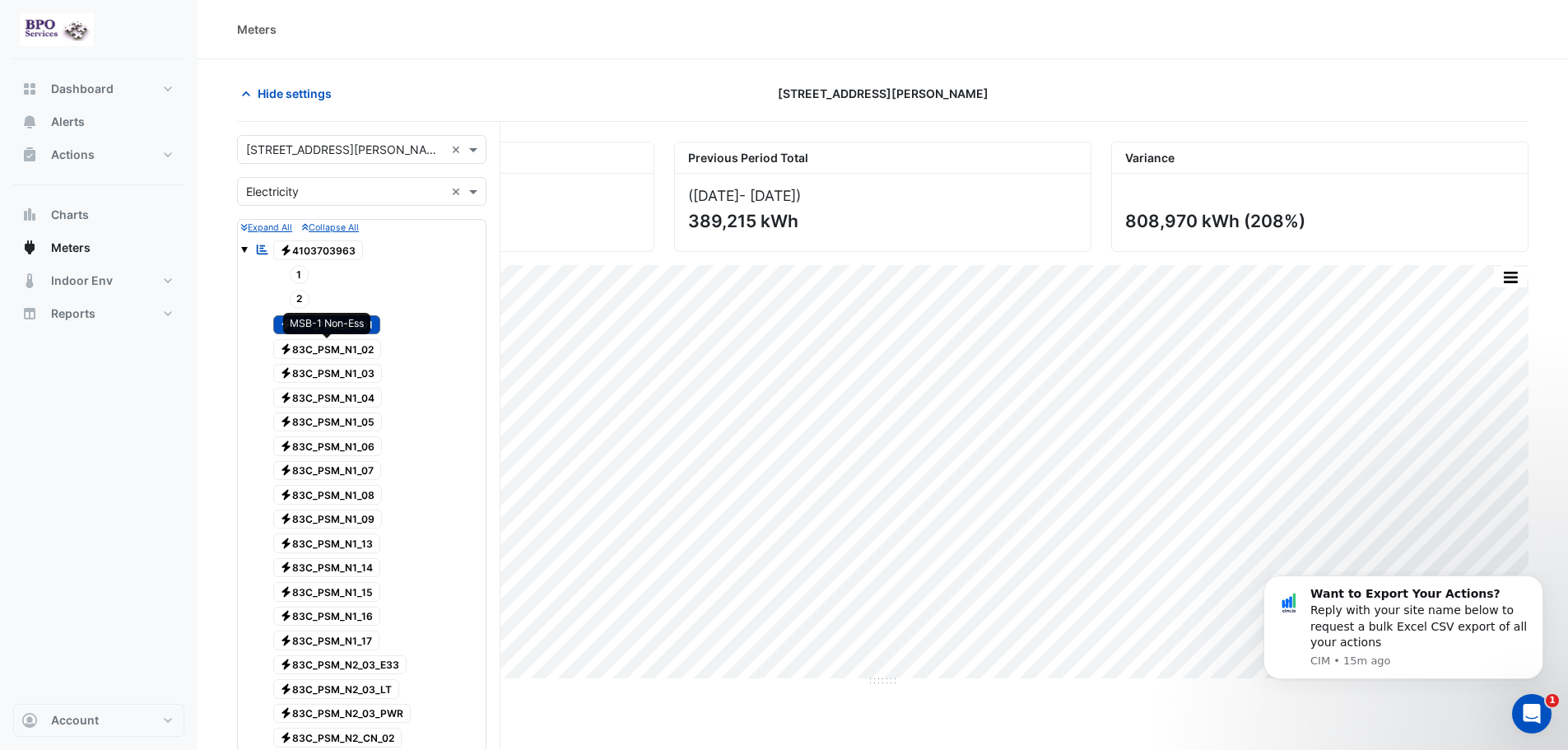
click at [373, 351] on span "Electricity 83C_PSM_N1_02" at bounding box center [328, 349] width 109 height 20
click at [375, 332] on span "Electricity 83C_PSM_N1_01" at bounding box center [327, 325] width 108 height 20
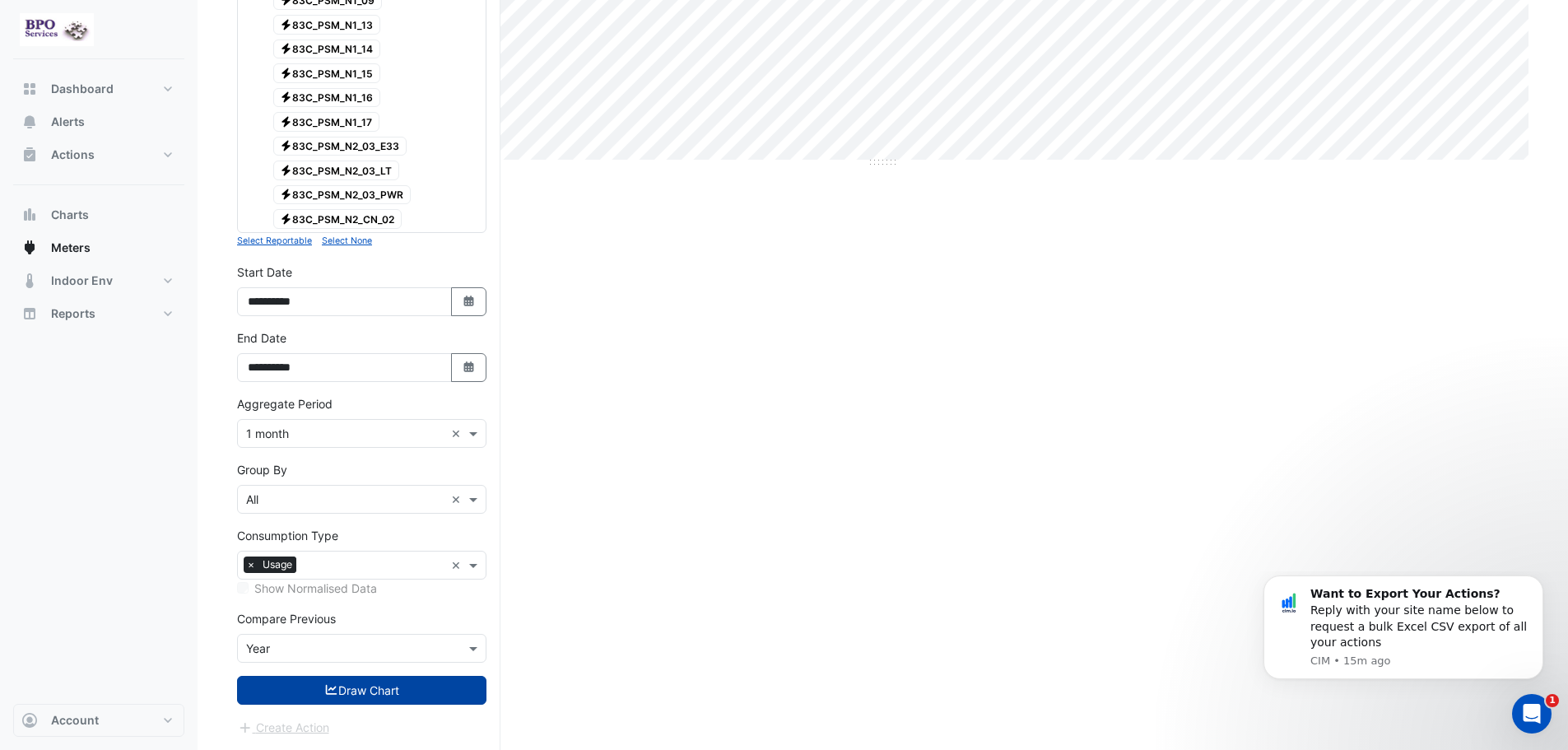
click at [395, 688] on button "Draw Chart" at bounding box center [362, 690] width 250 height 29
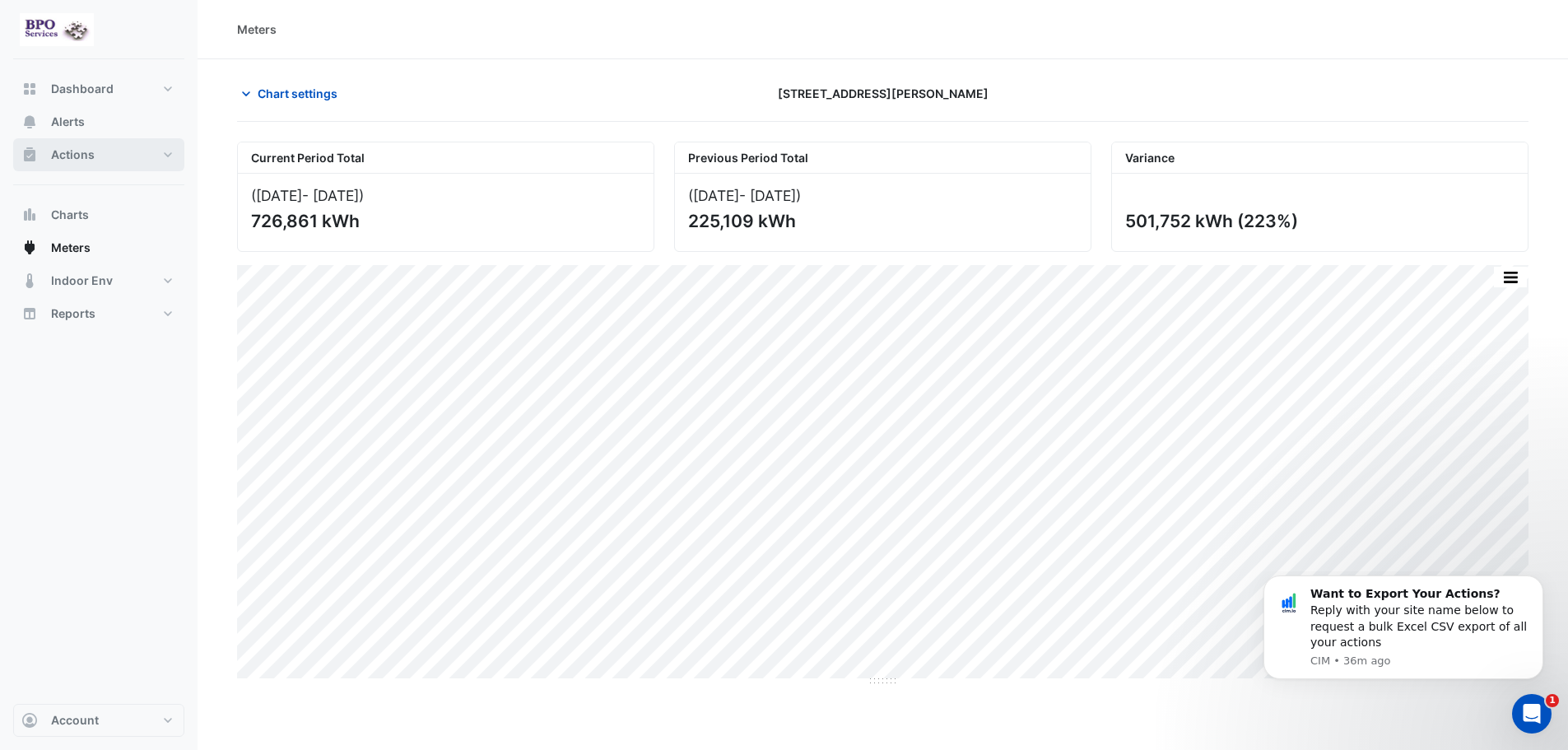
click at [86, 160] on span "Actions" at bounding box center [73, 154] width 44 height 17
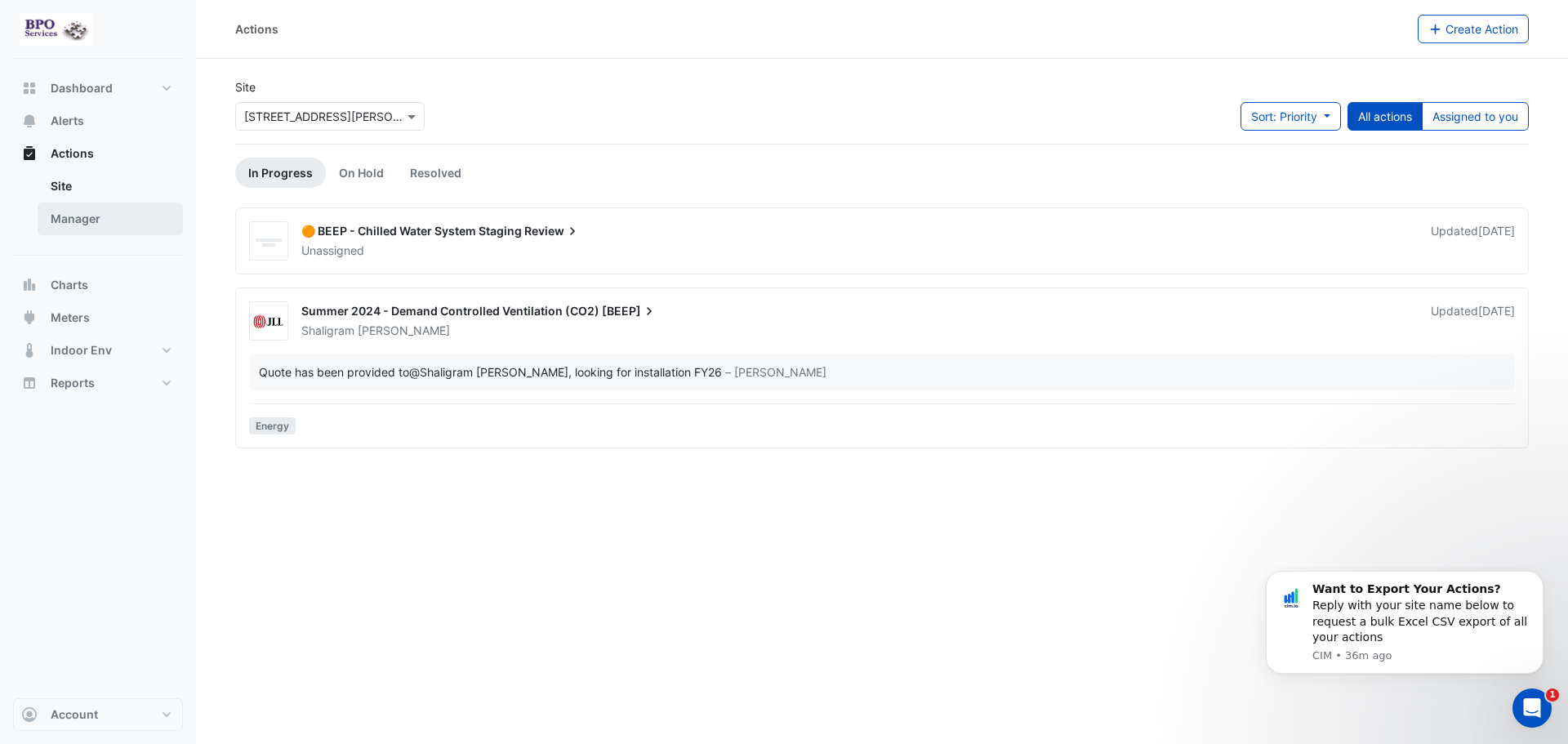
click at [96, 223] on link "Manager" at bounding box center [110, 219] width 145 height 33
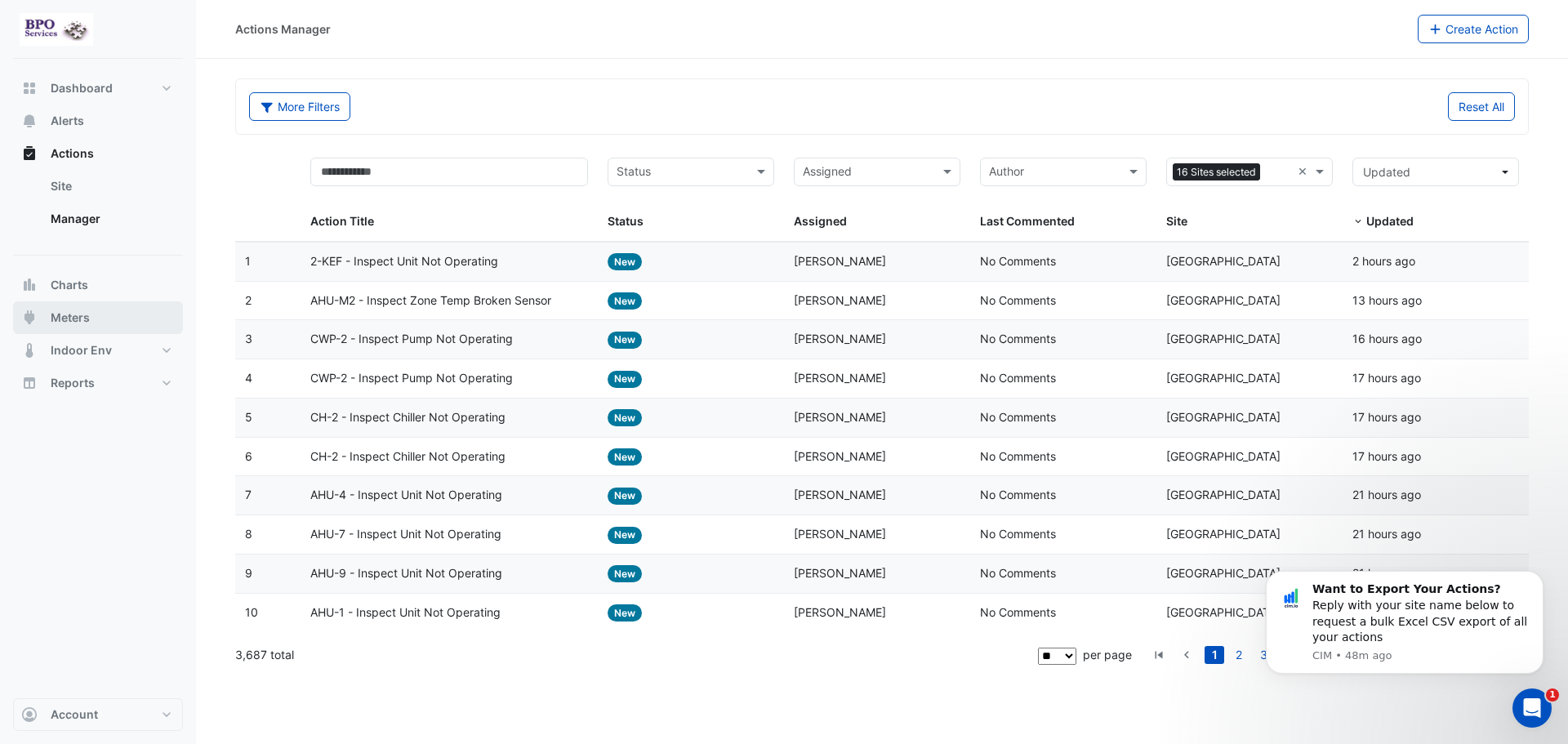
click at [83, 329] on button "Meters" at bounding box center [97, 318] width 169 height 33
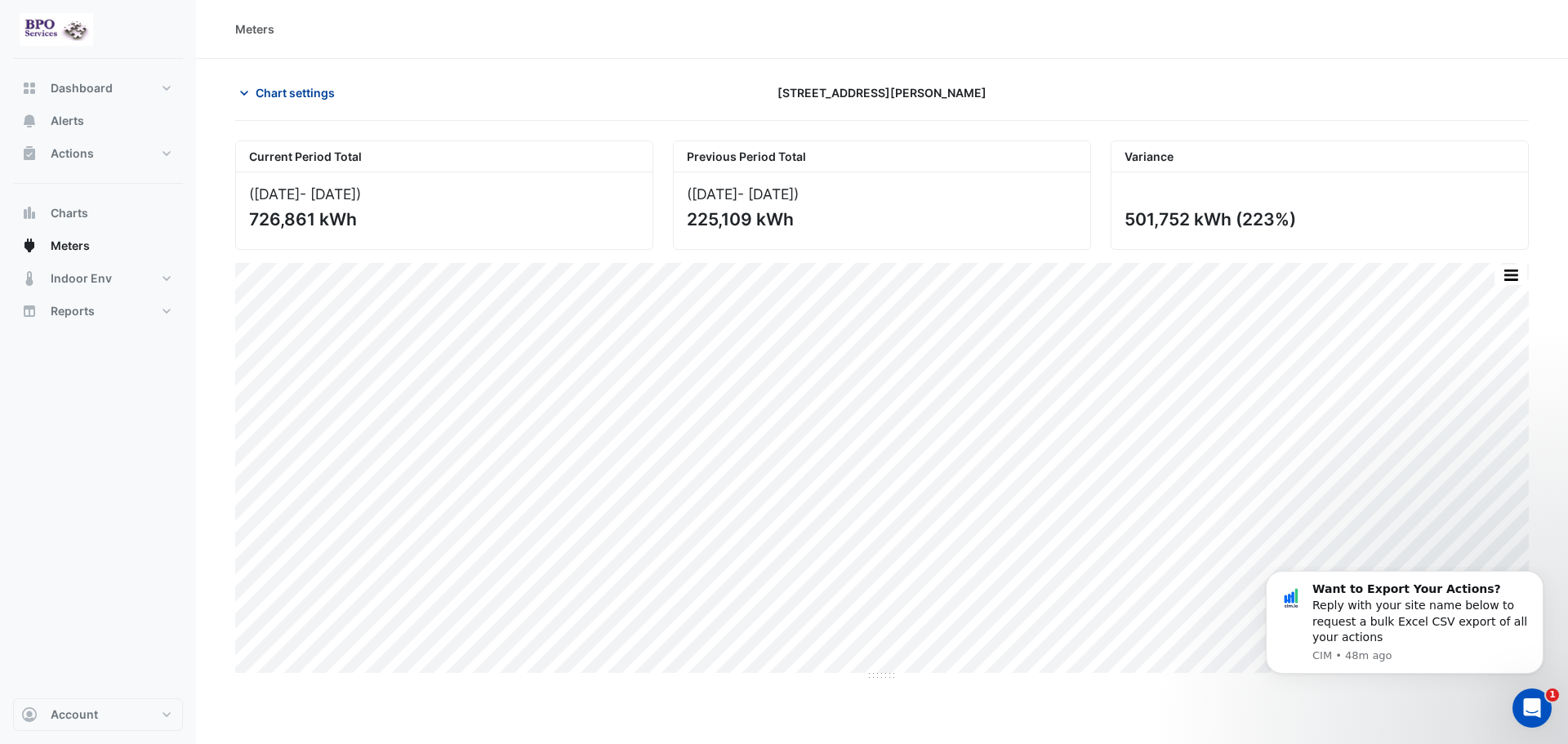
click at [311, 95] on span "Chart settings" at bounding box center [295, 93] width 79 height 17
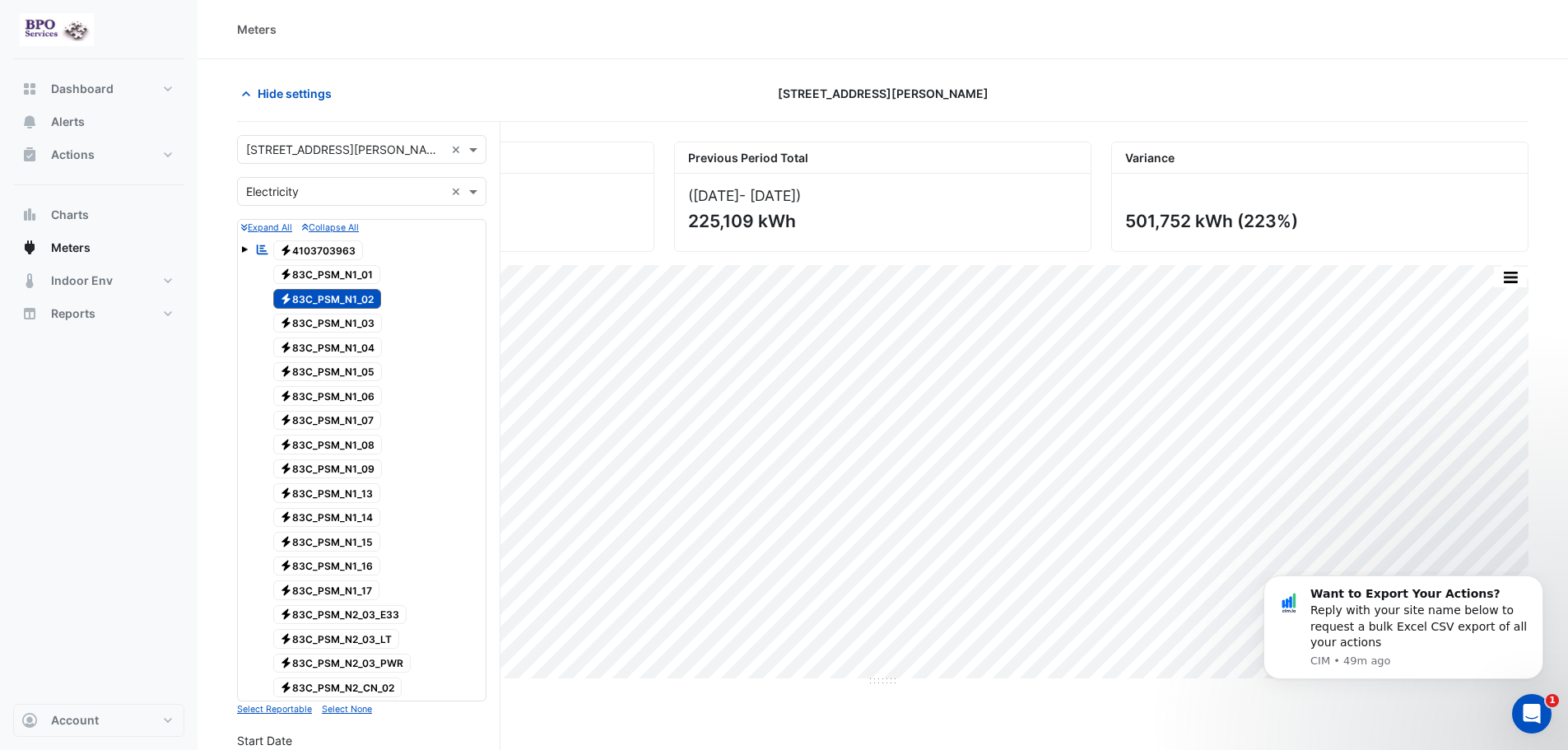
click at [243, 251] on span at bounding box center [244, 250] width 7 height 7
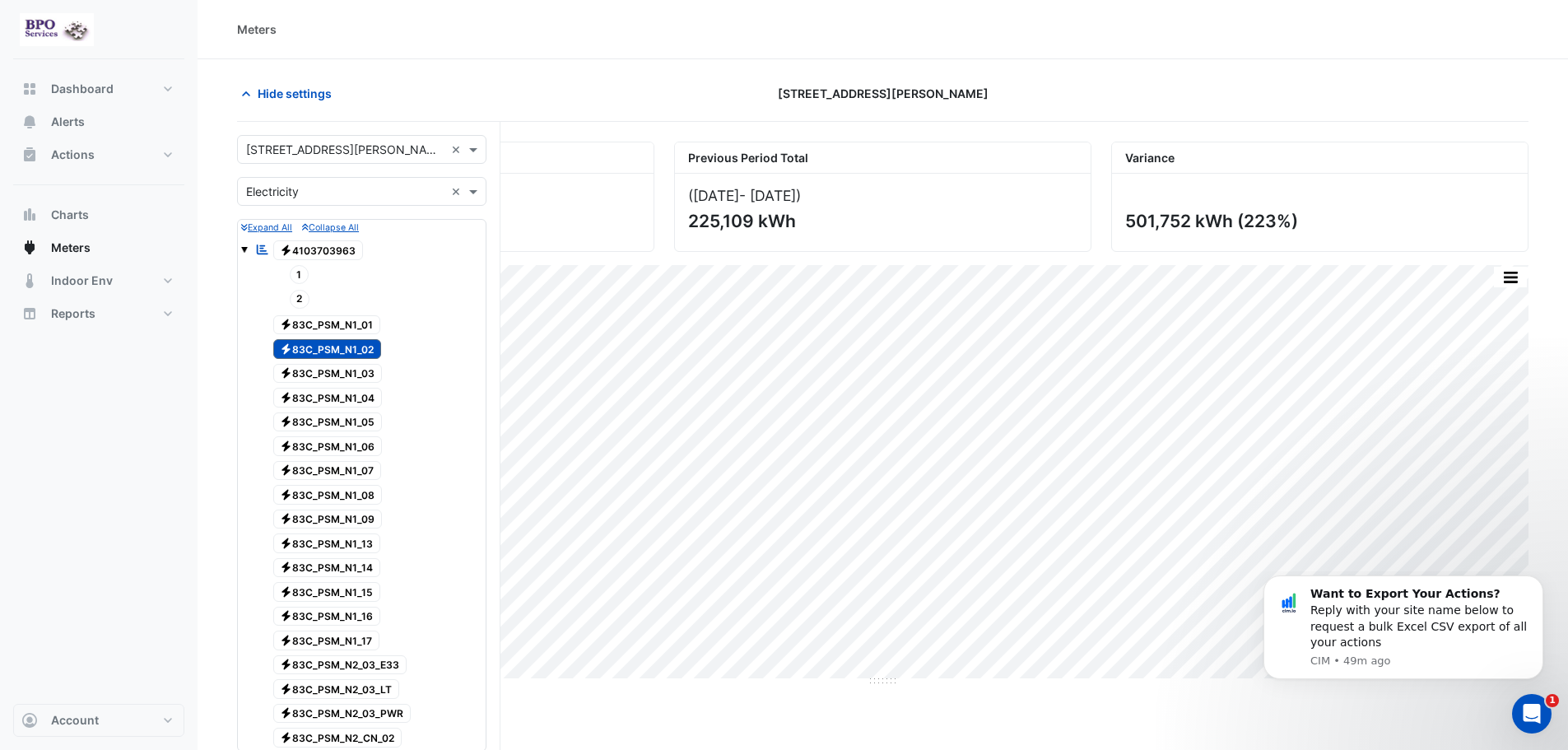
click at [305, 280] on span "1" at bounding box center [300, 275] width 20 height 19
click at [350, 352] on span "Electricity 83C_PSM_N1_02" at bounding box center [328, 349] width 109 height 20
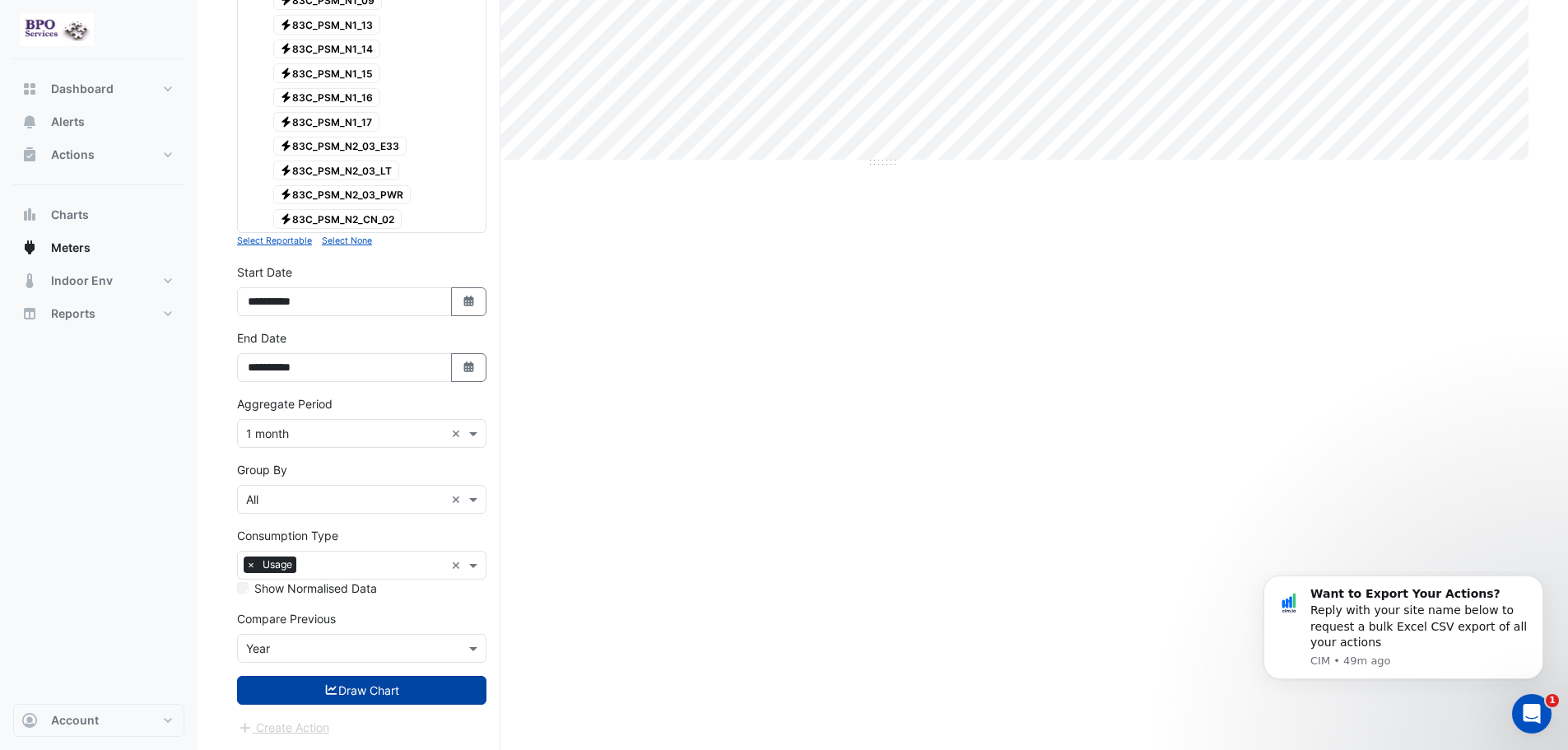
click at [376, 693] on button "Draw Chart" at bounding box center [362, 690] width 250 height 29
